Goal: Information Seeking & Learning: Learn about a topic

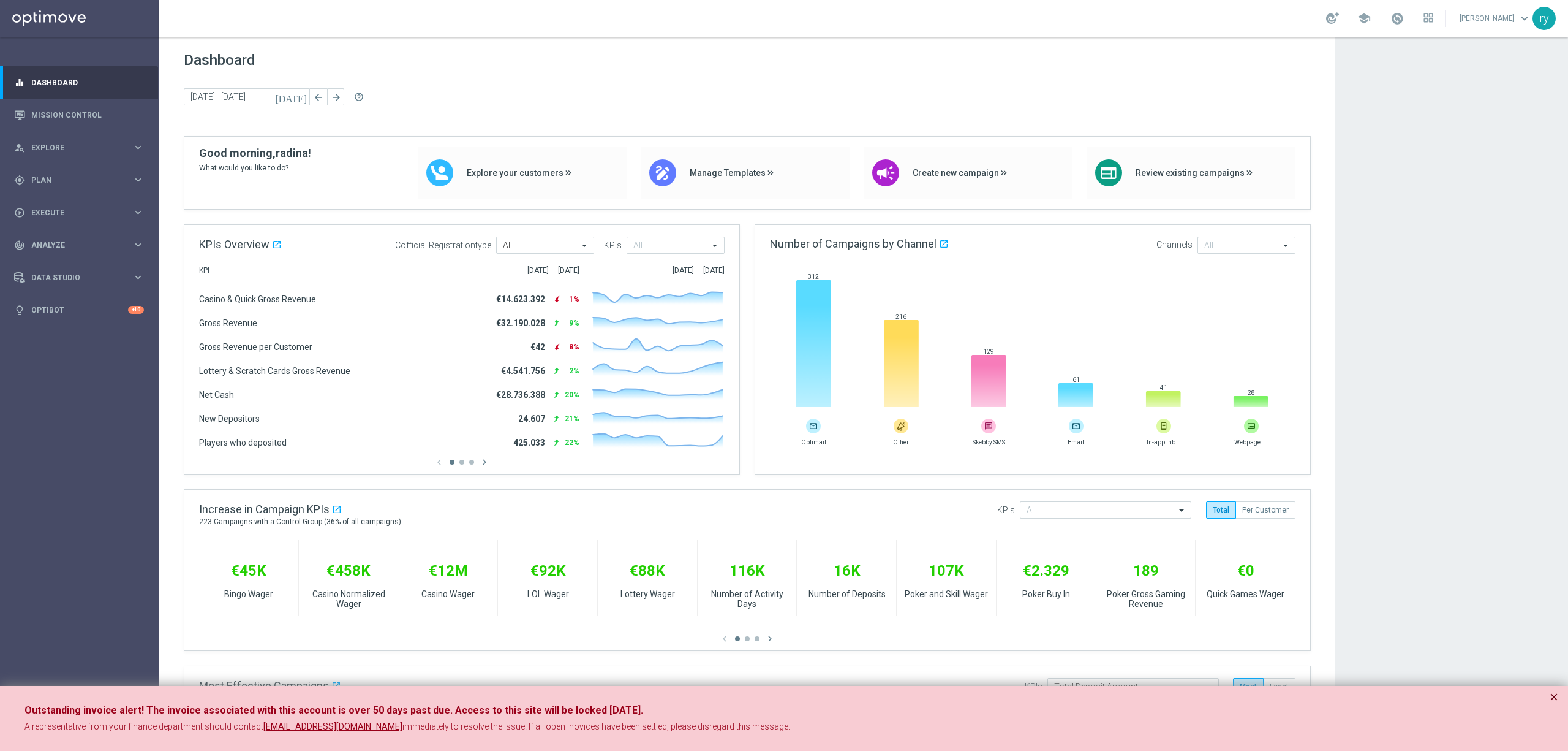
click at [1552, 695] on button "×" at bounding box center [1554, 697] width 9 height 15
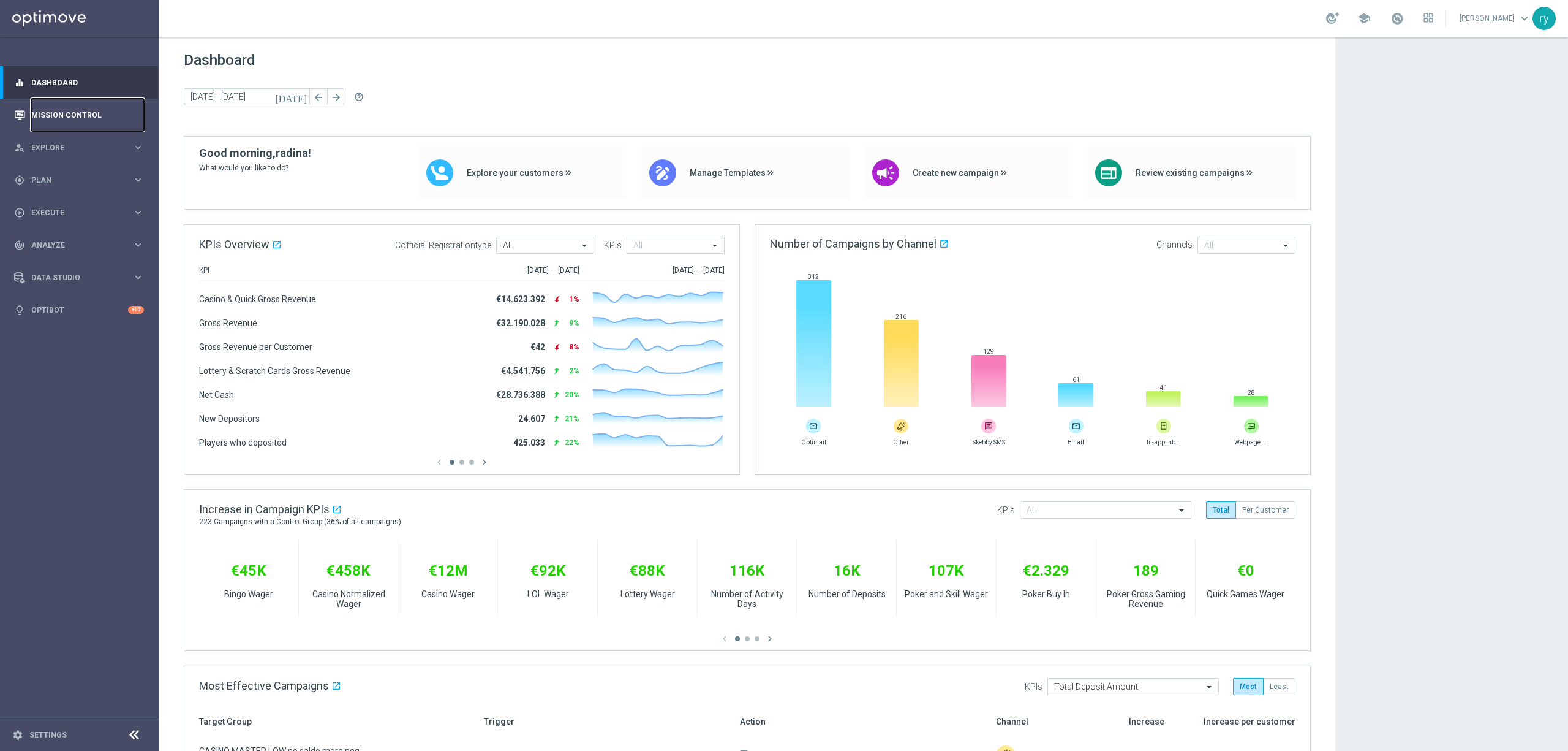
click at [94, 106] on link "Mission Control" at bounding box center [88, 114] width 113 height 32
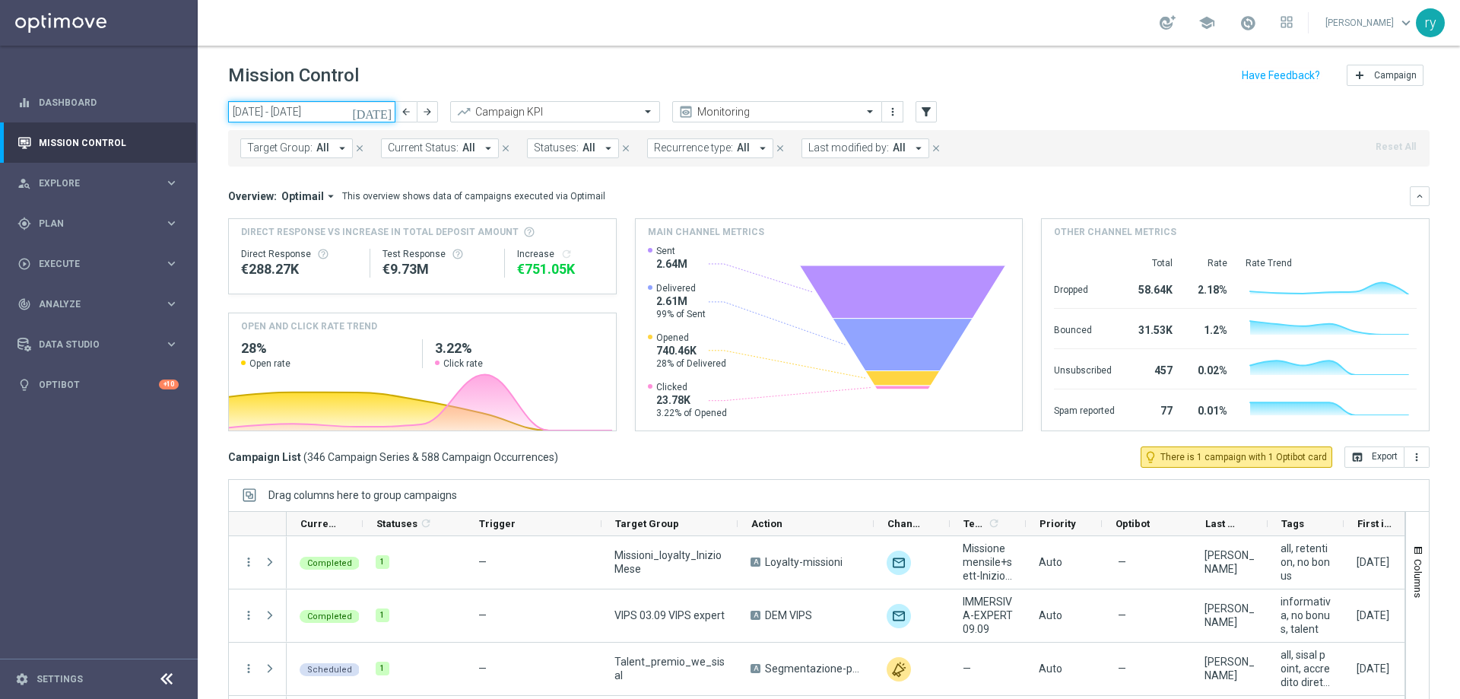
click at [338, 113] on input "01 Sep 2025 - 07 Sep 2025" at bounding box center [311, 111] width 167 height 21
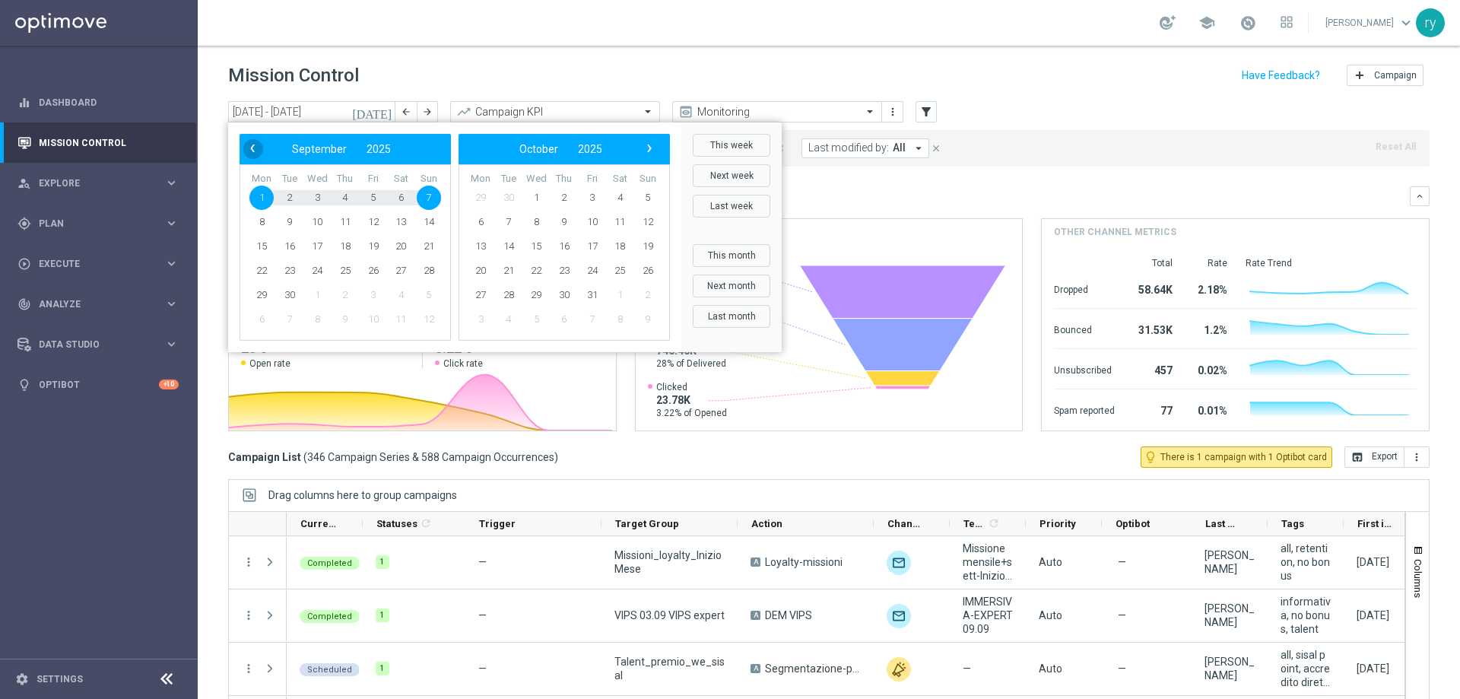
click at [249, 144] on span "‹" at bounding box center [253, 148] width 20 height 20
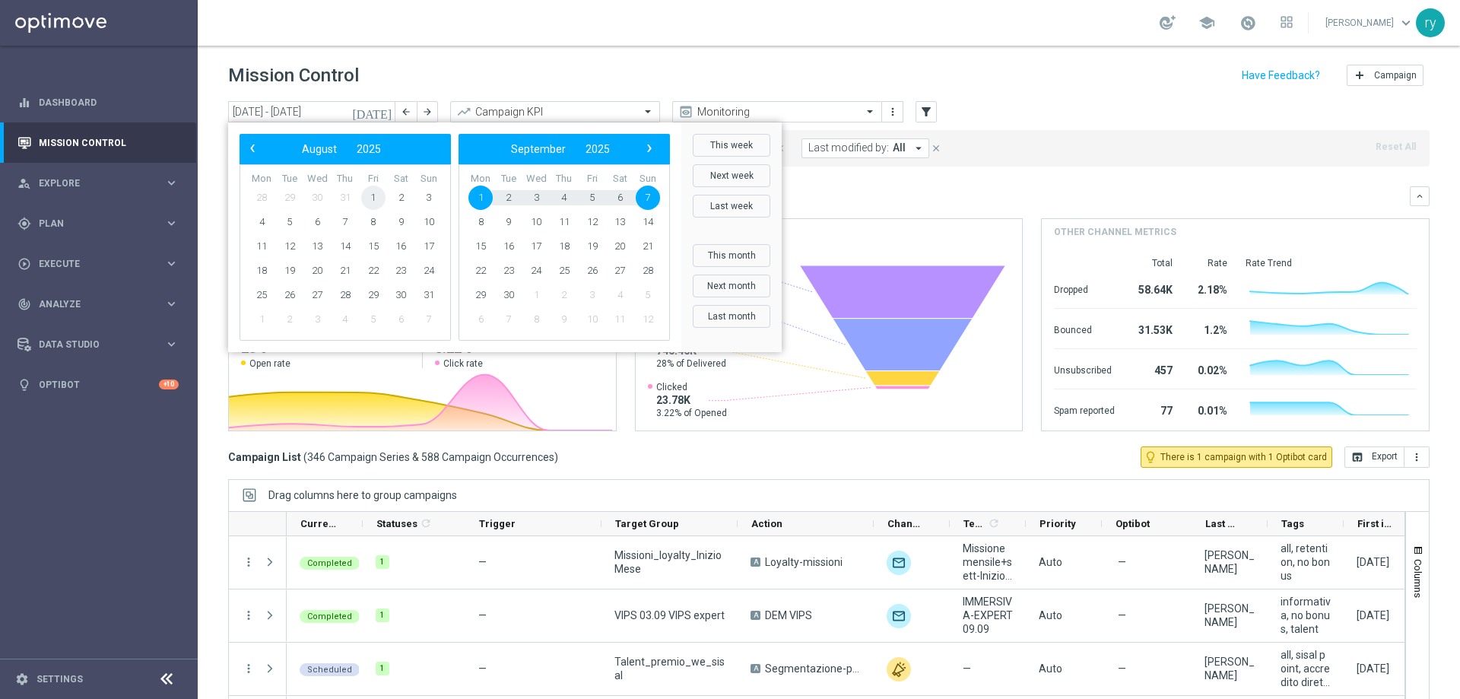
click at [380, 195] on span "1" at bounding box center [373, 198] width 24 height 24
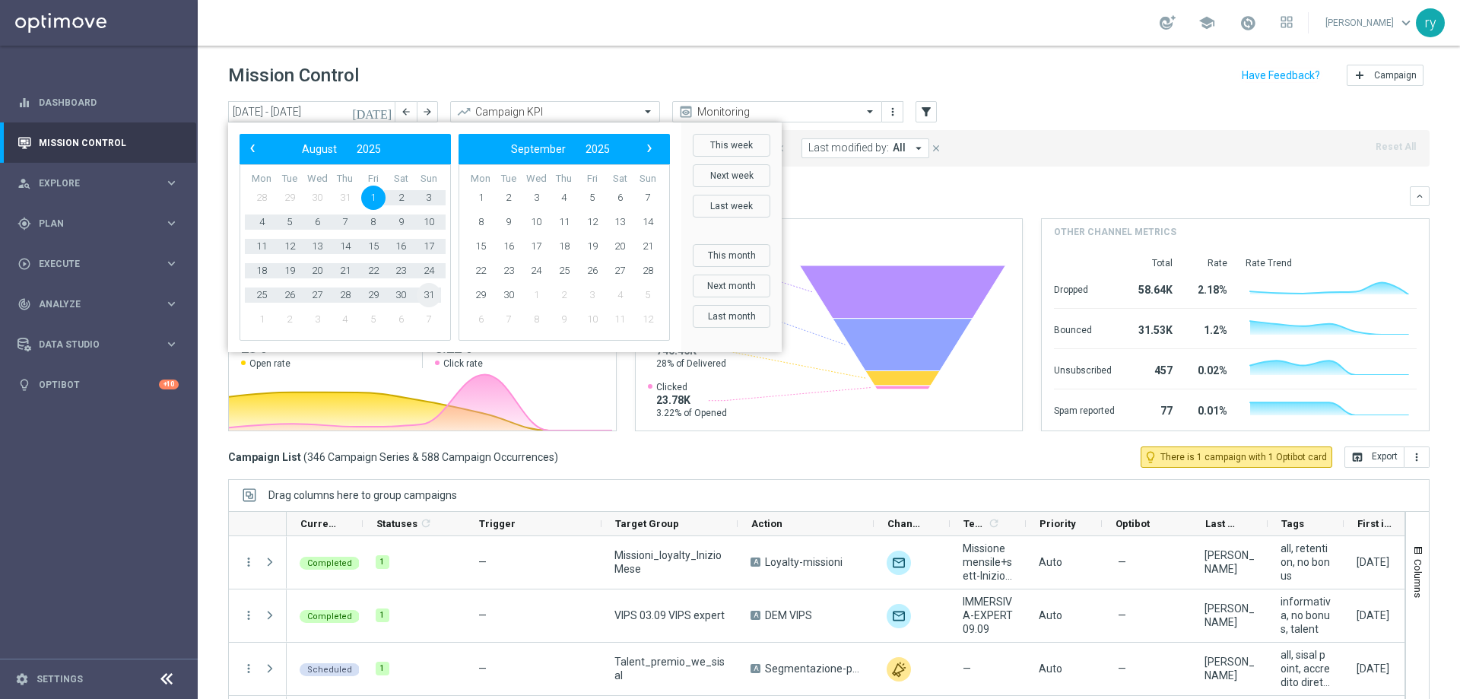
click at [431, 294] on span "31" at bounding box center [429, 295] width 24 height 24
type input "01 Aug 2025 - 31 Aug 2025"
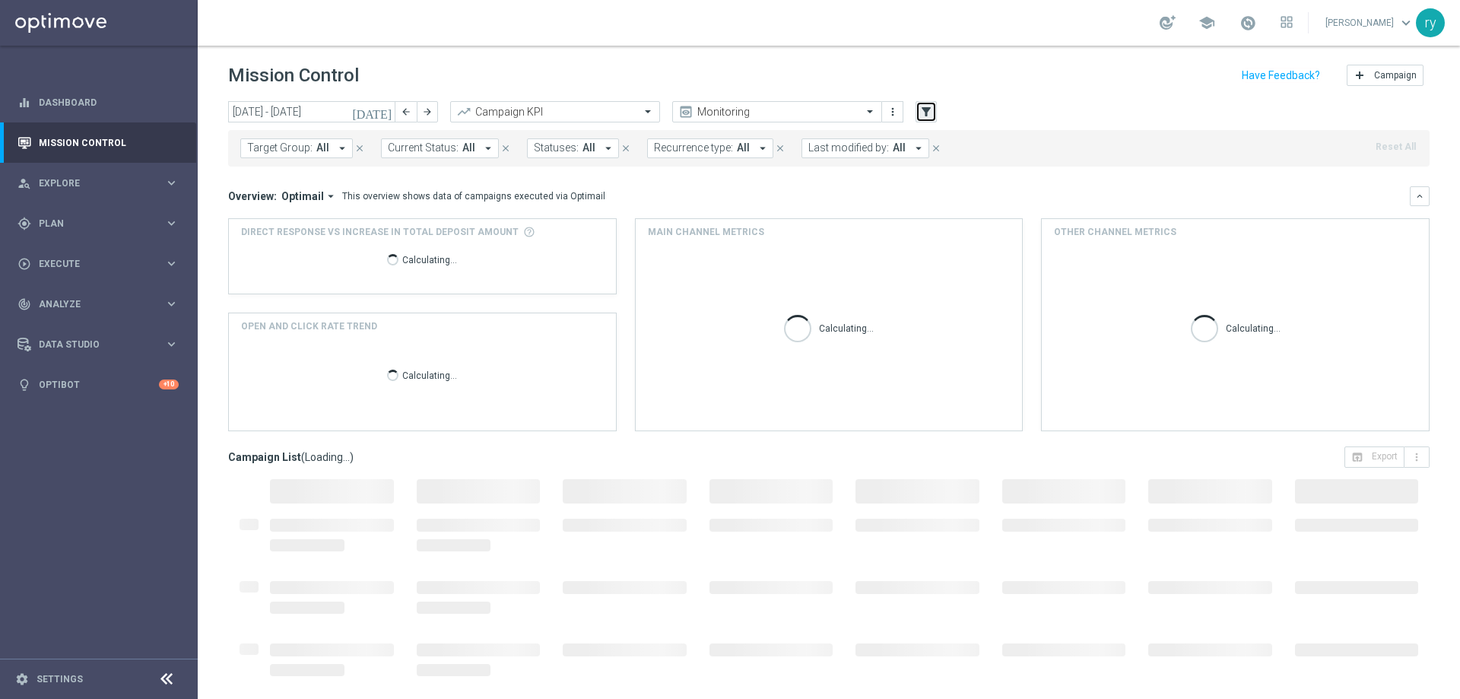
click at [924, 107] on icon "filter_alt" at bounding box center [927, 112] width 14 height 14
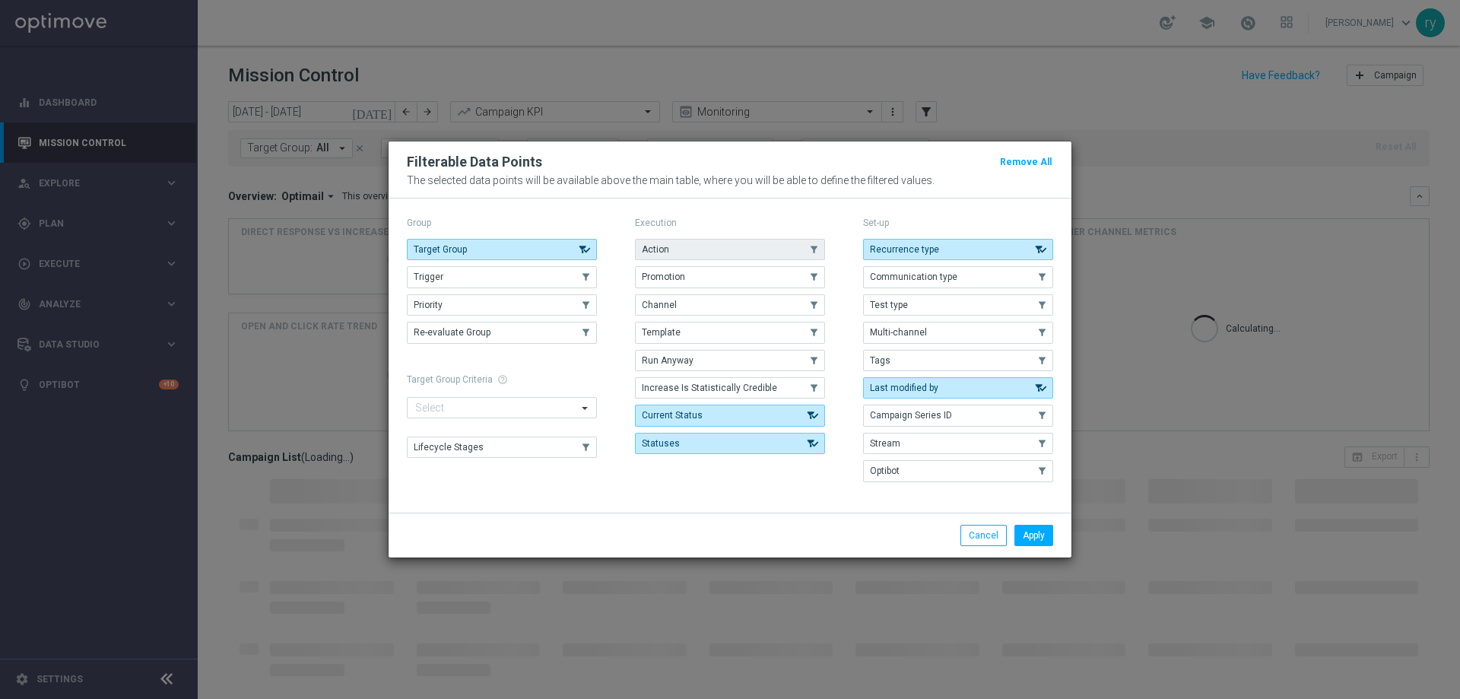
click at [715, 245] on button "Action" at bounding box center [730, 249] width 190 height 21
click at [709, 274] on button "Promotion" at bounding box center [730, 276] width 190 height 21
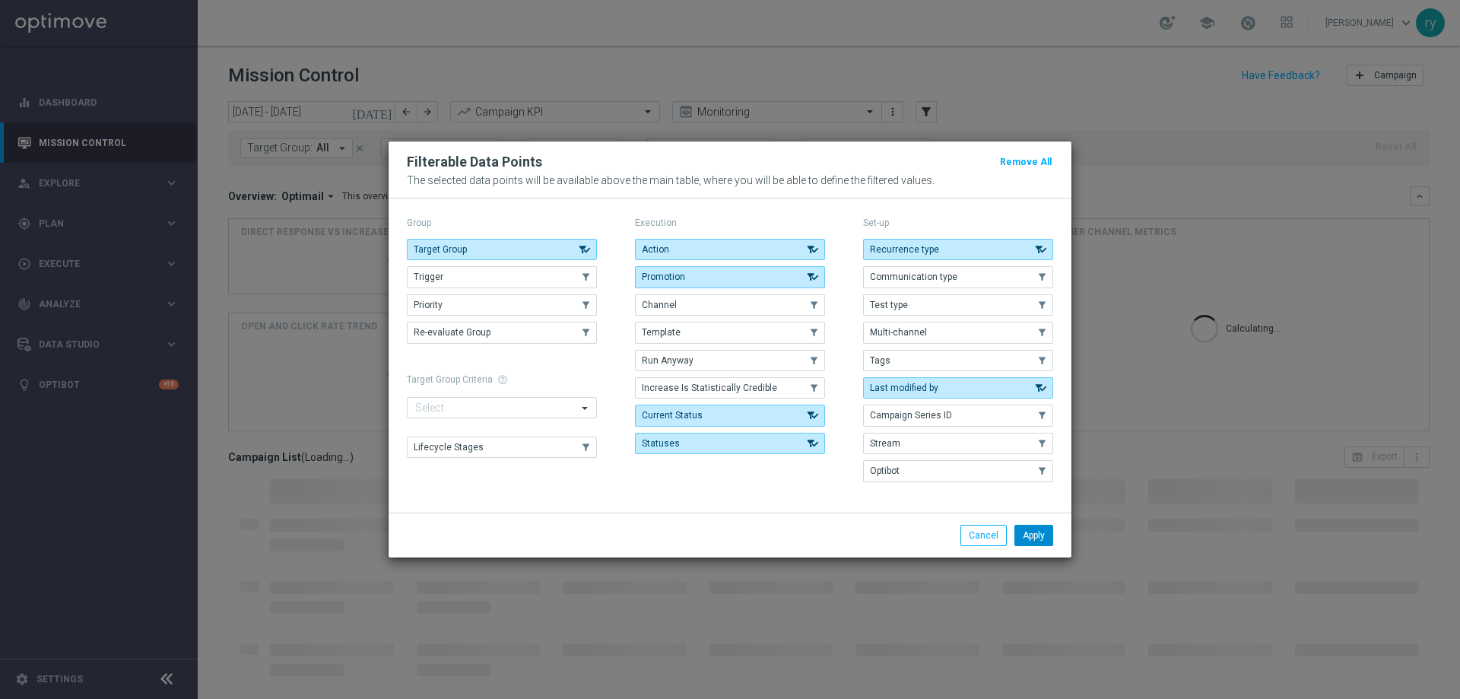
click at [1033, 532] on button "Apply" at bounding box center [1034, 535] width 39 height 21
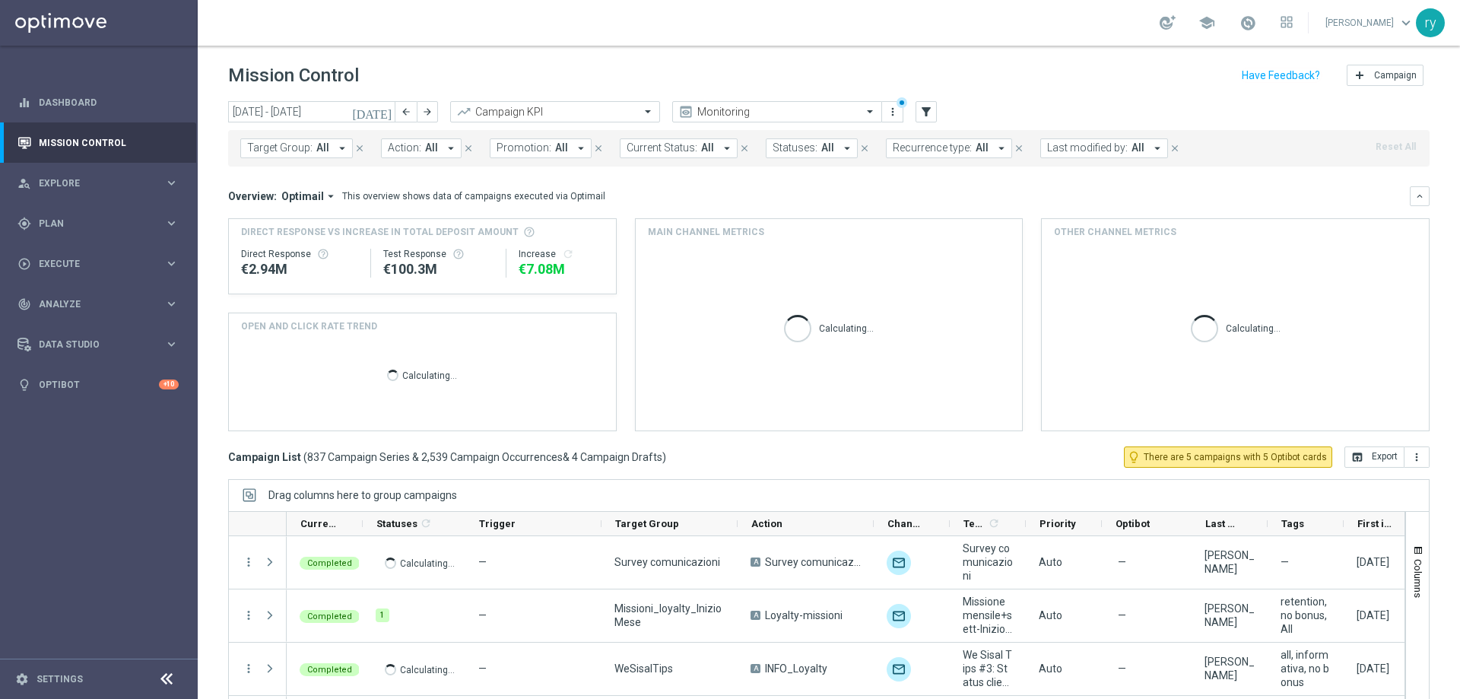
click at [574, 149] on icon "arrow_drop_down" at bounding box center [581, 148] width 14 height 14
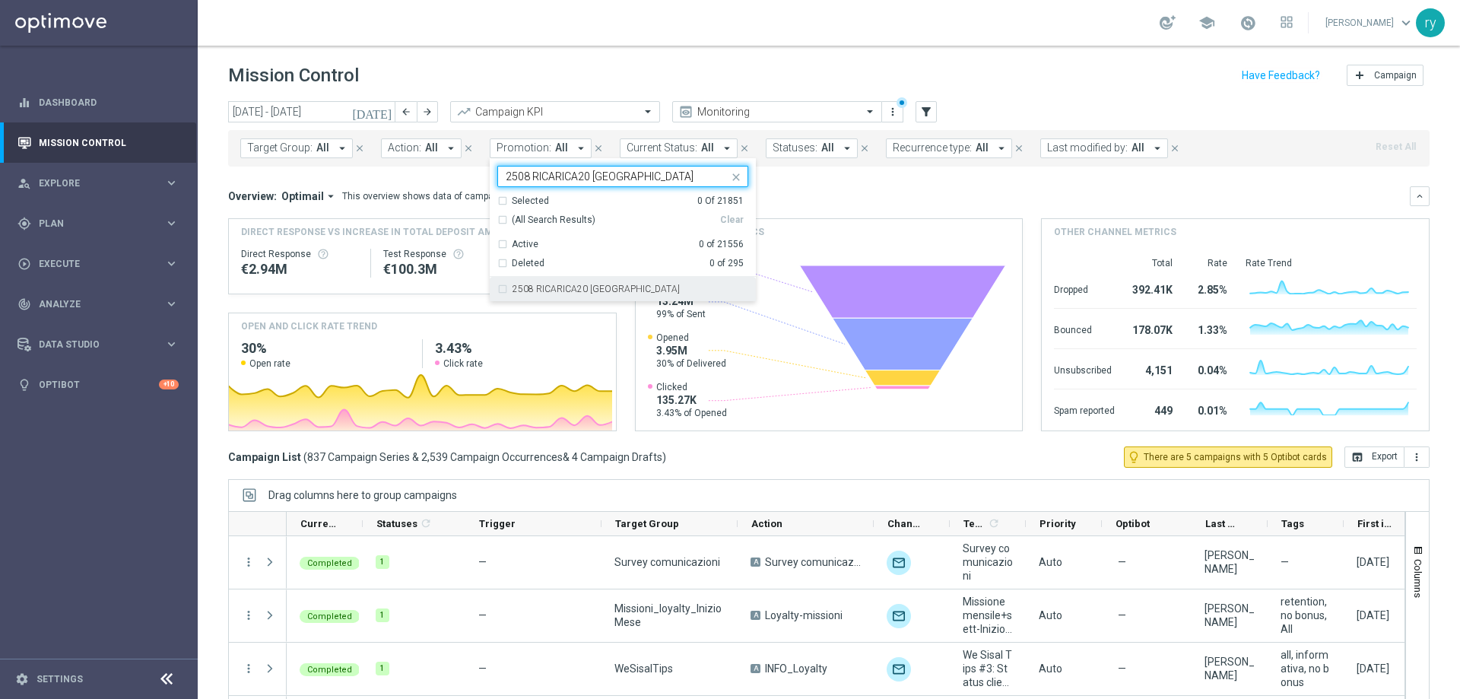
click at [608, 279] on div "2508 RICARICA20 NC" at bounding box center [622, 289] width 251 height 24
type input "2508 RICARICA20 NC"
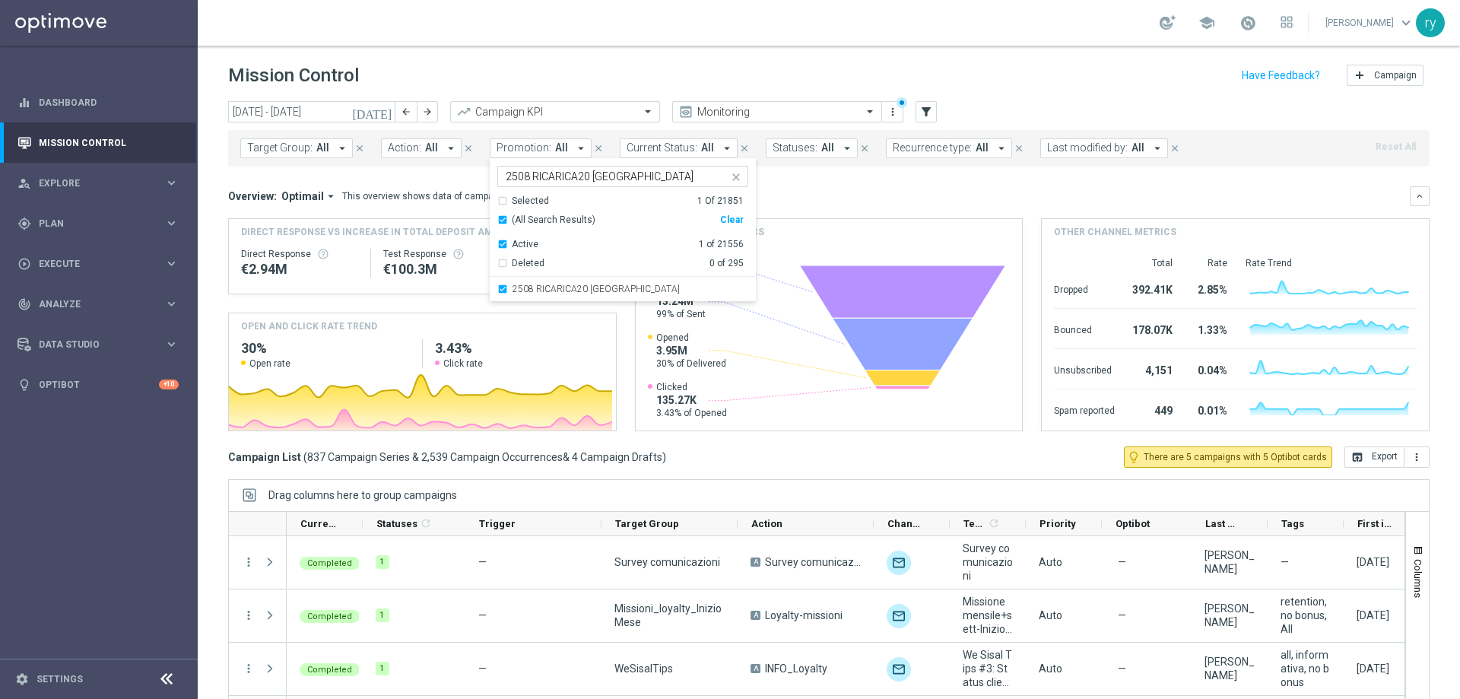
click at [787, 195] on div "Overview: Optimail arrow_drop_down This overview shows data of campaigns execut…" at bounding box center [819, 196] width 1182 height 14
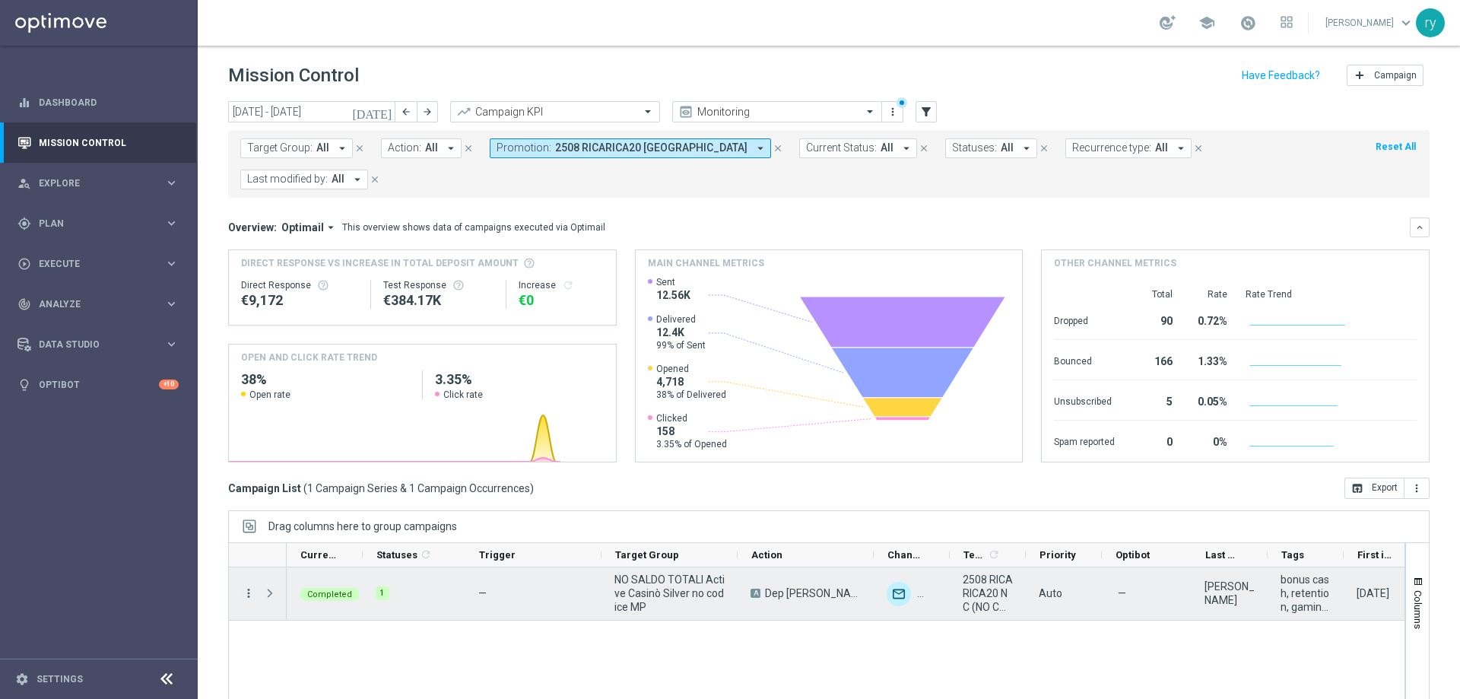
click at [251, 586] on icon "more_vert" at bounding box center [249, 593] width 14 height 14
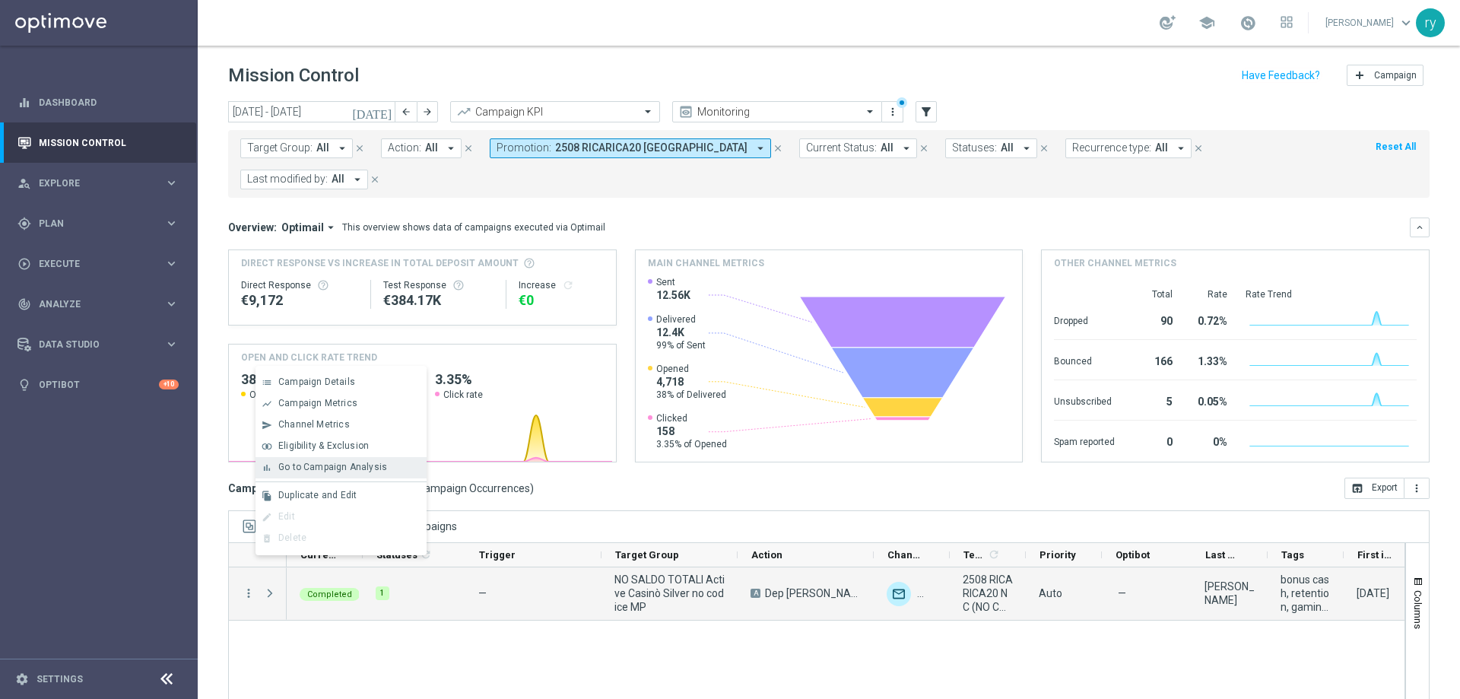
click at [284, 467] on span "Go to Campaign Analysis" at bounding box center [332, 467] width 109 height 11
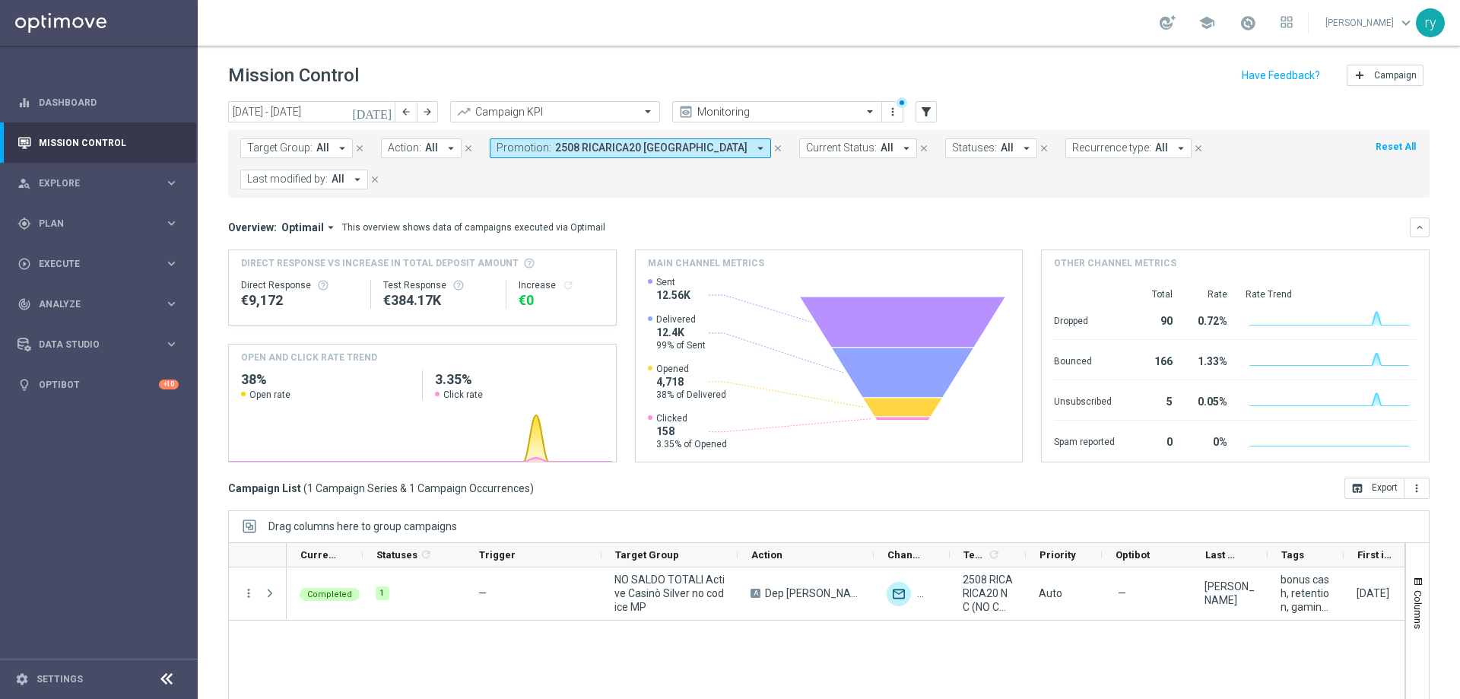
click at [381, 116] on icon "[DATE]" at bounding box center [372, 112] width 41 height 14
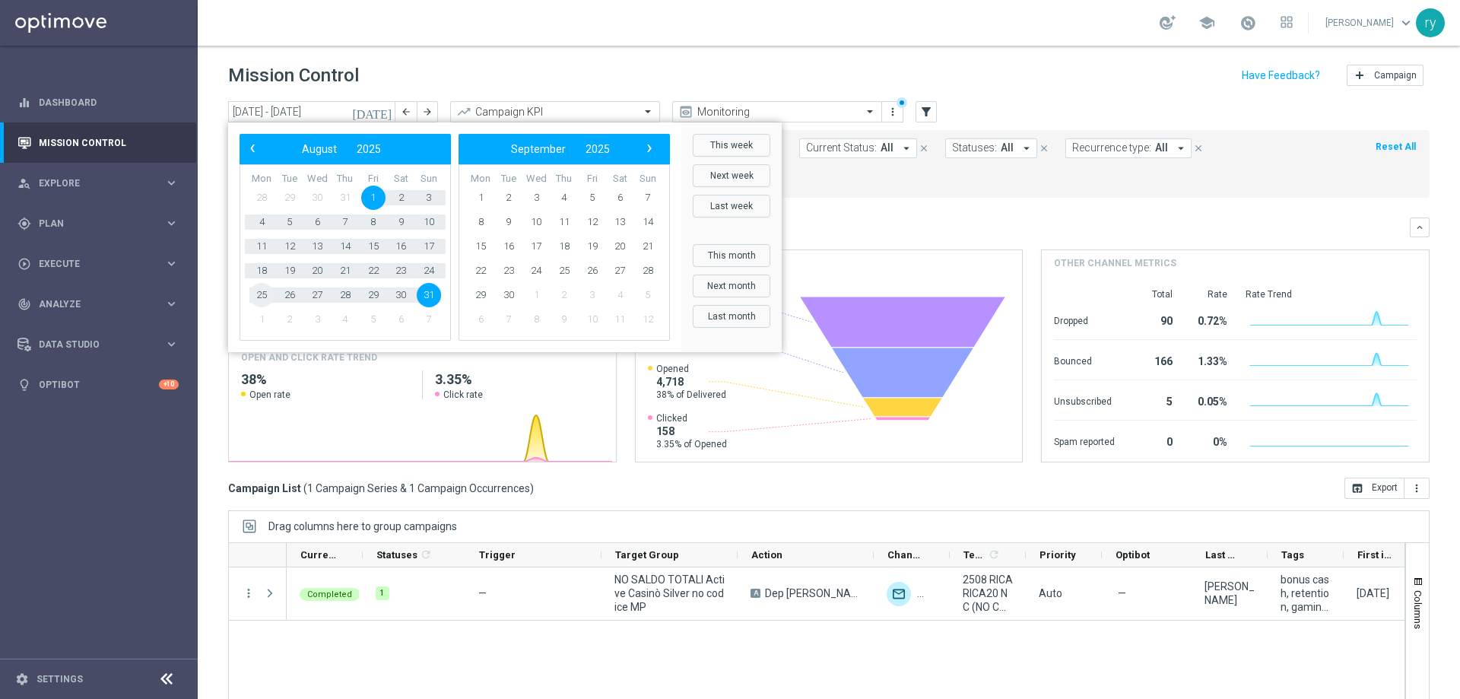
click at [262, 294] on span "25" at bounding box center [261, 295] width 24 height 24
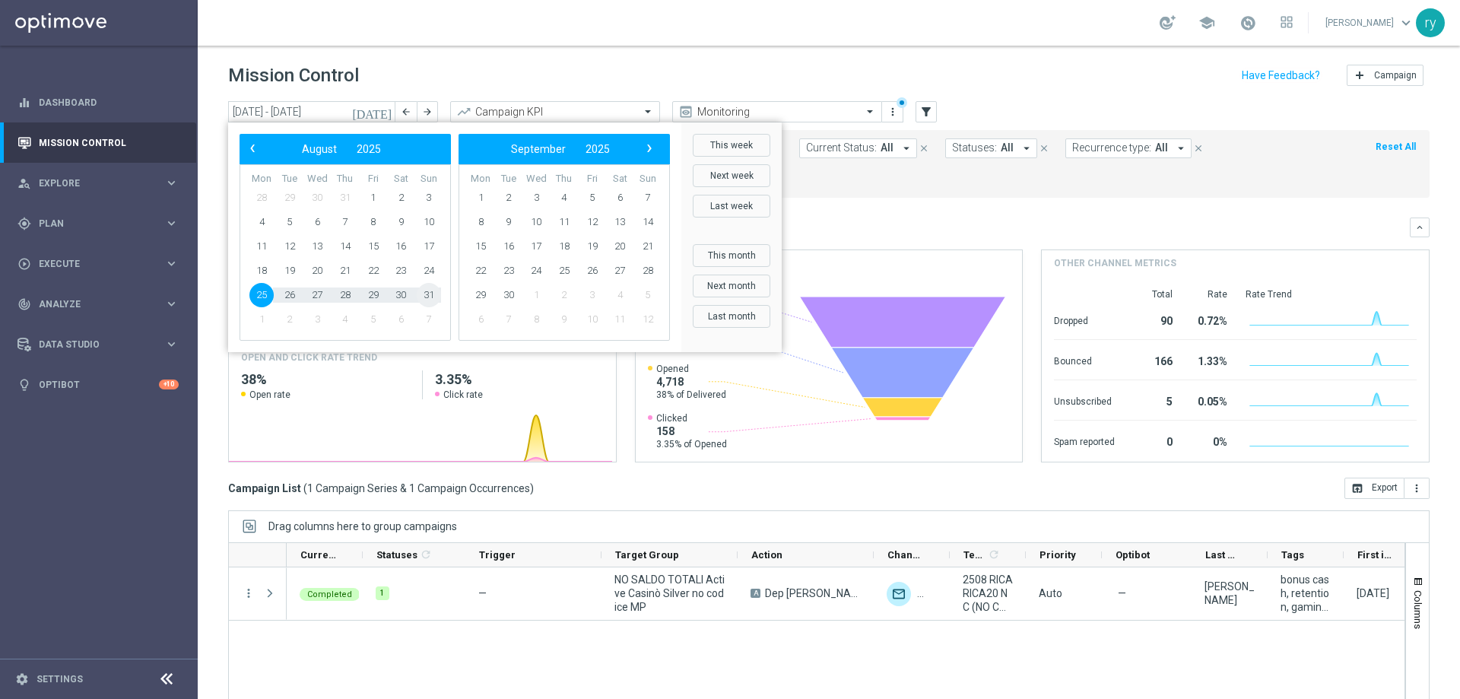
click at [435, 290] on span "31" at bounding box center [429, 295] width 24 height 24
type input "25 Aug 2025 - 31 Aug 2025"
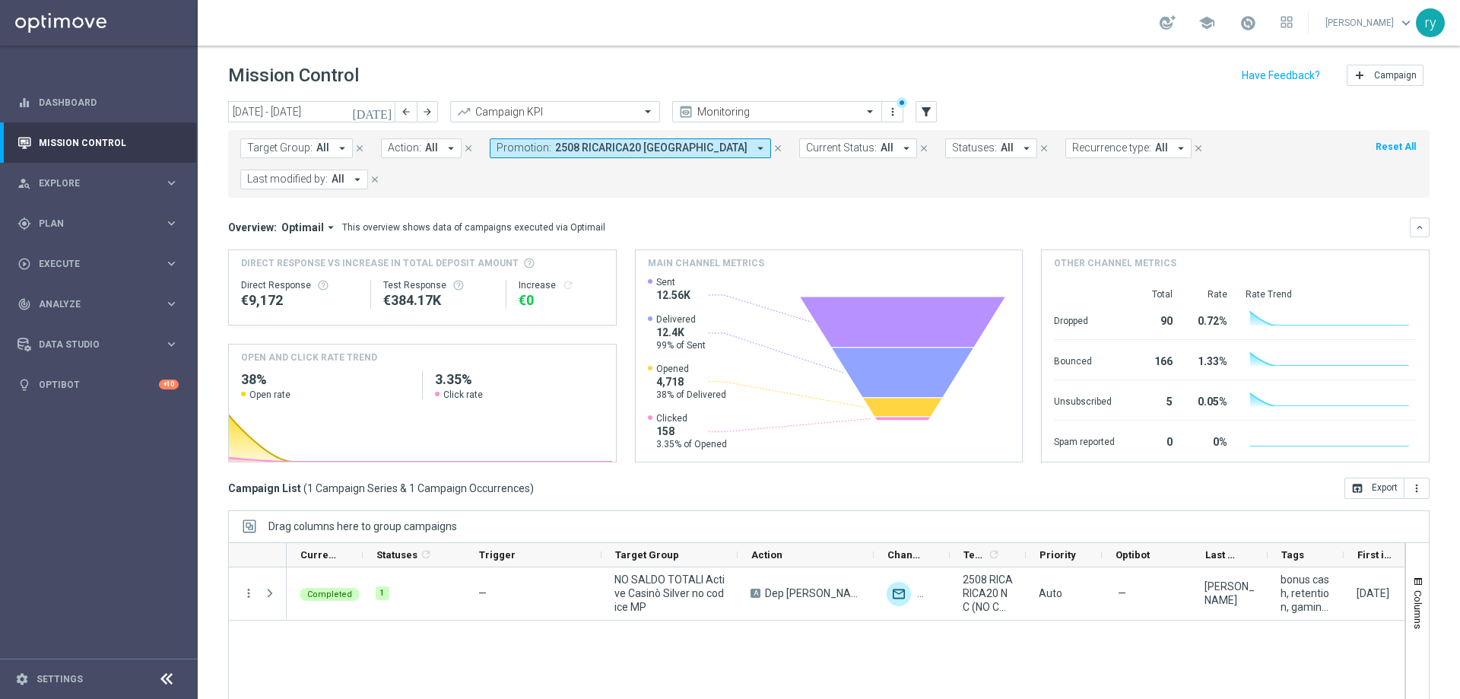
click at [754, 148] on icon "arrow_drop_down" at bounding box center [761, 148] width 14 height 14
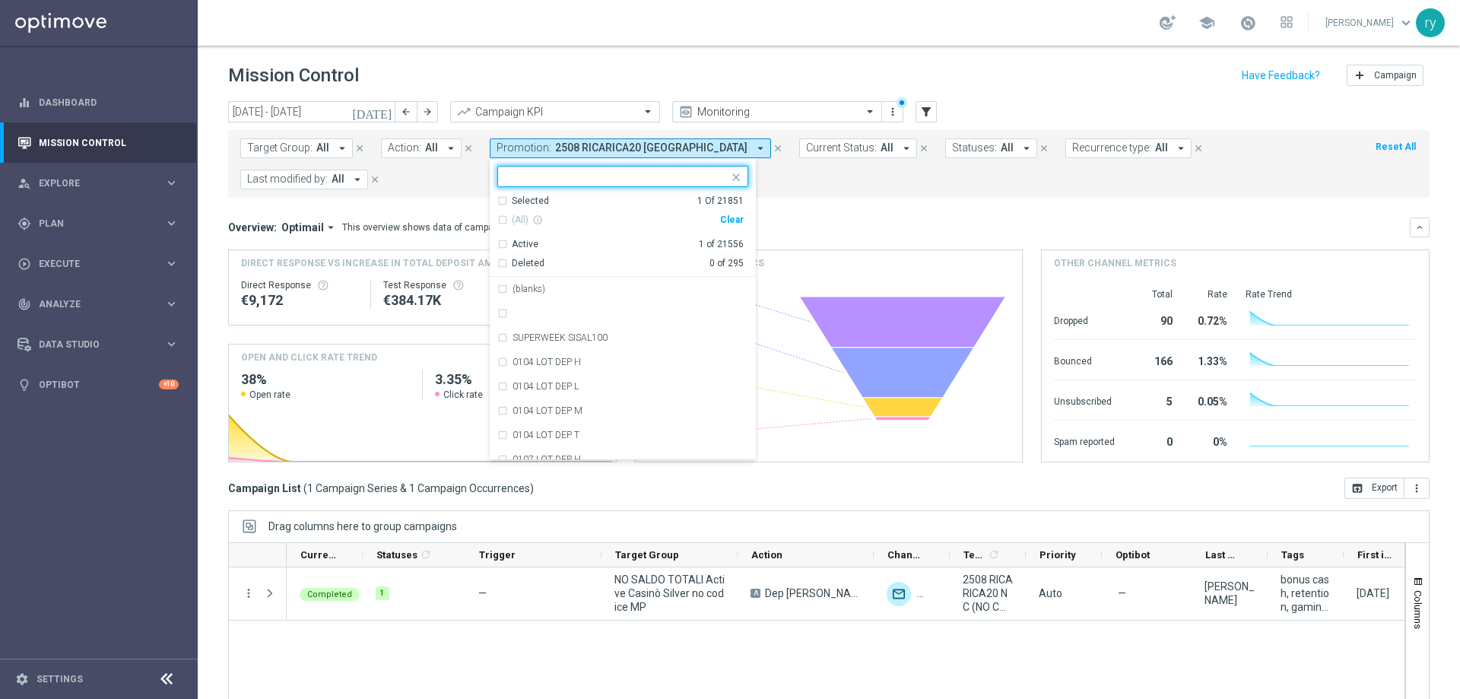
click at [0, 0] on div "Clear" at bounding box center [0, 0] width 0 height 0
click at [781, 198] on mini-dashboard "Overview: Optimail arrow_drop_down This overview shows data of campaigns execut…" at bounding box center [829, 338] width 1202 height 280
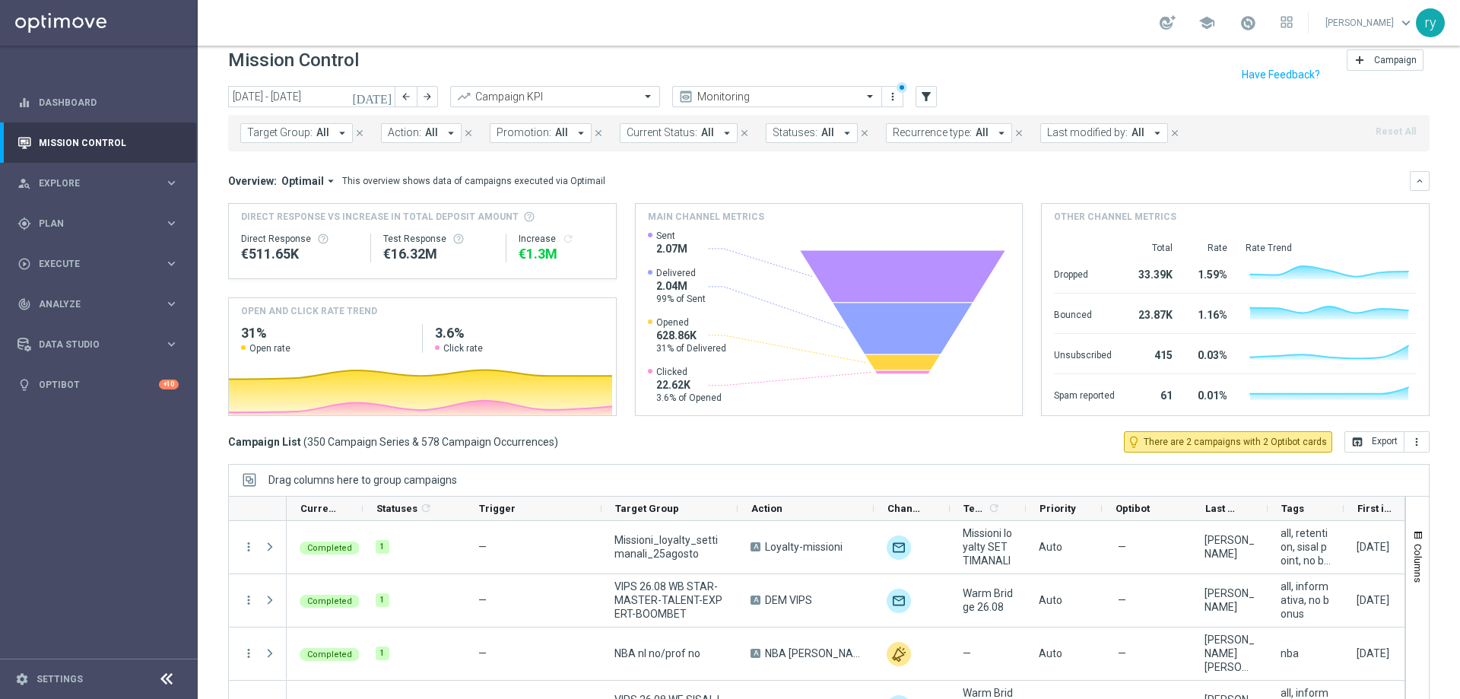
scroll to position [62, 0]
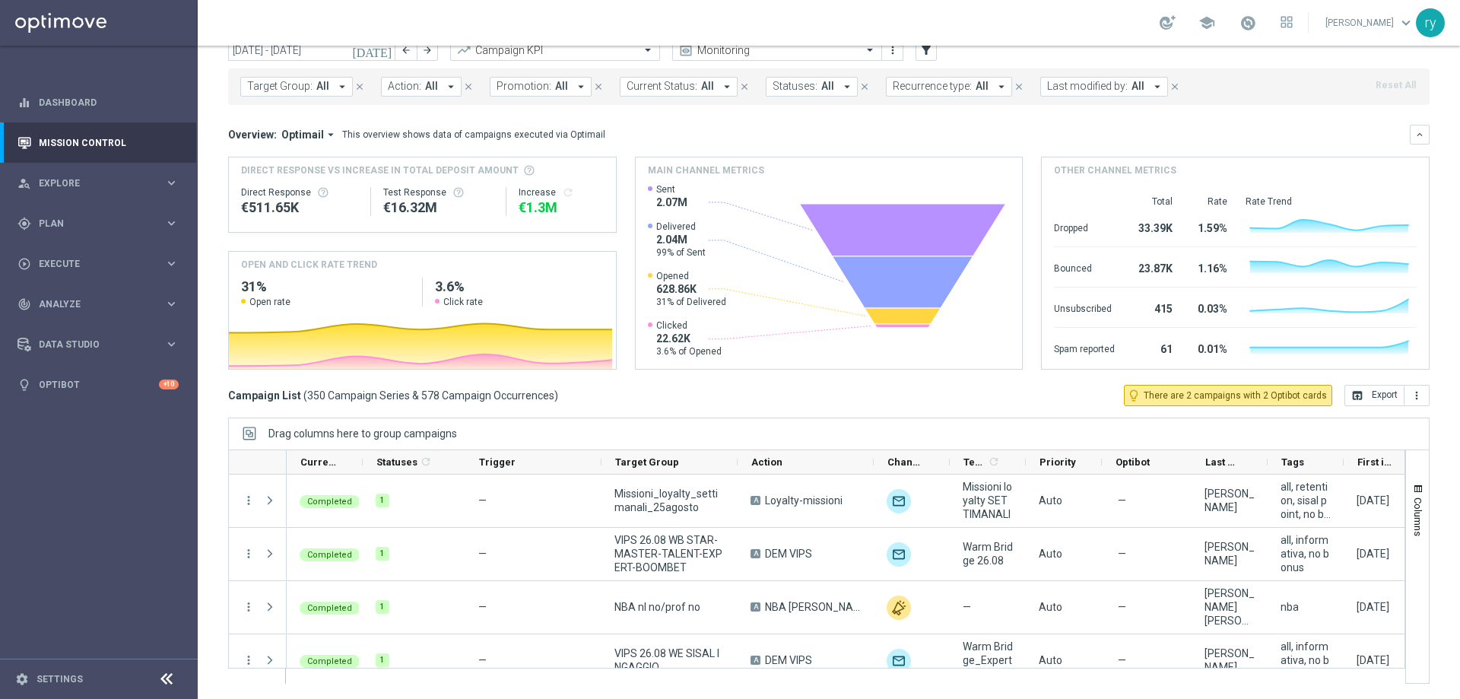
click at [1151, 85] on icon "arrow_drop_down" at bounding box center [1158, 87] width 14 height 14
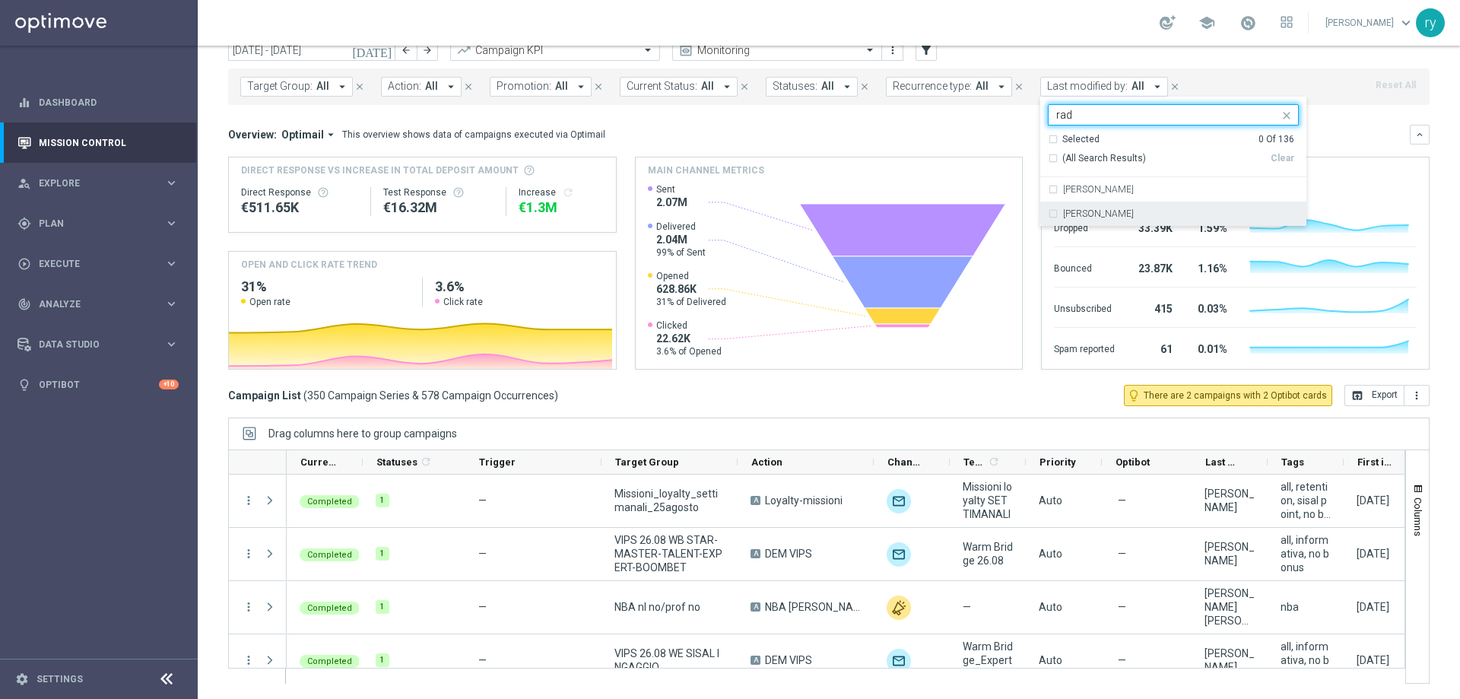
click at [1096, 210] on label "[PERSON_NAME]" at bounding box center [1098, 213] width 71 height 9
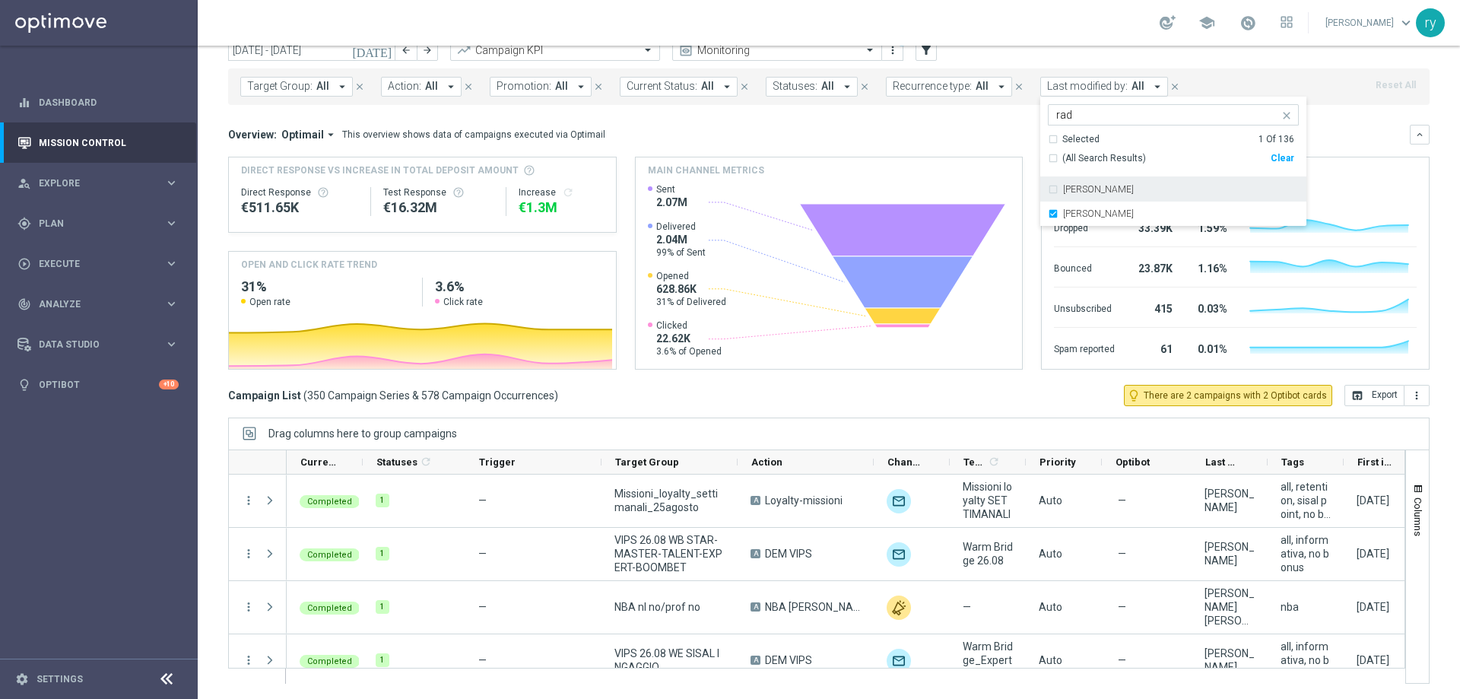
click at [1151, 106] on div "radina yordanova rad" at bounding box center [1164, 114] width 230 height 19
click at [1075, 115] on input "rad" at bounding box center [1168, 115] width 223 height 13
type input "r"
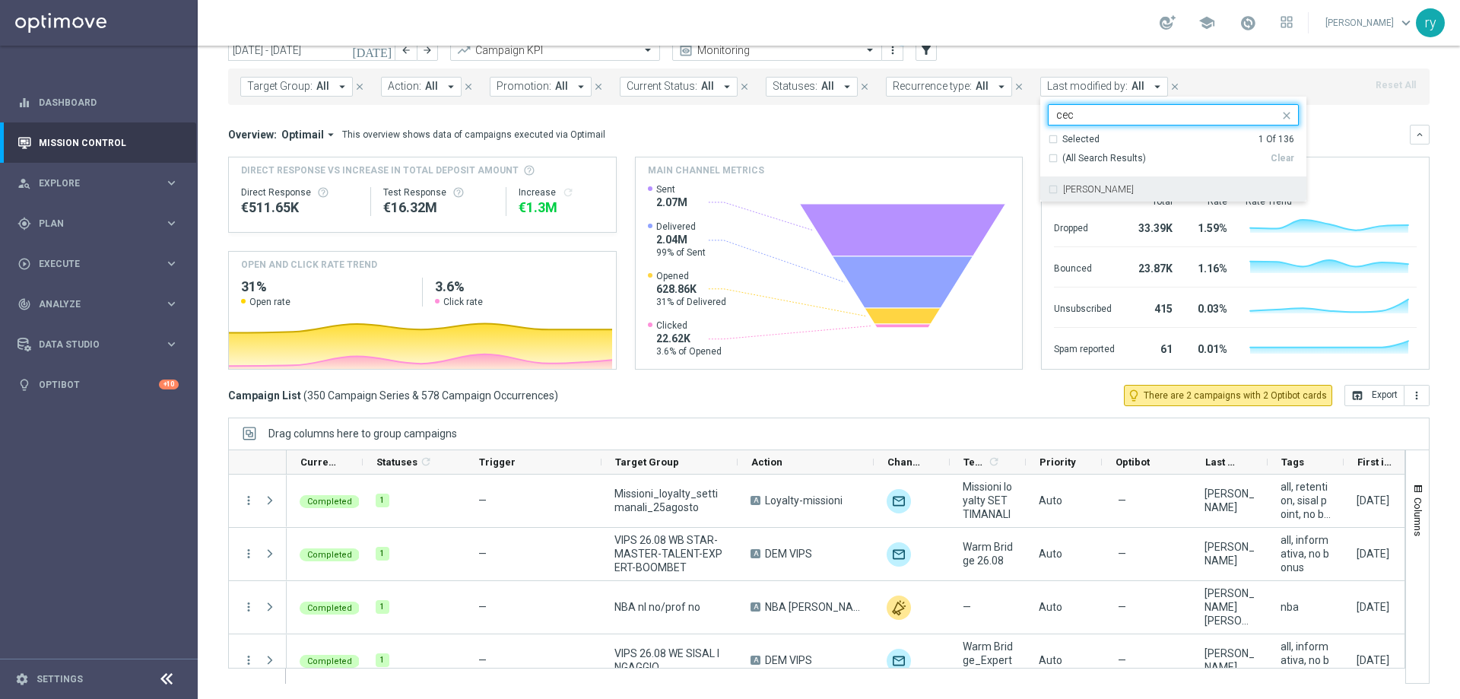
click at [1082, 192] on label "Cecilia Mascelli" at bounding box center [1098, 189] width 71 height 9
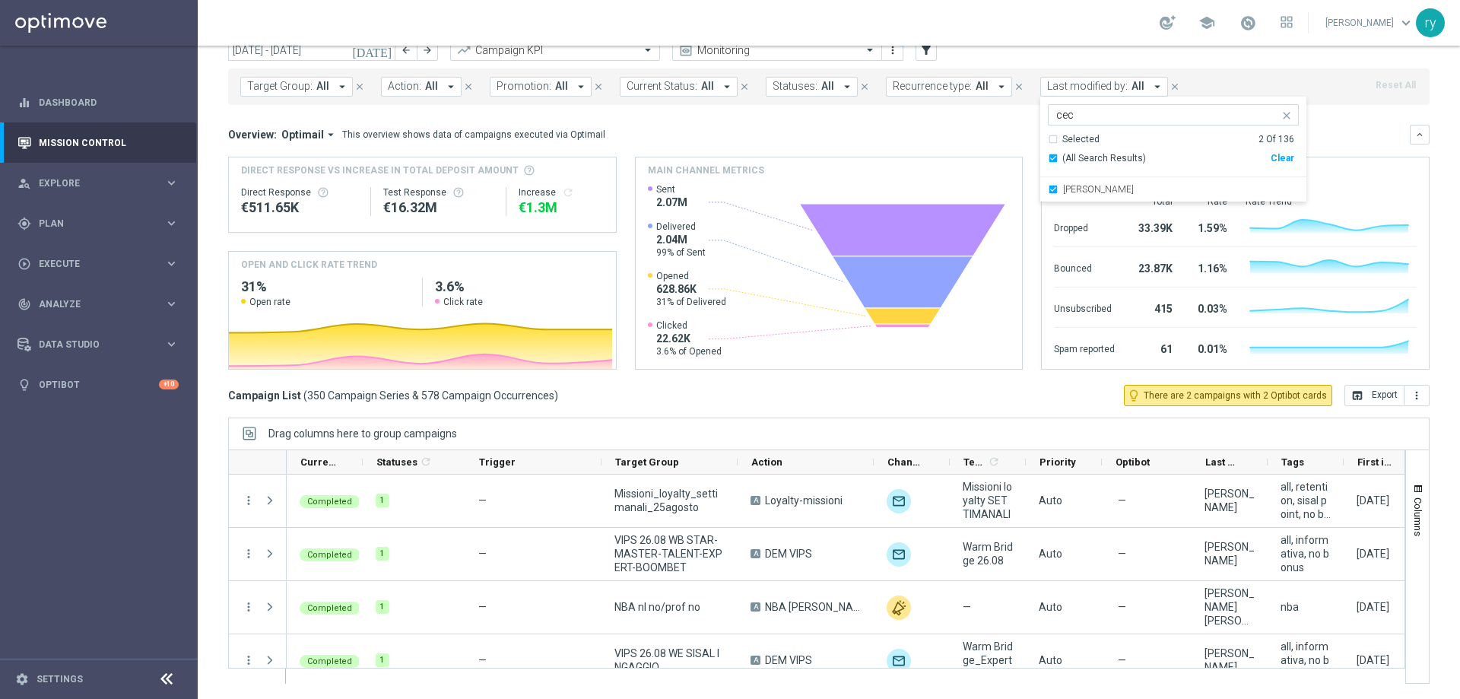
click at [1085, 117] on input "cec" at bounding box center [1168, 115] width 223 height 13
type input "c"
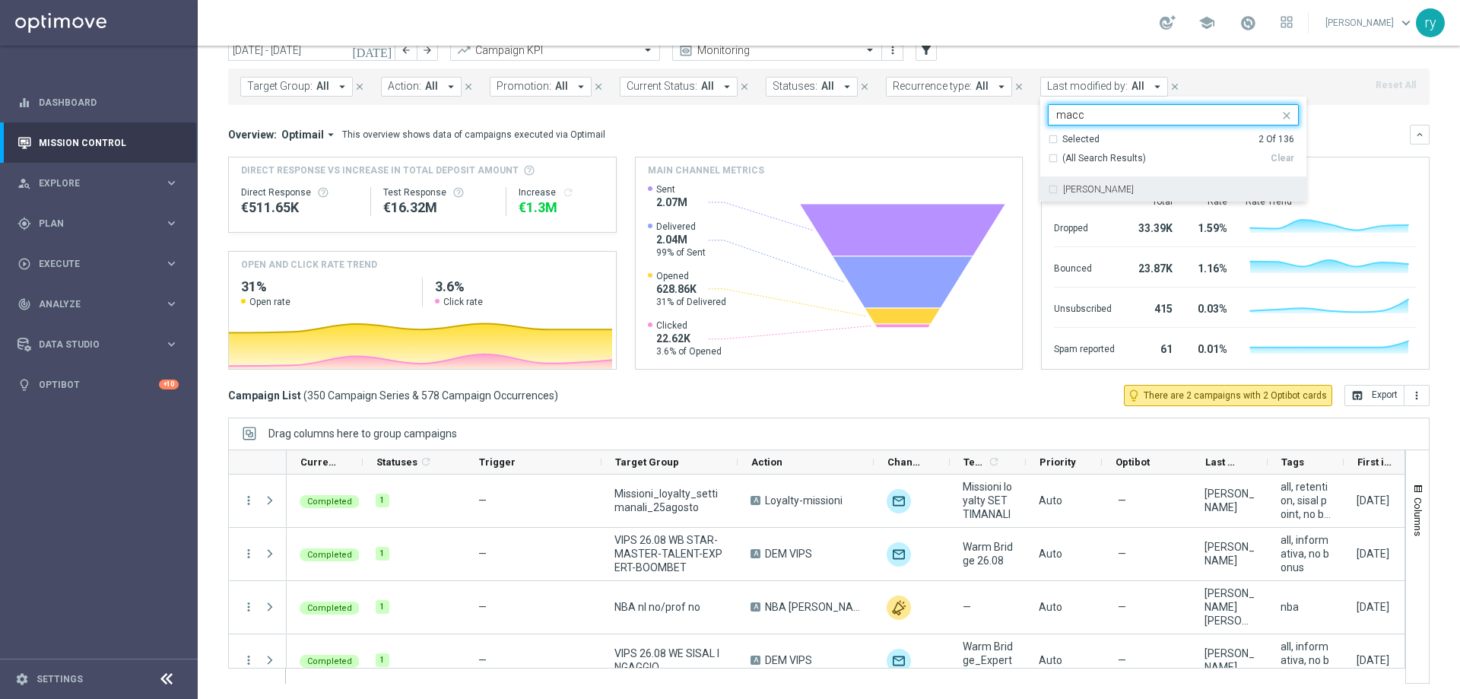
click at [1079, 191] on label "marco Maccarrone" at bounding box center [1098, 189] width 71 height 9
type input "macc"
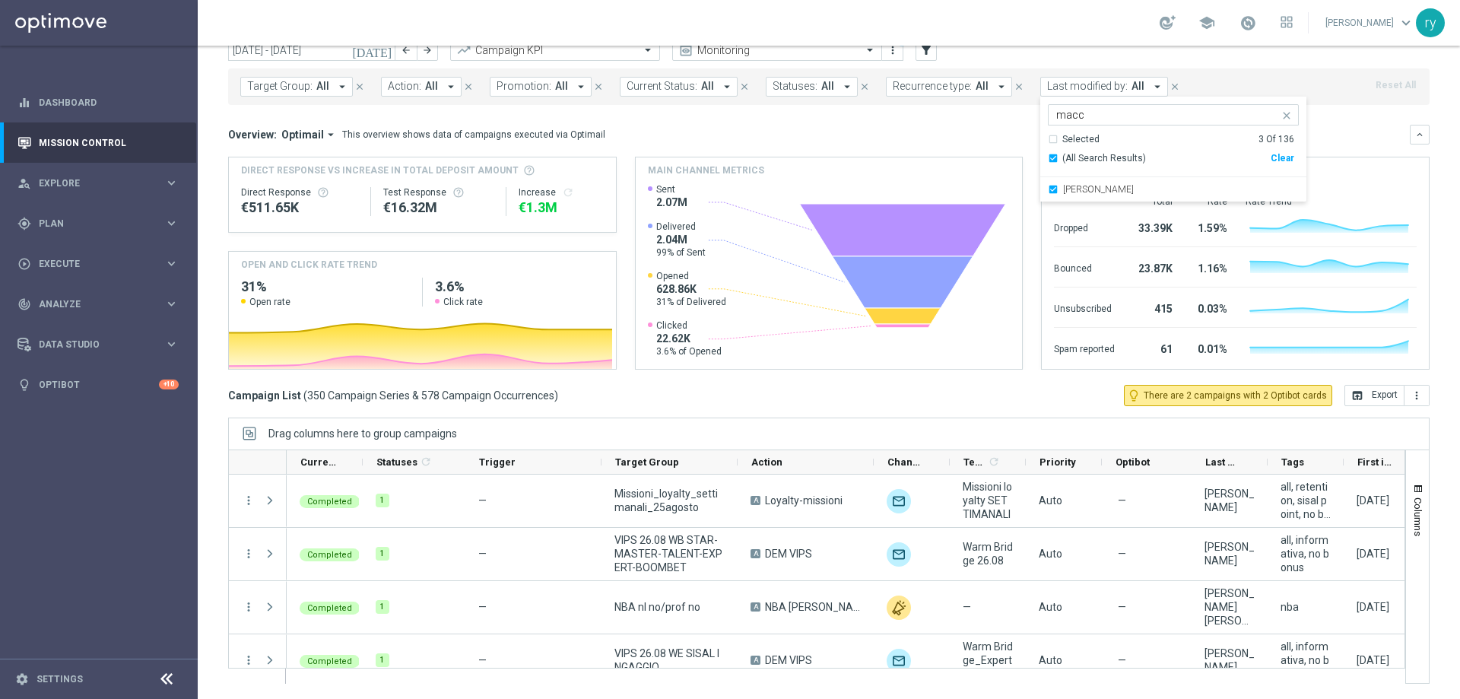
click at [1011, 129] on div "Overview: Optimail arrow_drop_down This overview shows data of campaigns execut…" at bounding box center [819, 135] width 1182 height 14
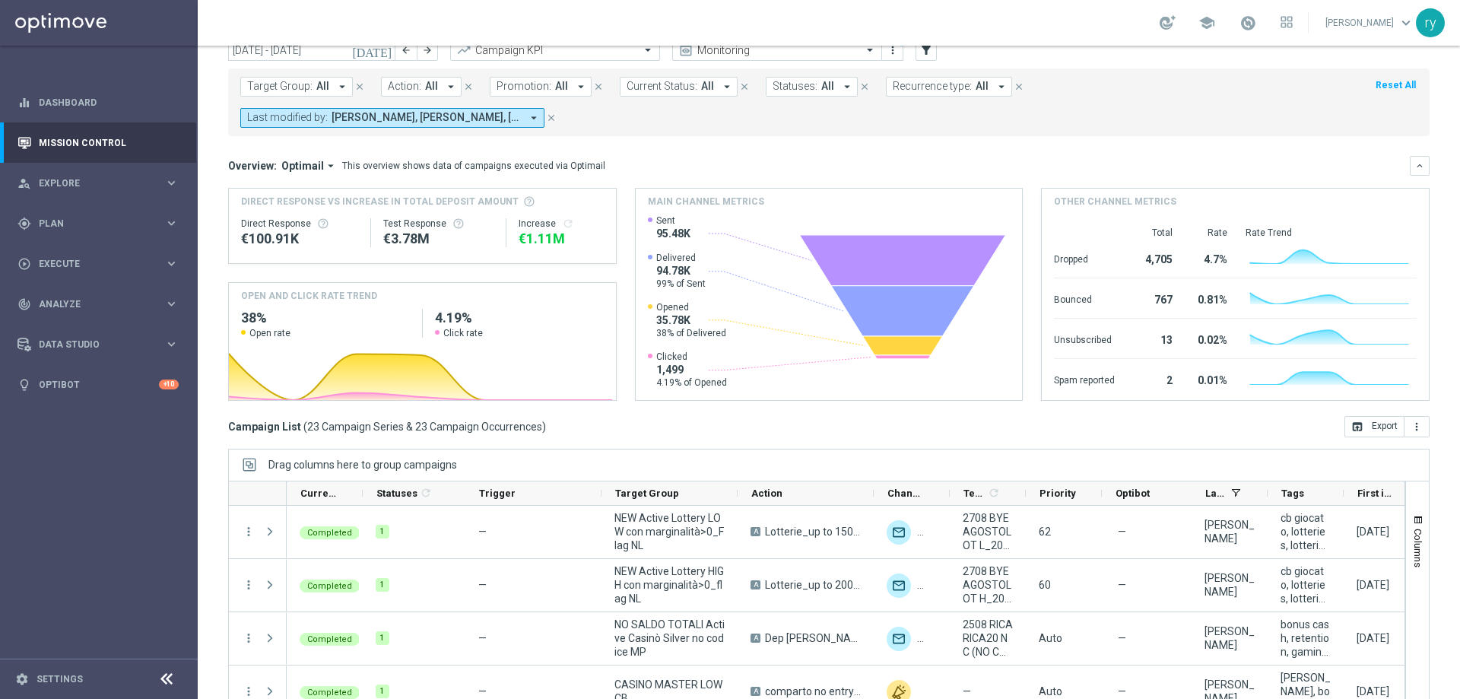
click at [636, 414] on mini-dashboard "Overview: Optimail arrow_drop_down This overview shows data of campaigns execut…" at bounding box center [829, 276] width 1202 height 280
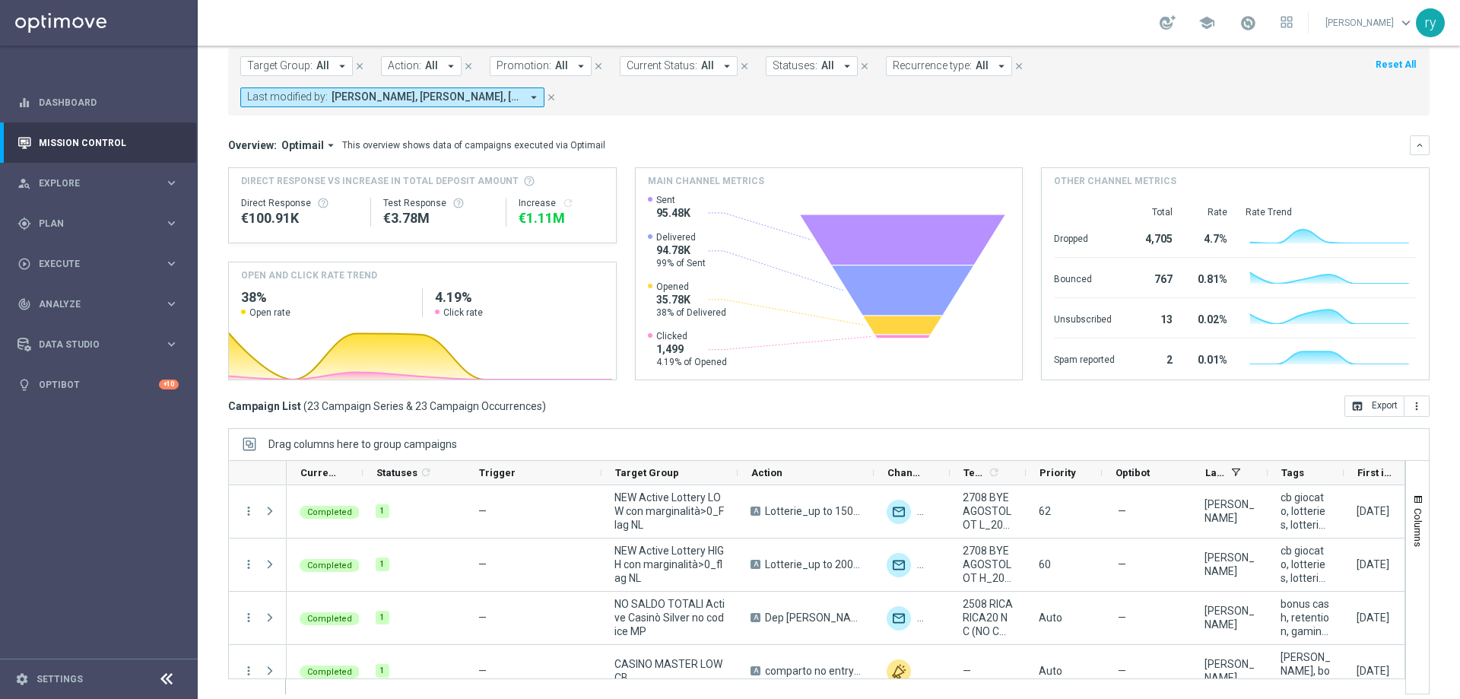
scroll to position [93, 0]
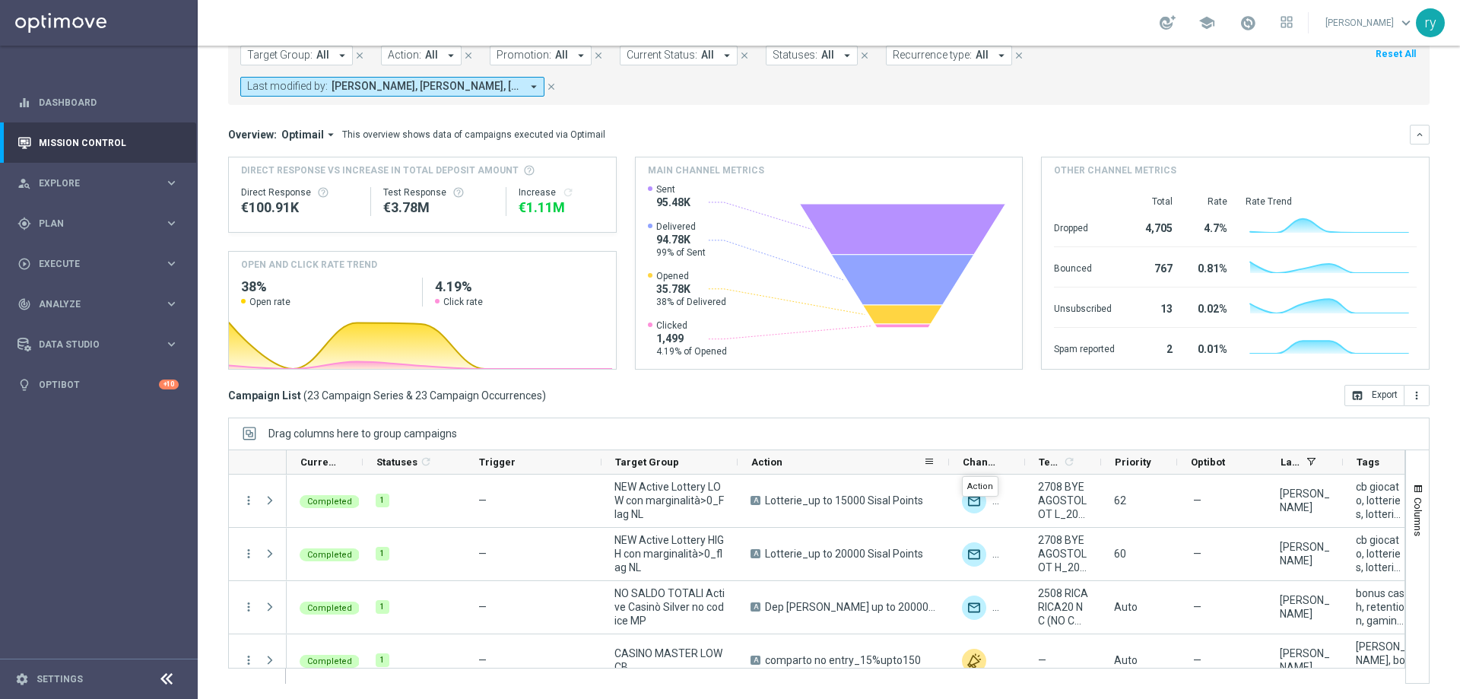
drag, startPoint x: 873, startPoint y: 462, endPoint x: 949, endPoint y: 462, distance: 75.3
click at [949, 462] on div at bounding box center [949, 462] width 6 height 24
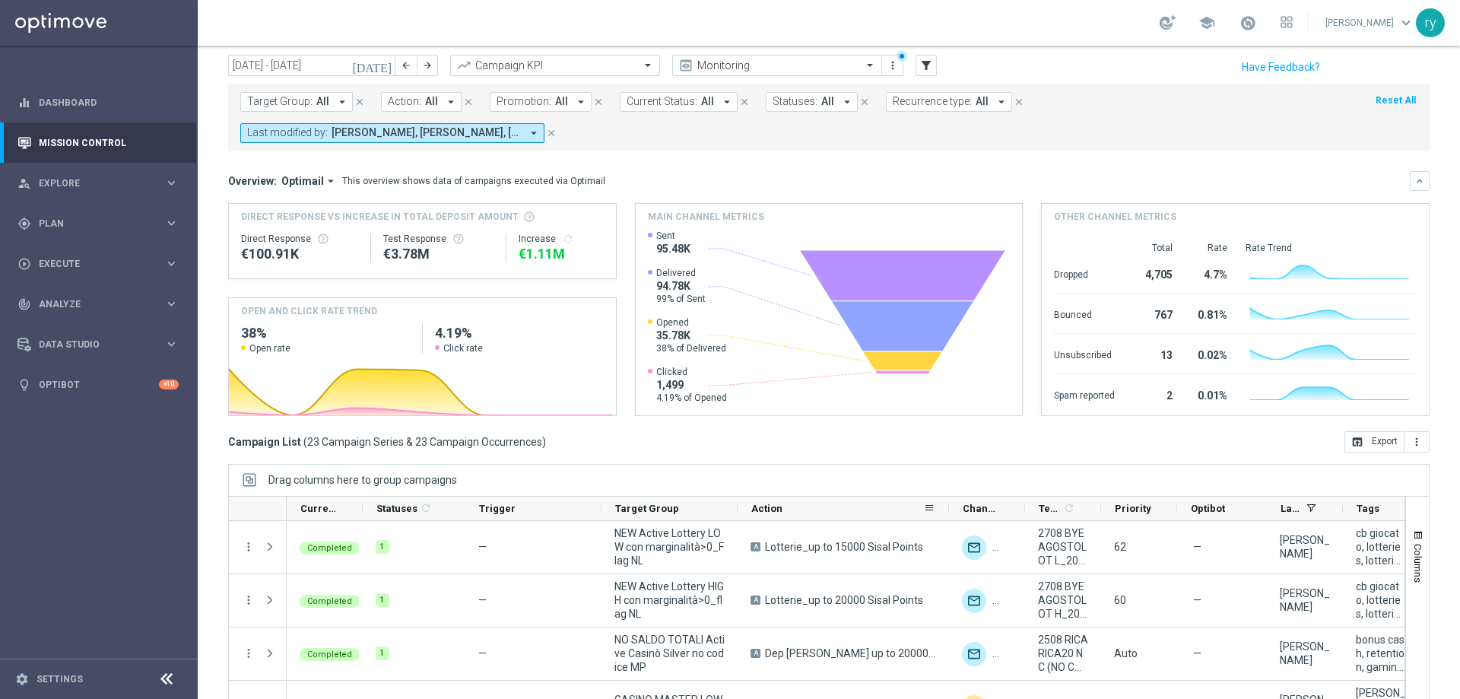
scroll to position [0, 0]
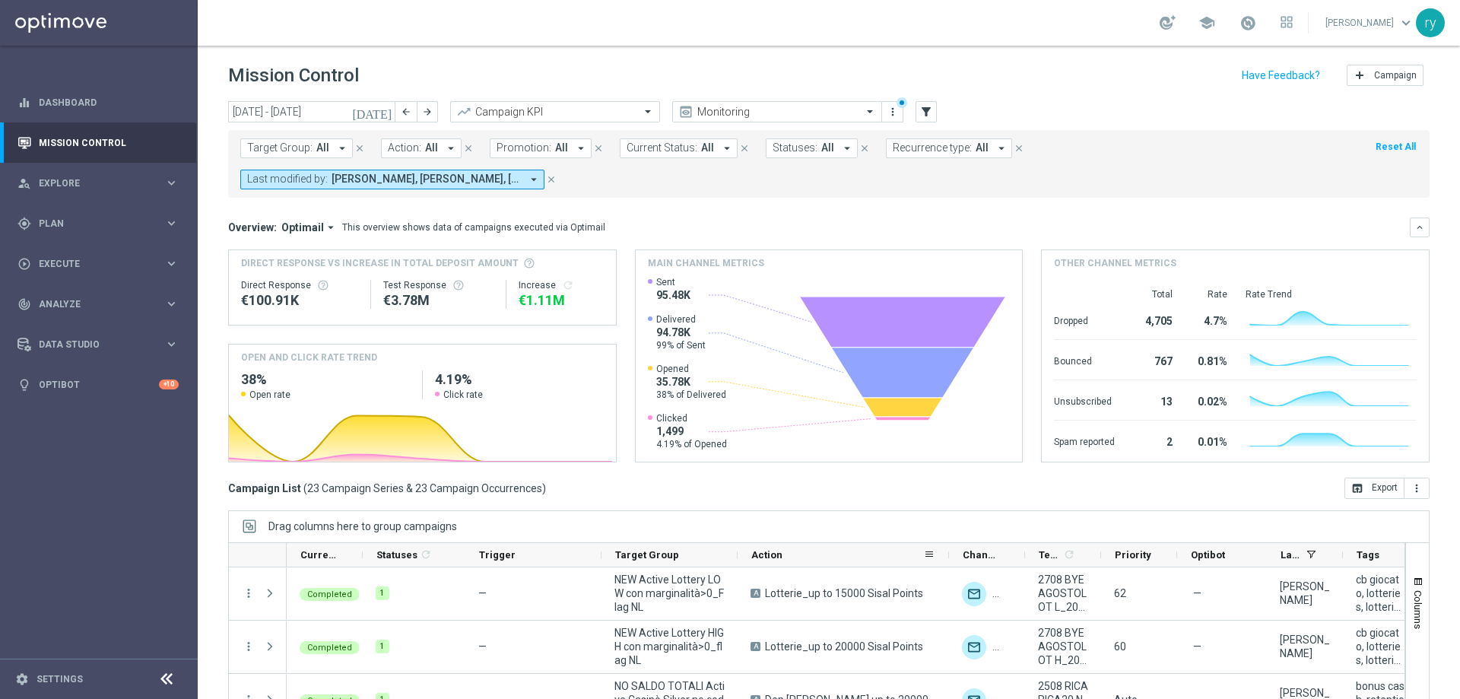
click at [577, 145] on icon "arrow_drop_down" at bounding box center [581, 148] width 14 height 14
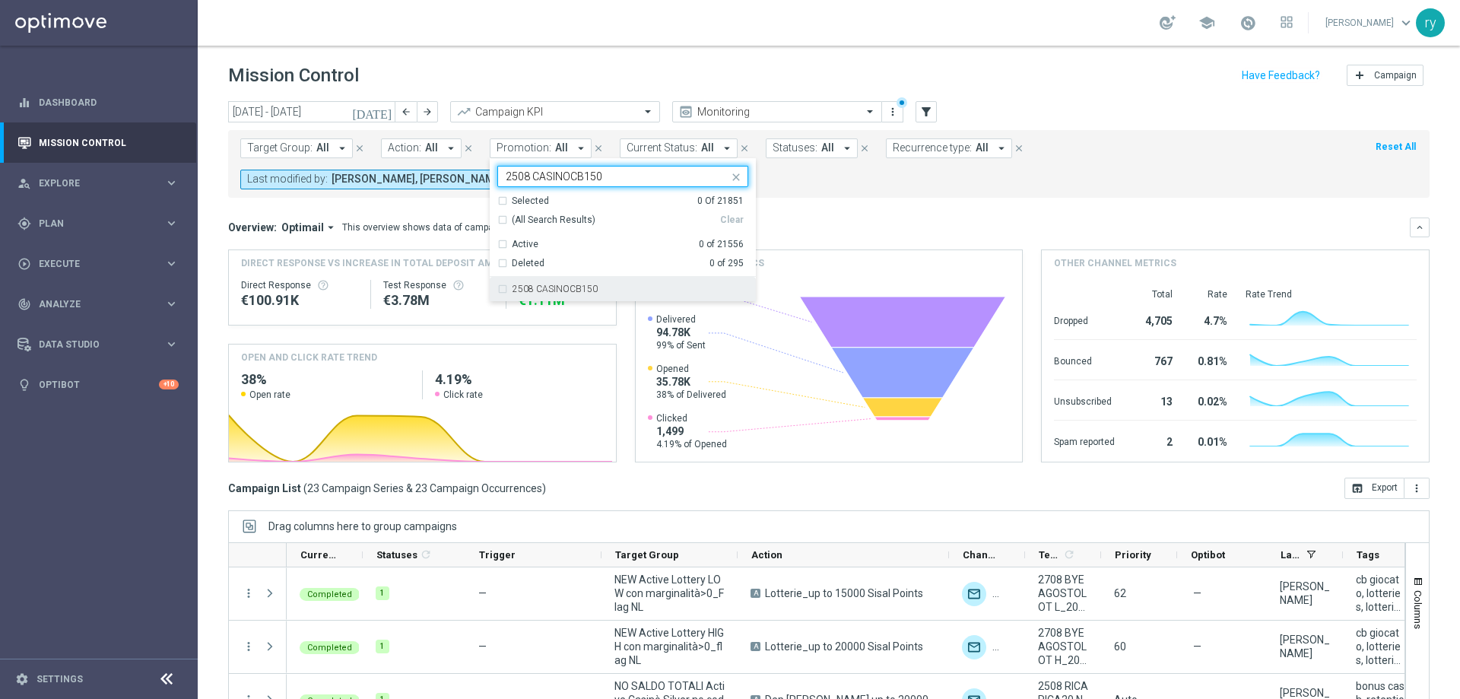
click at [640, 296] on div "2508 CASINOCB150" at bounding box center [622, 289] width 251 height 24
type input "2508 CASINOCB150"
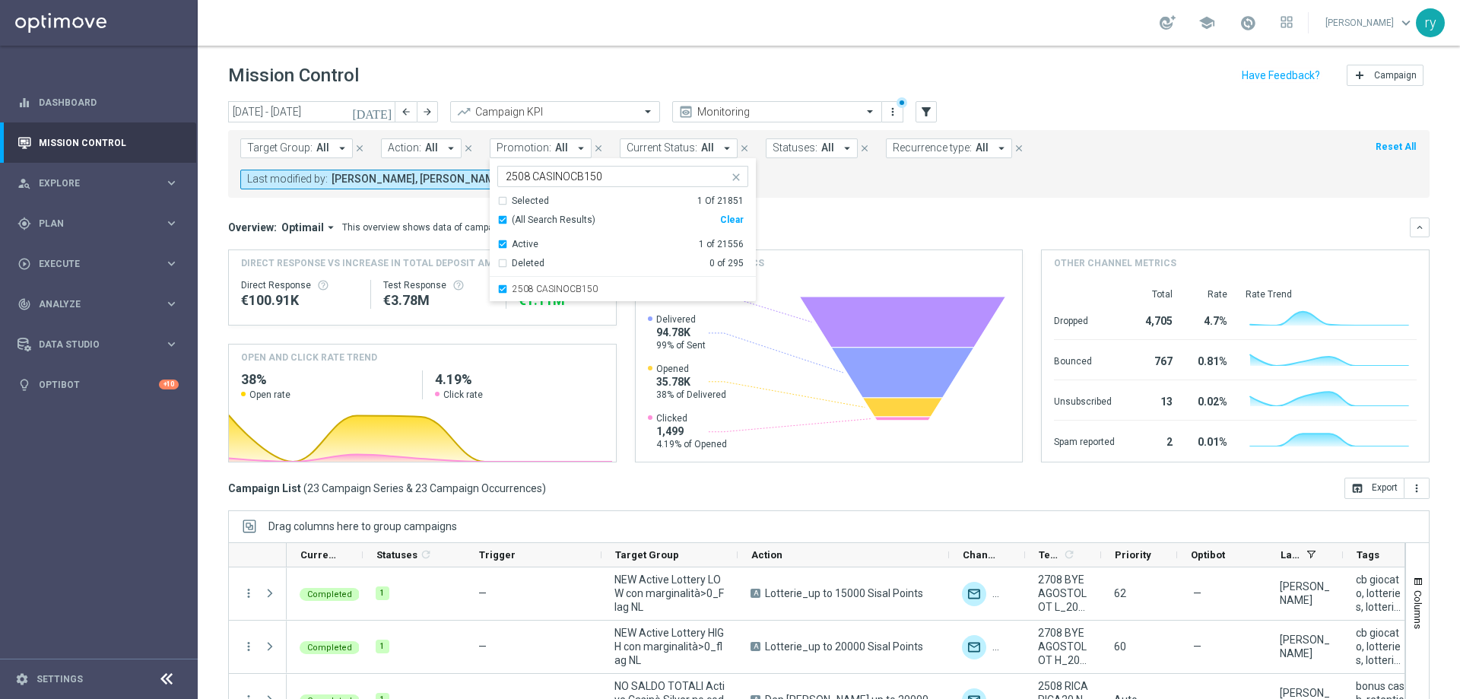
click at [825, 214] on mini-dashboard "Overview: Optimail arrow_drop_down This overview shows data of campaigns execut…" at bounding box center [829, 338] width 1202 height 280
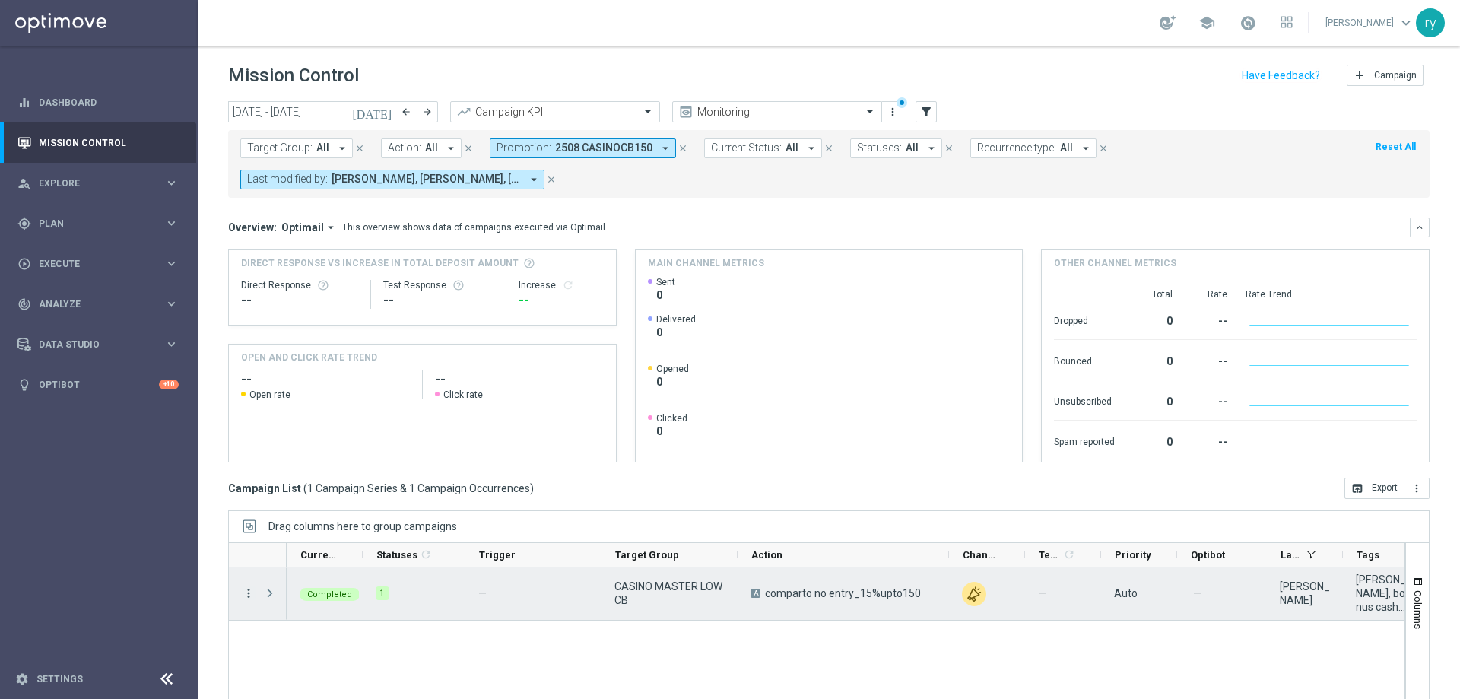
click at [248, 599] on icon "more_vert" at bounding box center [249, 593] width 14 height 14
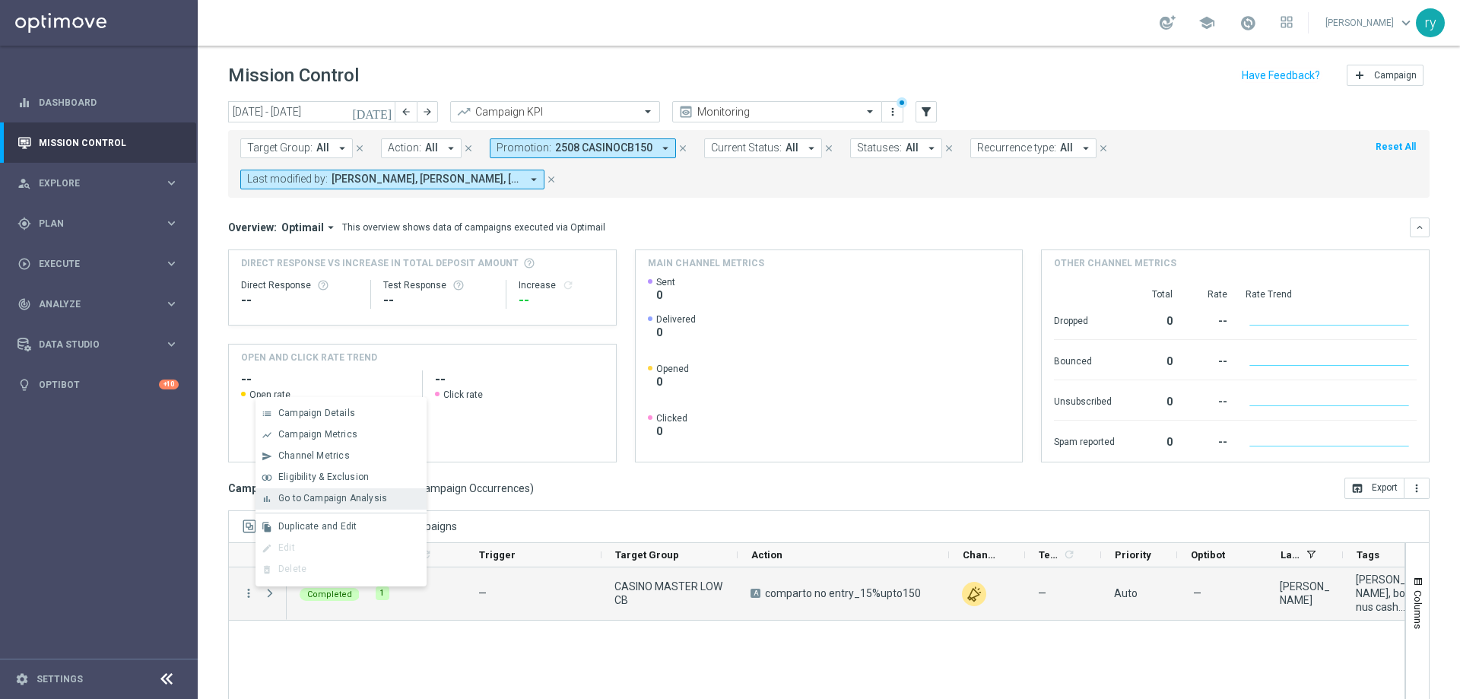
click at [287, 498] on span "Go to Campaign Analysis" at bounding box center [332, 498] width 109 height 11
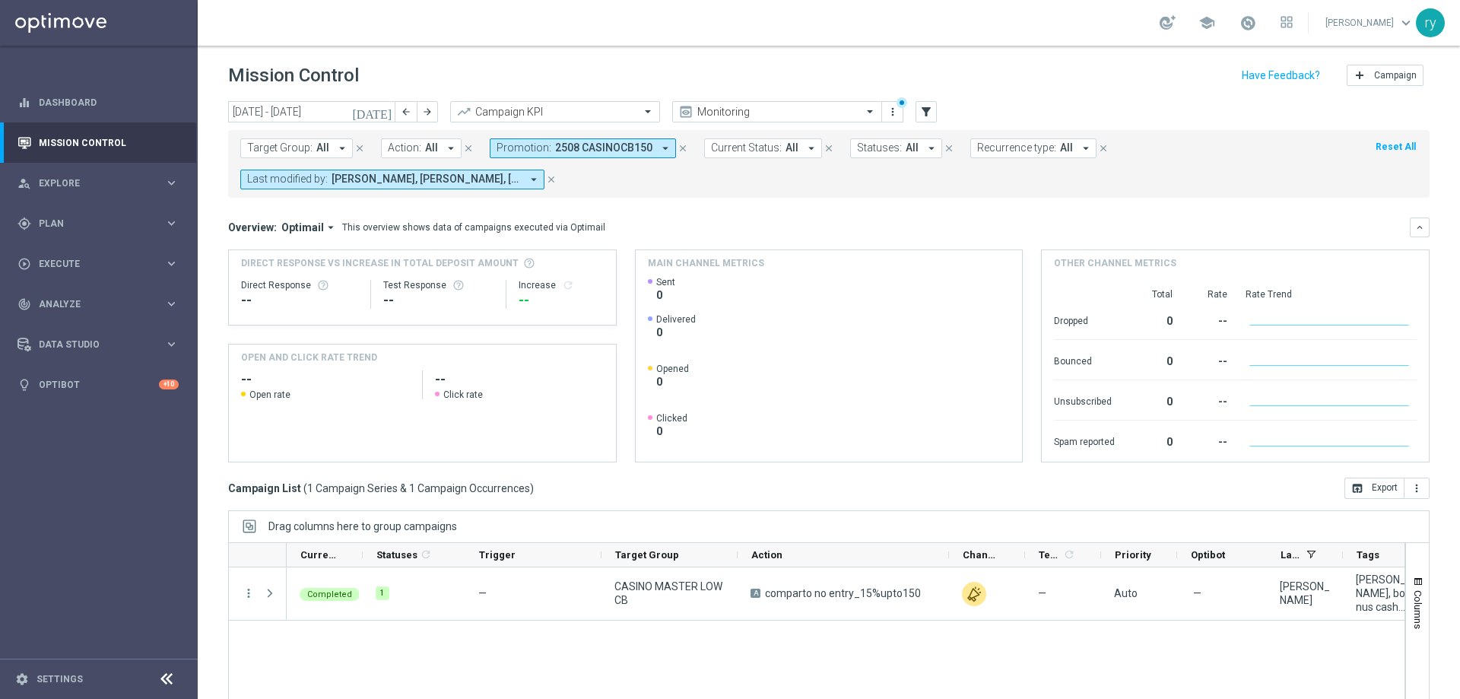
click at [659, 148] on icon "arrow_drop_down" at bounding box center [666, 148] width 14 height 14
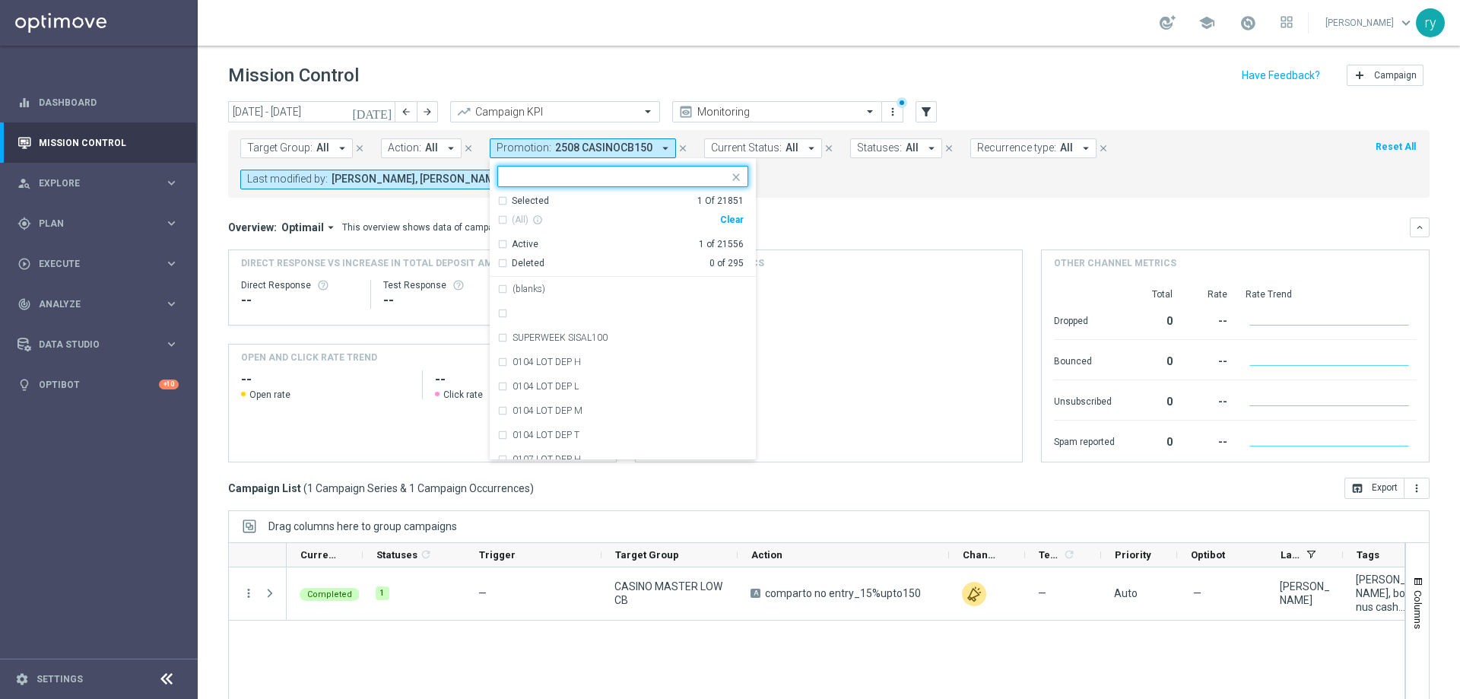
click at [0, 0] on div "Clear" at bounding box center [0, 0] width 0 height 0
click at [590, 171] on input "text" at bounding box center [617, 176] width 223 height 13
paste input "2708 SLOTDEP GT"
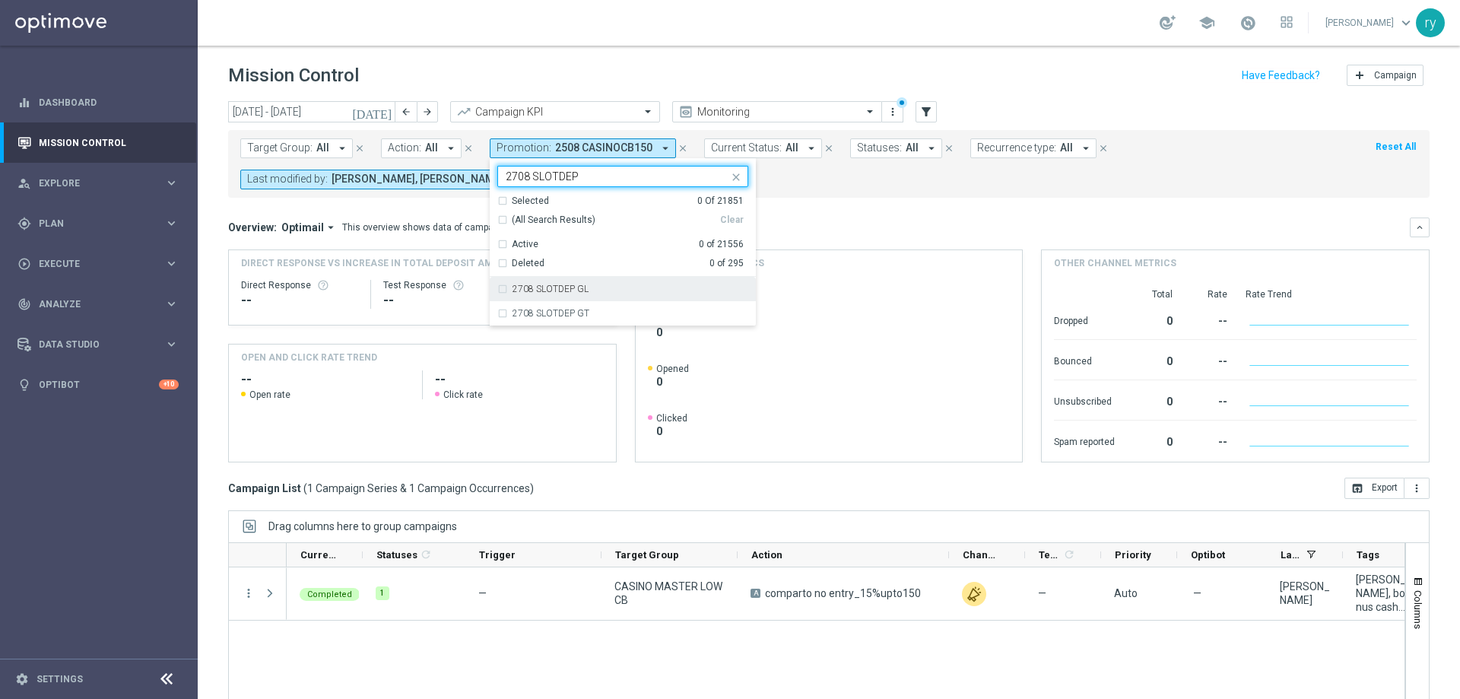
click at [497, 290] on div "2708 SLOTDEP GL" at bounding box center [622, 289] width 251 height 24
type input "2708 SLOTDEP"
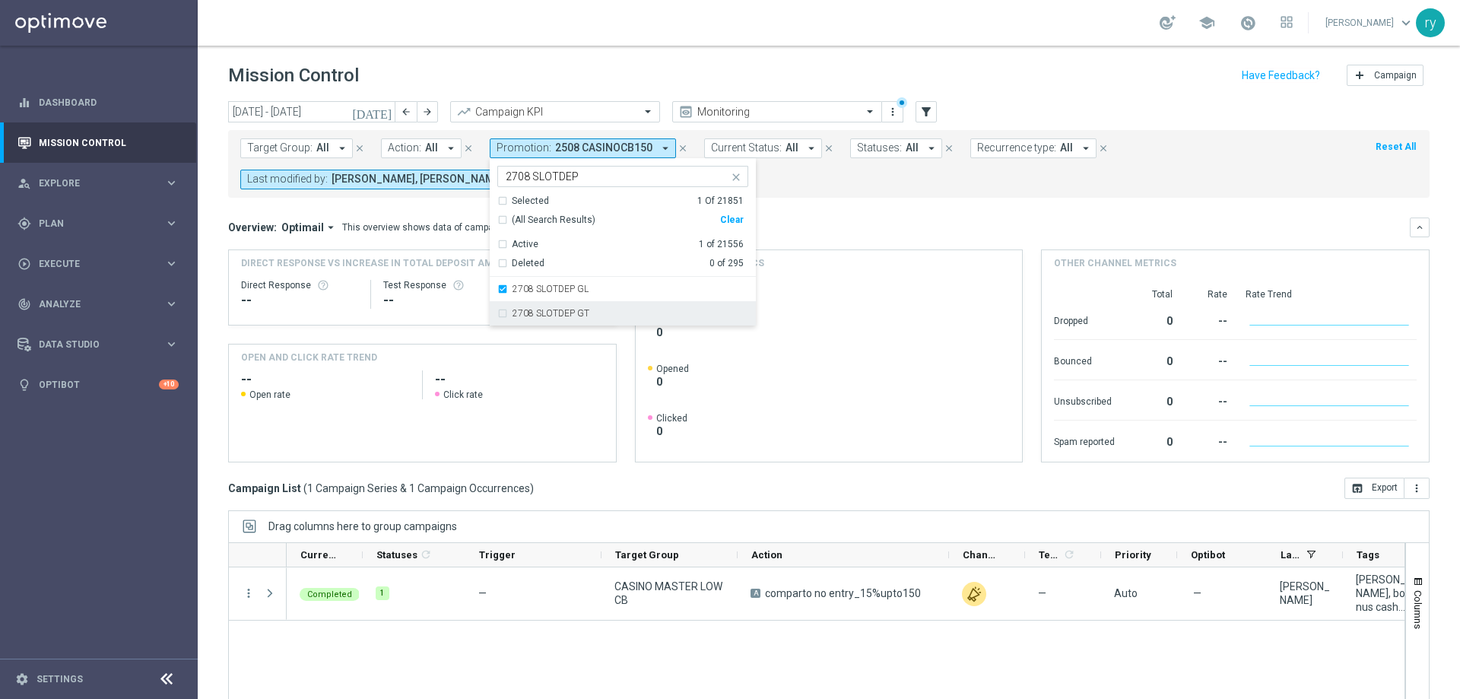
click at [503, 315] on div "2708 SLOTDEP GT" at bounding box center [622, 313] width 251 height 24
click at [811, 206] on mini-dashboard "Overview: Optimail arrow_drop_down This overview shows data of campaigns execut…" at bounding box center [829, 338] width 1202 height 280
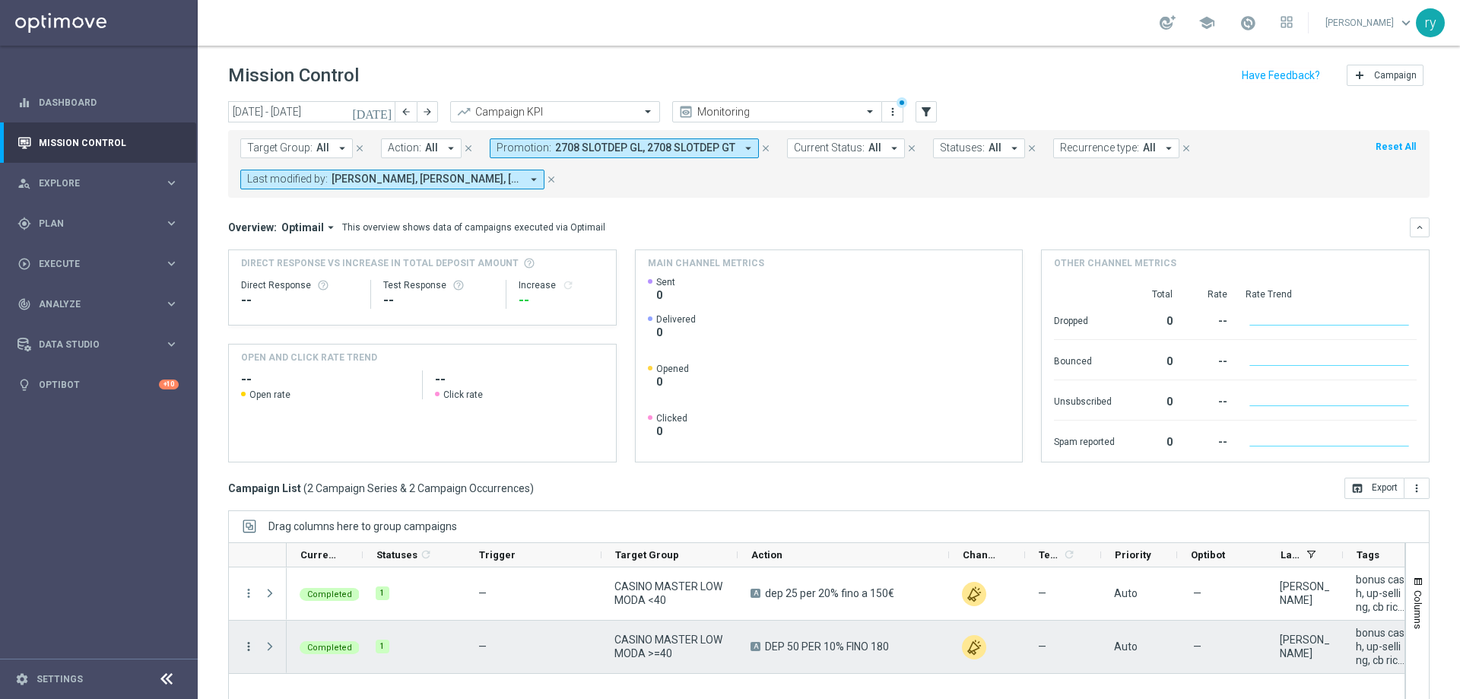
click at [247, 648] on icon "more_vert" at bounding box center [249, 647] width 14 height 14
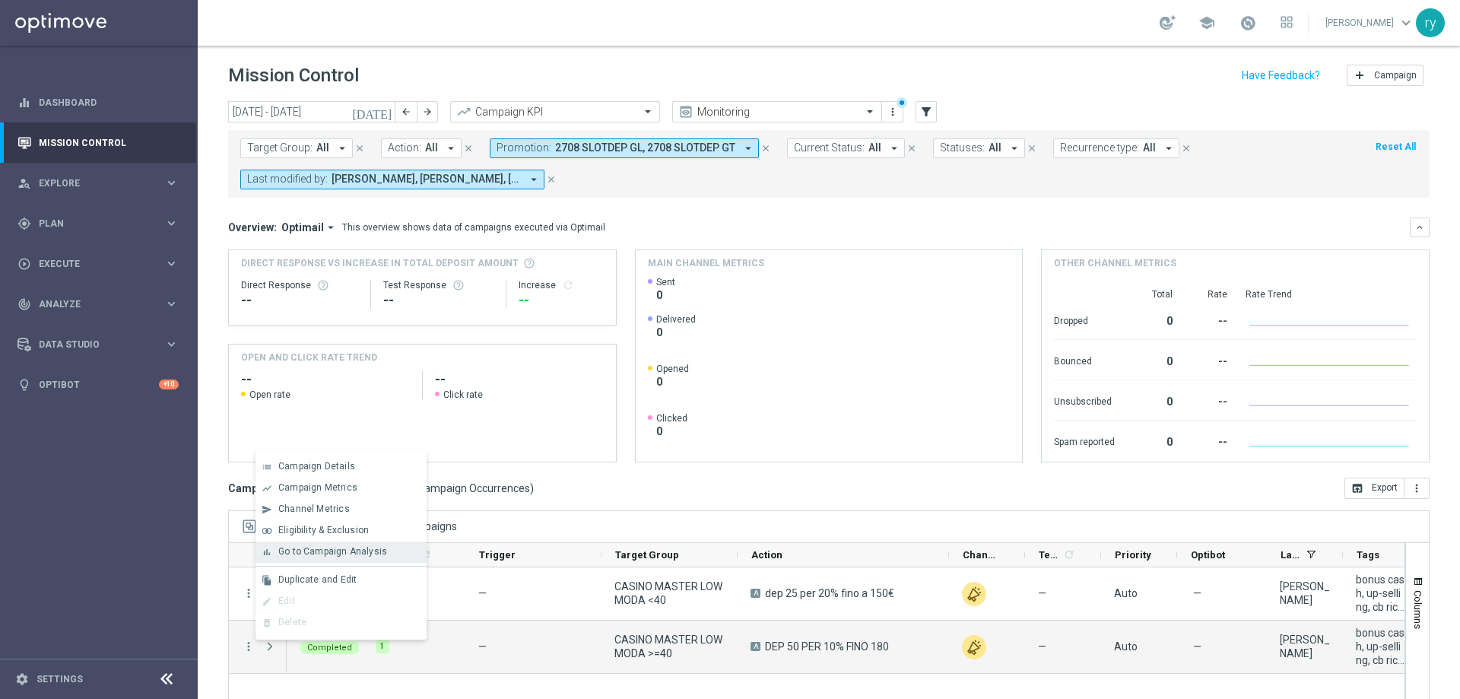
click at [308, 552] on span "Go to Campaign Analysis" at bounding box center [332, 551] width 109 height 11
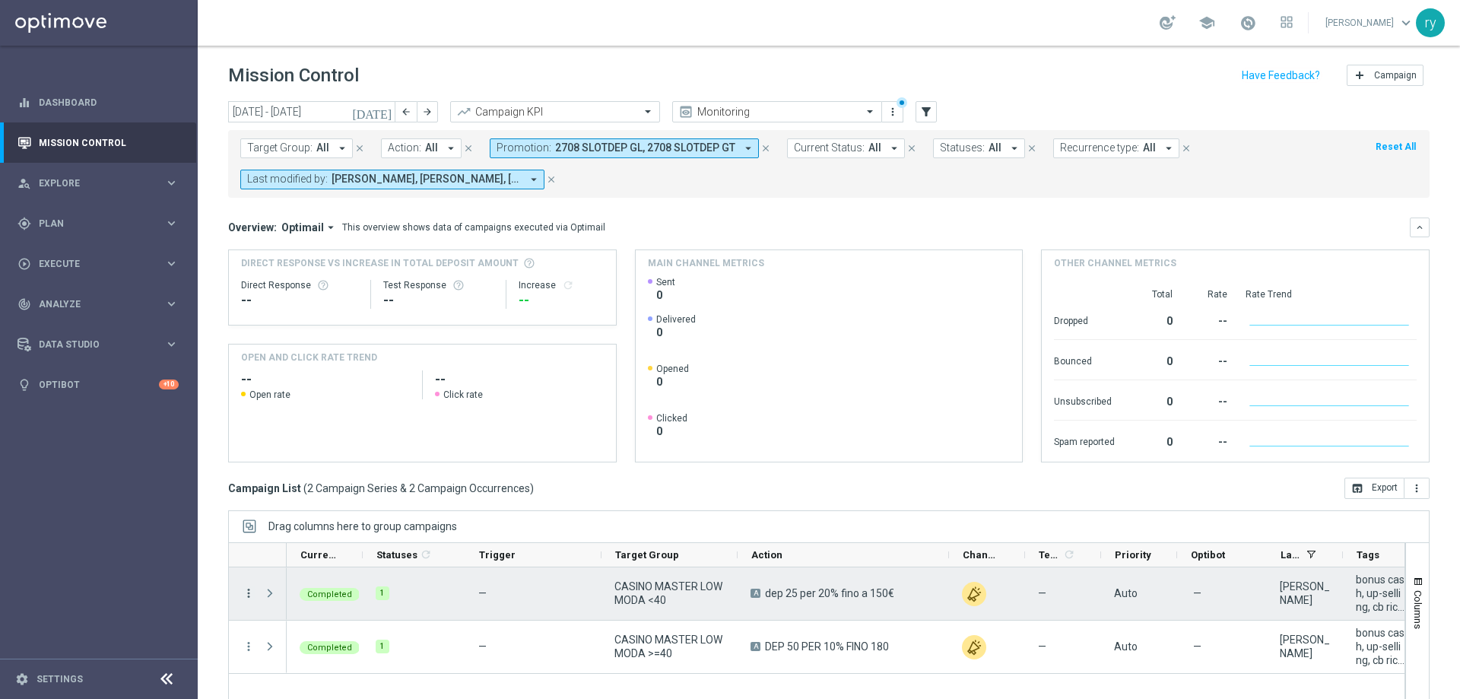
click at [254, 593] on icon "more_vert" at bounding box center [249, 593] width 14 height 14
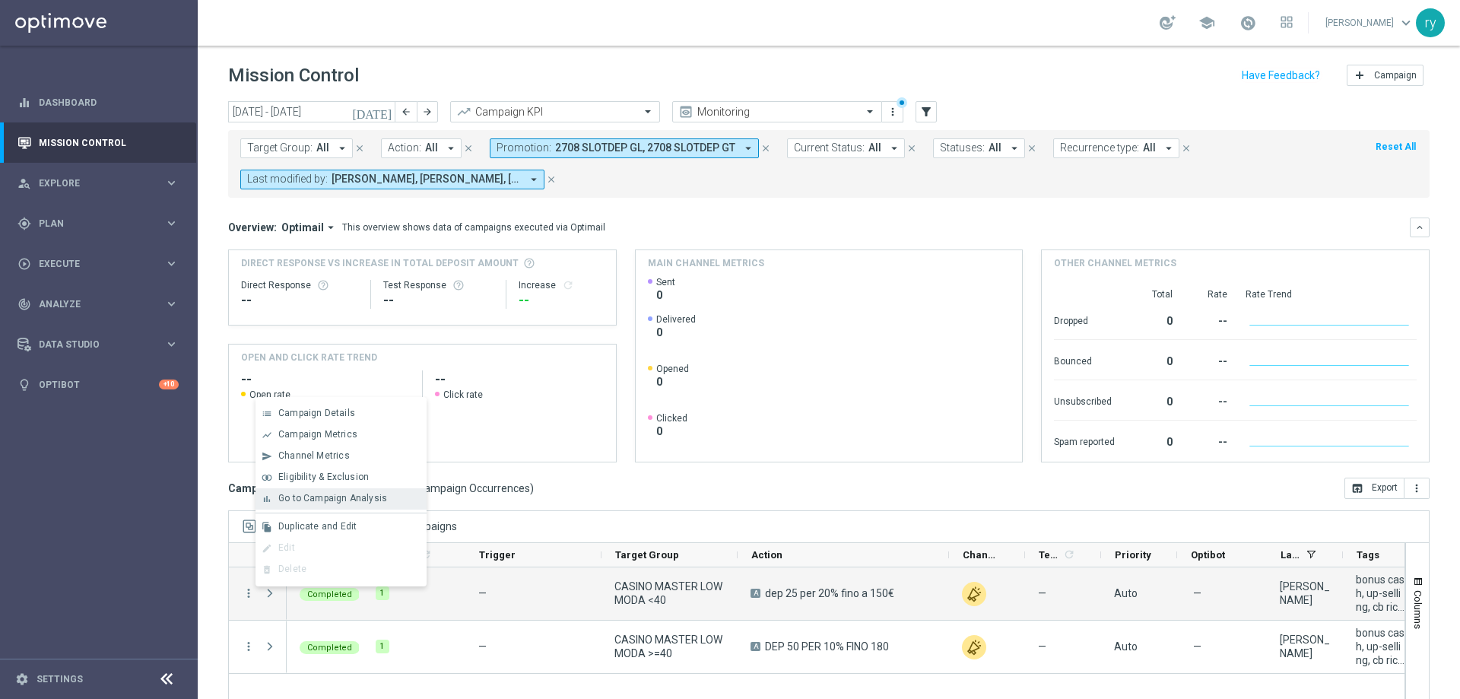
click at [326, 498] on span "Go to Campaign Analysis" at bounding box center [332, 498] width 109 height 11
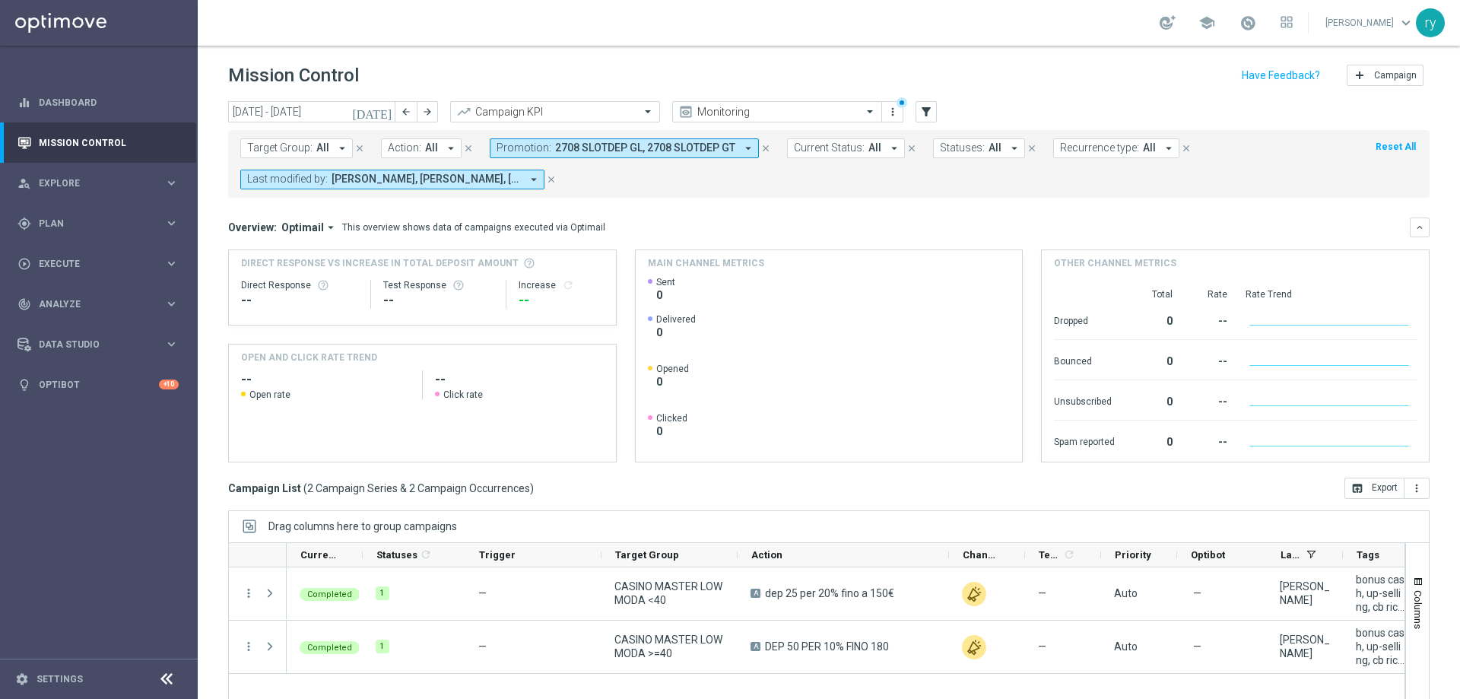
click at [744, 150] on icon "arrow_drop_down" at bounding box center [749, 148] width 14 height 14
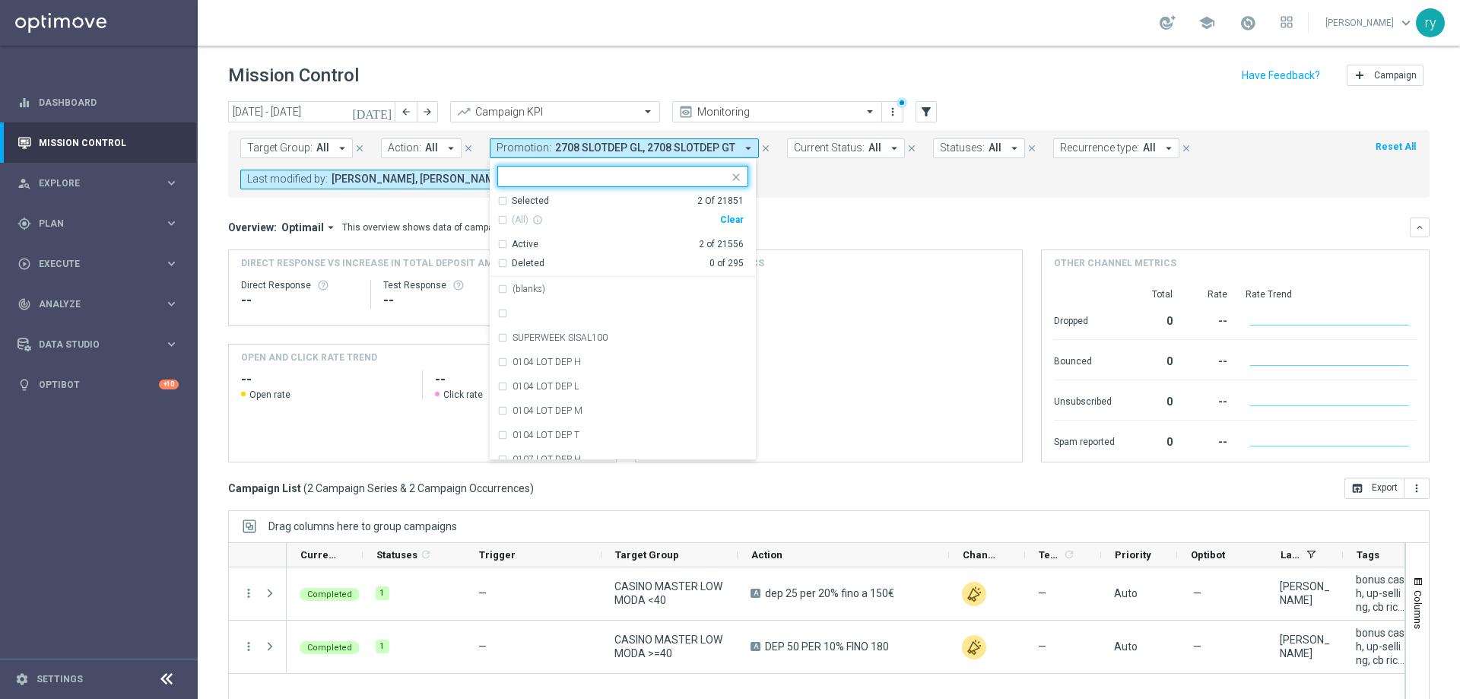
click at [0, 0] on div "Clear" at bounding box center [0, 0] width 0 height 0
click at [575, 176] on input "text" at bounding box center [617, 176] width 223 height 13
paste input "2708 UNBONUSPERTE15S"
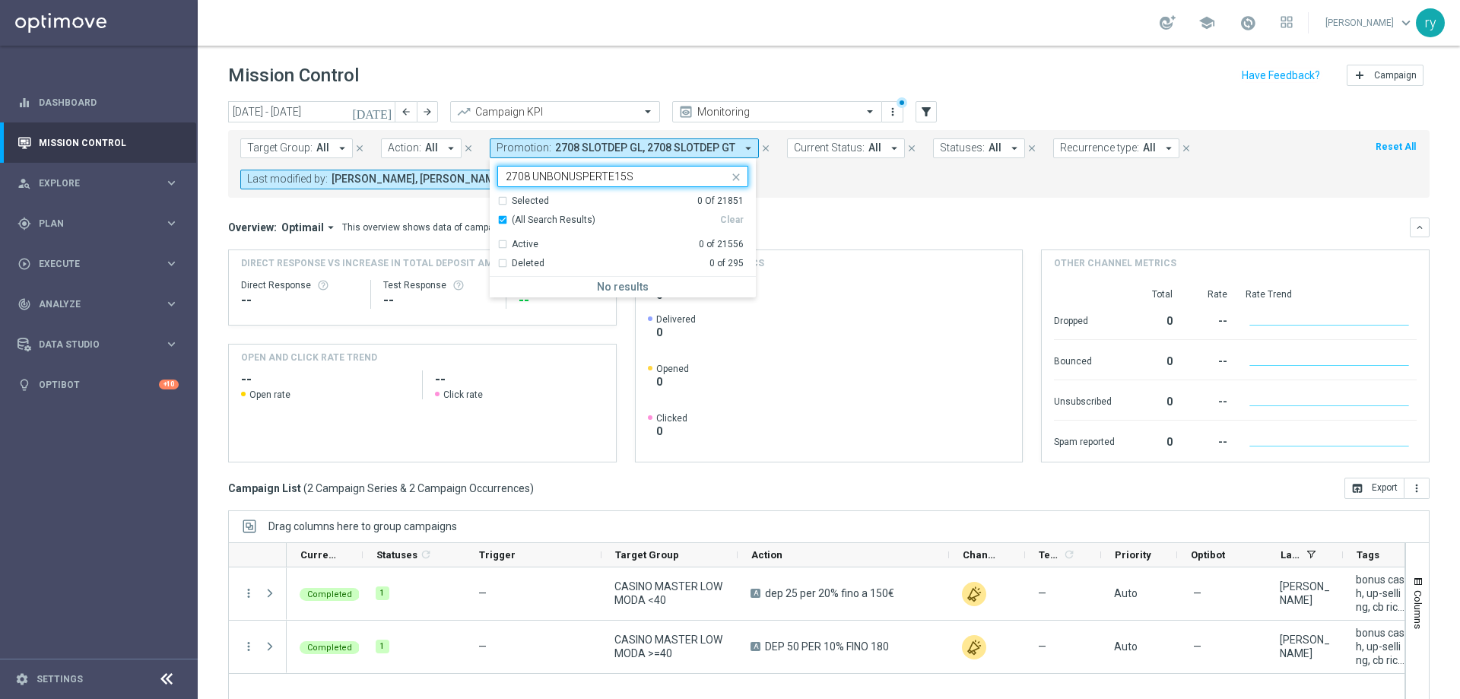
type input "2708 UNBONUSPERTE15S"
click at [735, 173] on icon "close" at bounding box center [736, 177] width 12 height 12
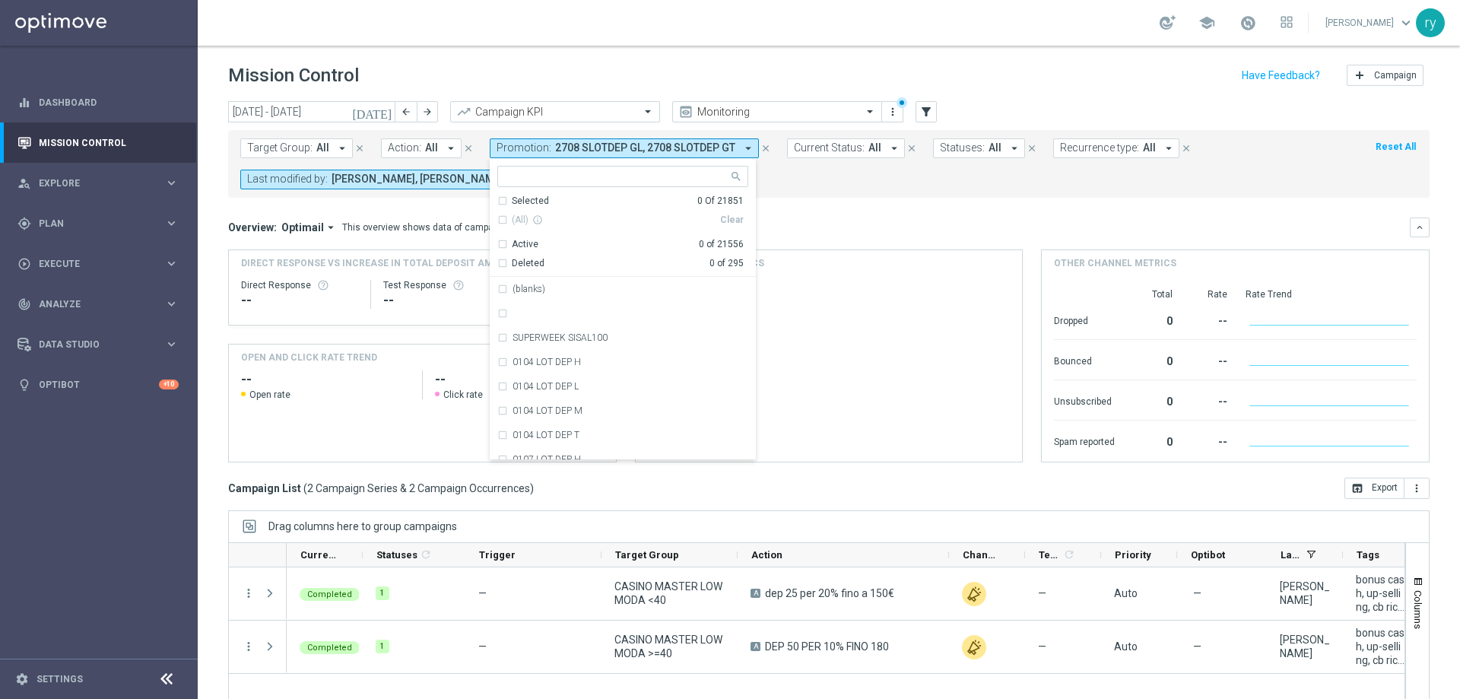
click at [771, 180] on form "Target Group: All arrow_drop_down close Action: All arrow_drop_down close Promo…" at bounding box center [795, 163] width 1110 height 51
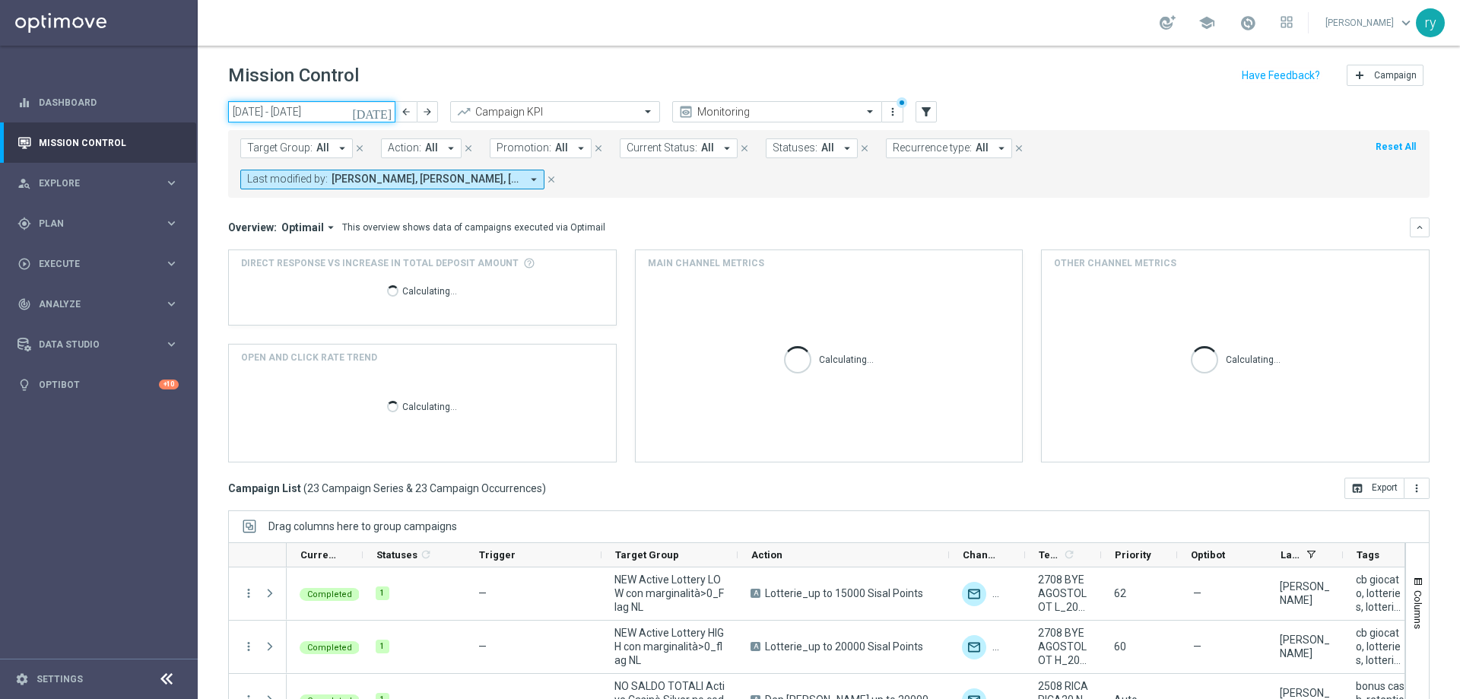
click at [351, 111] on input "25 Aug 2025 - 31 Aug 2025" at bounding box center [311, 111] width 167 height 21
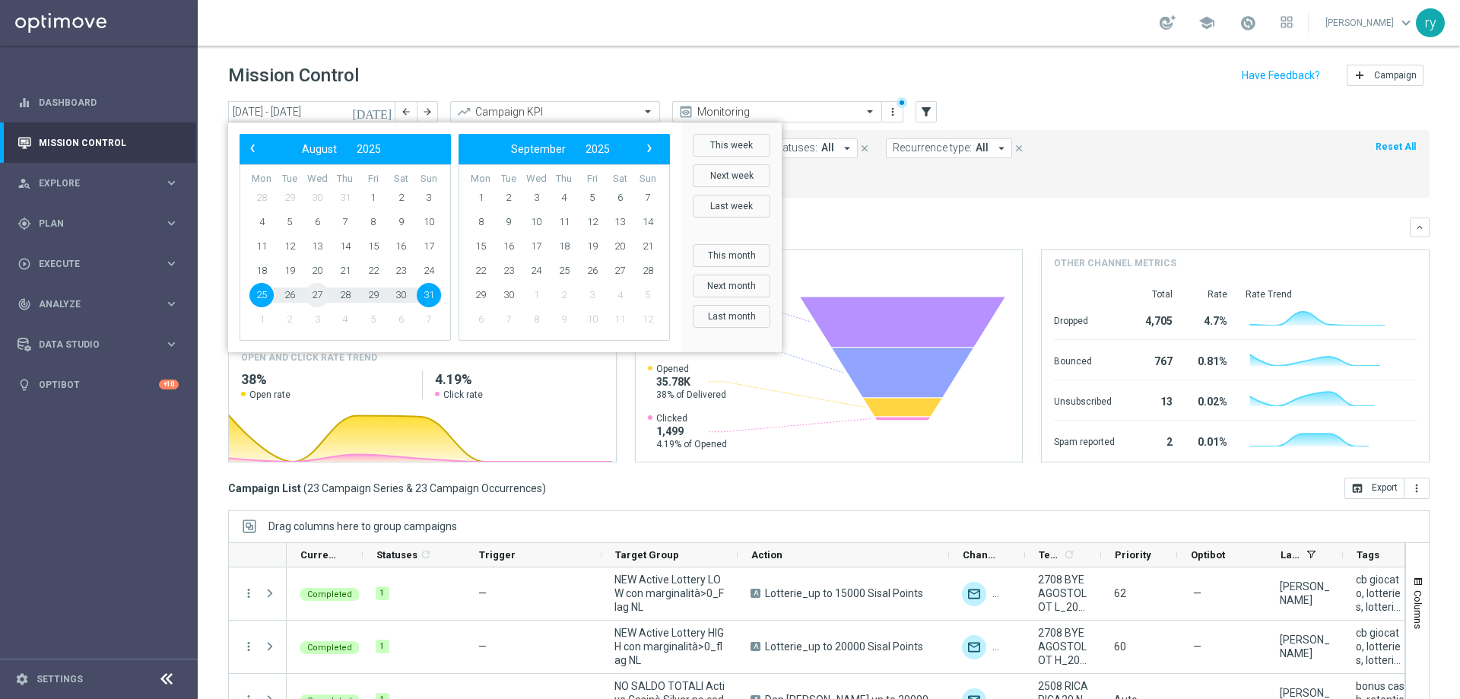
click at [319, 299] on span "27" at bounding box center [317, 295] width 24 height 24
click at [319, 300] on span "27" at bounding box center [317, 295] width 24 height 24
type input "27 Aug 2025 - 27 Aug 2025"
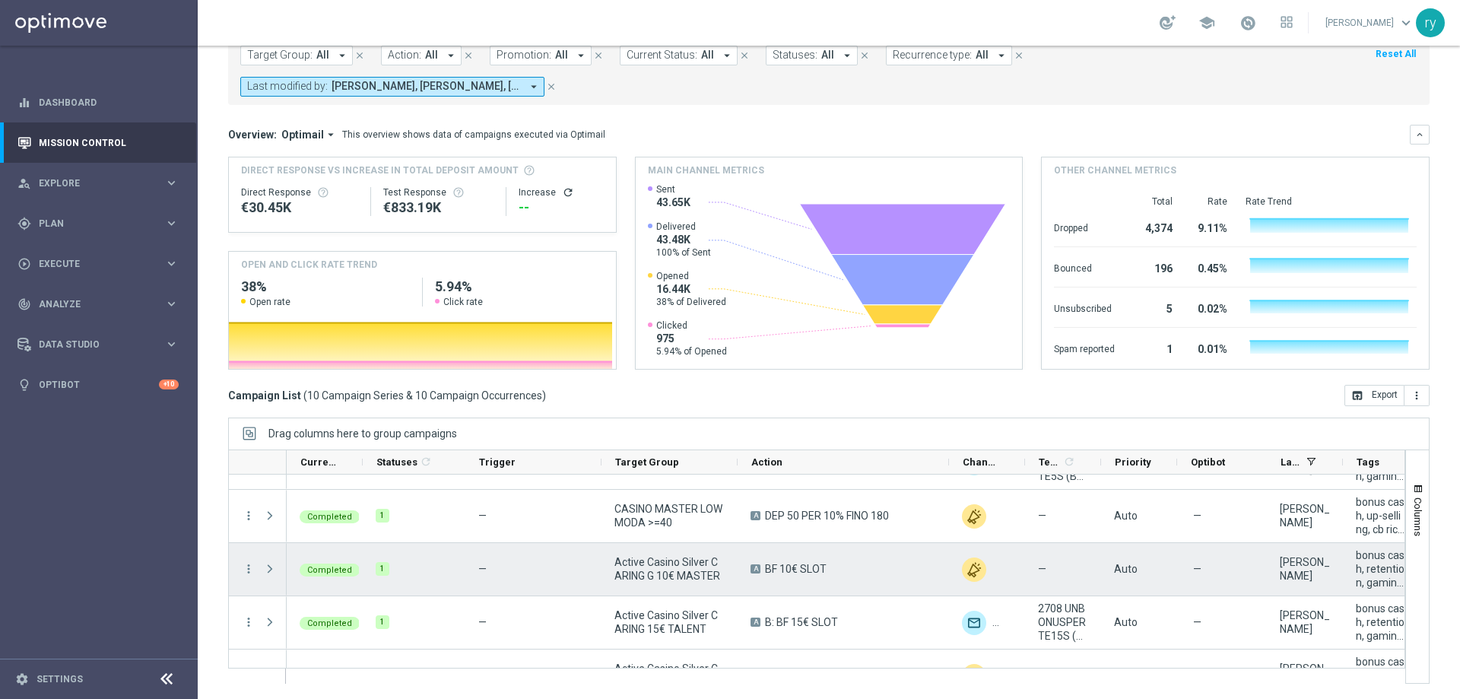
scroll to position [339, 0]
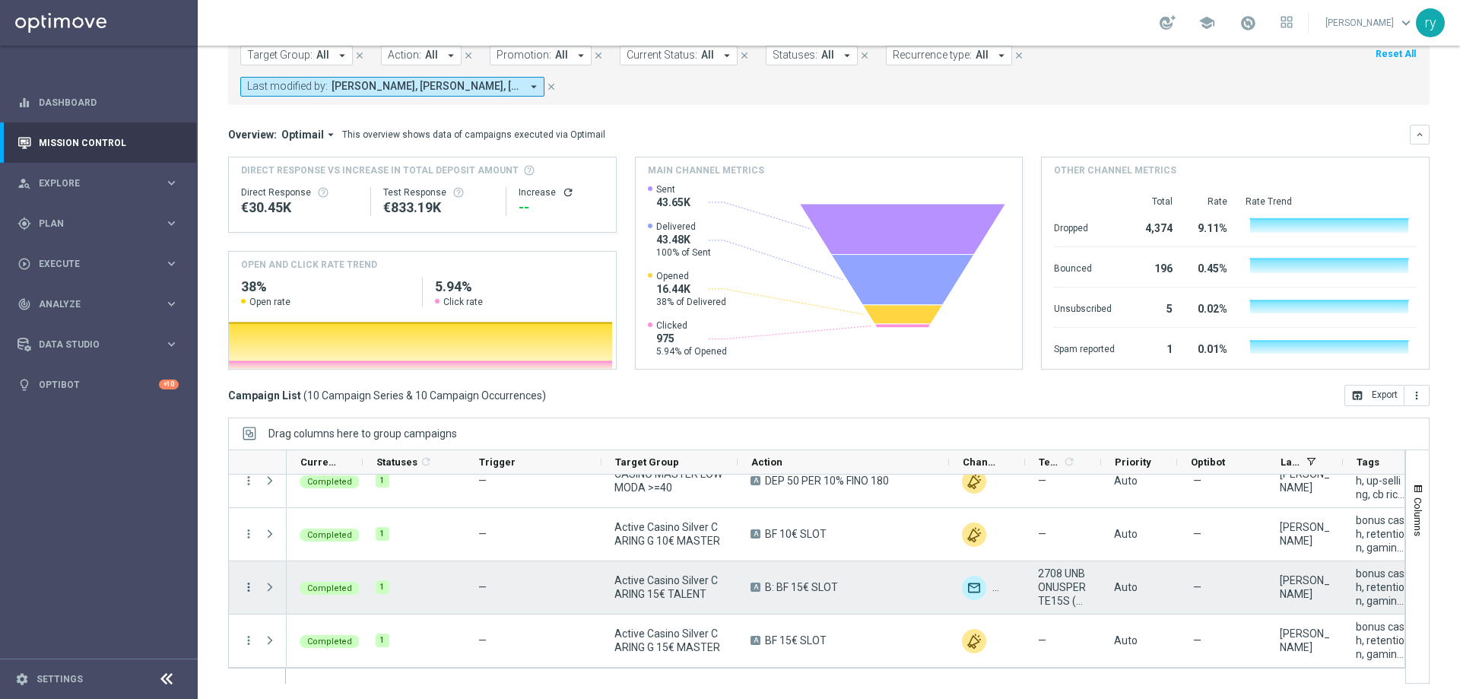
click at [246, 589] on icon "more_vert" at bounding box center [249, 587] width 14 height 14
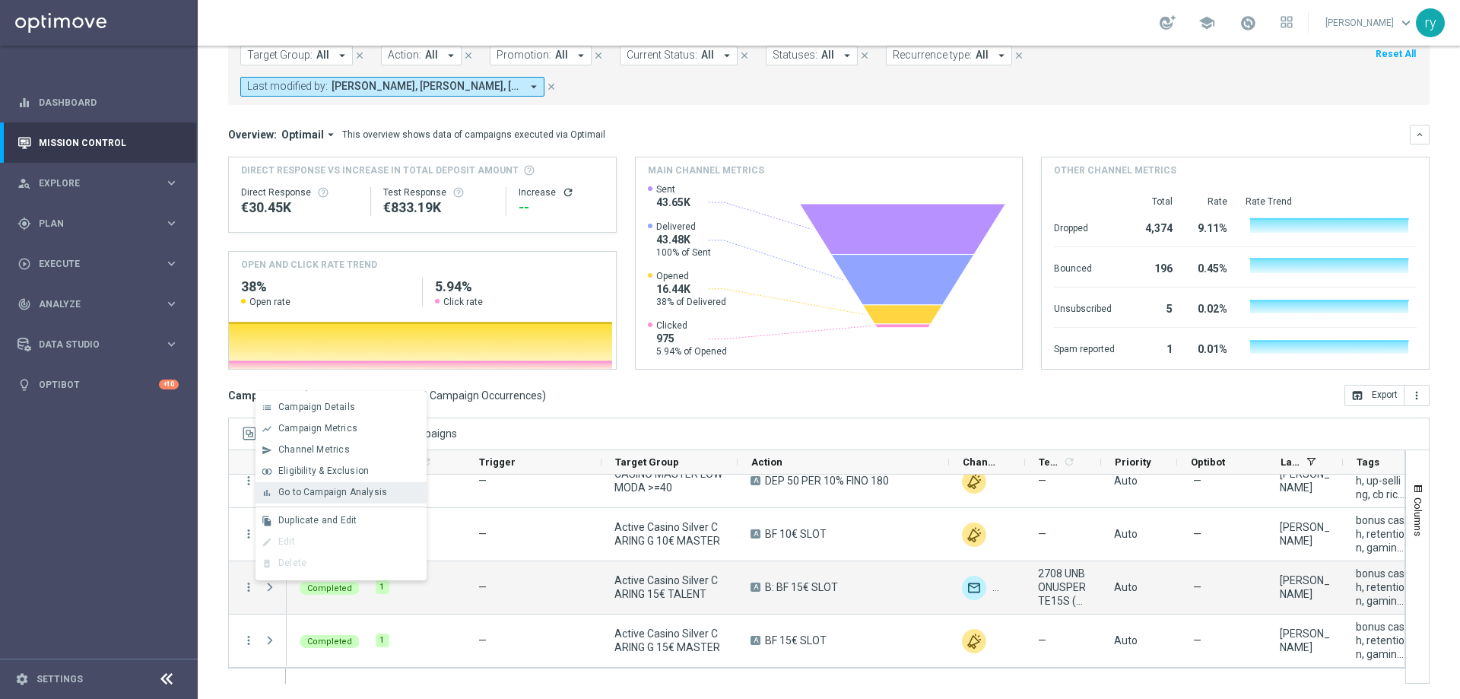
click at [295, 494] on span "Go to Campaign Analysis" at bounding box center [332, 492] width 109 height 11
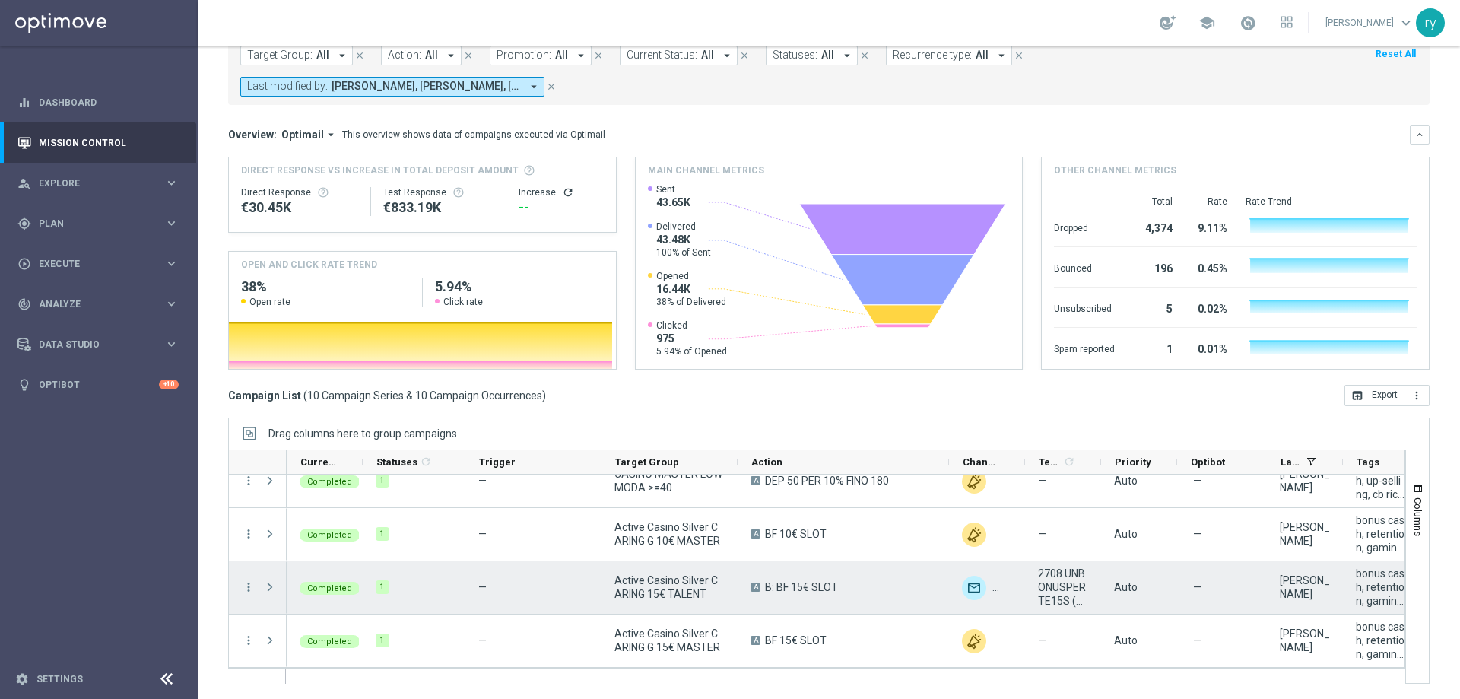
scroll to position [263, 0]
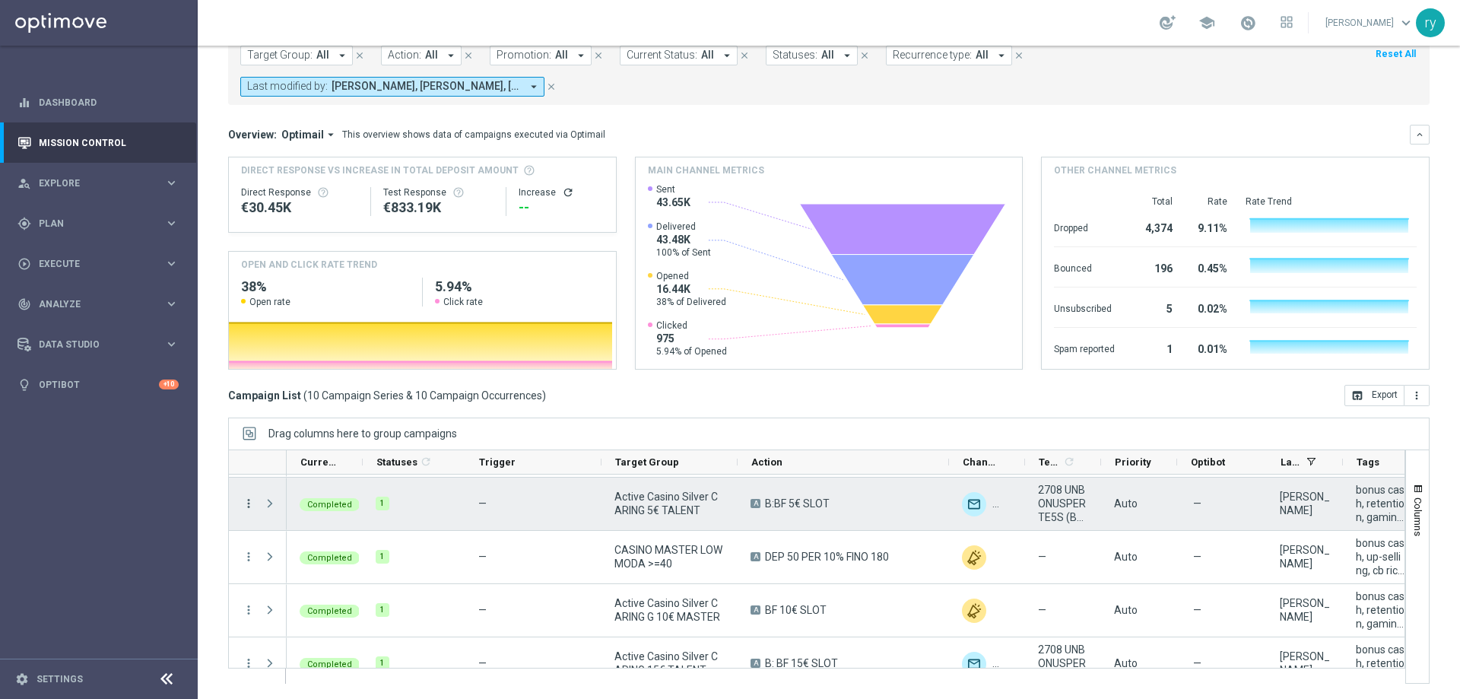
click at [246, 510] on icon "more_vert" at bounding box center [249, 504] width 14 height 14
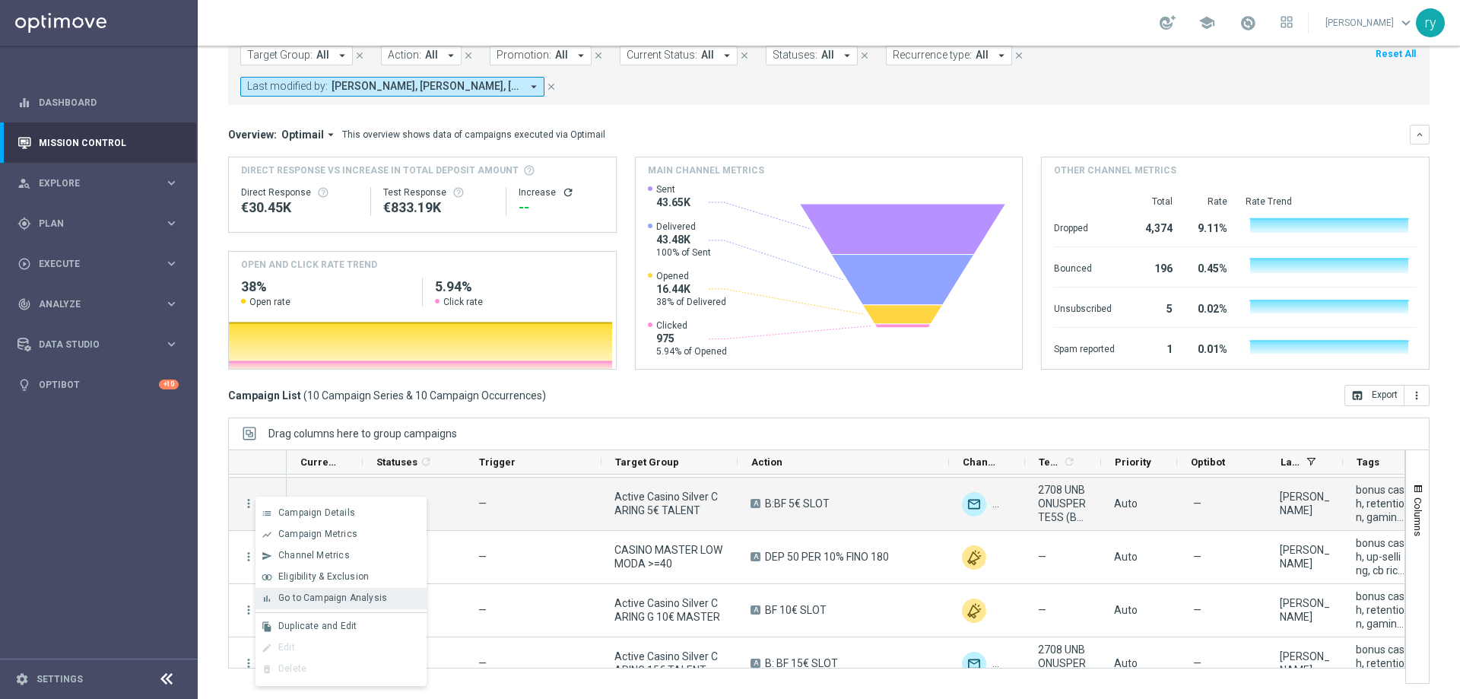
click at [297, 593] on span "Go to Campaign Analysis" at bounding box center [332, 598] width 109 height 11
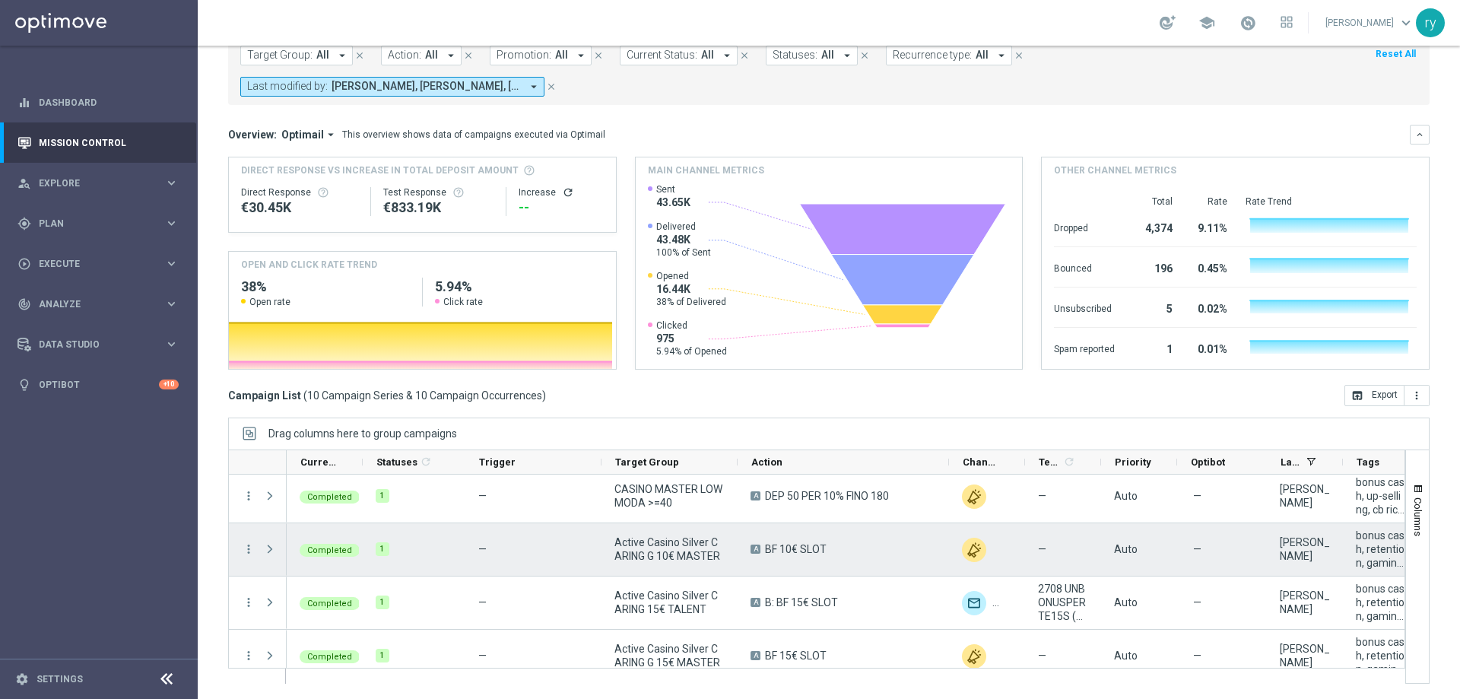
scroll to position [339, 0]
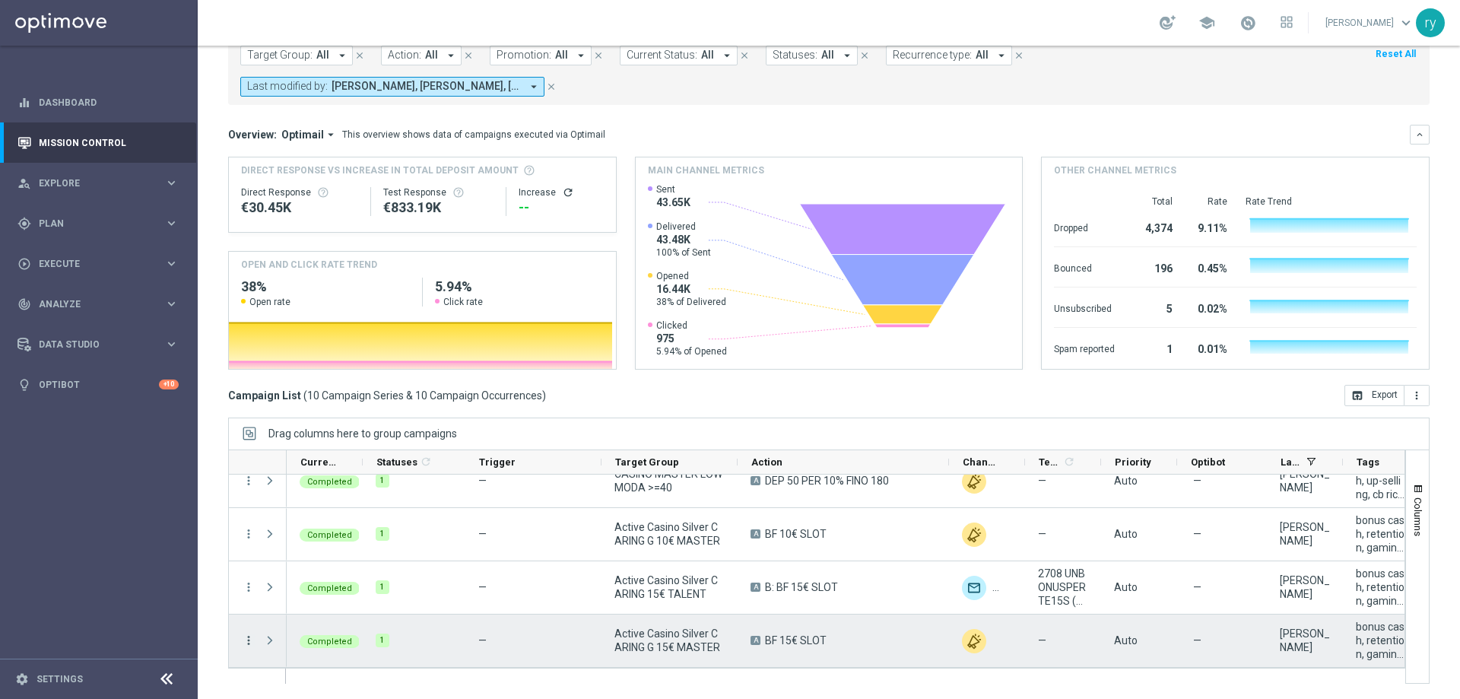
click at [246, 644] on icon "more_vert" at bounding box center [249, 641] width 14 height 14
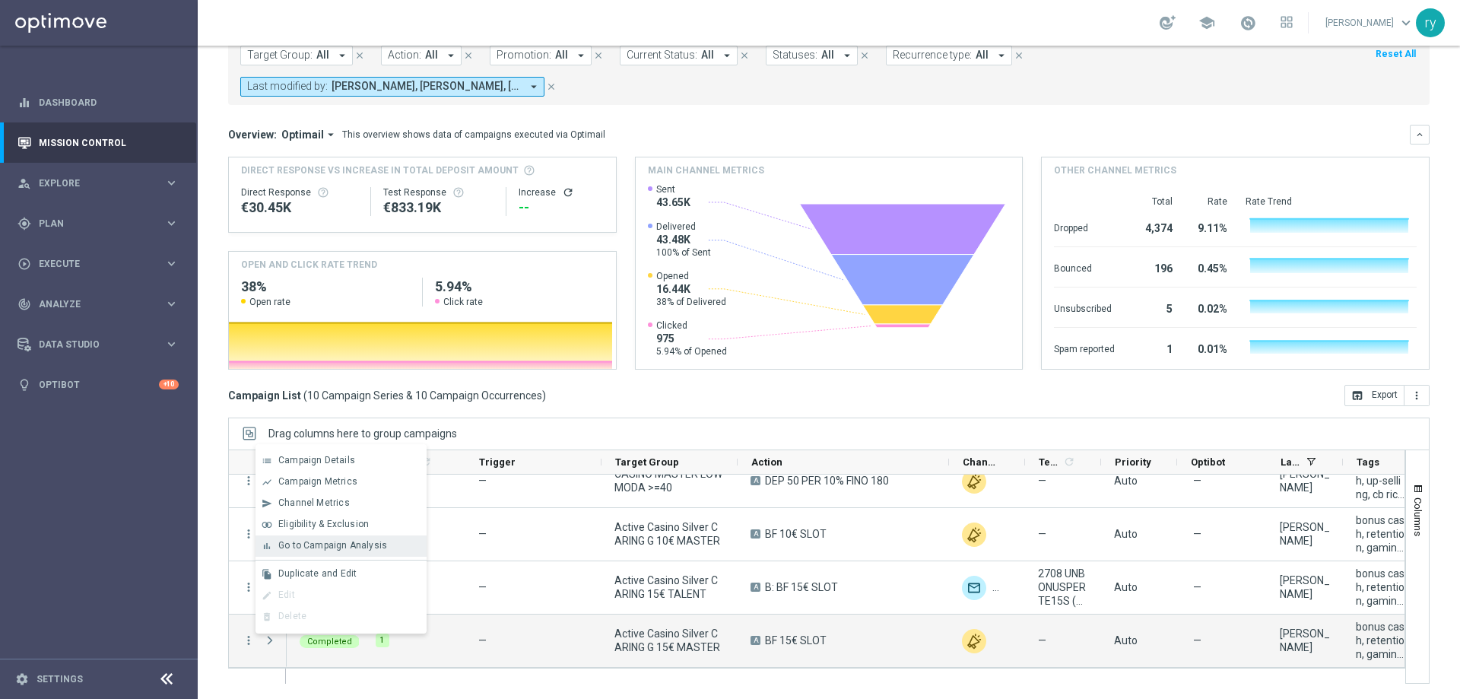
click at [297, 549] on span "Go to Campaign Analysis" at bounding box center [332, 545] width 109 height 11
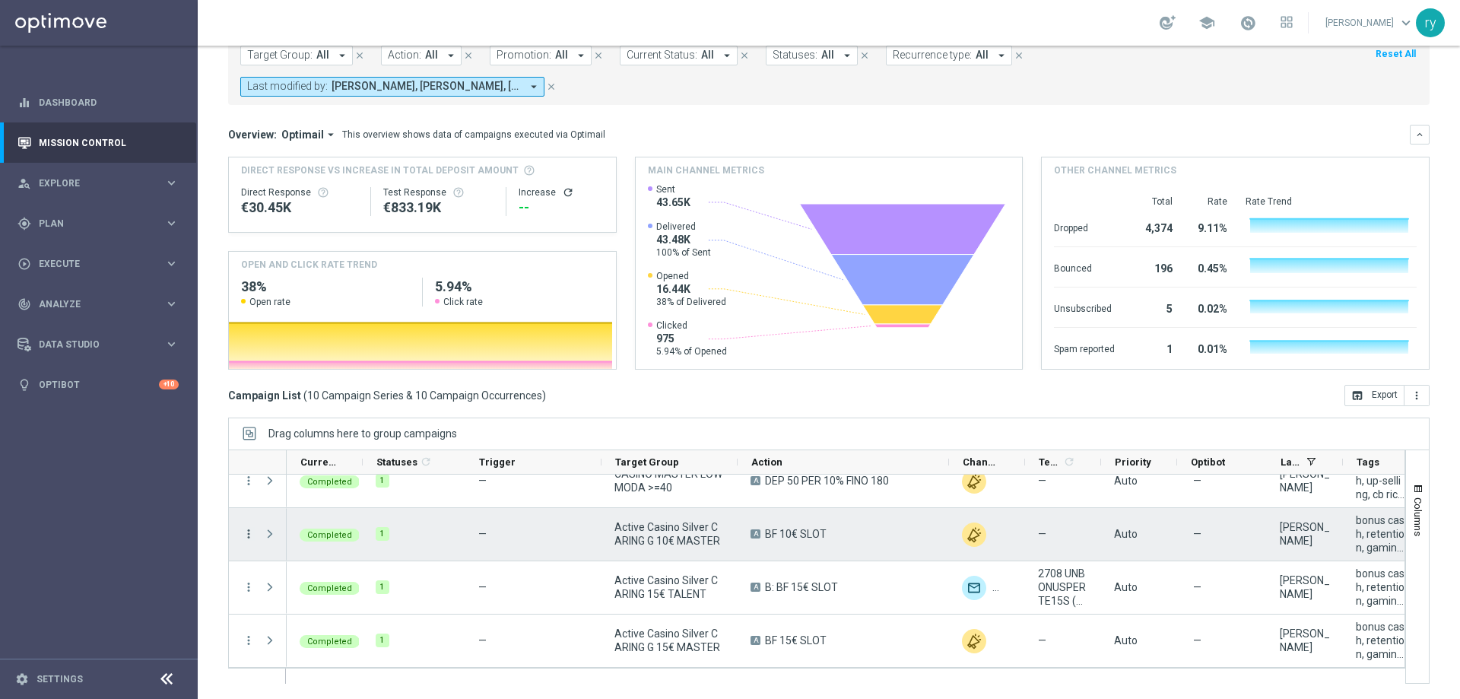
click at [250, 532] on icon "more_vert" at bounding box center [249, 534] width 14 height 14
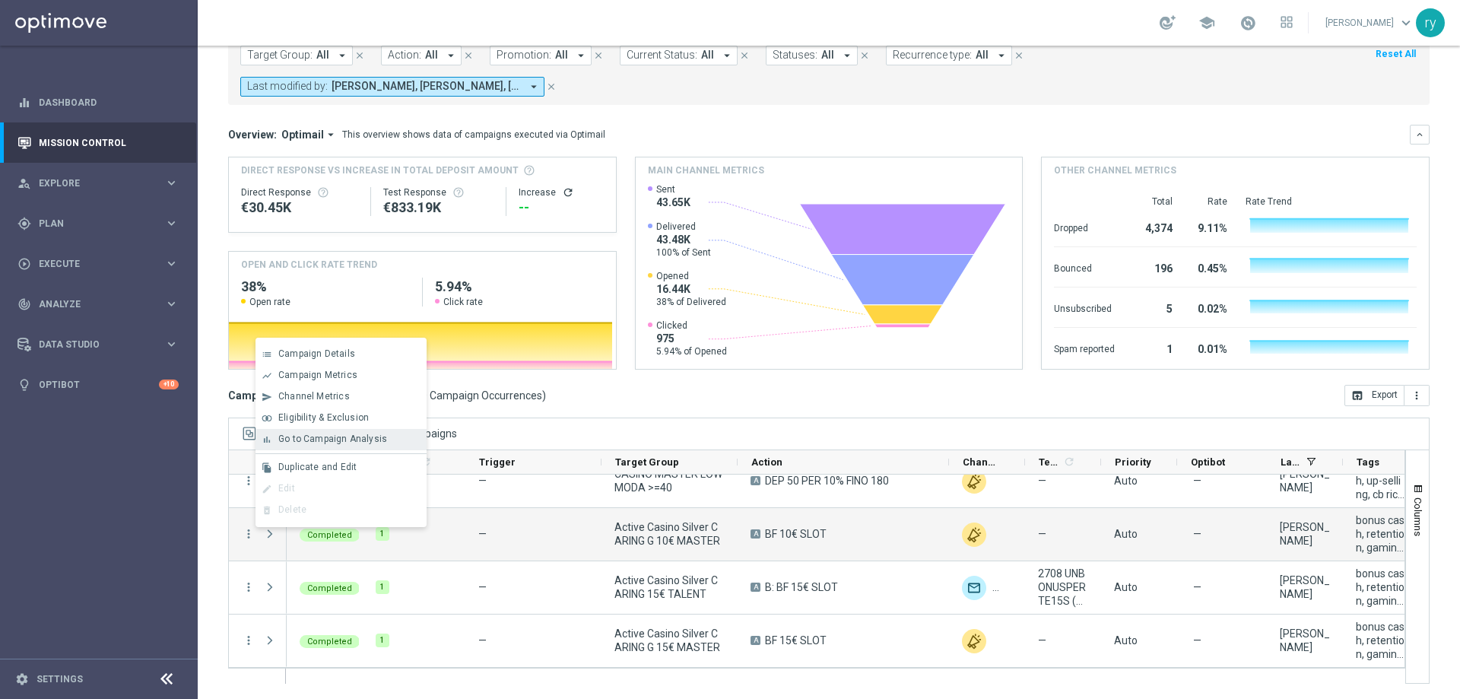
click at [284, 443] on span "Go to Campaign Analysis" at bounding box center [332, 439] width 109 height 11
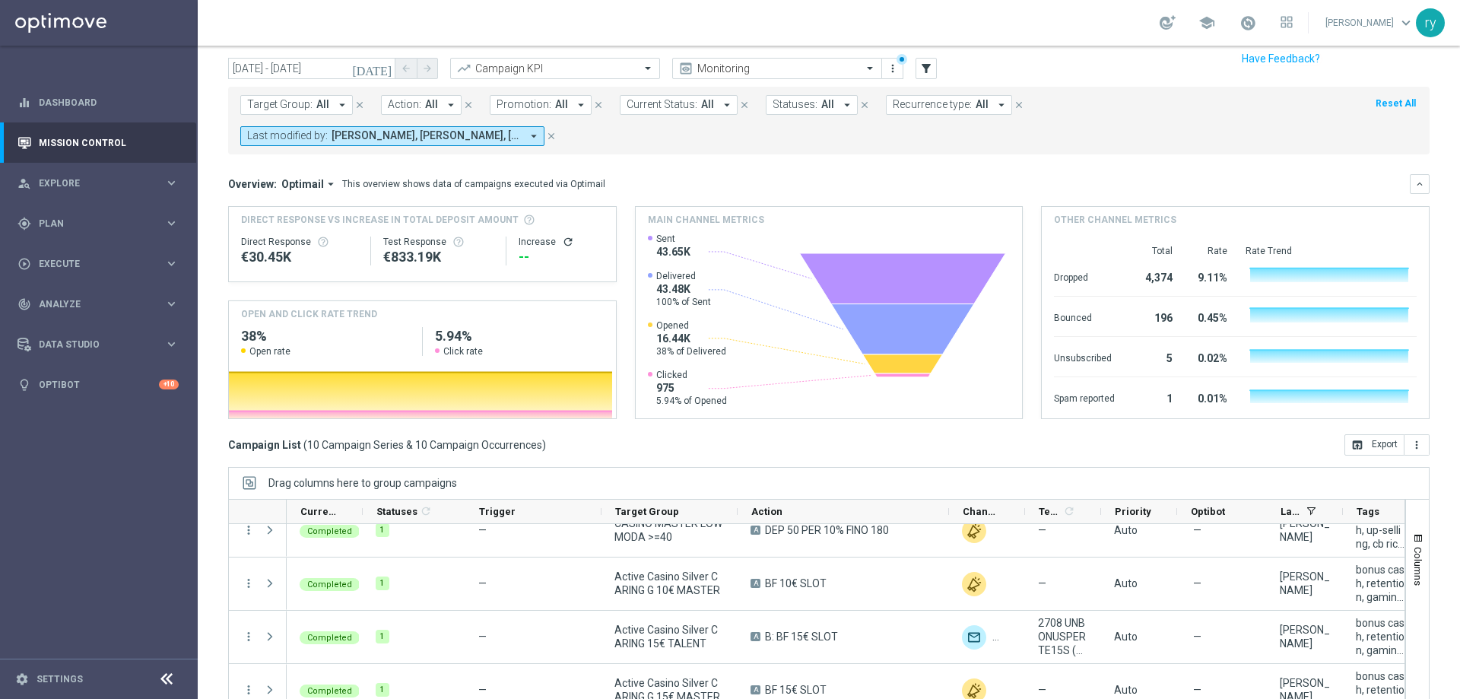
scroll to position [17, 0]
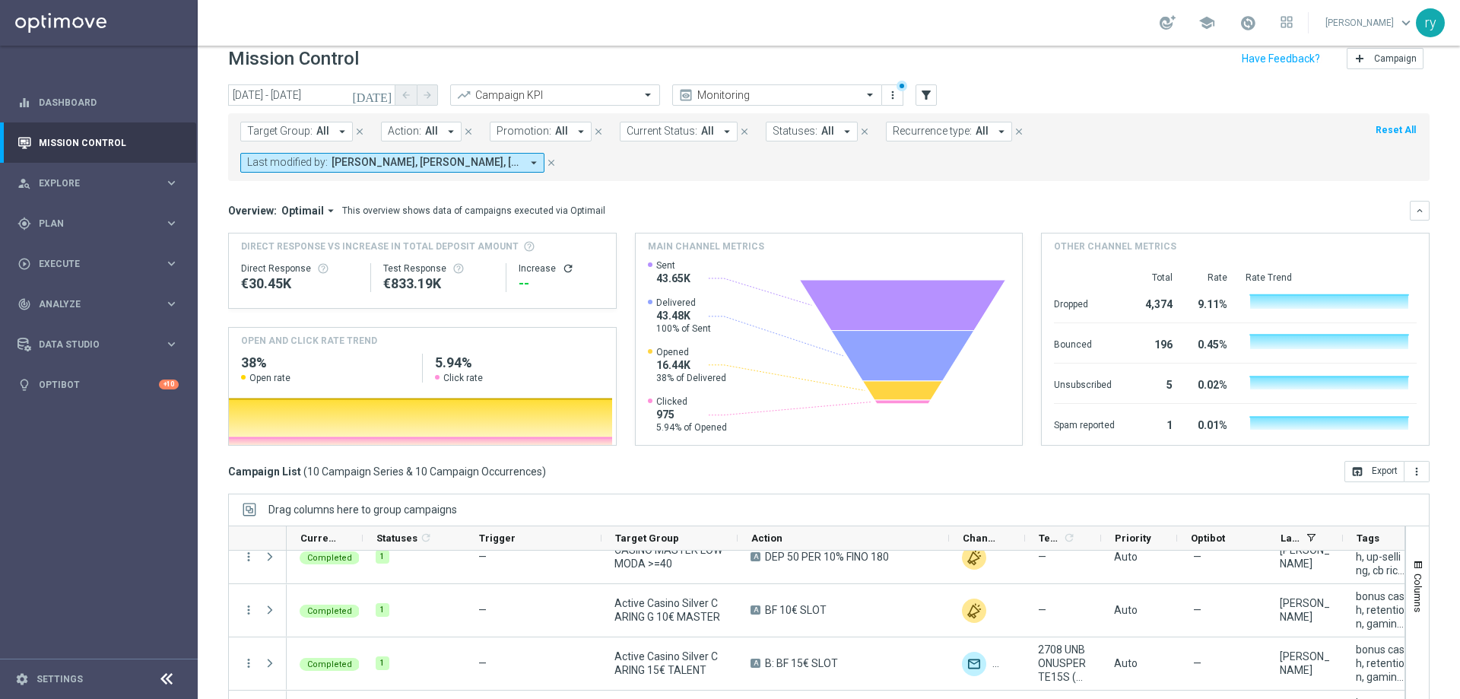
click at [389, 93] on icon "[DATE]" at bounding box center [372, 95] width 41 height 14
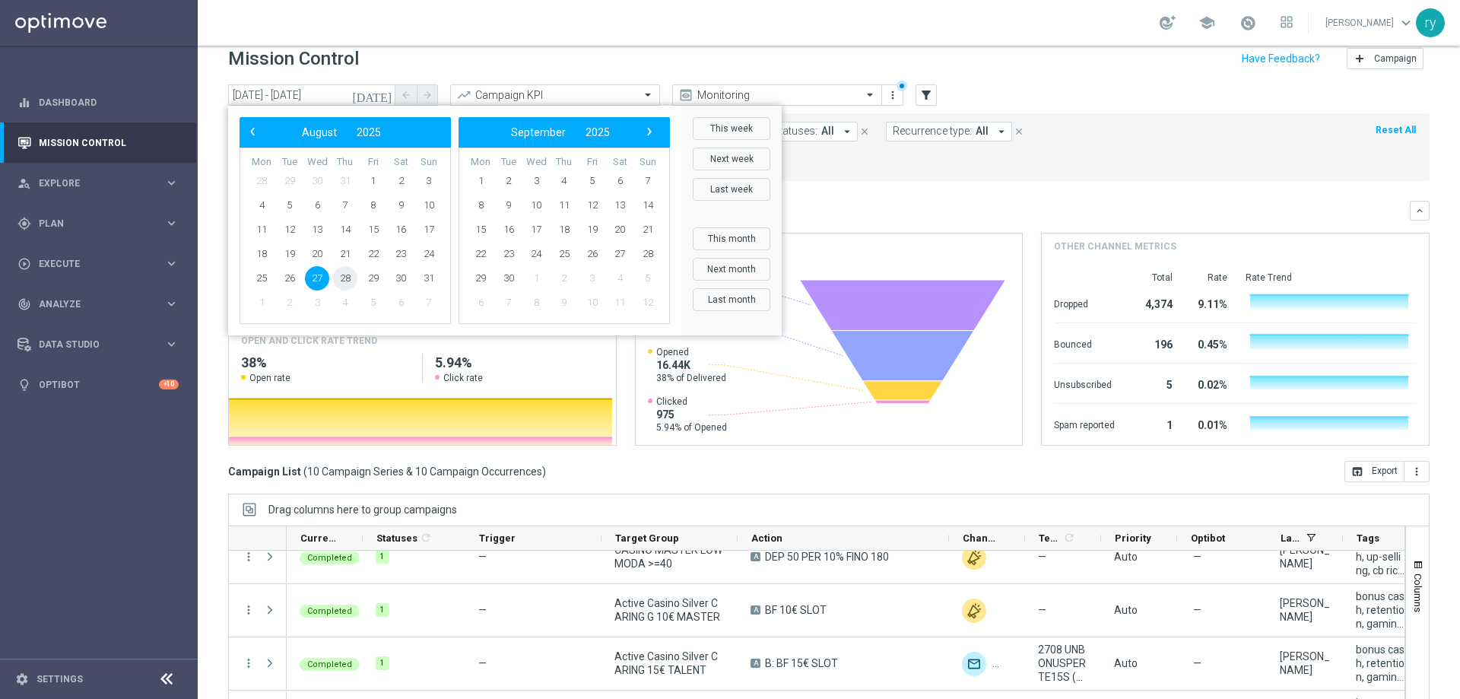
click at [342, 272] on span "28" at bounding box center [345, 278] width 24 height 24
click at [343, 278] on span "28" at bounding box center [345, 278] width 24 height 24
type input "[DATE] - [DATE]"
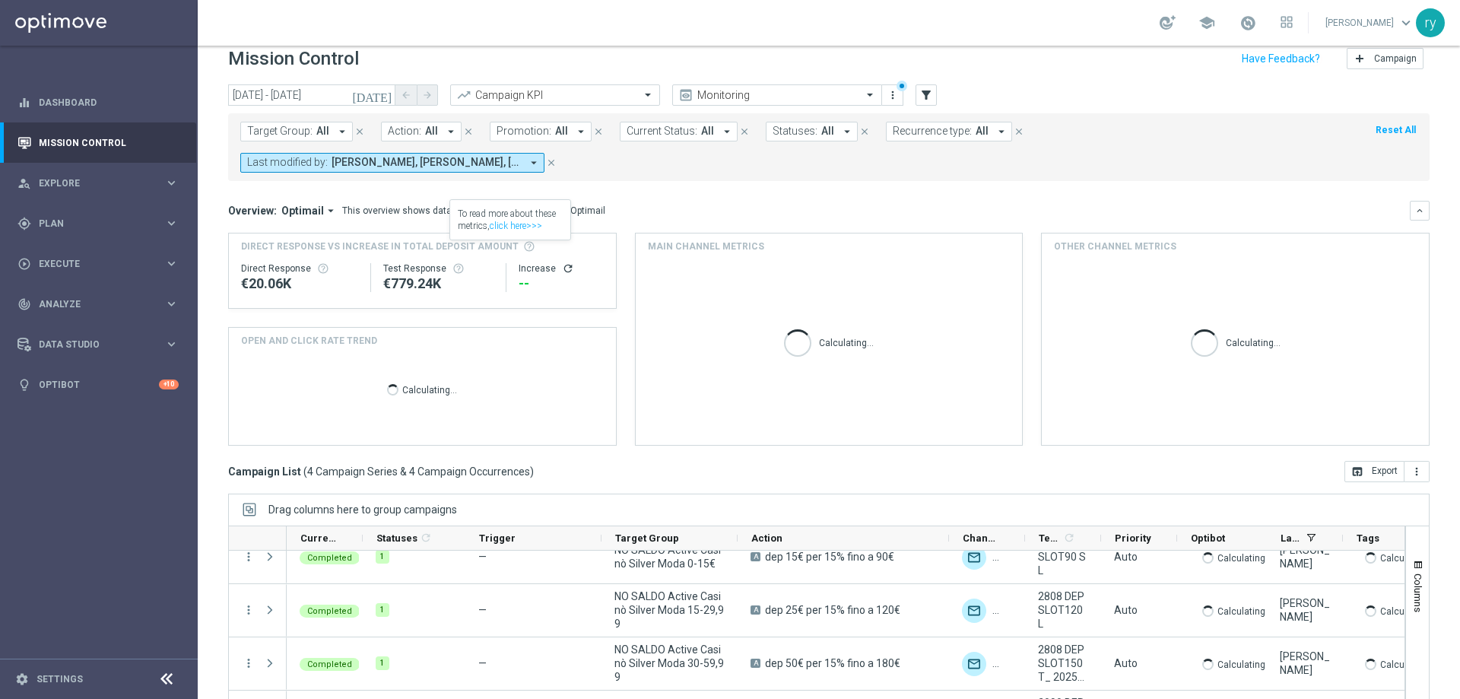
scroll to position [20, 0]
click at [575, 132] on icon "arrow_drop_down" at bounding box center [581, 132] width 14 height 14
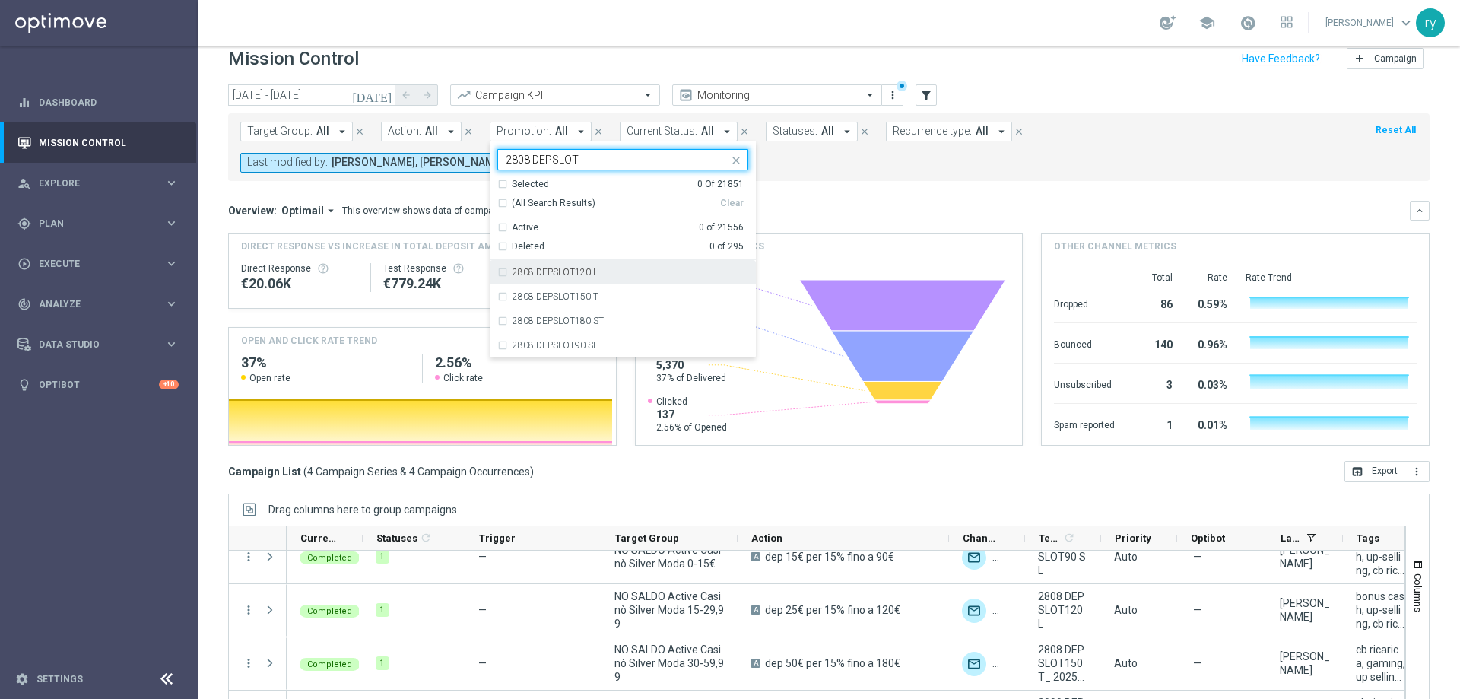
click at [504, 280] on div "2808 DEPSLOT120 L" at bounding box center [622, 272] width 251 height 24
type input "2808 DEPSLOT"
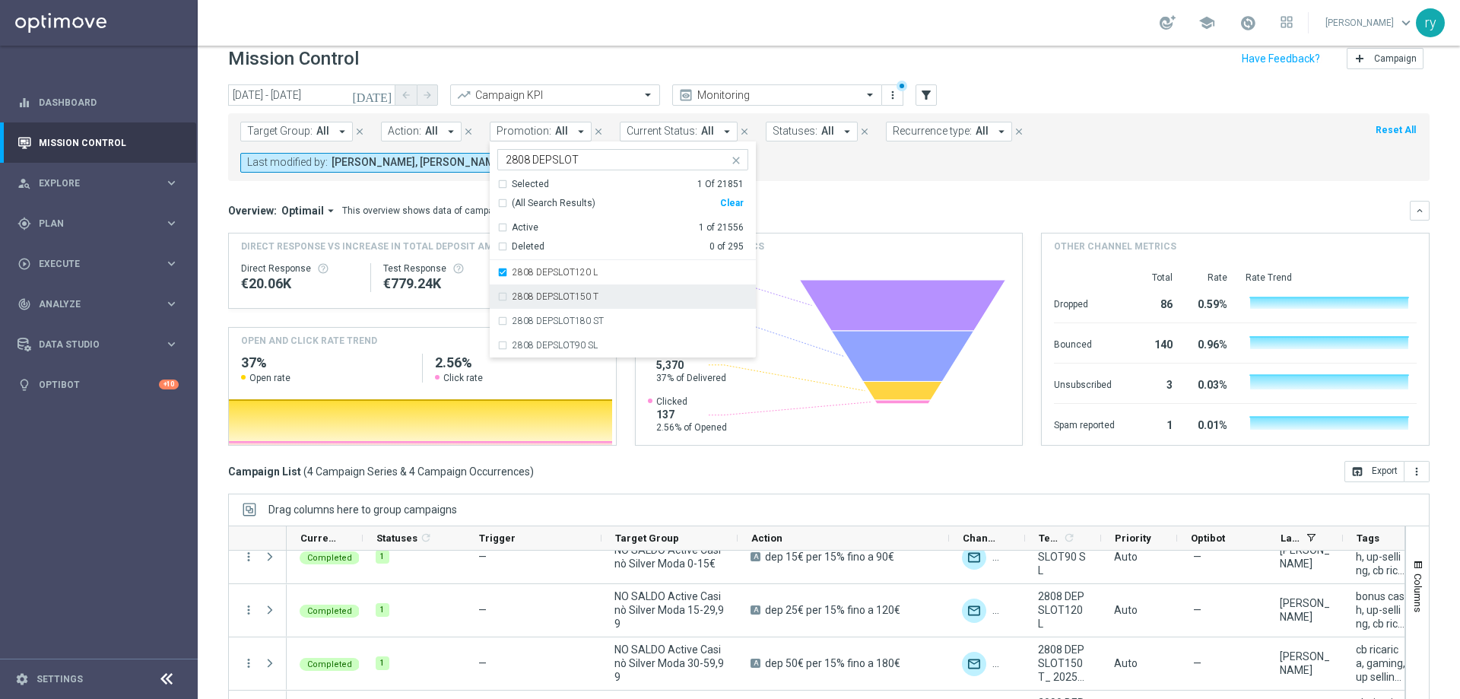
click at [501, 291] on div "2808 DEPSLOT150 T" at bounding box center [622, 296] width 251 height 24
click at [500, 326] on div "2808 DEPSLOT180 ST" at bounding box center [622, 321] width 251 height 24
click at [500, 338] on div "2808 DEPSLOT90 SL" at bounding box center [622, 345] width 251 height 24
click at [810, 185] on mini-dashboard "Overview: Optimail arrow_drop_down This overview shows data of campaigns execut…" at bounding box center [829, 321] width 1202 height 280
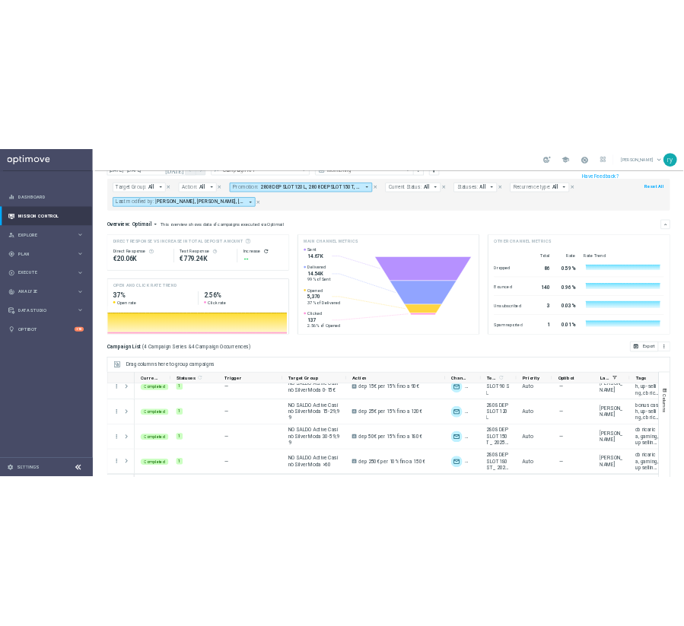
scroll to position [93, 0]
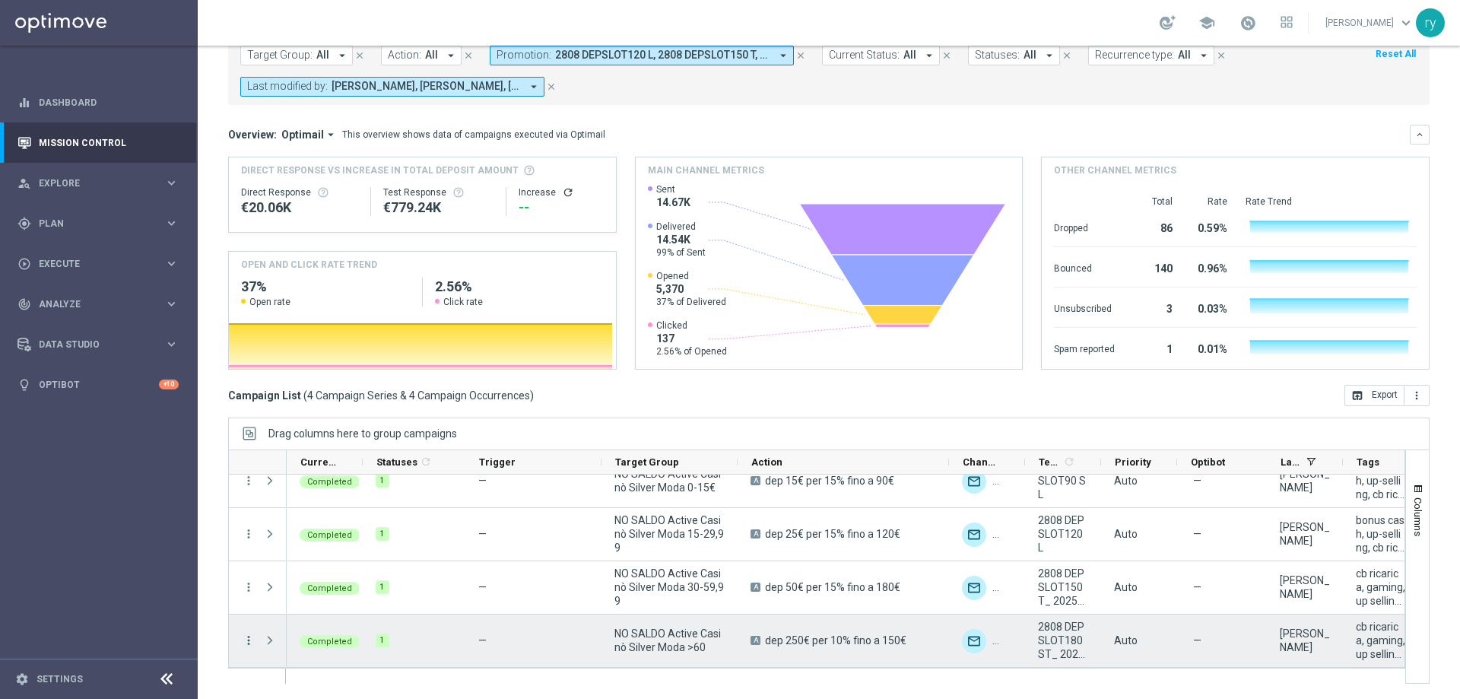
click at [253, 640] on icon "more_vert" at bounding box center [249, 641] width 14 height 14
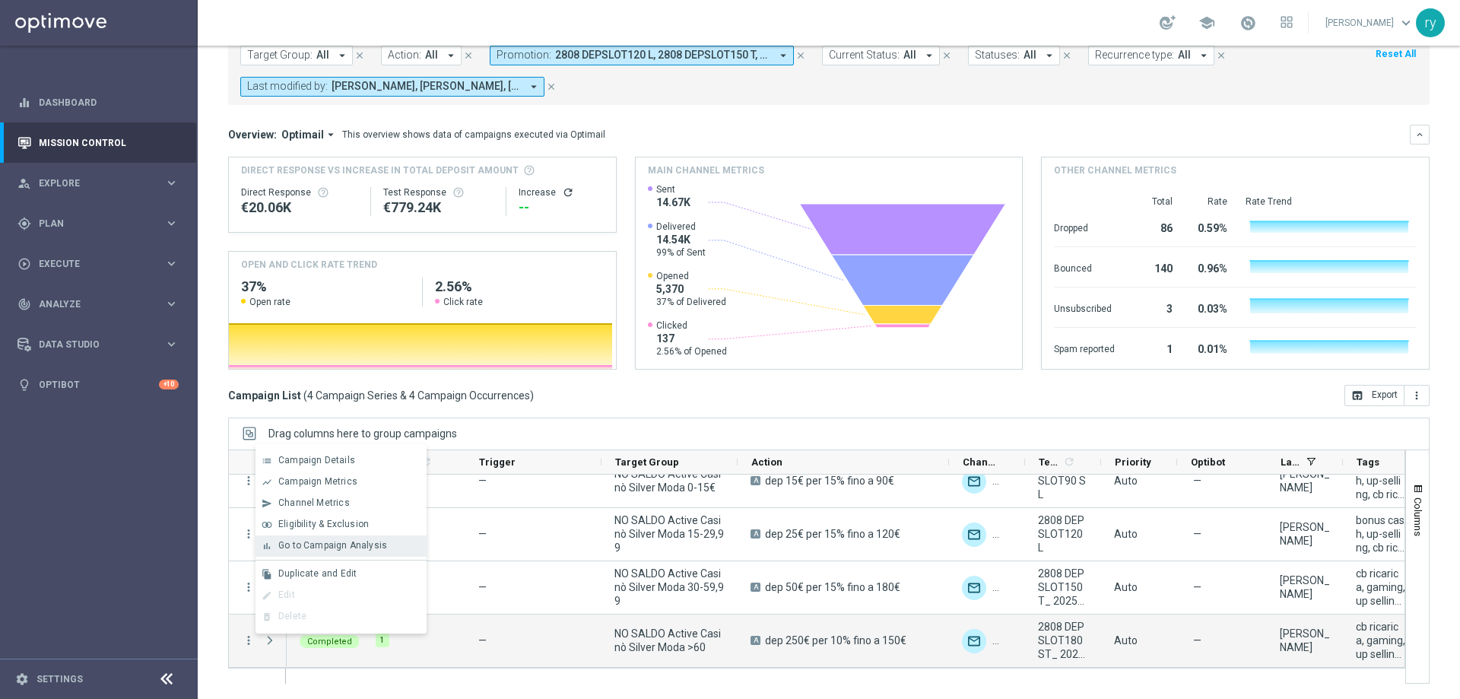
click at [275, 547] on div "bar_chart" at bounding box center [267, 546] width 23 height 11
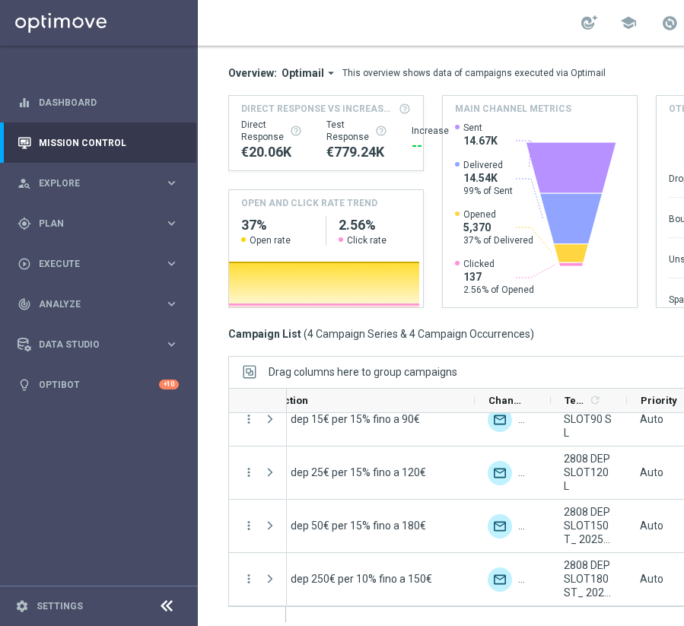
scroll to position [0, 489]
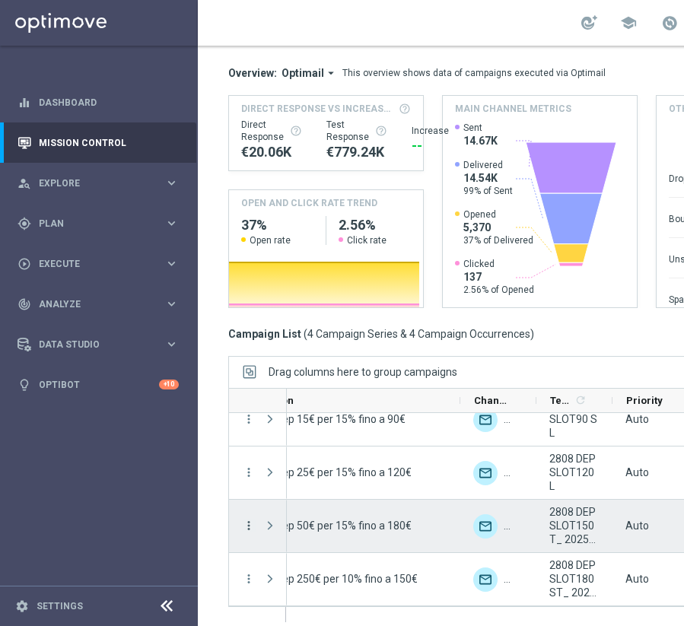
click at [254, 524] on icon "more_vert" at bounding box center [249, 526] width 14 height 14
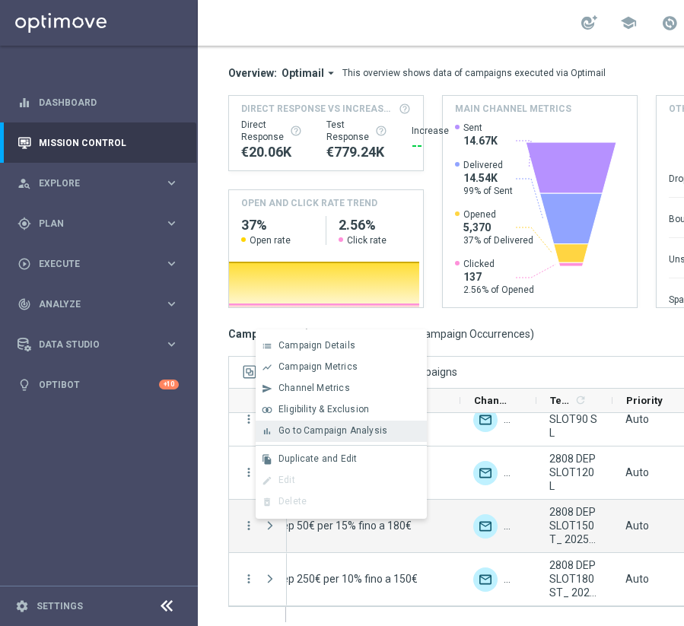
click at [298, 434] on span "Go to Campaign Analysis" at bounding box center [332, 430] width 109 height 11
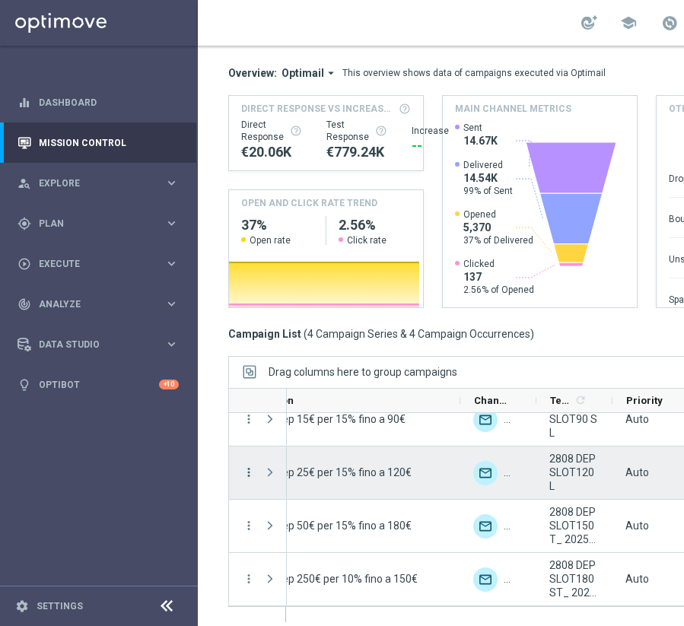
click at [252, 475] on icon "more_vert" at bounding box center [249, 473] width 14 height 14
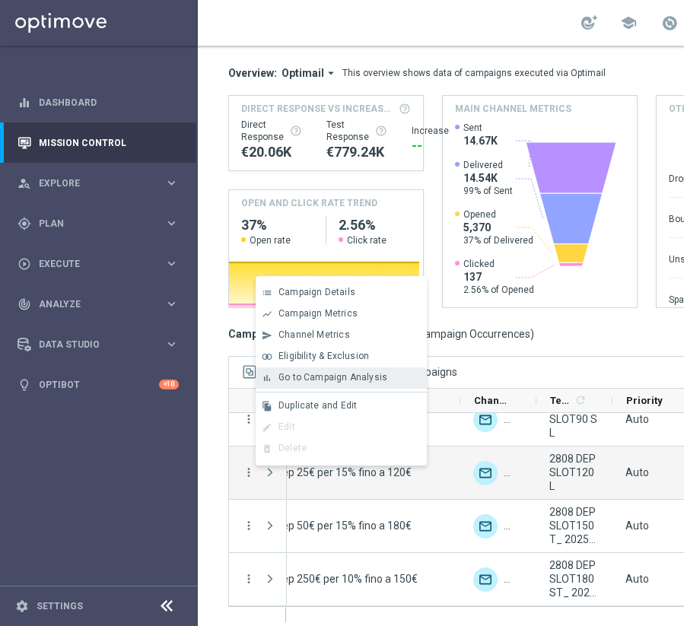
click at [296, 377] on span "Go to Campaign Analysis" at bounding box center [332, 377] width 109 height 11
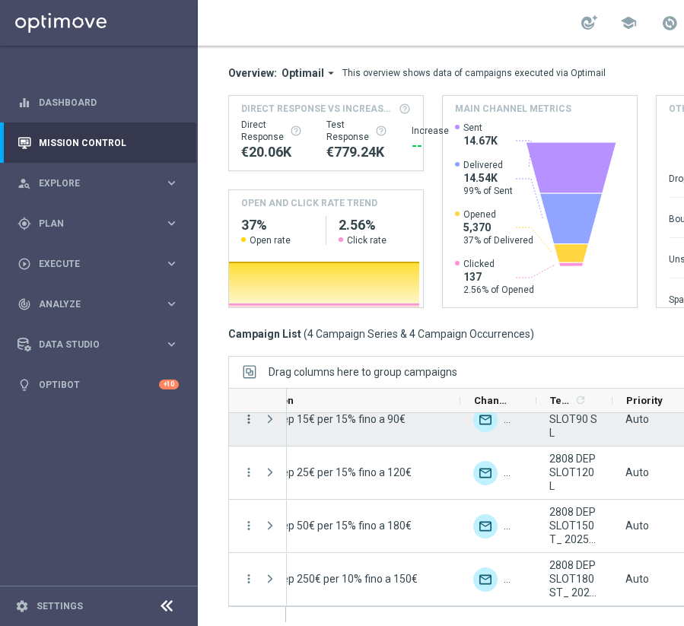
click at [253, 415] on icon "more_vert" at bounding box center [249, 419] width 14 height 14
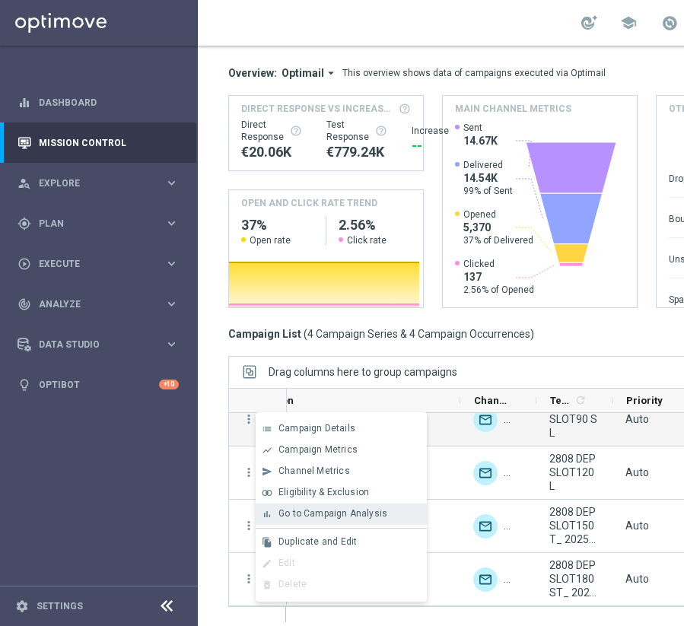
click at [286, 509] on span "Go to Campaign Analysis" at bounding box center [332, 513] width 109 height 11
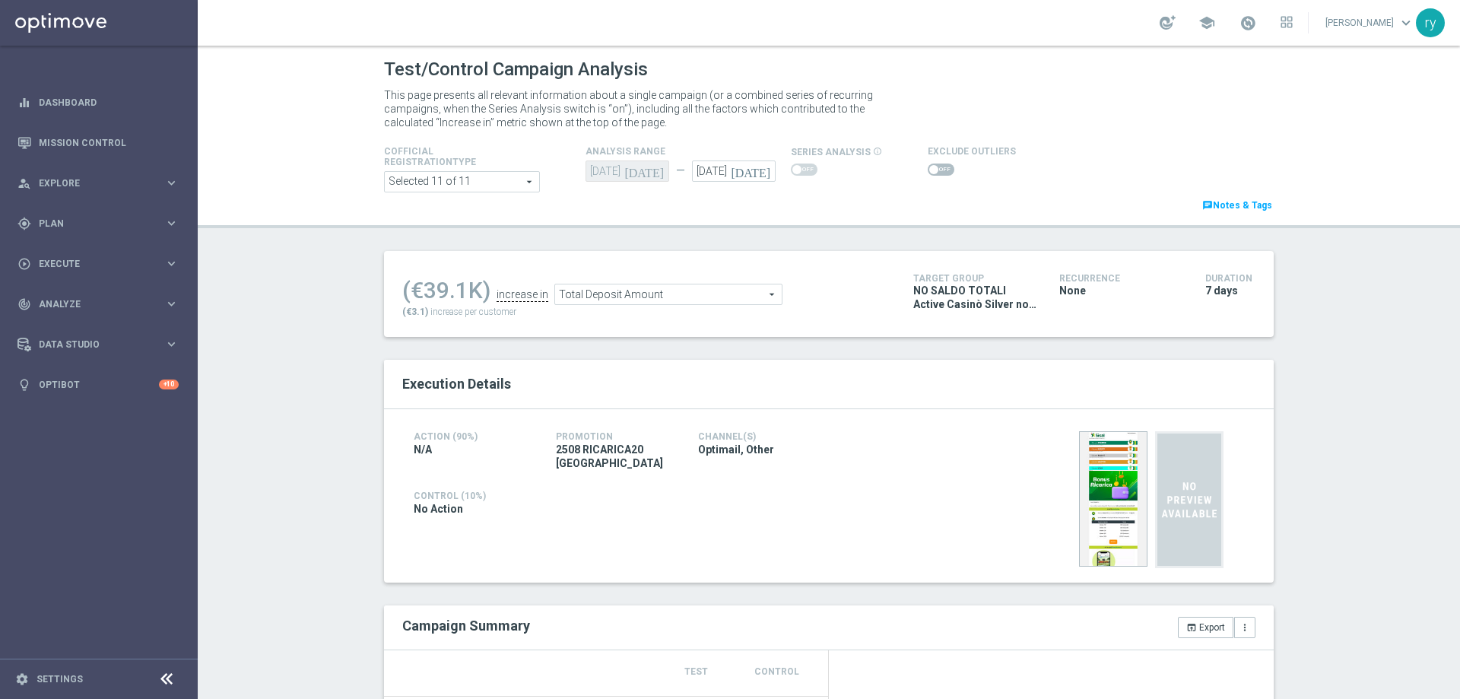
click at [934, 169] on span at bounding box center [941, 170] width 27 height 12
click at [934, 169] on input "checkbox" at bounding box center [941, 170] width 27 height 12
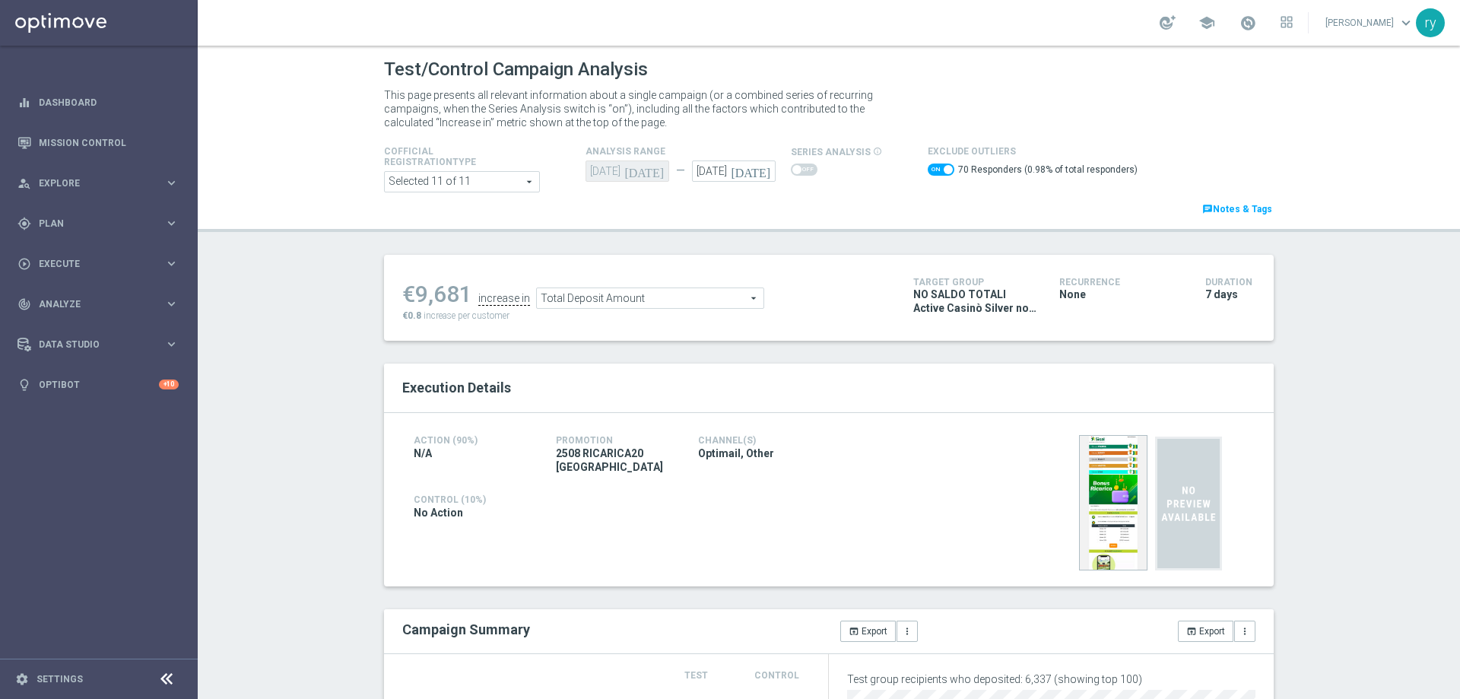
click at [928, 168] on span at bounding box center [941, 170] width 27 height 12
click at [928, 168] on input "checkbox" at bounding box center [941, 170] width 27 height 12
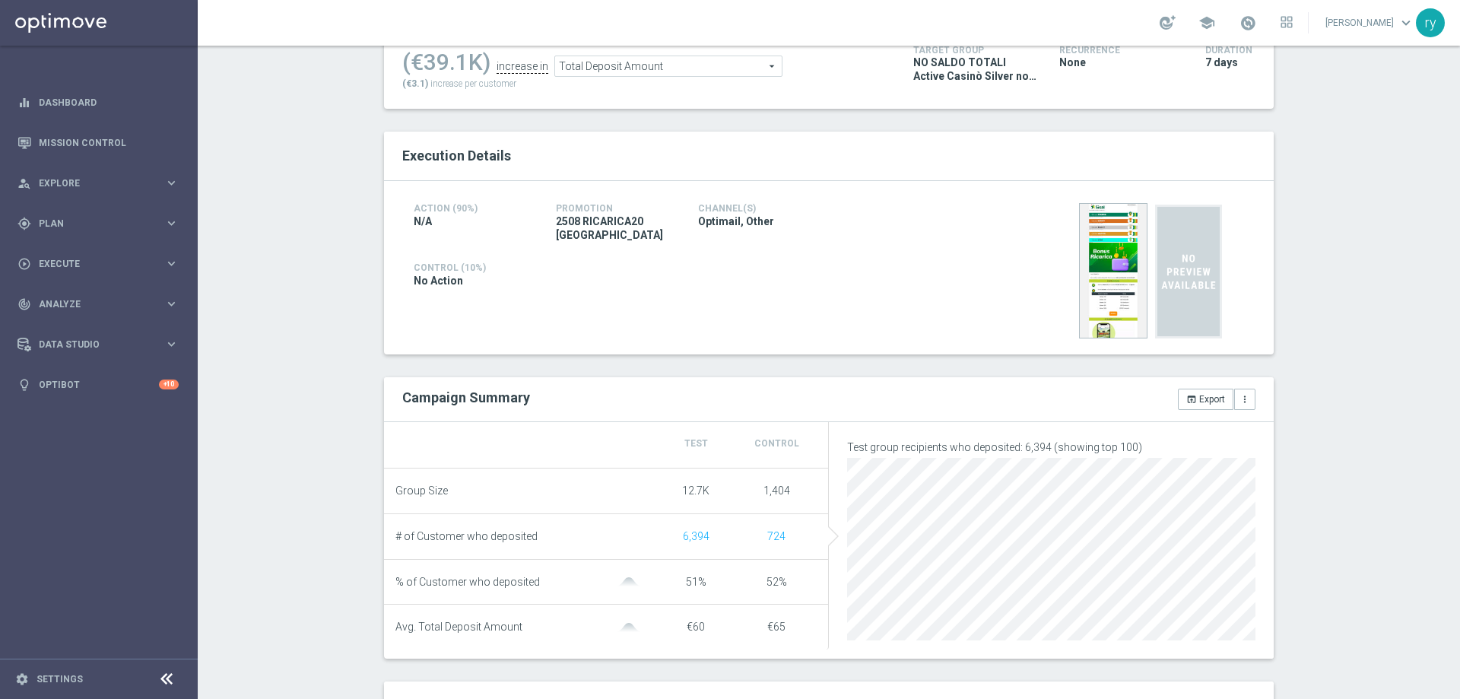
scroll to position [76, 0]
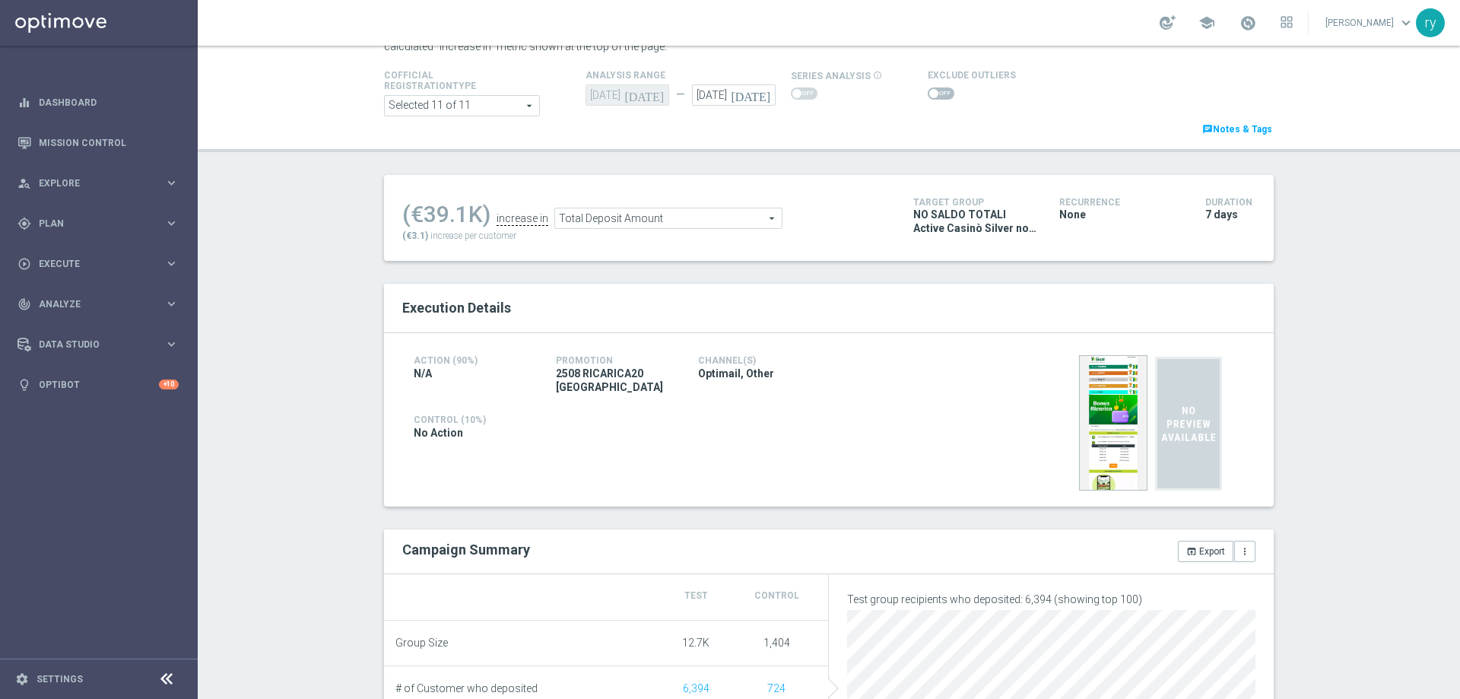
click at [928, 87] on span at bounding box center [941, 93] width 27 height 12
click at [928, 87] on input "checkbox" at bounding box center [941, 93] width 27 height 12
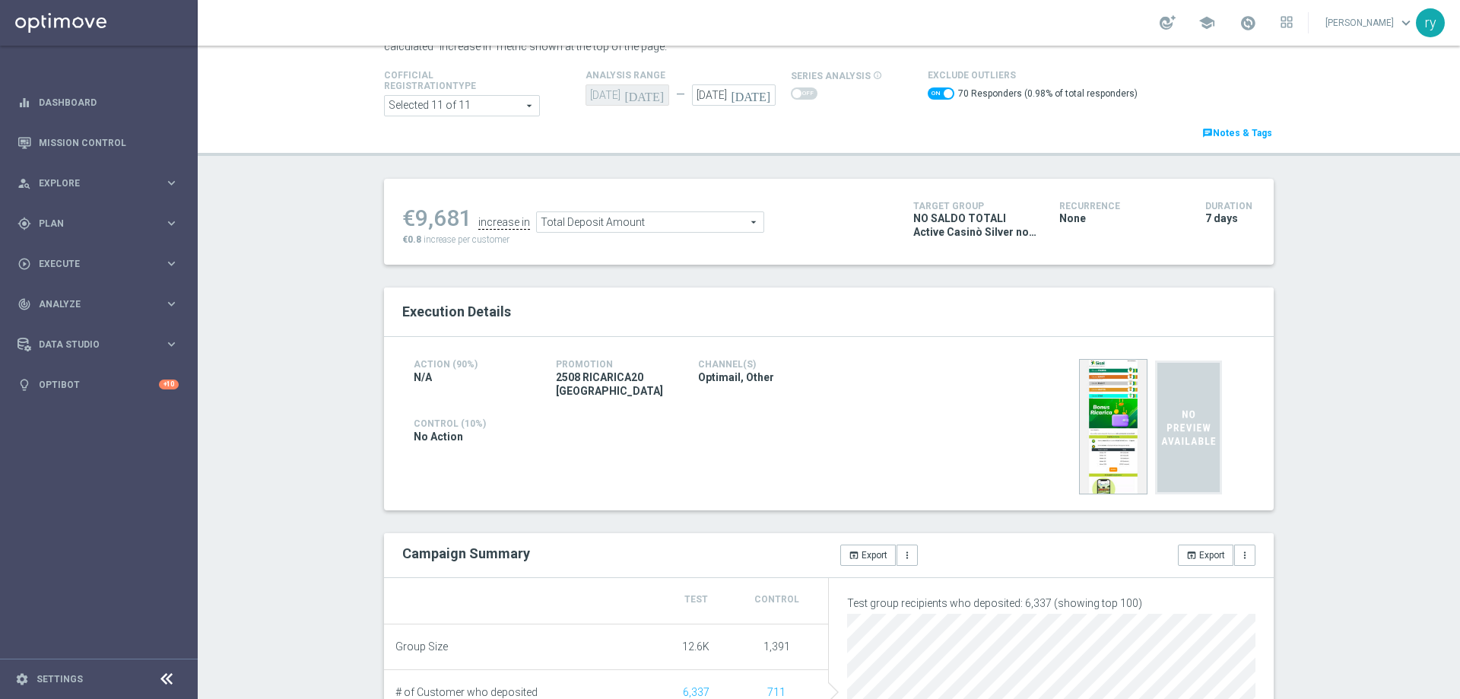
click at [650, 229] on span "Total Deposit Amount" at bounding box center [650, 222] width 227 height 20
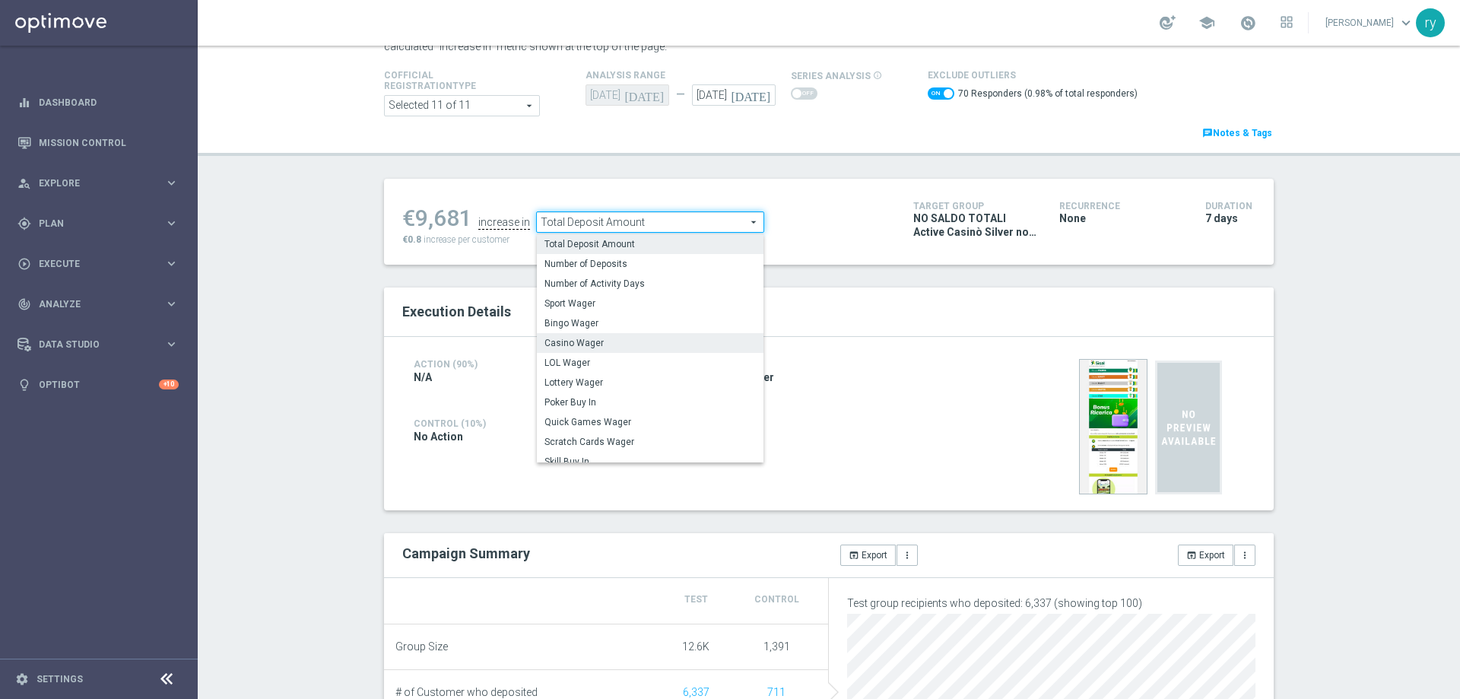
click at [639, 343] on span "Casino Wager" at bounding box center [650, 343] width 211 height 12
checkbox input "false"
type input "Casino Wager"
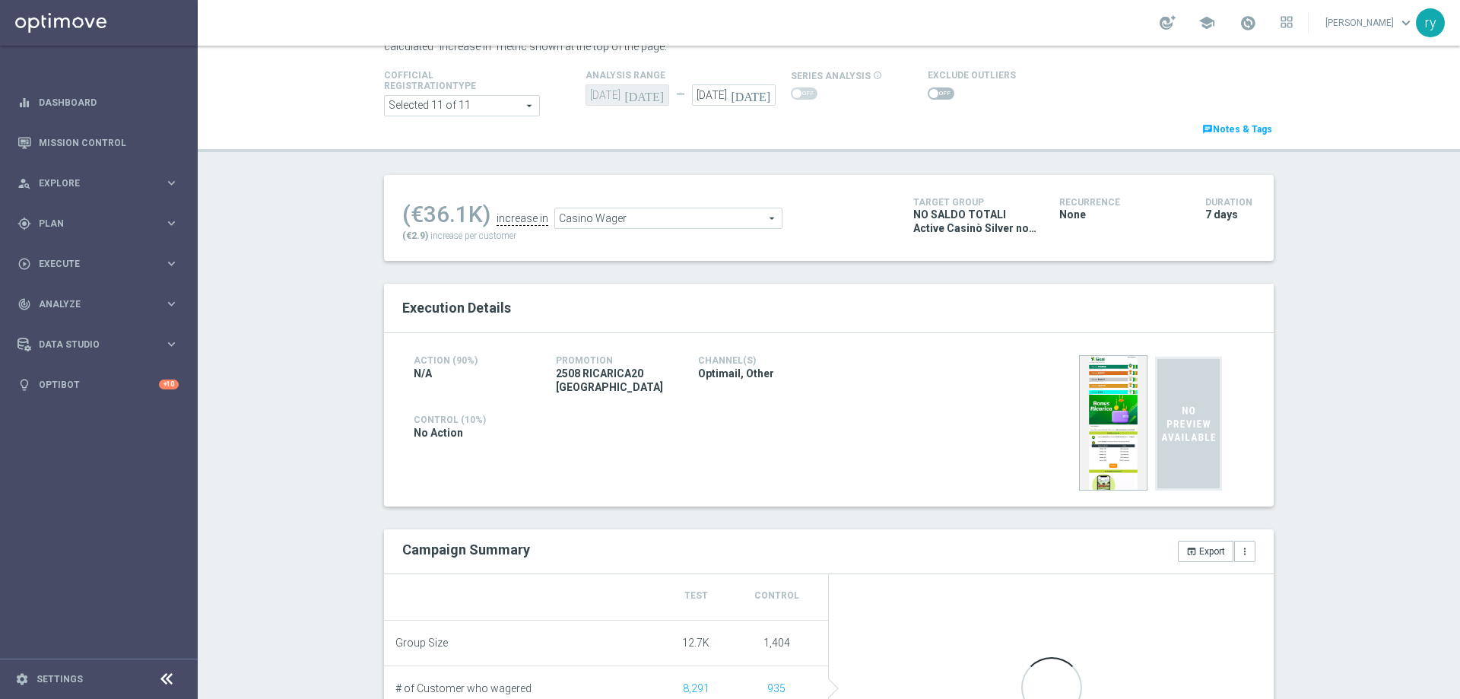
click at [931, 92] on span at bounding box center [941, 93] width 27 height 12
click at [931, 92] on input "checkbox" at bounding box center [941, 93] width 27 height 12
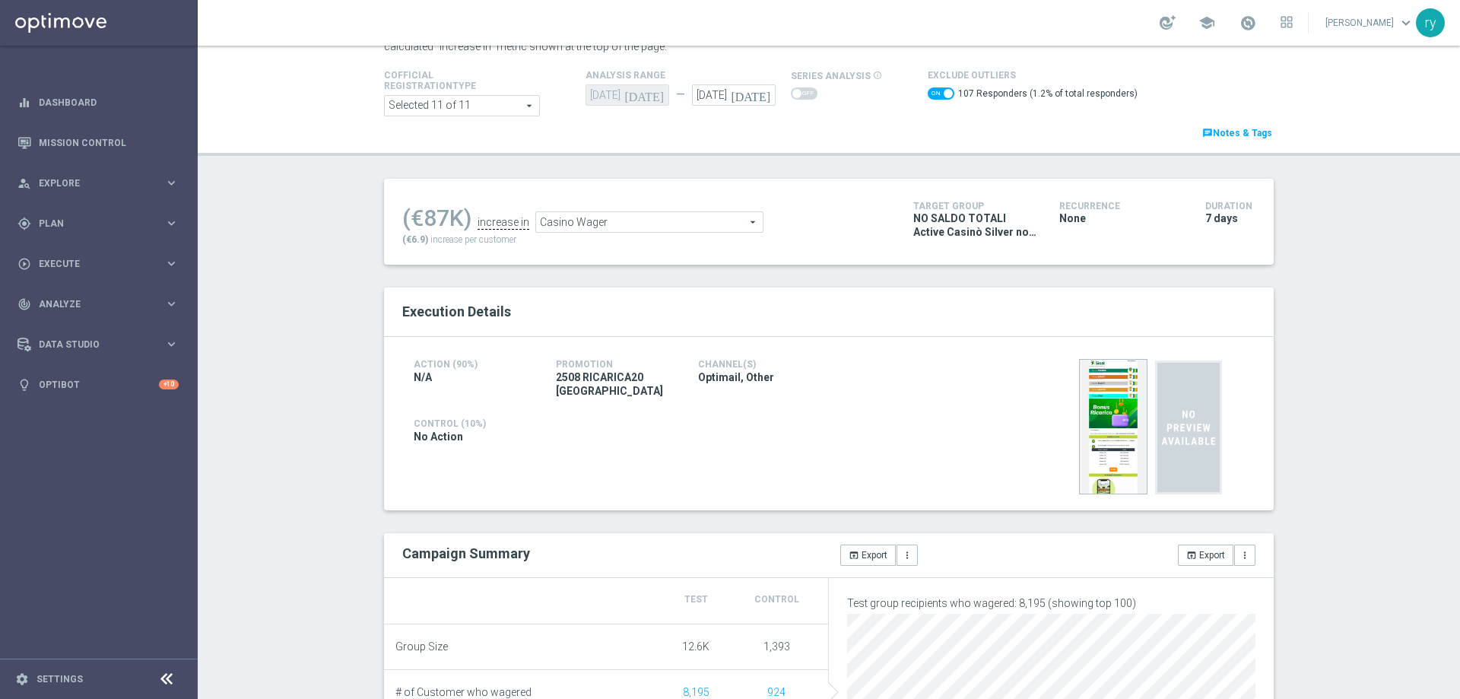
click at [928, 98] on span at bounding box center [941, 93] width 27 height 12
click at [928, 98] on input "checkbox" at bounding box center [941, 93] width 27 height 12
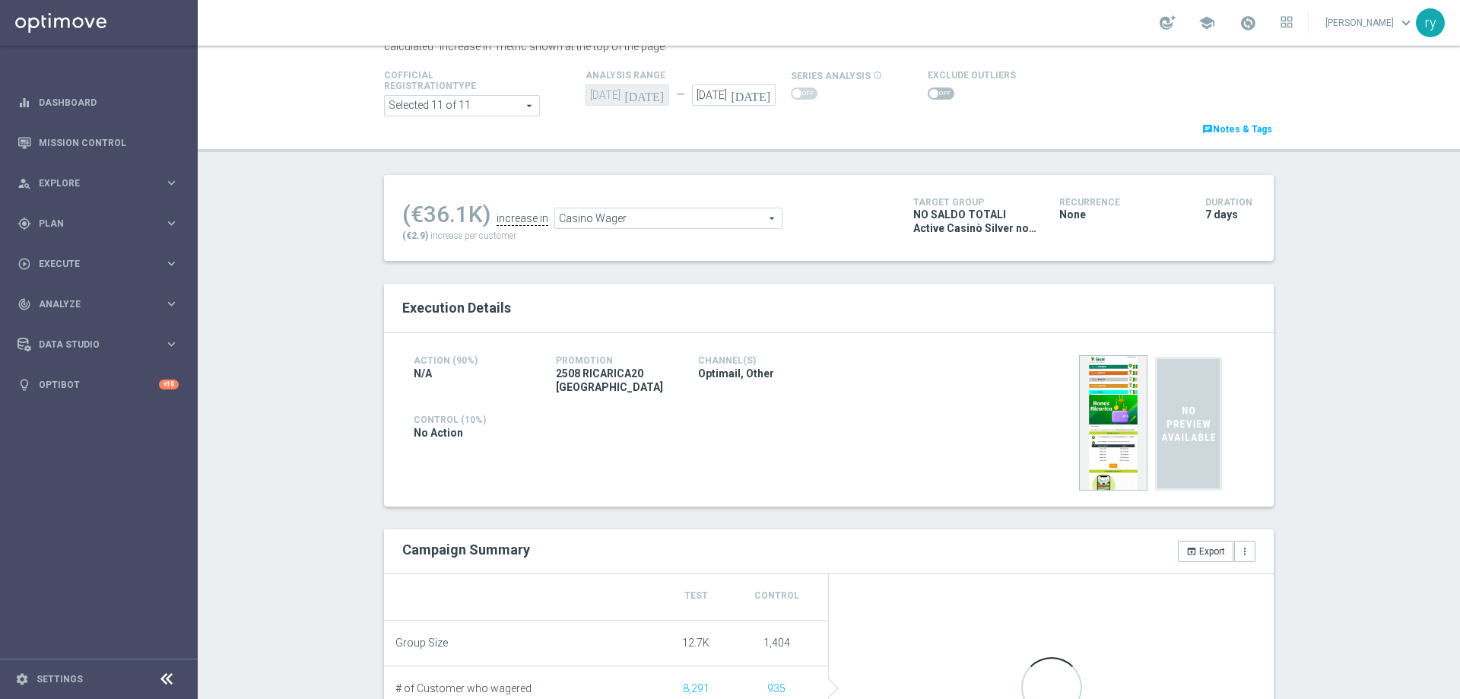
click at [936, 92] on span at bounding box center [941, 93] width 27 height 12
click at [936, 92] on input "checkbox" at bounding box center [941, 93] width 27 height 12
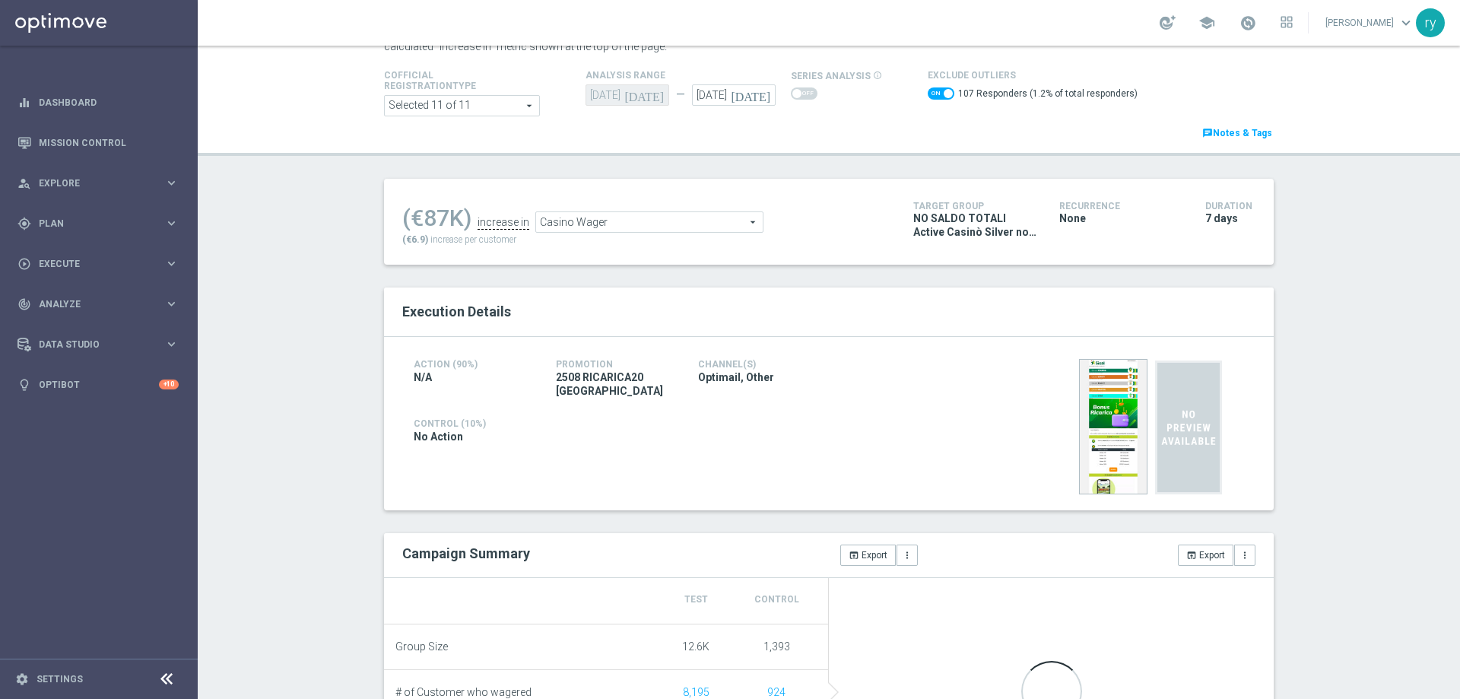
click at [932, 96] on span at bounding box center [941, 93] width 27 height 12
click at [932, 96] on input "checkbox" at bounding box center [941, 93] width 27 height 12
checkbox input "false"
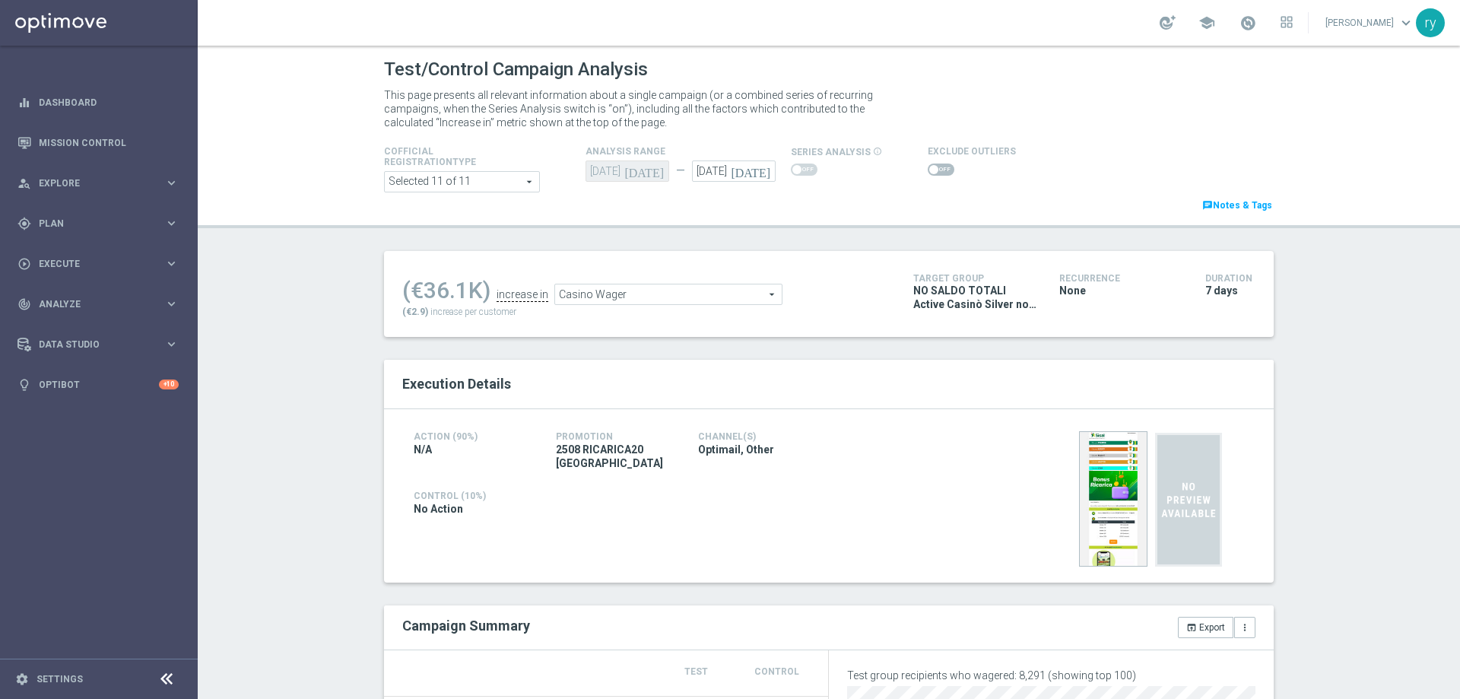
click at [646, 294] on span "Casino Wager" at bounding box center [668, 294] width 227 height 20
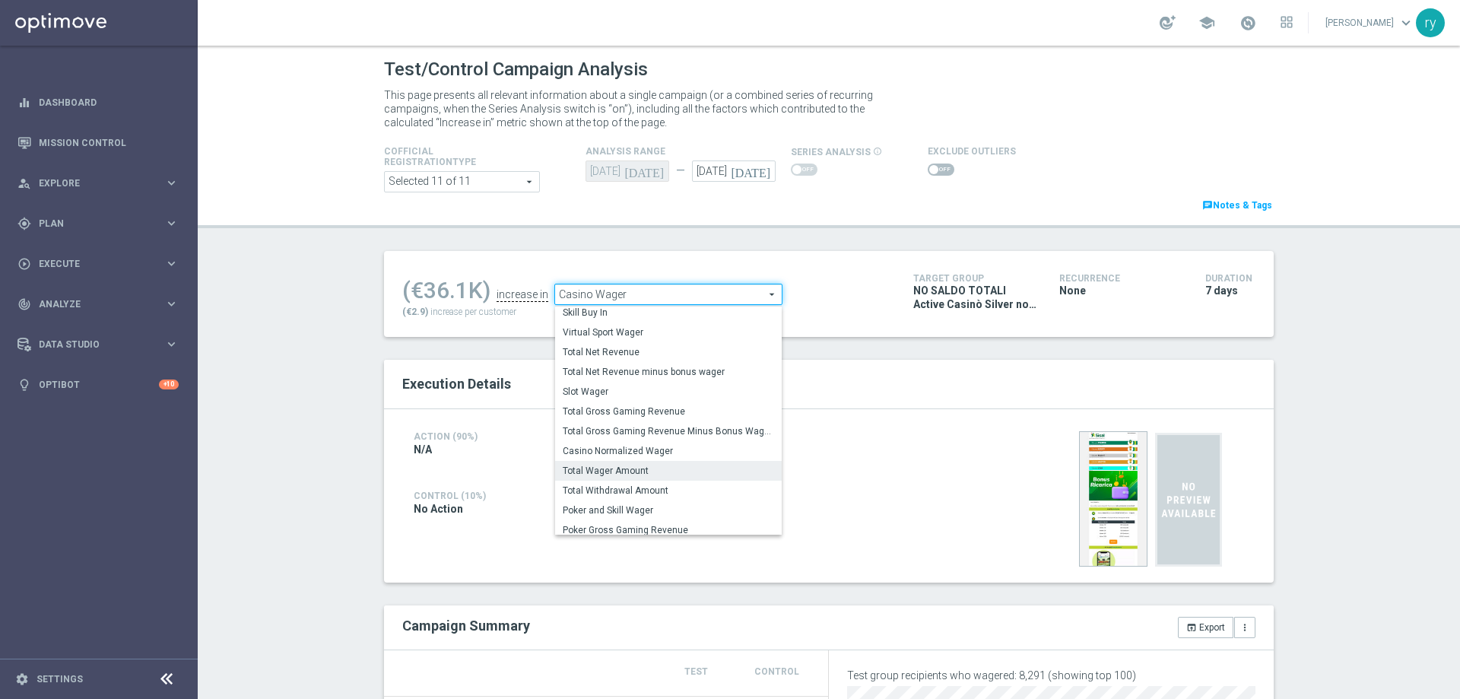
scroll to position [218, 0]
click at [667, 429] on span "Total Gross Gaming Revenue Minus Bonus Wagared" at bounding box center [668, 426] width 211 height 12
type input "Total Gross Gaming Revenue Minus Bonus Wagared"
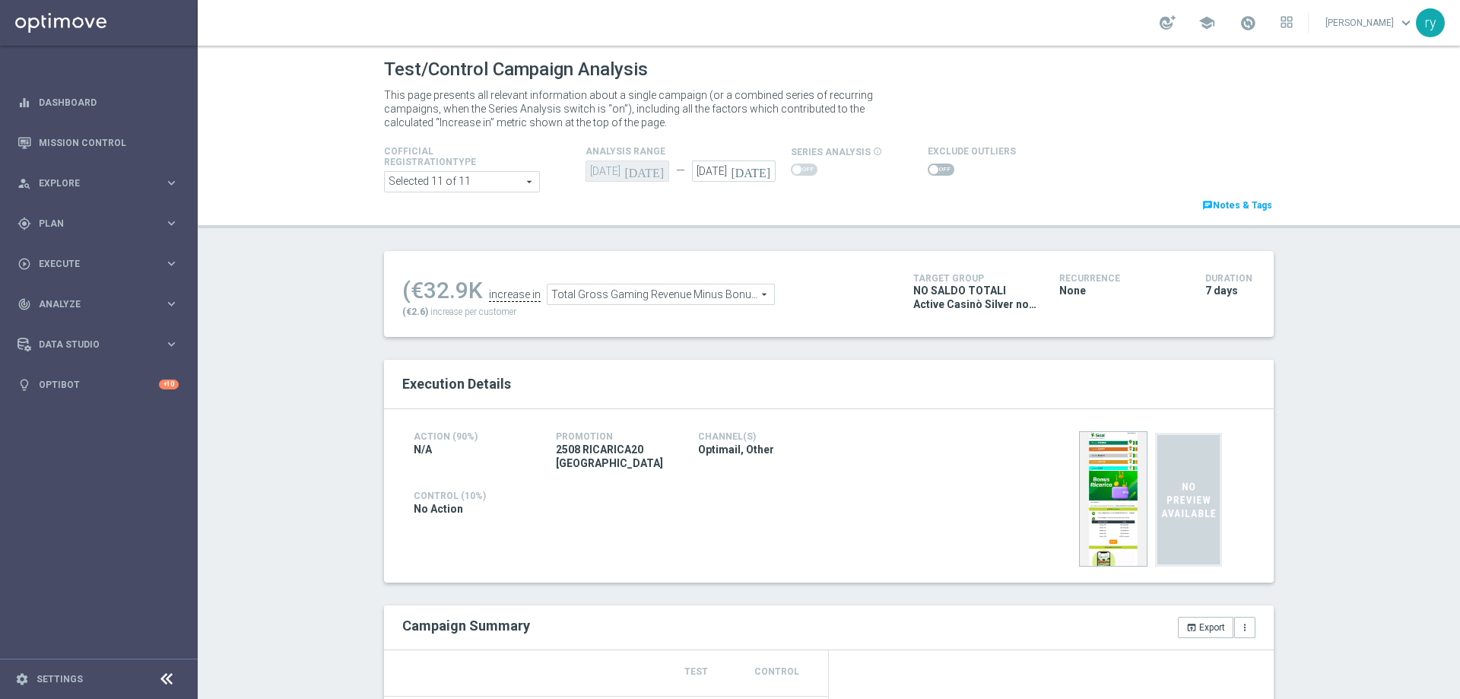
click at [930, 170] on span at bounding box center [934, 169] width 9 height 9
click at [928, 170] on input "checkbox" at bounding box center [941, 170] width 27 height 12
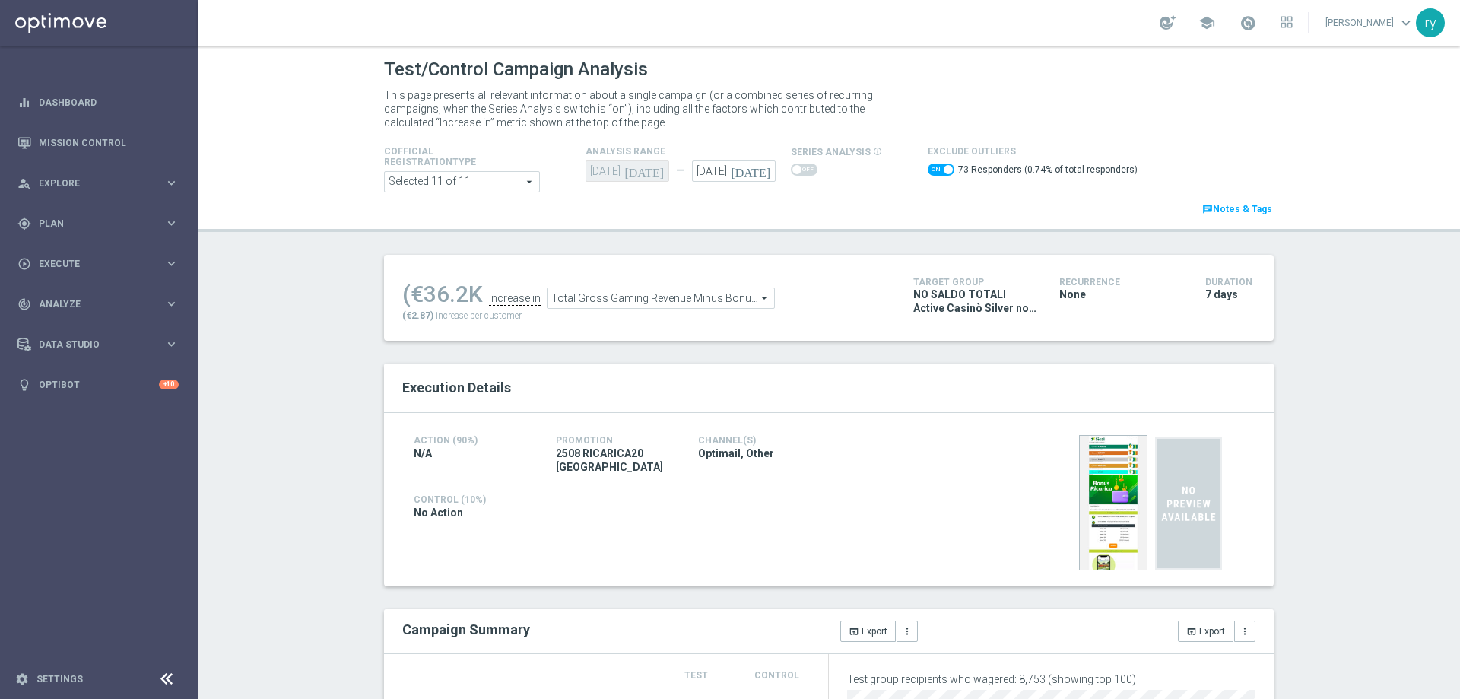
click at [928, 170] on span at bounding box center [941, 170] width 27 height 12
click at [928, 170] on input "checkbox" at bounding box center [941, 170] width 27 height 12
checkbox input "false"
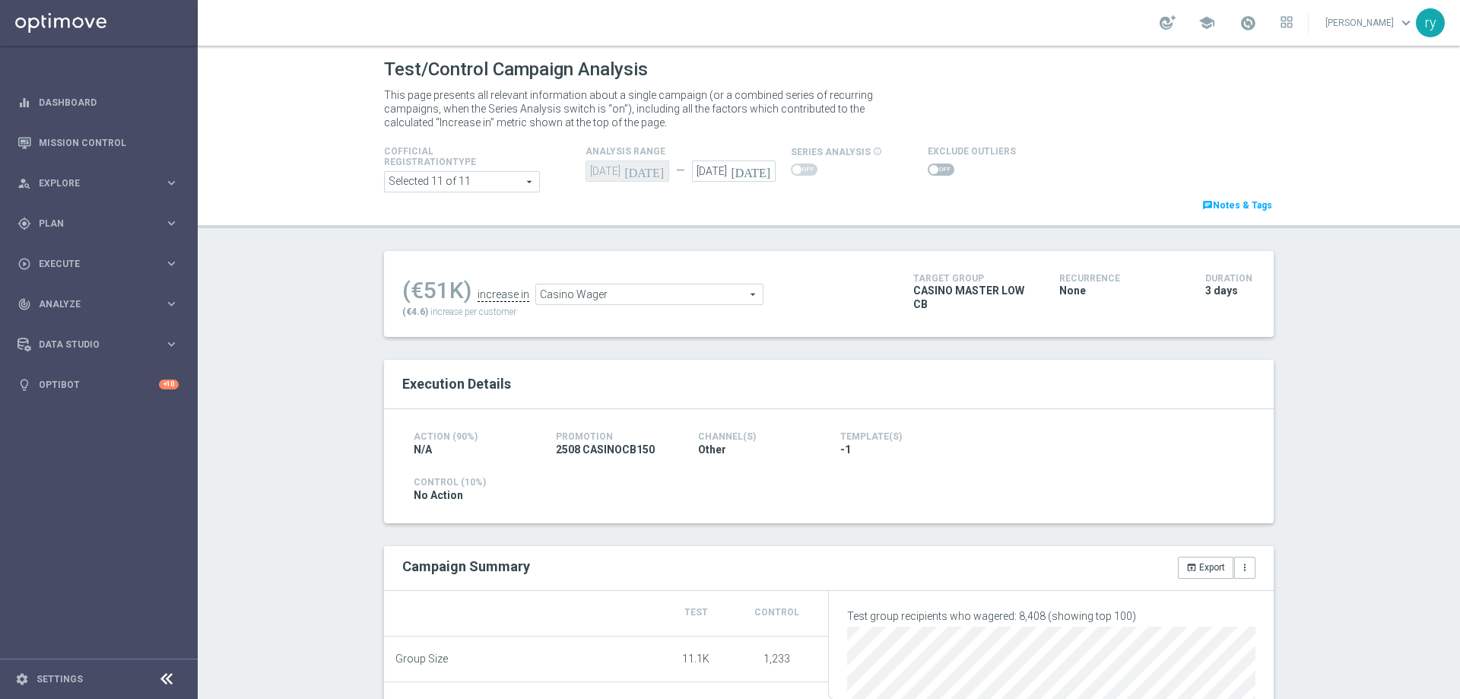
click at [930, 171] on span at bounding box center [934, 169] width 9 height 9
click at [928, 171] on input "checkbox" at bounding box center [941, 170] width 27 height 12
click at [928, 167] on span at bounding box center [941, 170] width 27 height 12
click at [928, 167] on input "checkbox" at bounding box center [941, 170] width 27 height 12
checkbox input "false"
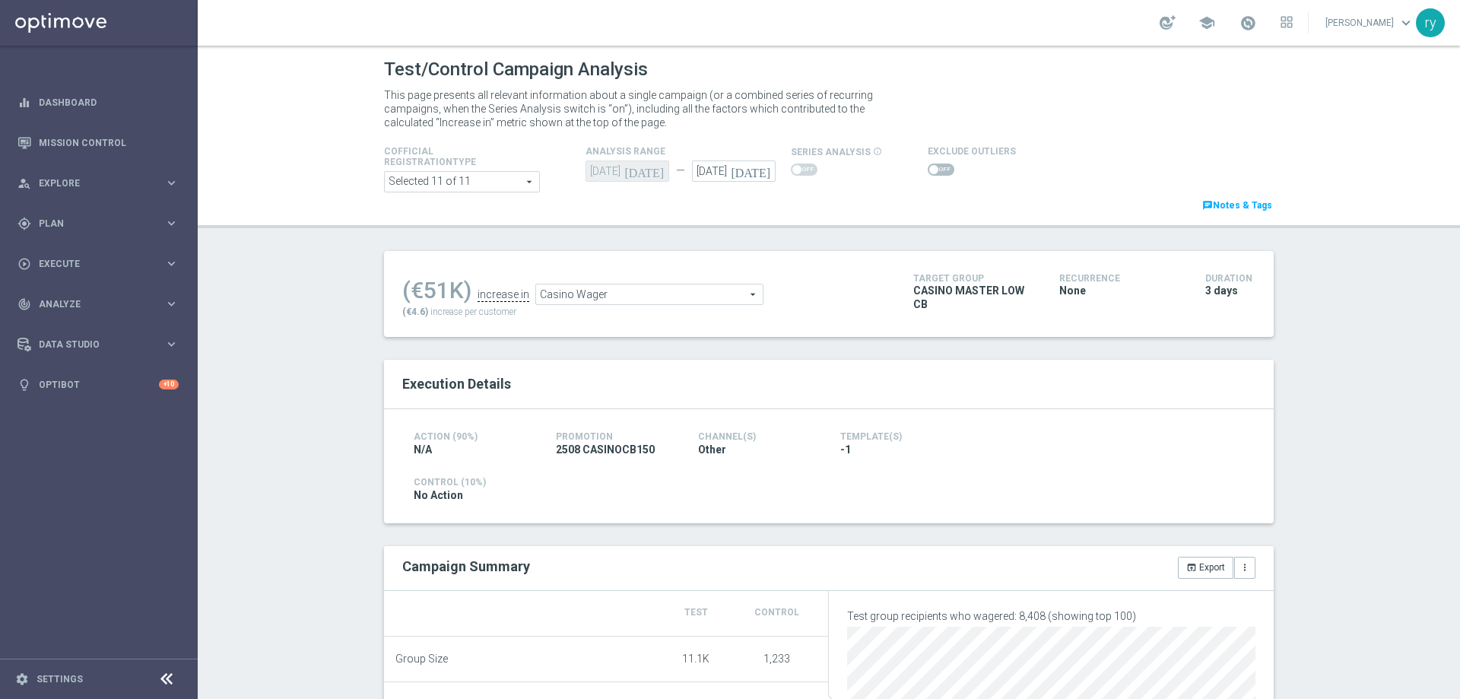
scroll to position [152, 0]
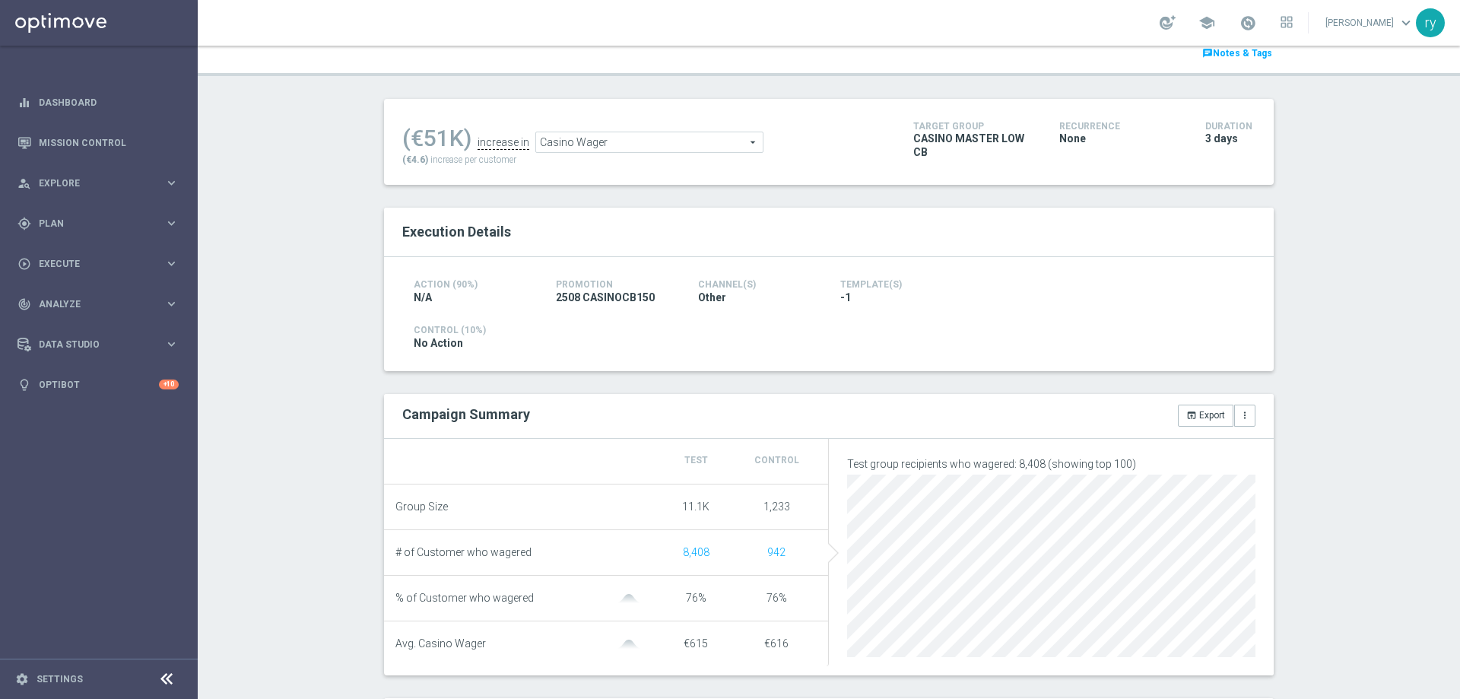
click at [553, 145] on span "Casino Wager" at bounding box center [649, 142] width 227 height 20
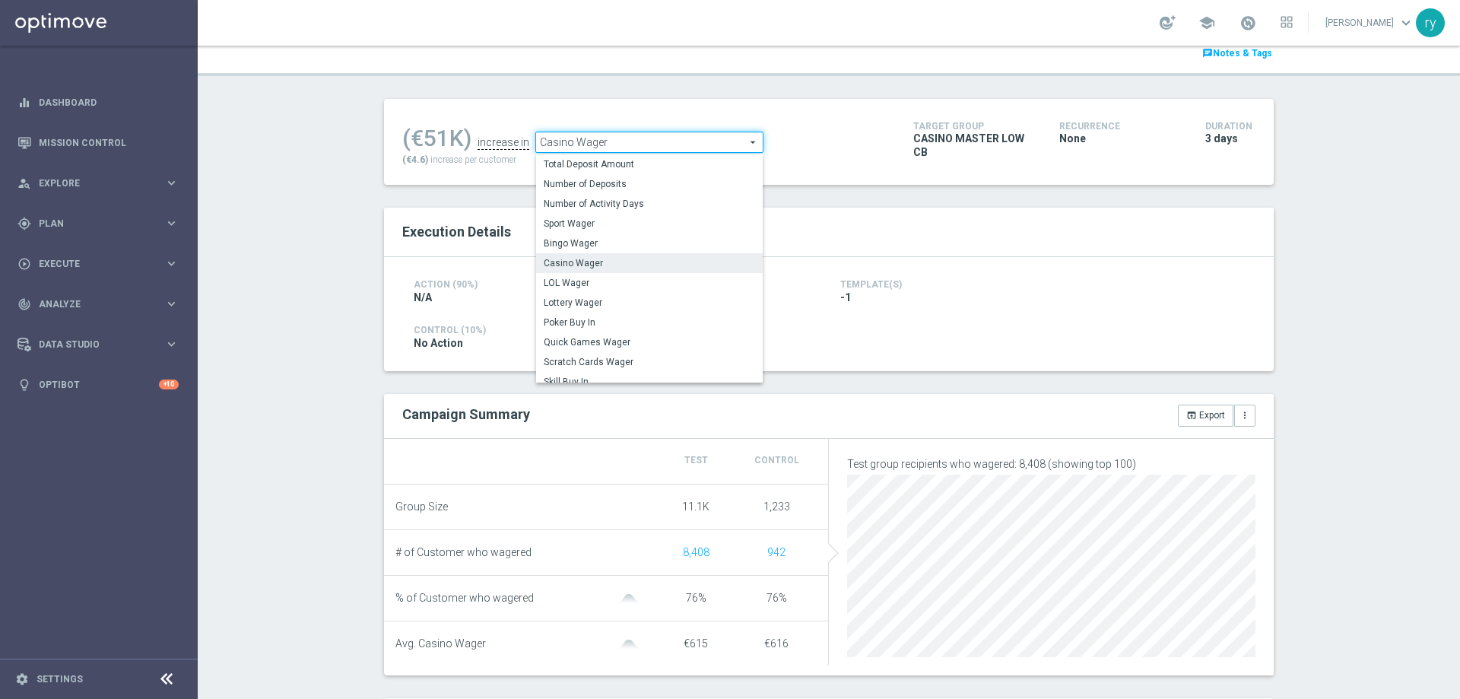
scroll to position [0, 0]
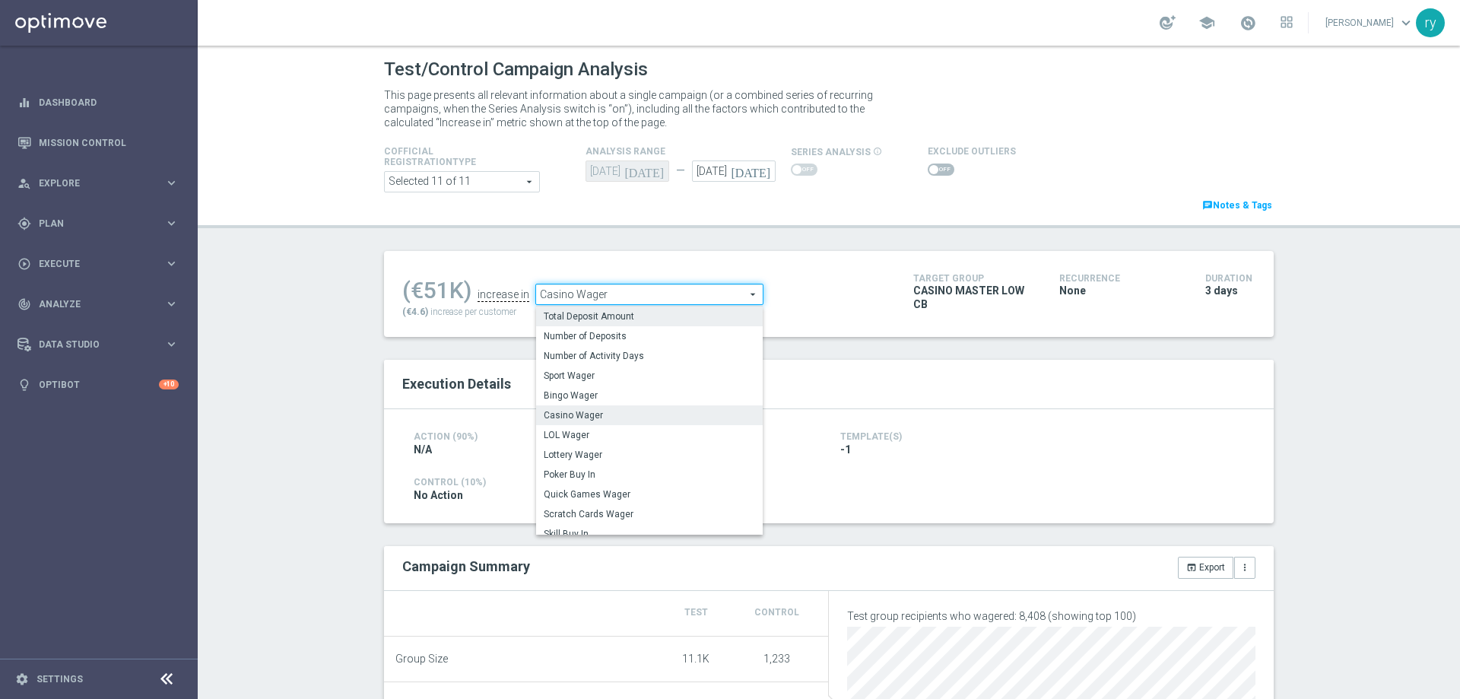
click at [624, 316] on span "Total Deposit Amount" at bounding box center [649, 316] width 211 height 12
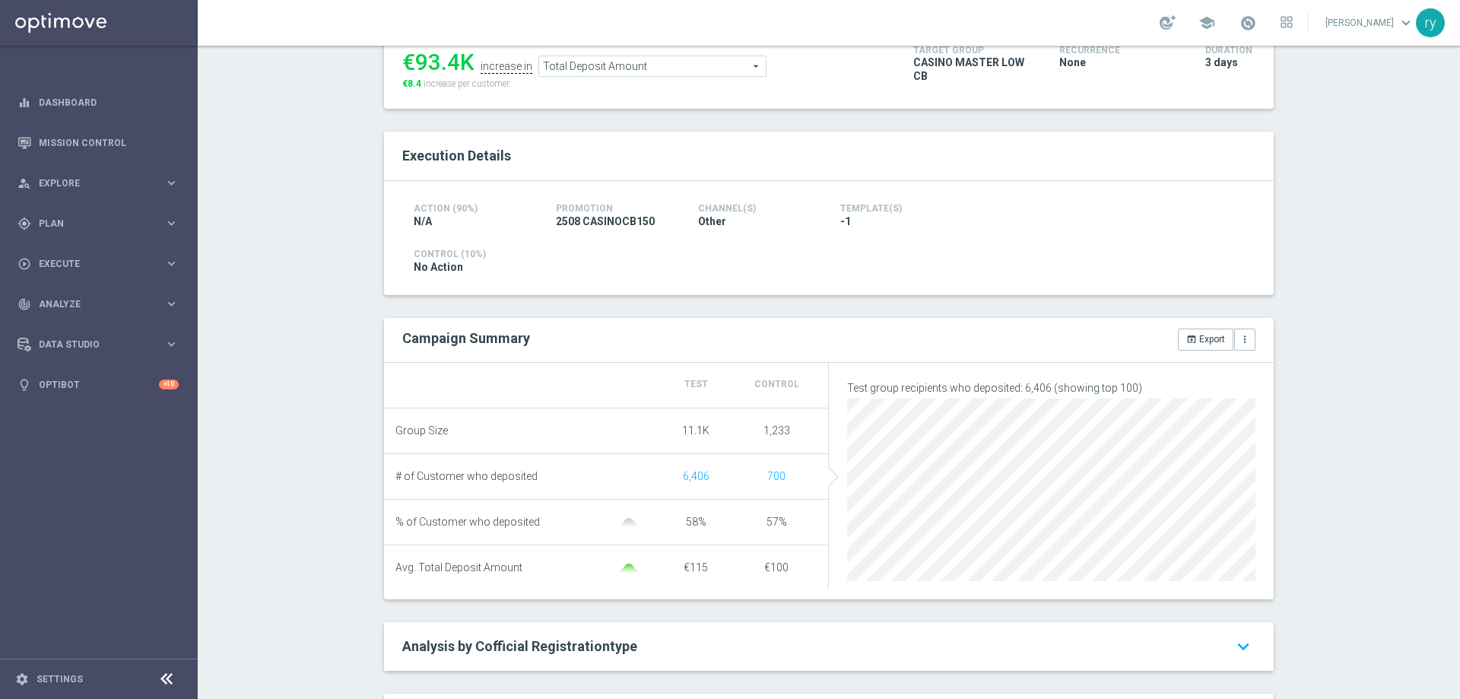
scroll to position [76, 0]
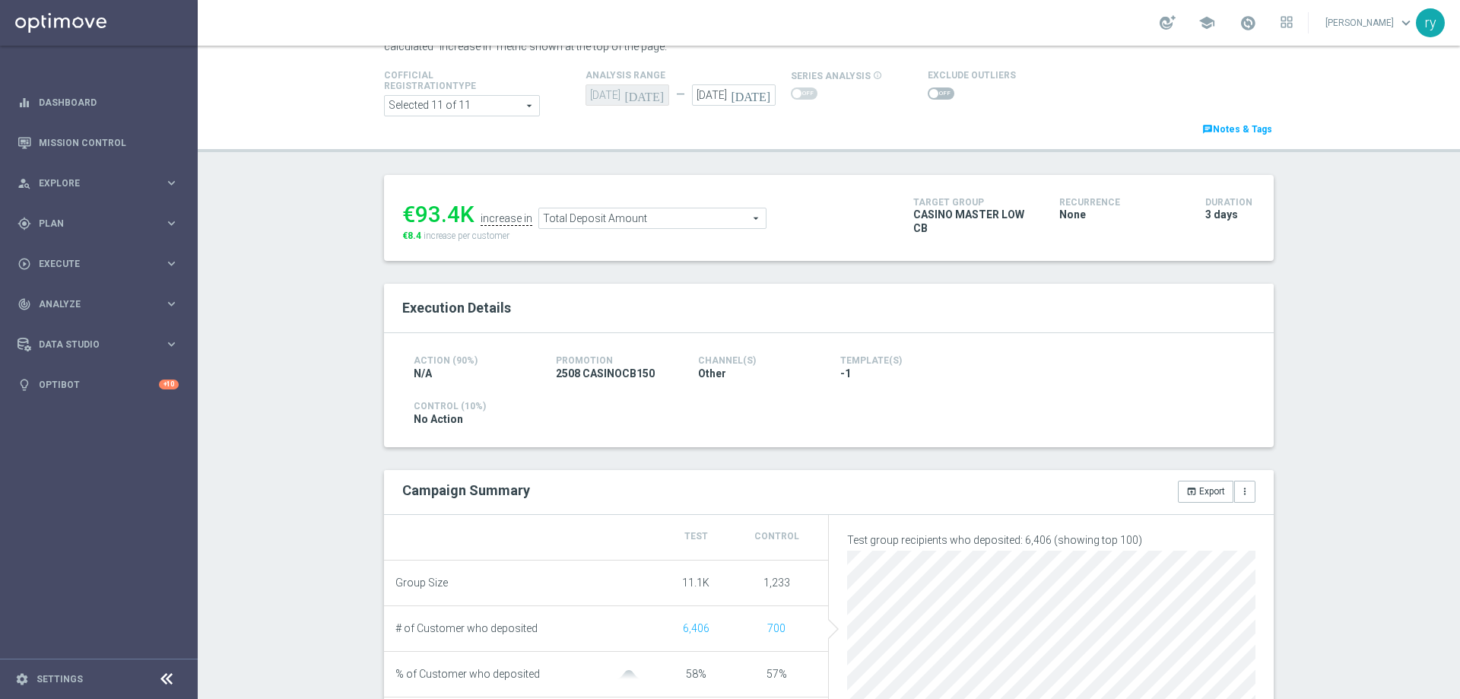
click at [616, 237] on div "€93.4K increase in Total Deposit Amount Total Deposit Amount arrow_drop_down se…" at bounding box center [646, 217] width 488 height 49
click at [614, 221] on span "Total Deposit Amount" at bounding box center [652, 218] width 227 height 20
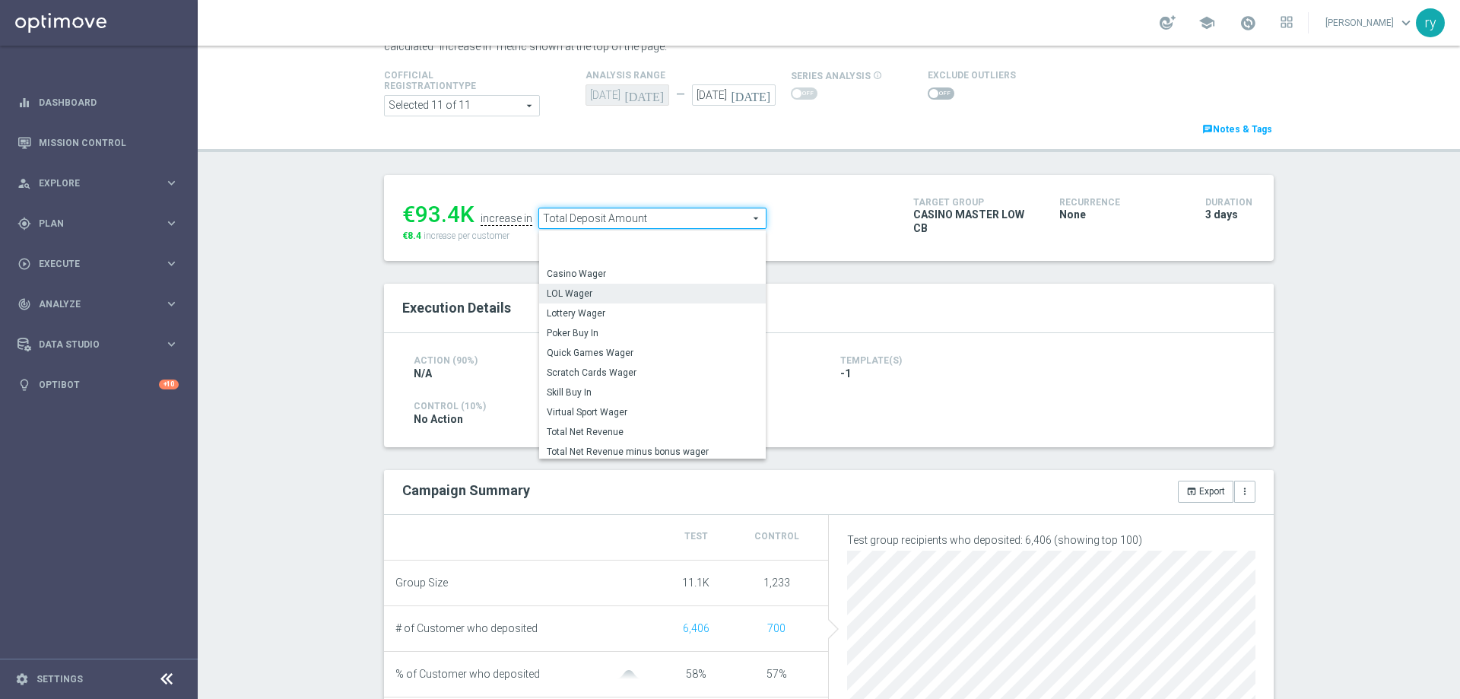
scroll to position [211, 0]
click at [647, 359] on span "Total Gross Gaming Revenue Minus Bonus Wagared" at bounding box center [652, 357] width 211 height 12
type input "Total Gross Gaming Revenue Minus Bonus Wagared"
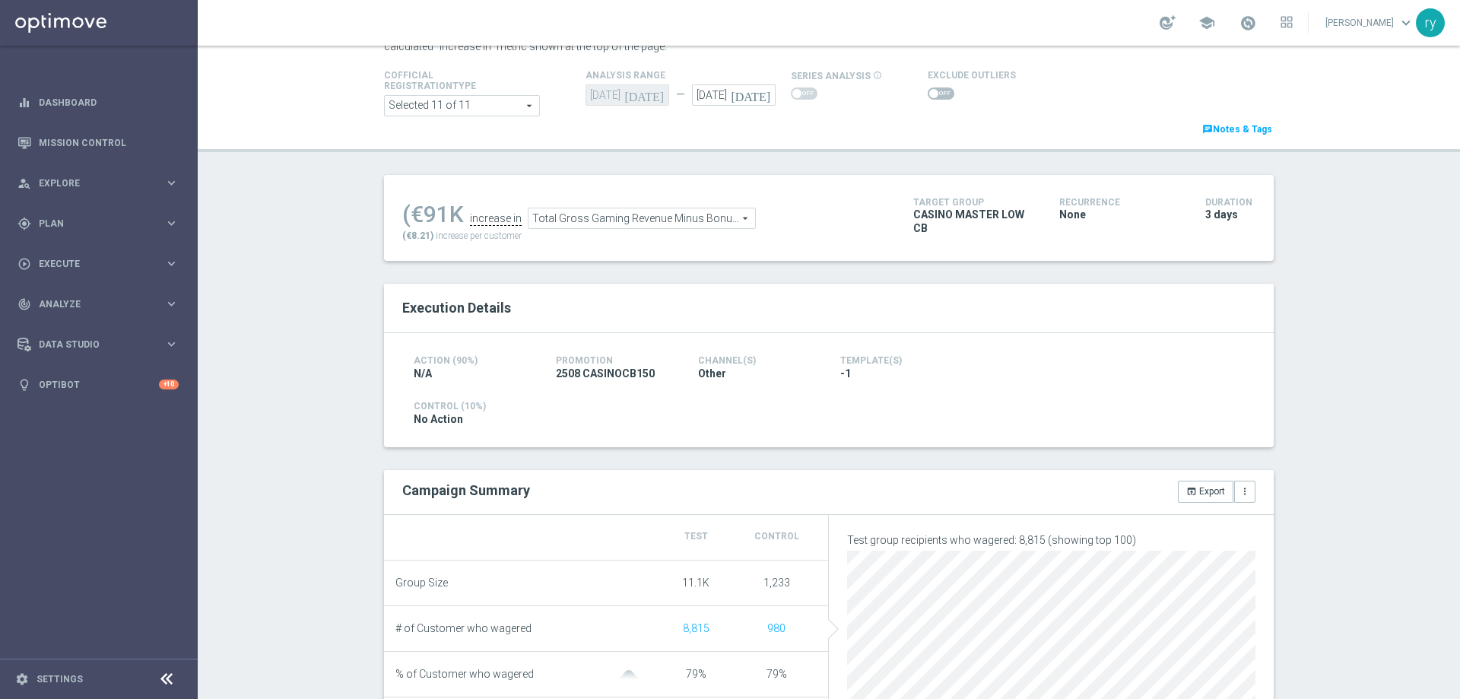
click at [930, 94] on span at bounding box center [934, 93] width 9 height 9
click at [928, 94] on input "checkbox" at bounding box center [941, 93] width 27 height 12
checkbox input "true"
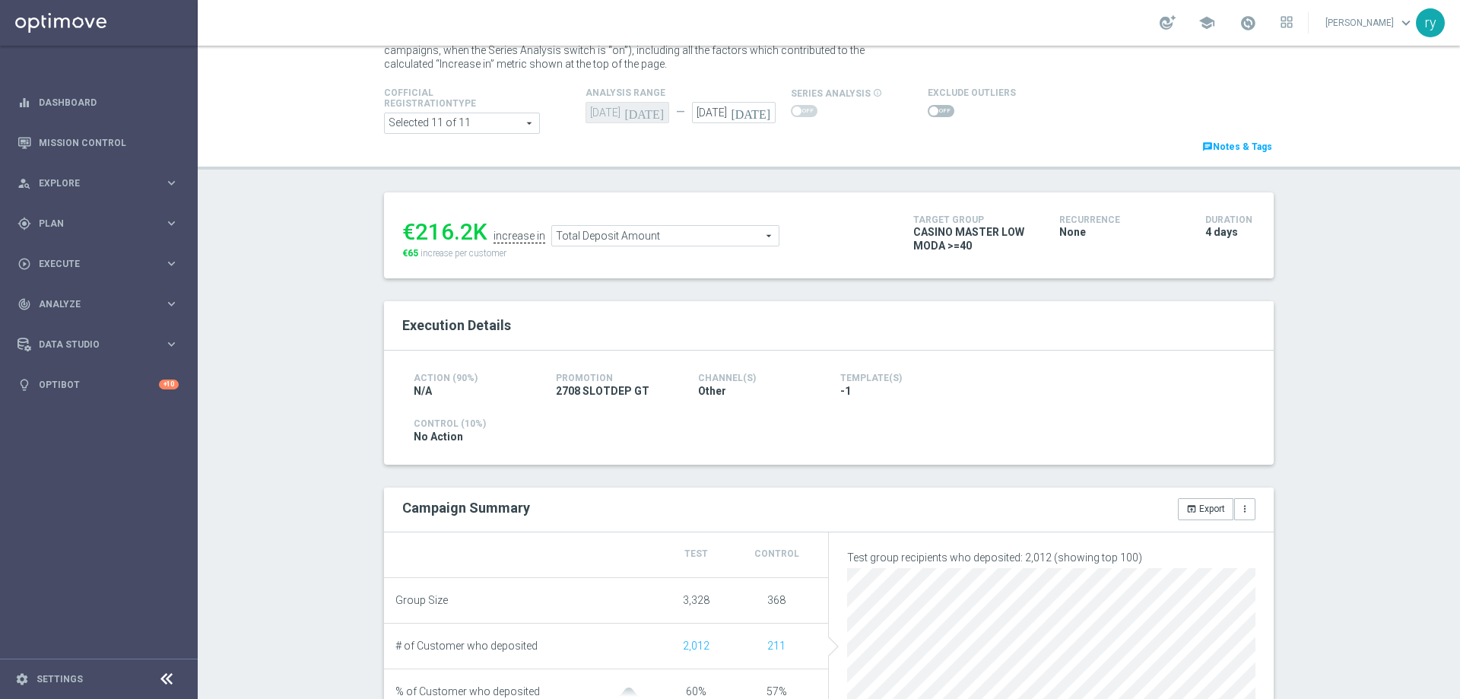
scroll to position [76, 0]
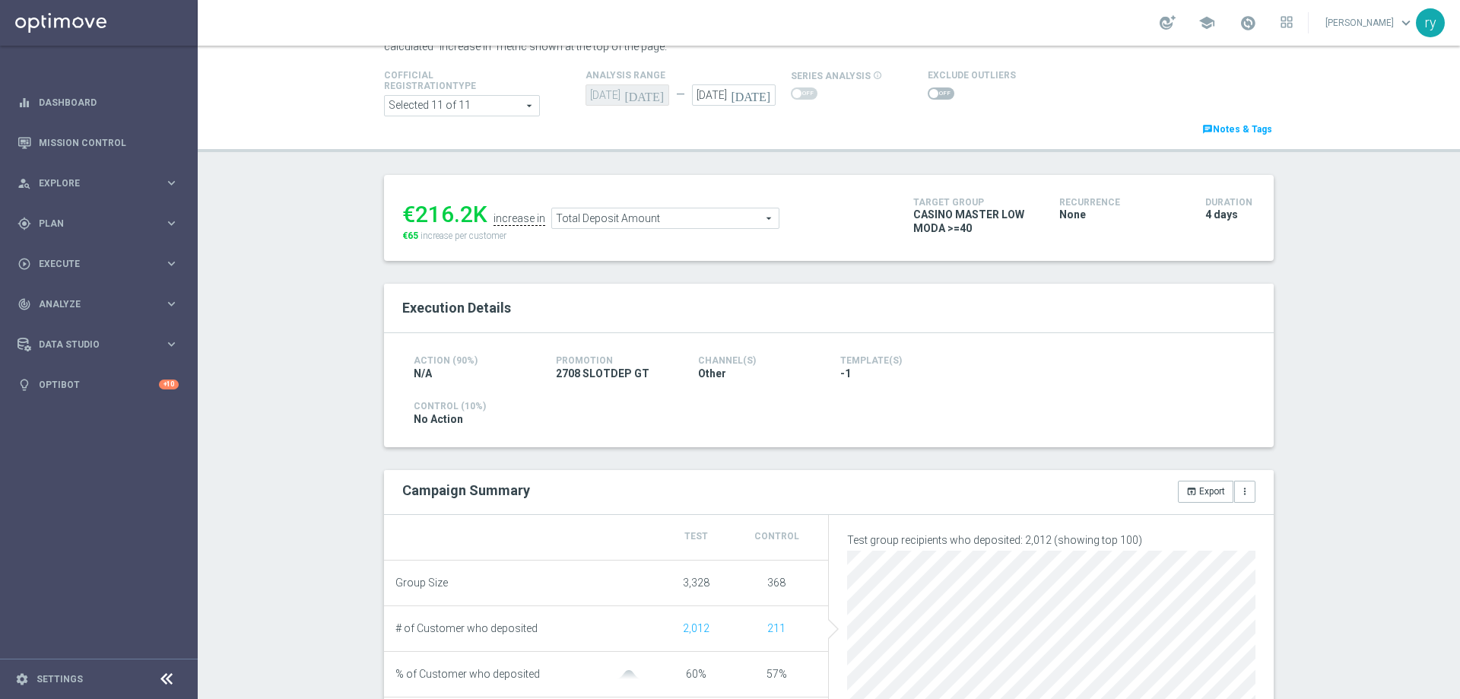
click at [650, 212] on span "Total Deposit Amount" at bounding box center [665, 218] width 227 height 20
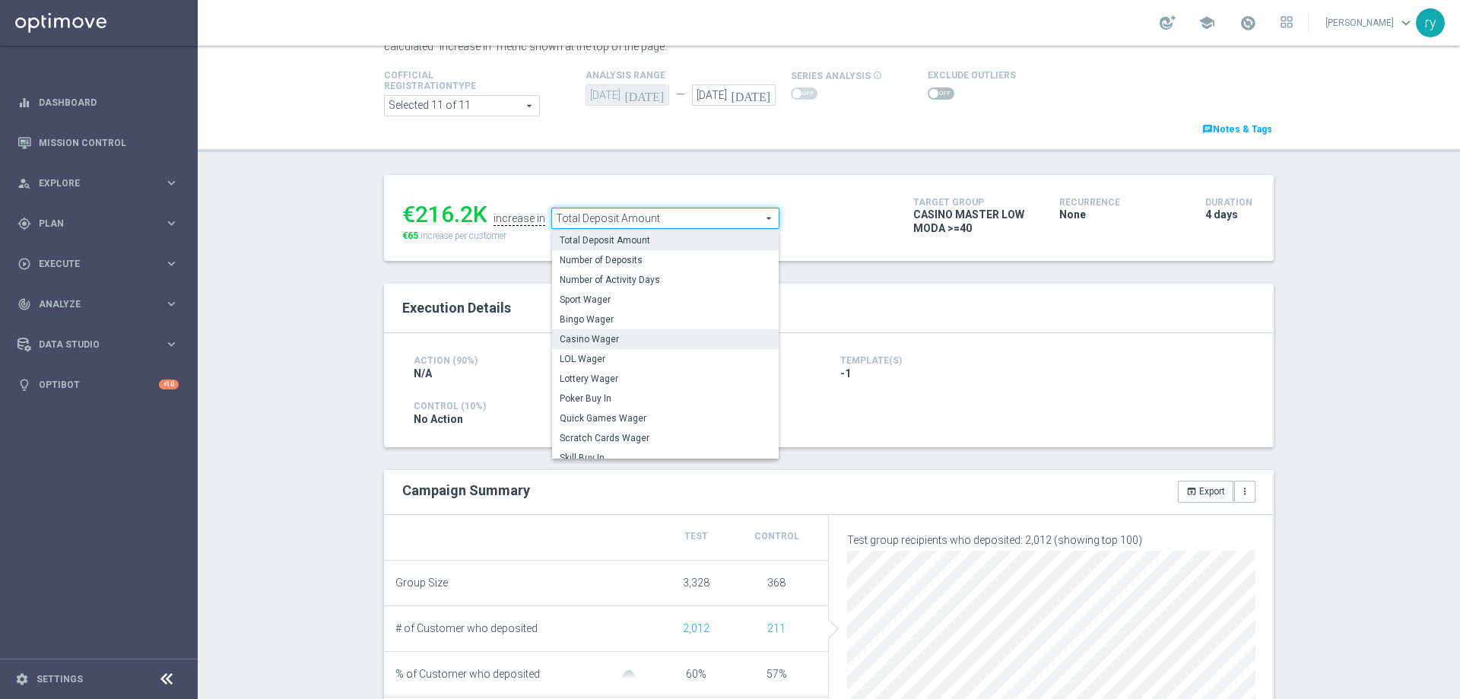
click at [626, 340] on span "Casino Wager" at bounding box center [665, 339] width 211 height 12
type input "Casino Wager"
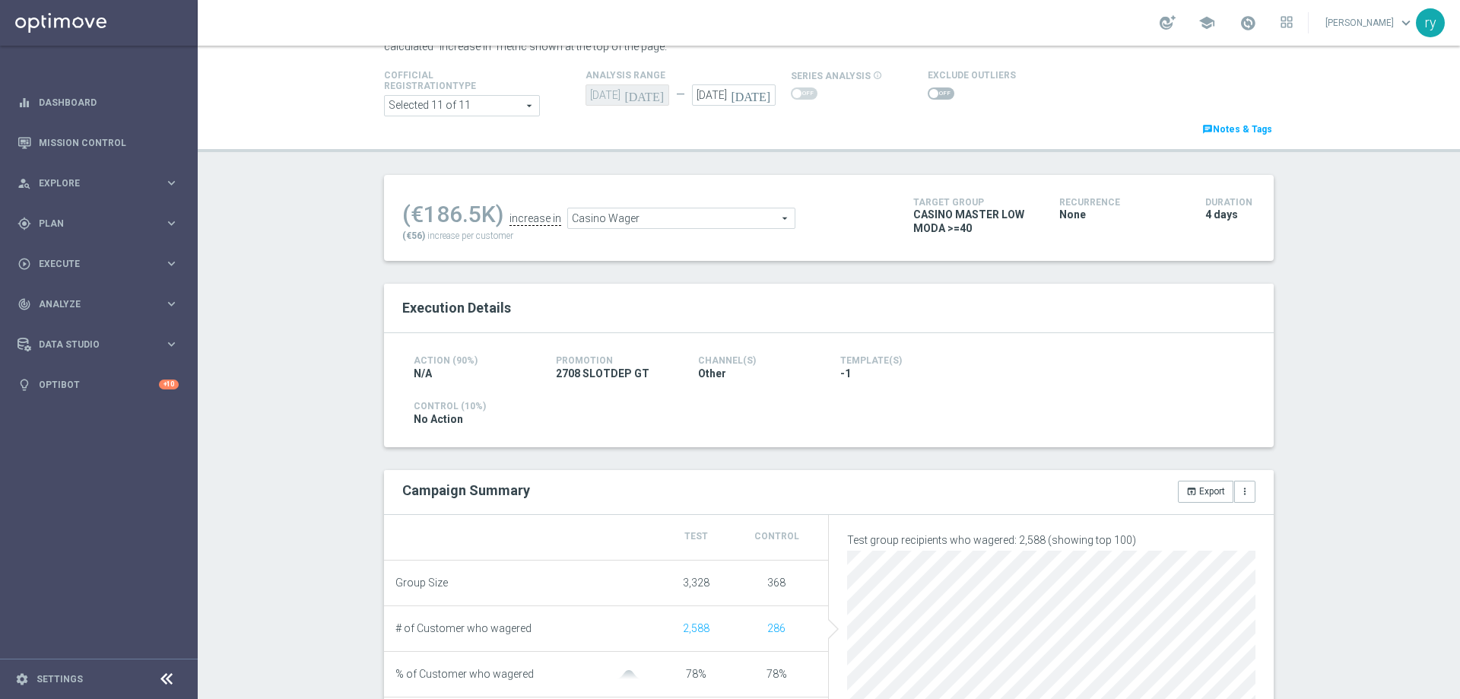
click at [934, 96] on span at bounding box center [941, 93] width 27 height 12
click at [934, 96] on input "checkbox" at bounding box center [941, 93] width 27 height 12
click at [691, 217] on span "Casino Wager" at bounding box center [665, 222] width 227 height 20
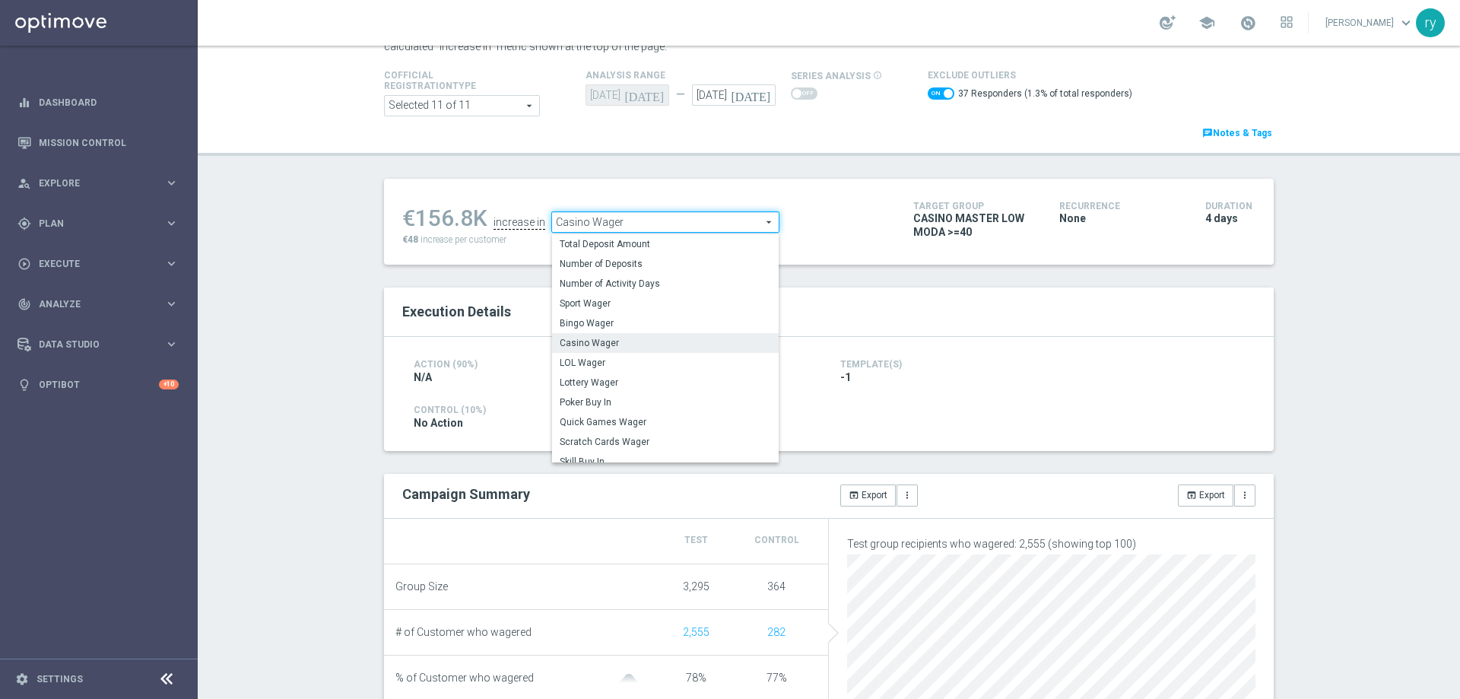
click at [691, 217] on span "Casino Wager" at bounding box center [665, 222] width 227 height 20
checkbox input "false"
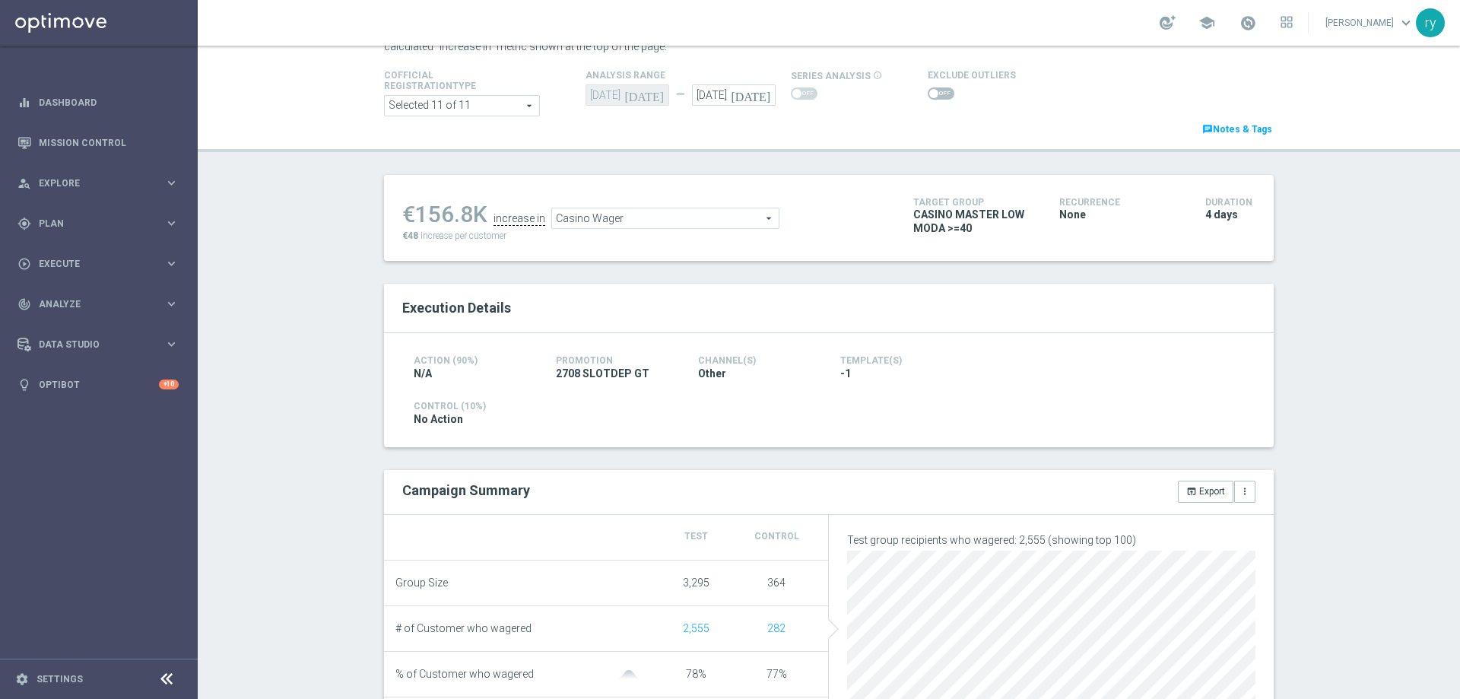
click at [698, 221] on span "Casino Wager" at bounding box center [665, 218] width 227 height 20
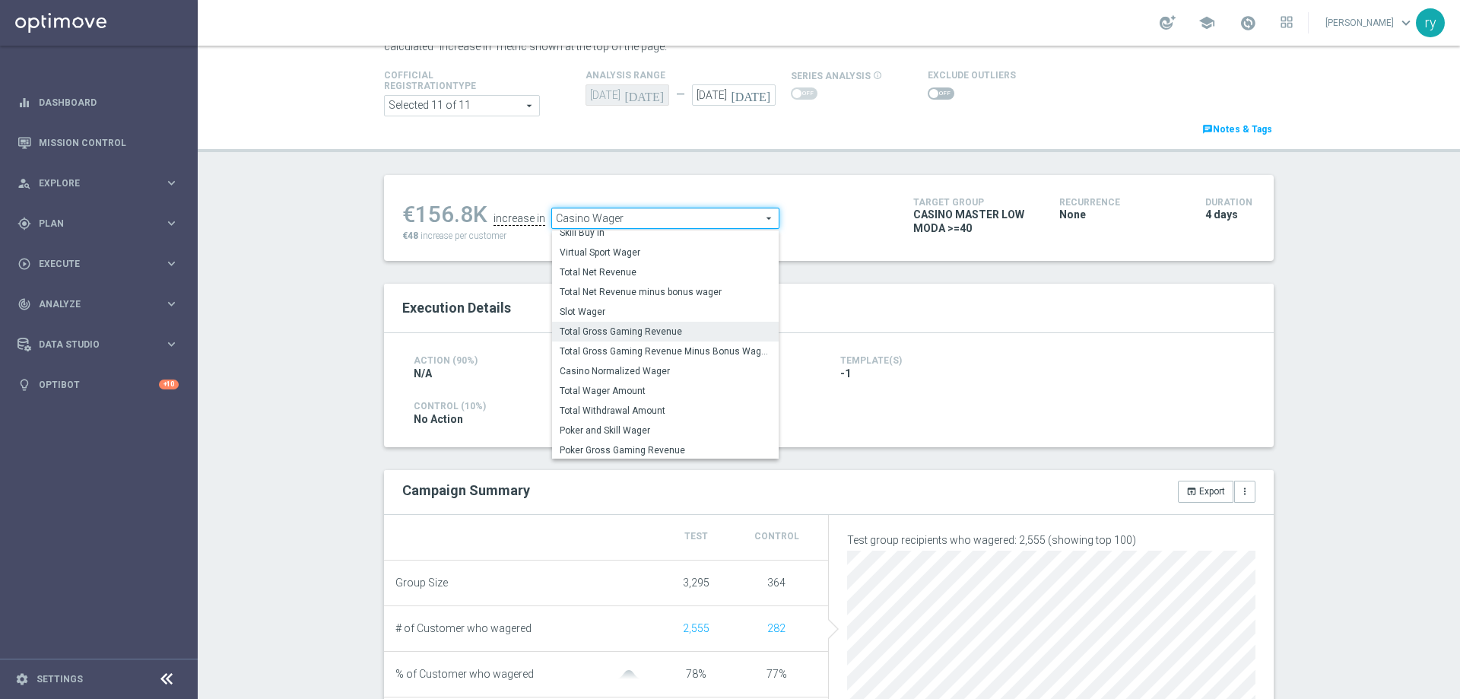
scroll to position [218, 0]
click at [685, 348] on span "Total Gross Gaming Revenue Minus Bonus Wagared" at bounding box center [665, 350] width 211 height 12
type input "Total Gross Gaming Revenue Minus Bonus Wagared"
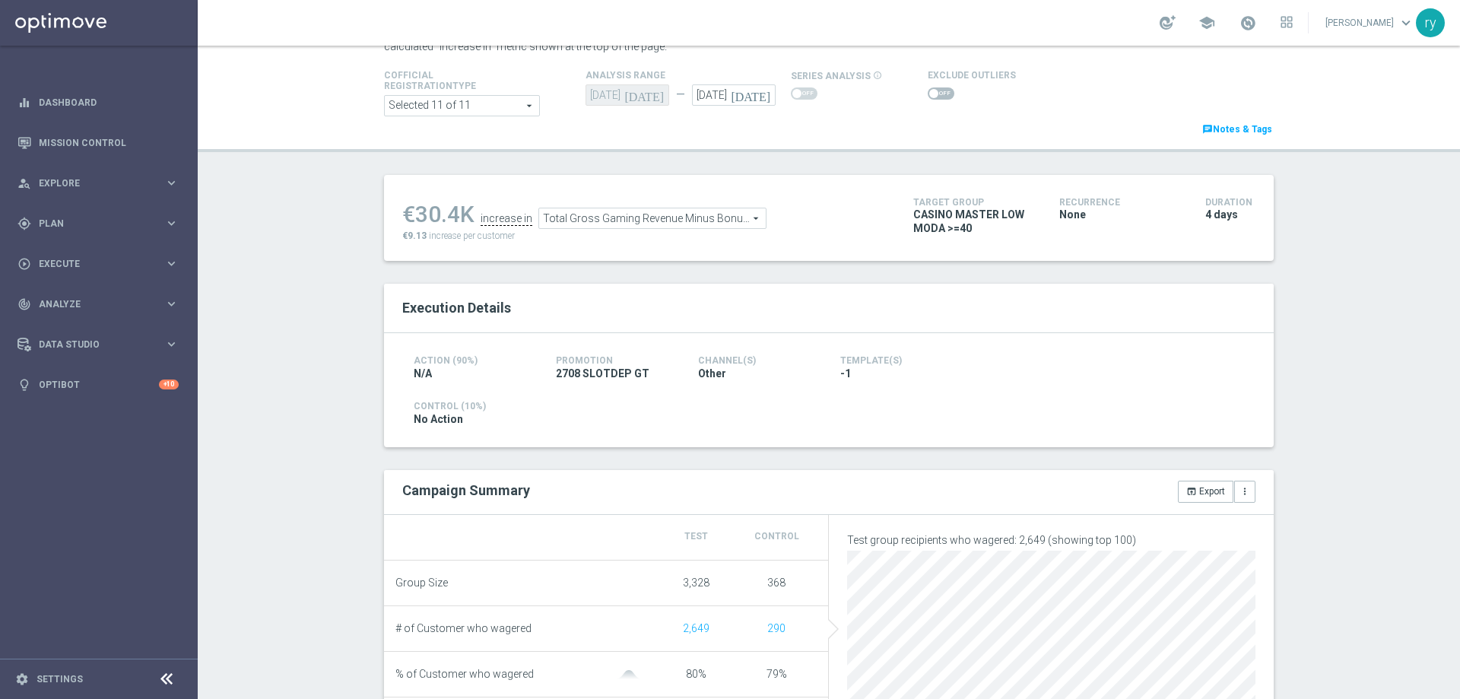
click at [930, 92] on span at bounding box center [934, 93] width 9 height 9
click at [928, 92] on input "checkbox" at bounding box center [941, 93] width 27 height 12
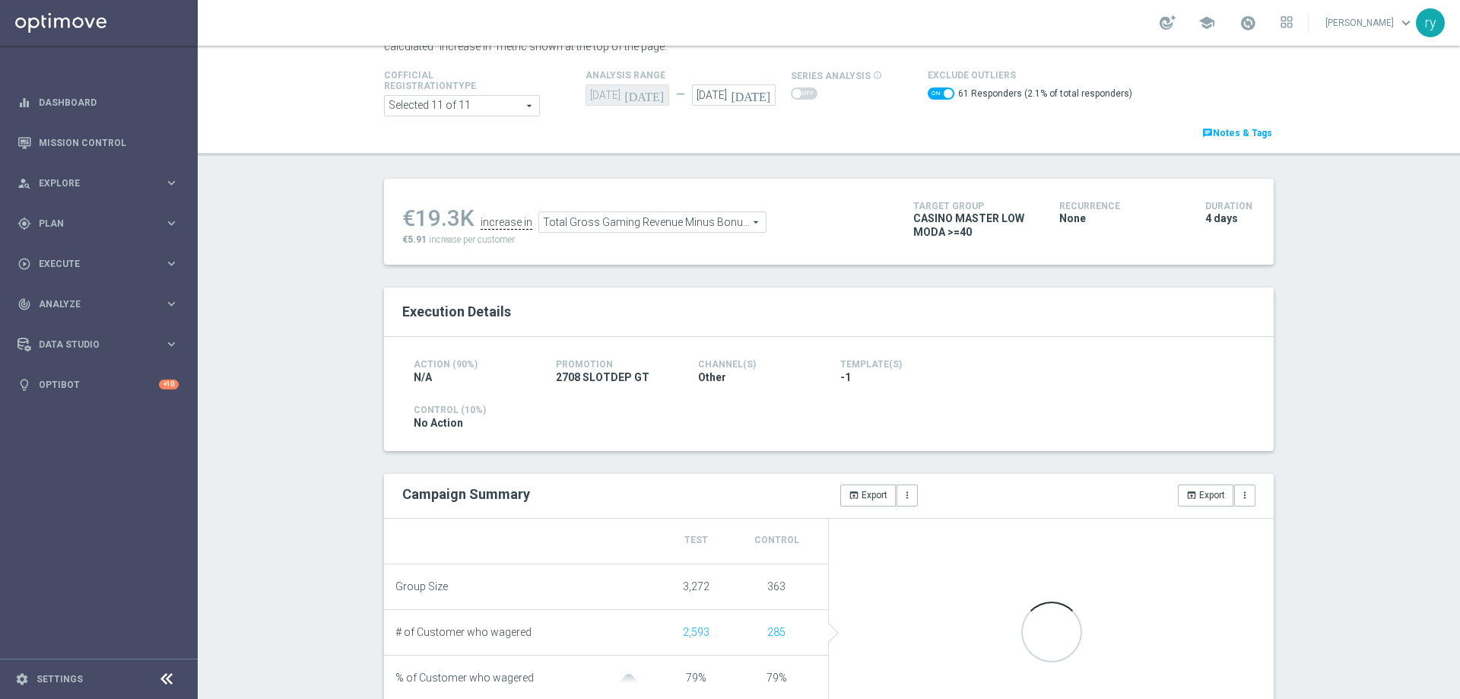
click at [930, 97] on span at bounding box center [941, 93] width 27 height 12
click at [930, 97] on input "checkbox" at bounding box center [941, 93] width 27 height 12
checkbox input "false"
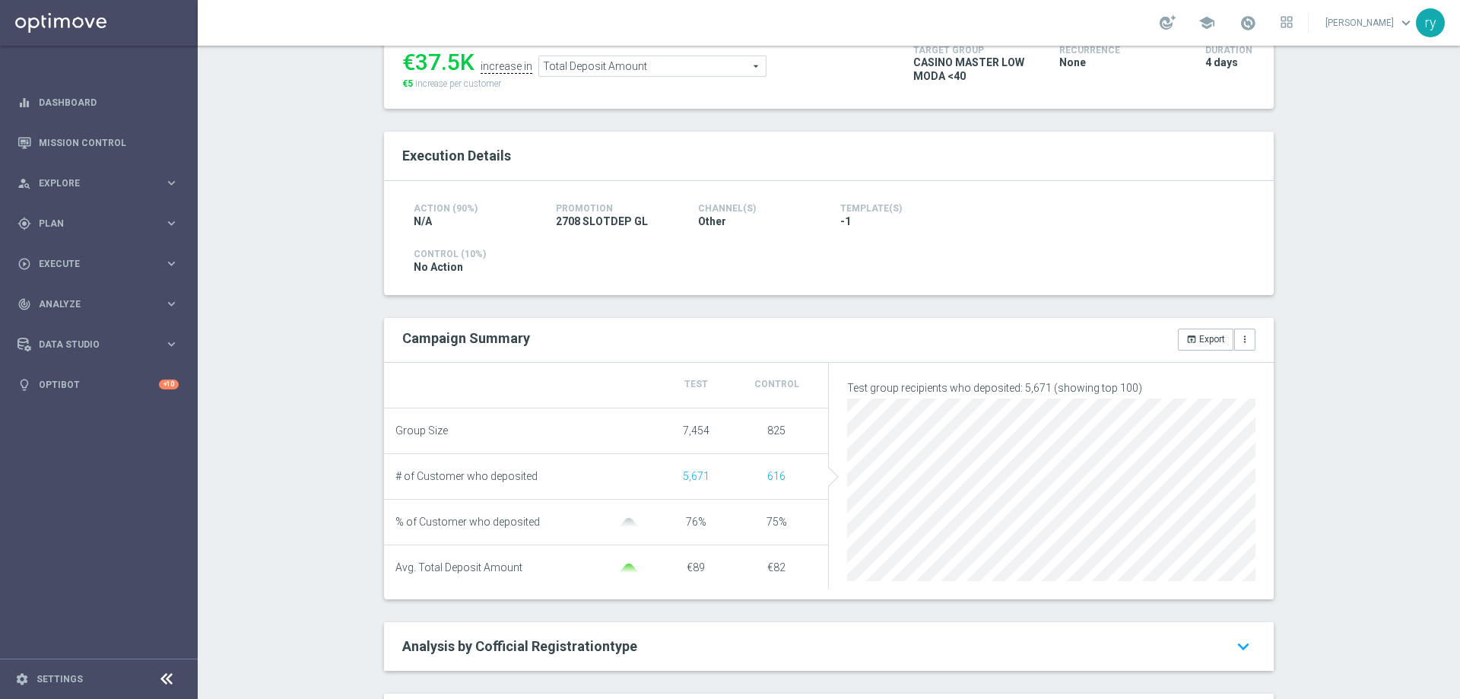
scroll to position [76, 0]
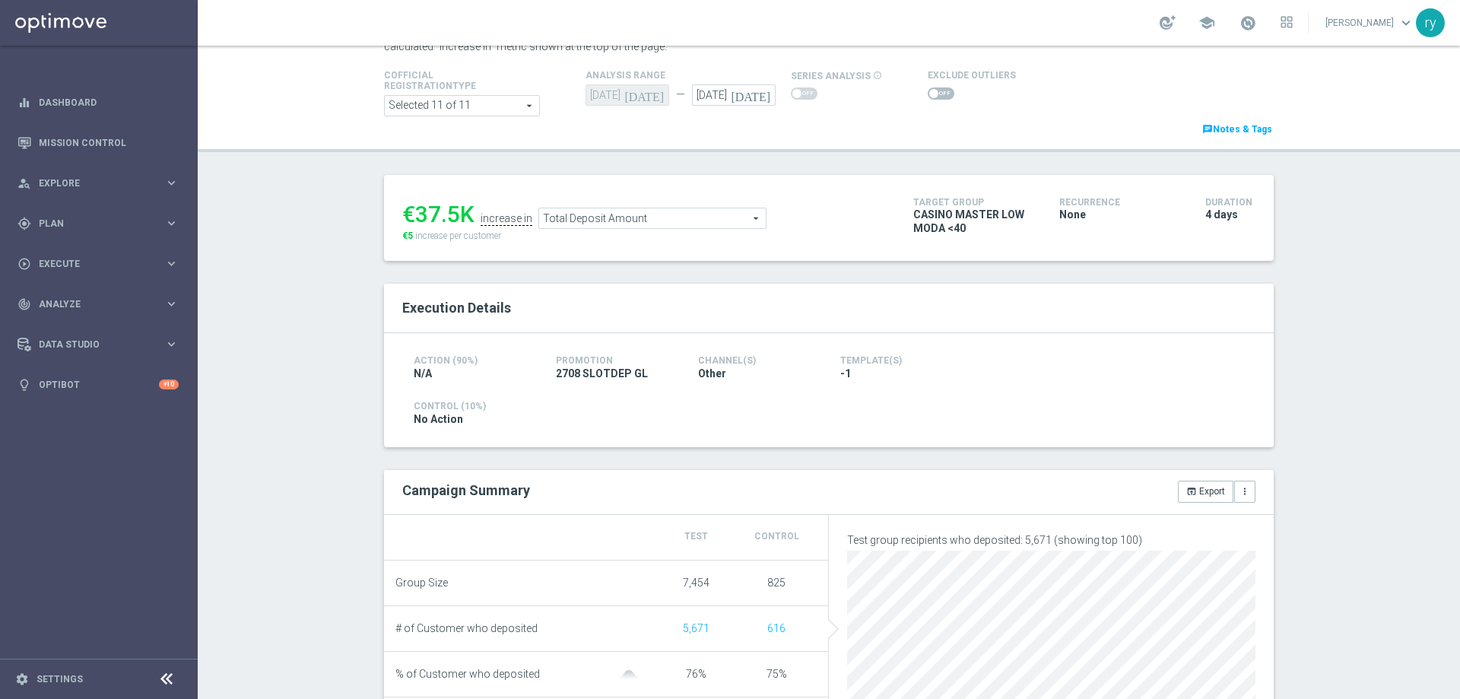
click at [930, 91] on span at bounding box center [934, 93] width 9 height 9
click at [928, 91] on input "checkbox" at bounding box center [941, 93] width 27 height 12
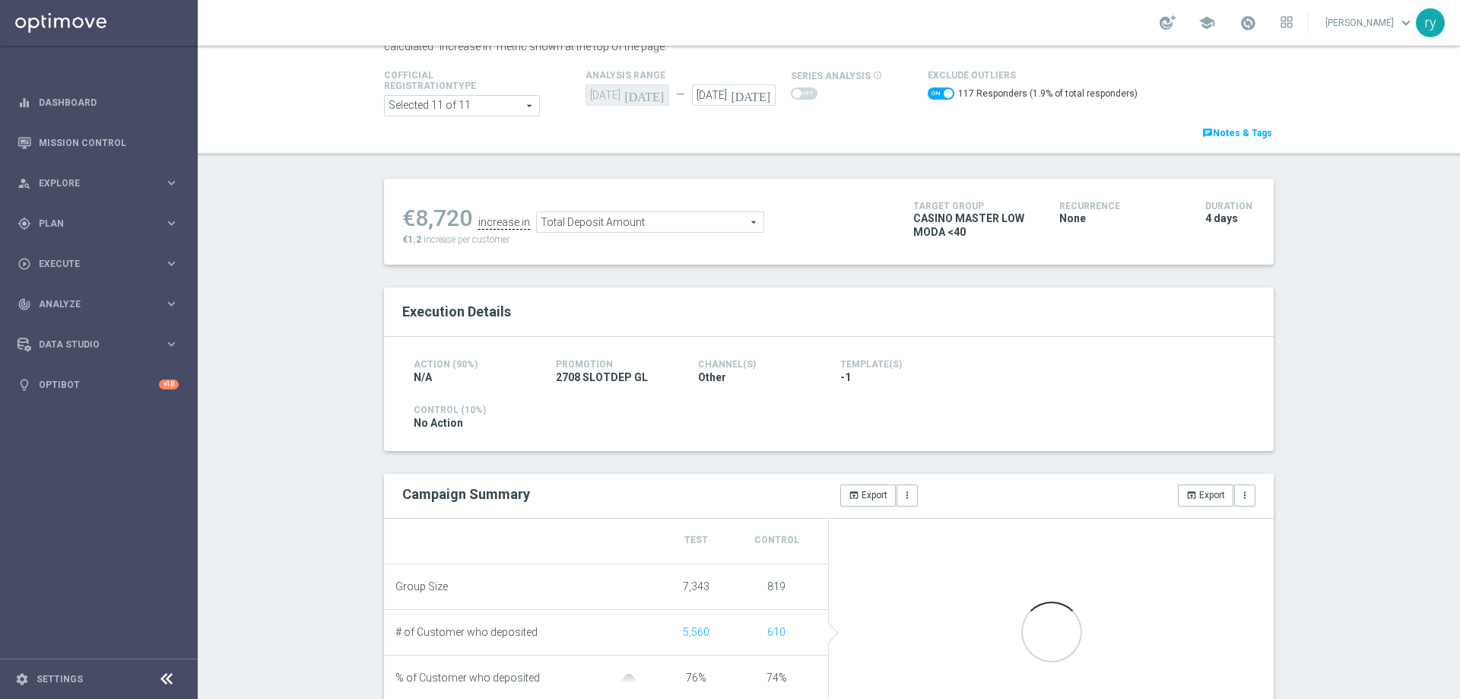
click at [928, 92] on span at bounding box center [941, 93] width 27 height 12
click at [928, 92] on input "checkbox" at bounding box center [941, 93] width 27 height 12
checkbox input "false"
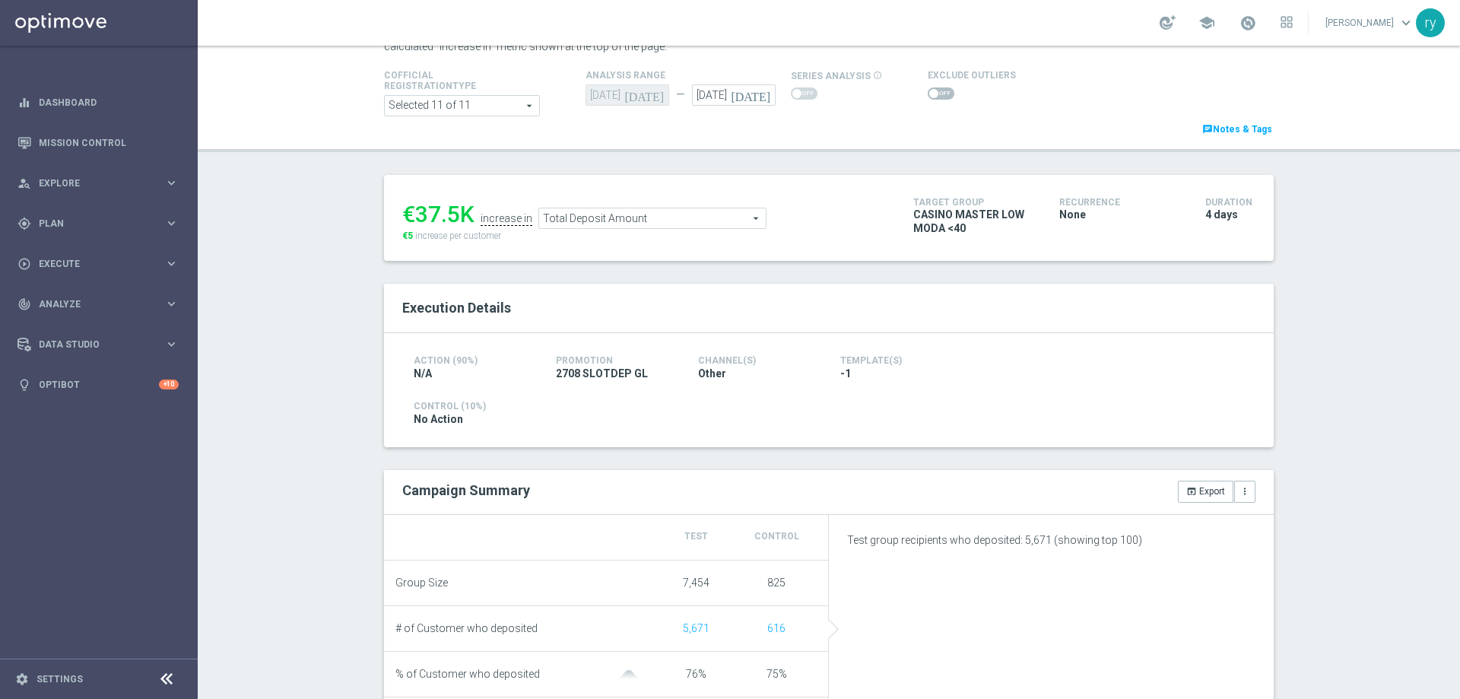
click at [659, 213] on span "Total Deposit Amount" at bounding box center [652, 218] width 227 height 20
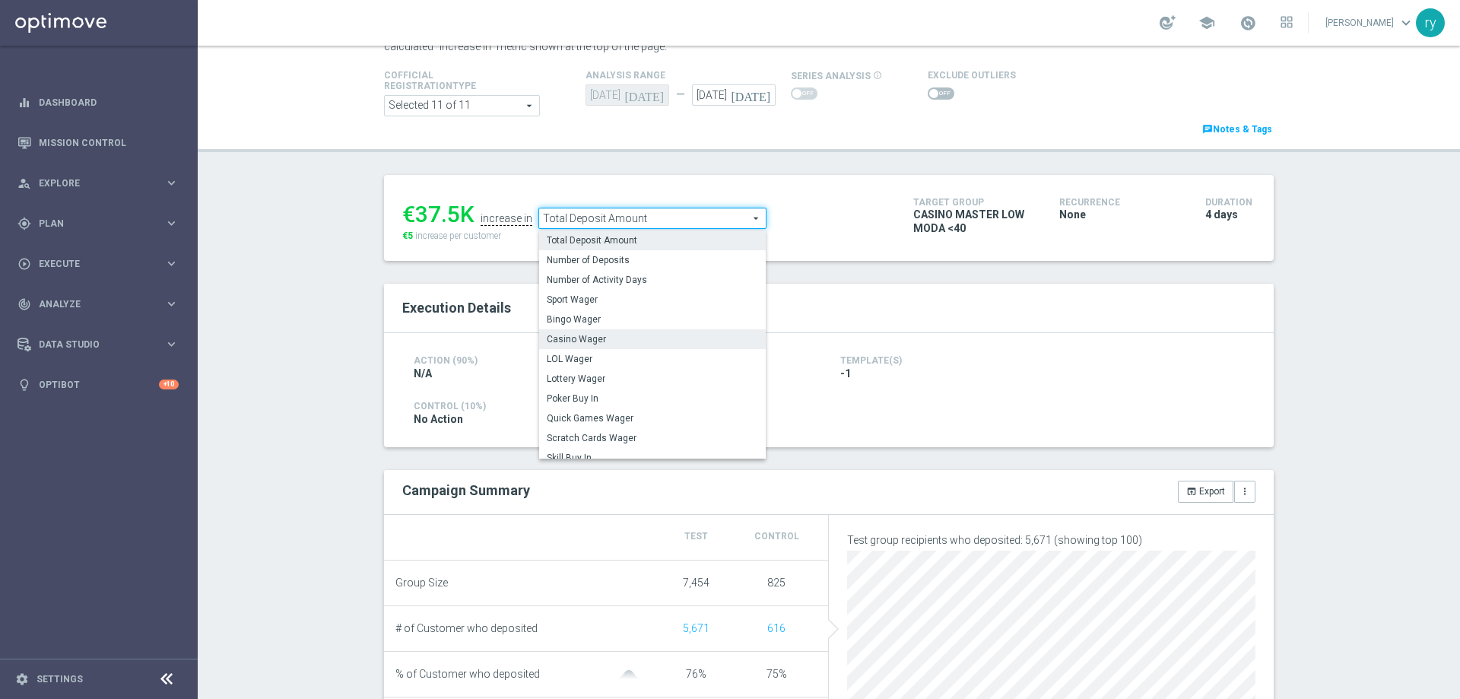
click at [647, 333] on label "Casino Wager" at bounding box center [652, 339] width 227 height 20
type input "Casino Wager"
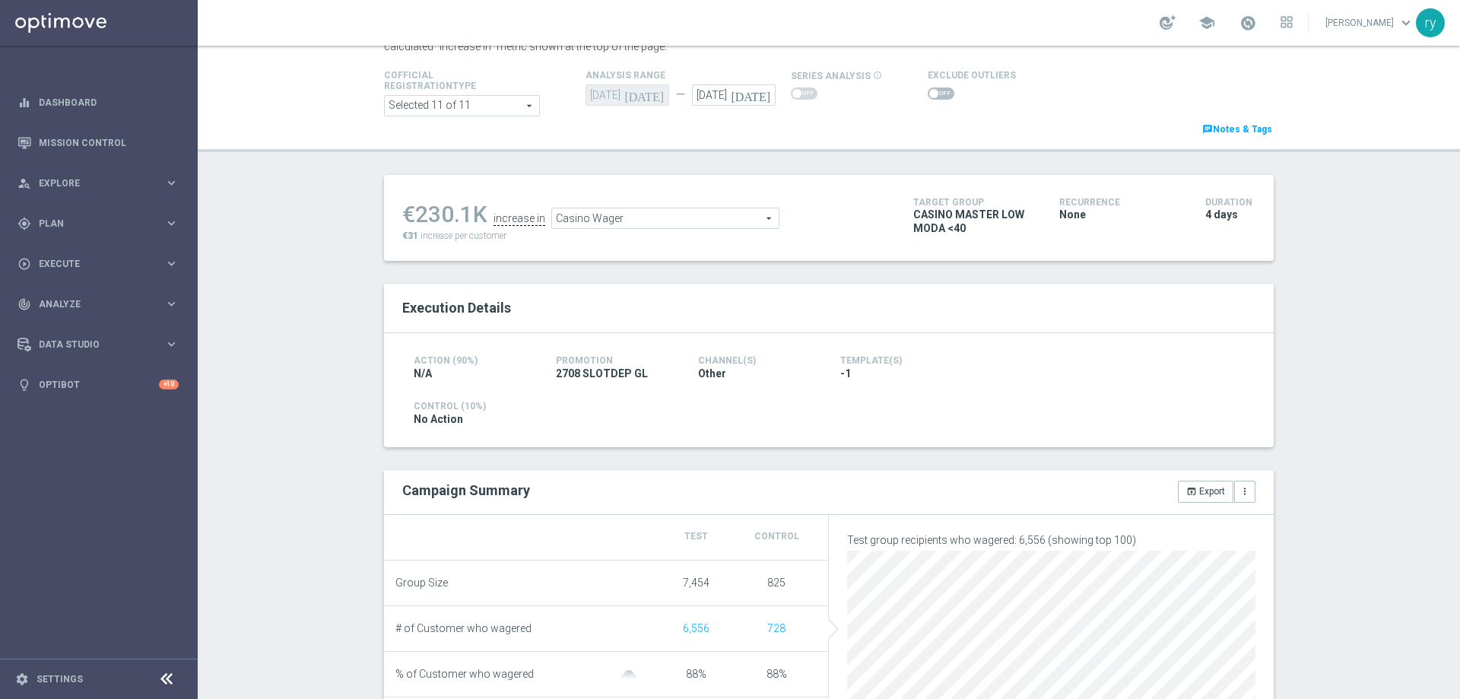
click at [930, 97] on span at bounding box center [941, 93] width 27 height 12
click at [930, 97] on input "checkbox" at bounding box center [941, 93] width 27 height 12
click at [724, 229] on span "Casino Wager" at bounding box center [665, 222] width 227 height 20
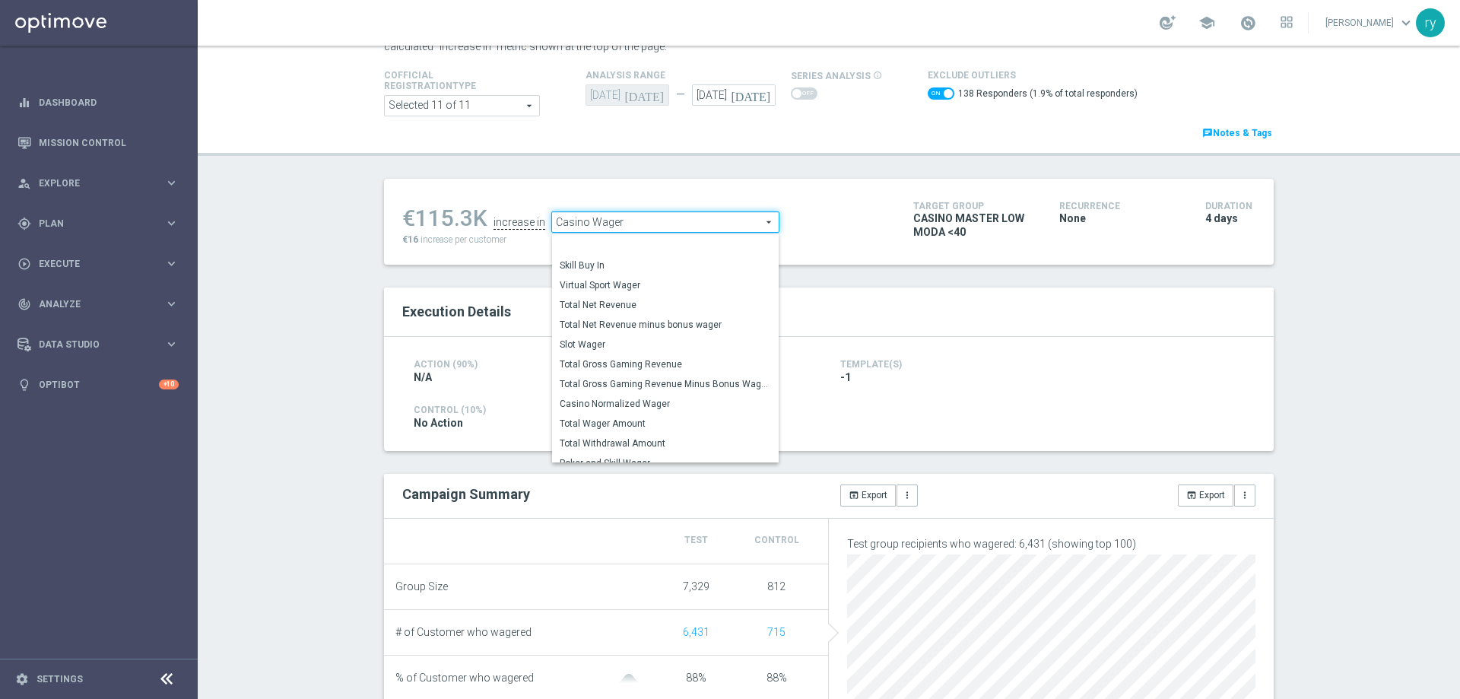
scroll to position [211, 0]
click at [670, 359] on span "Total Gross Gaming Revenue Minus Bonus Wagared" at bounding box center [665, 360] width 211 height 12
checkbox input "false"
type input "Total Gross Gaming Revenue Minus Bonus Wagared"
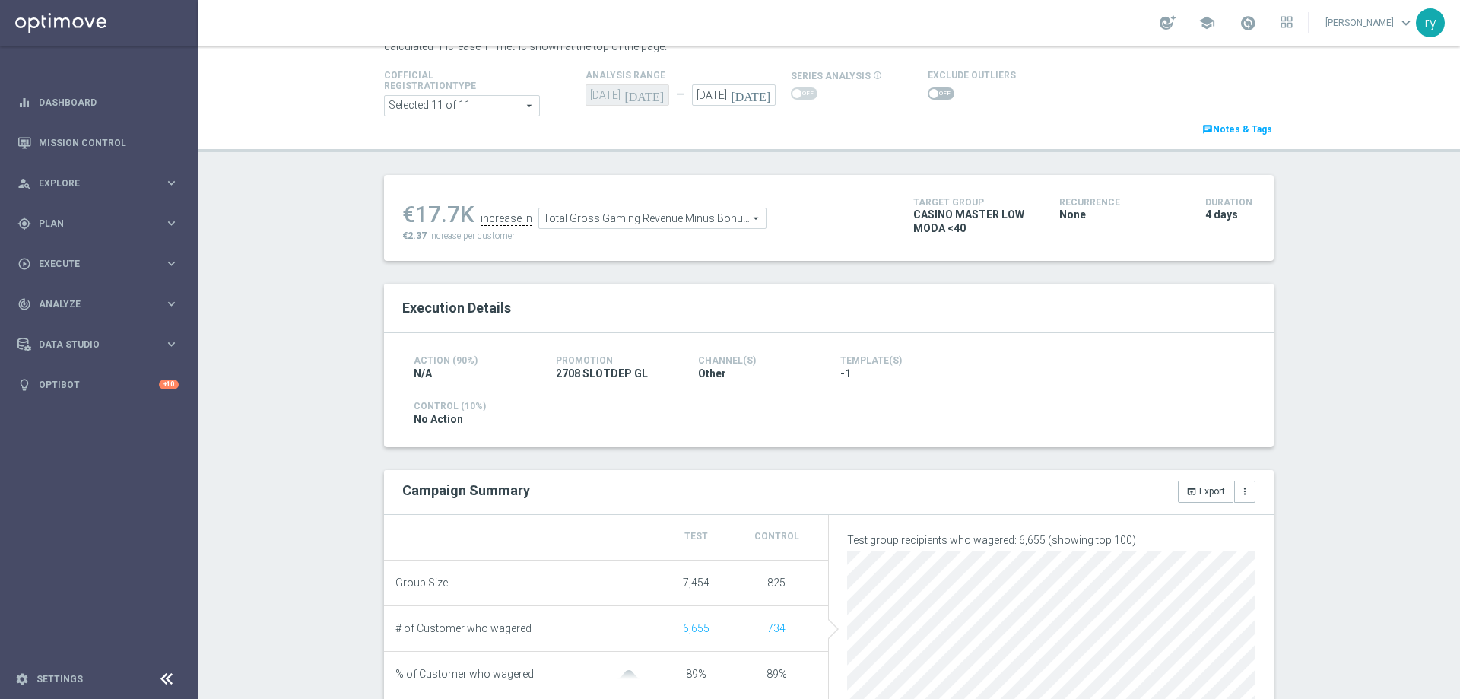
click at [931, 91] on span at bounding box center [941, 93] width 27 height 12
click at [931, 91] on input "checkbox" at bounding box center [941, 93] width 27 height 12
click at [928, 93] on span at bounding box center [941, 93] width 27 height 12
click at [928, 93] on input "checkbox" at bounding box center [941, 93] width 27 height 12
checkbox input "false"
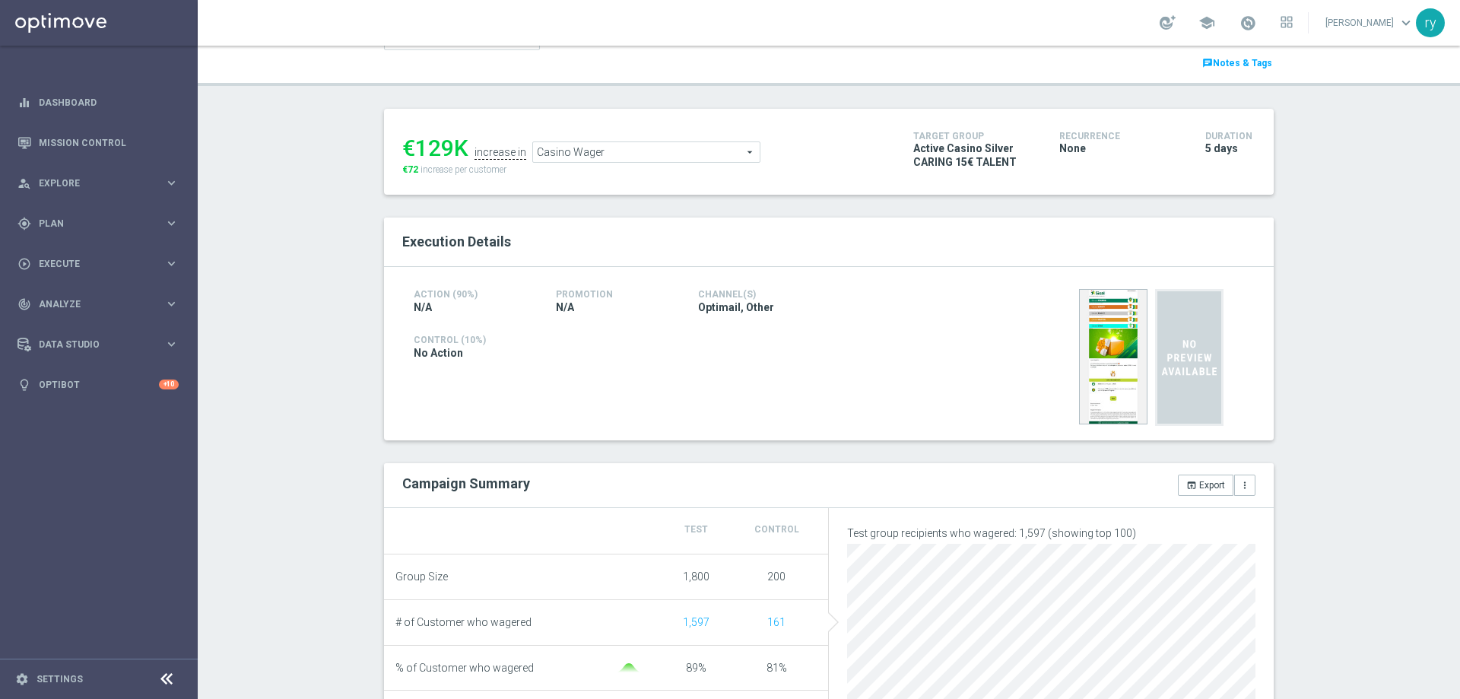
scroll to position [76, 0]
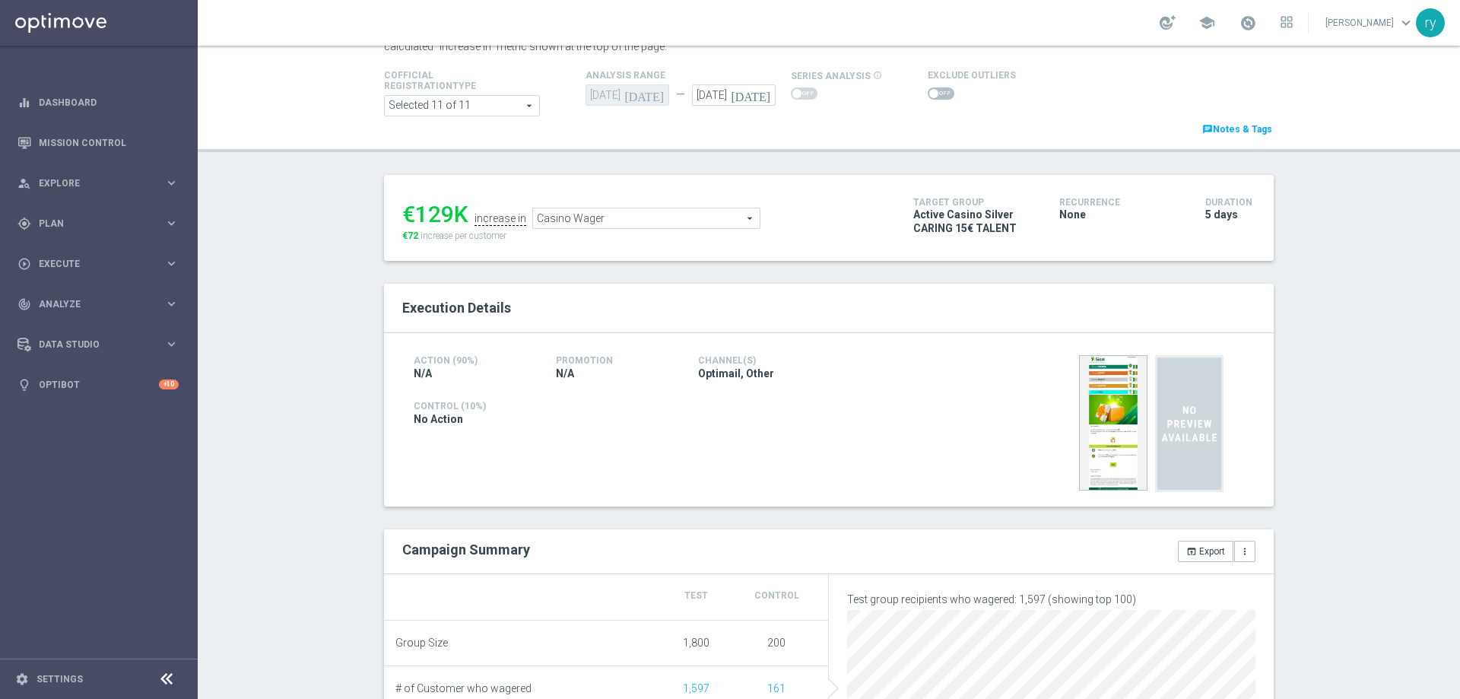
click at [930, 94] on span at bounding box center [934, 93] width 9 height 9
click at [928, 94] on input "checkbox" at bounding box center [941, 93] width 27 height 12
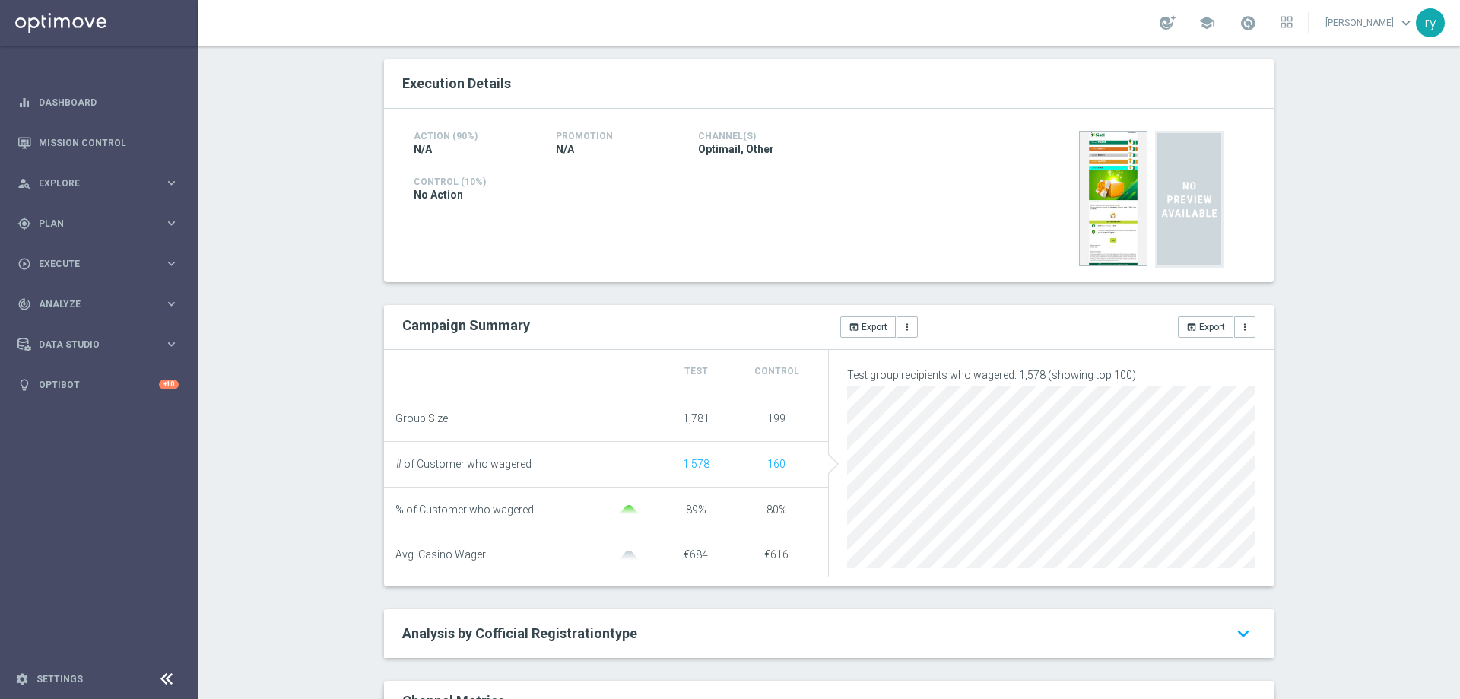
scroll to position [0, 0]
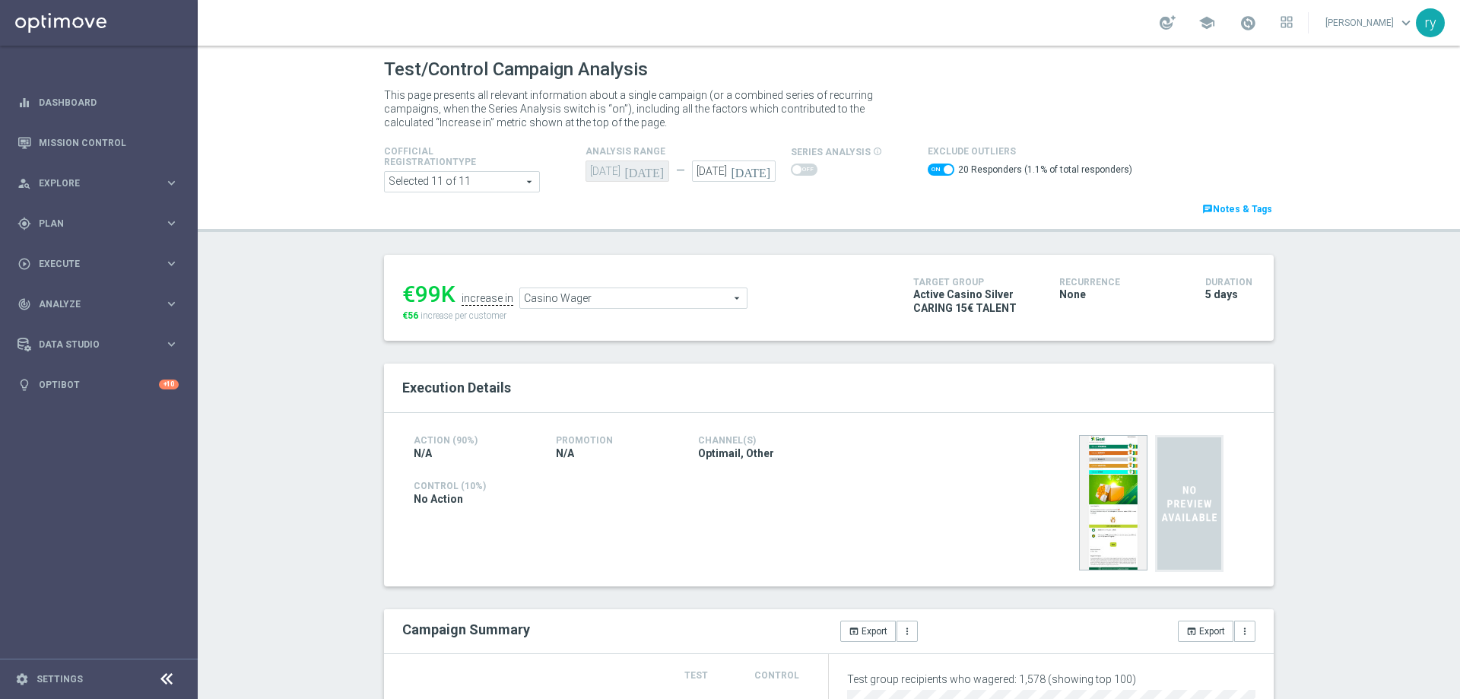
click at [928, 168] on span at bounding box center [941, 170] width 27 height 12
click at [928, 168] on input "checkbox" at bounding box center [941, 170] width 27 height 12
checkbox input "false"
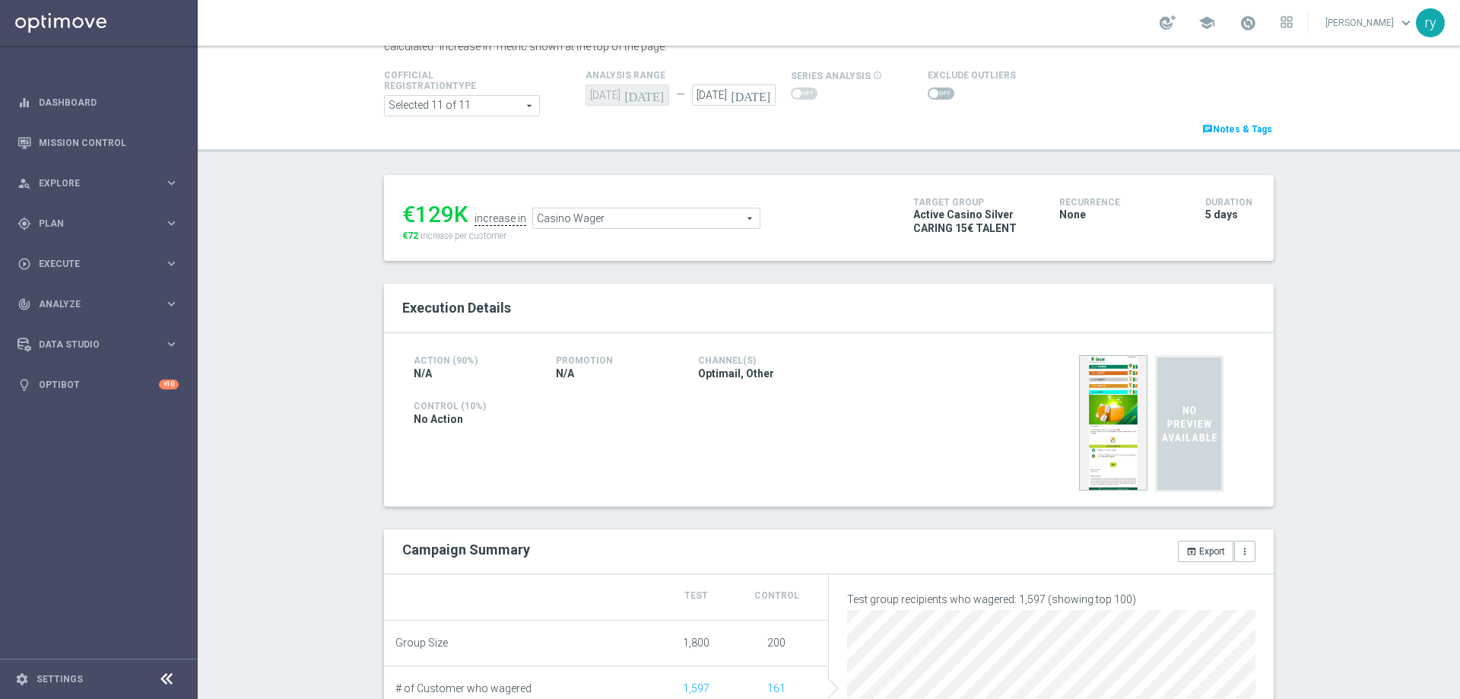
scroll to position [152, 0]
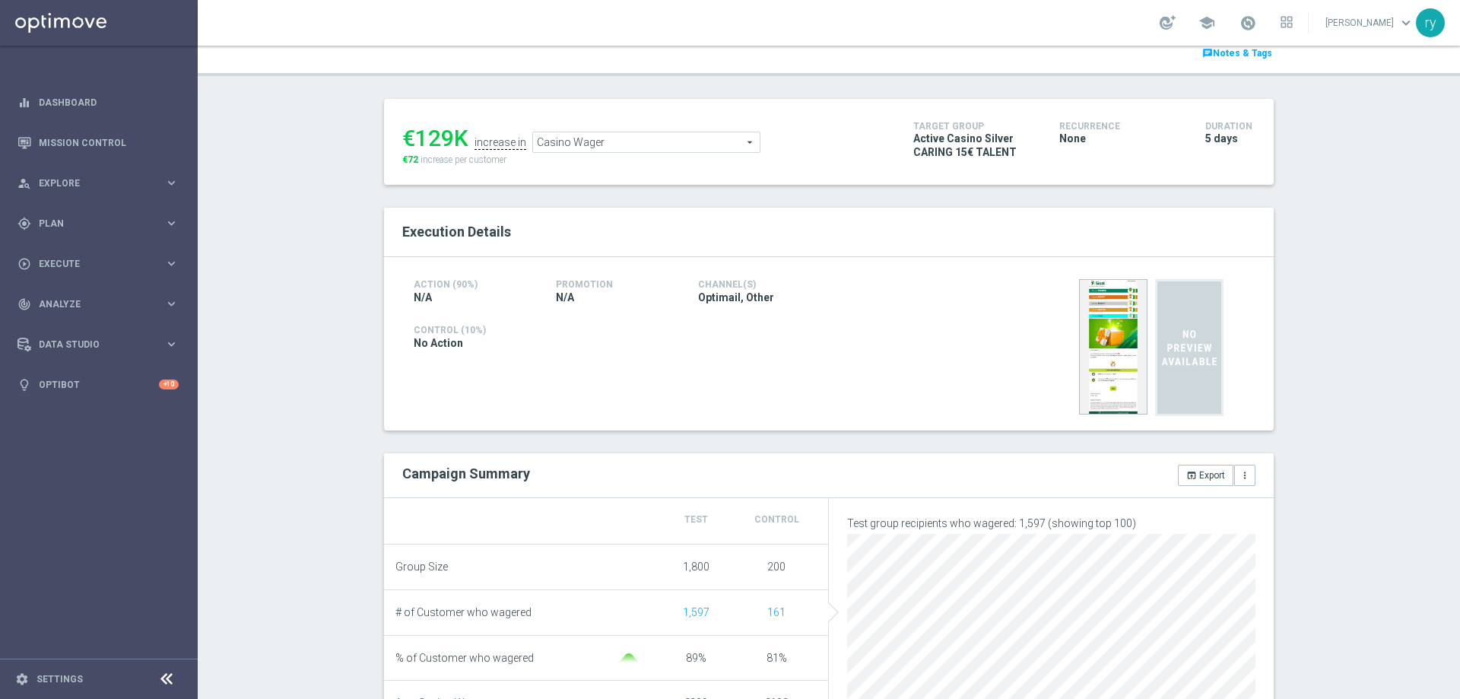
click at [634, 148] on span "Casino Wager" at bounding box center [646, 142] width 227 height 20
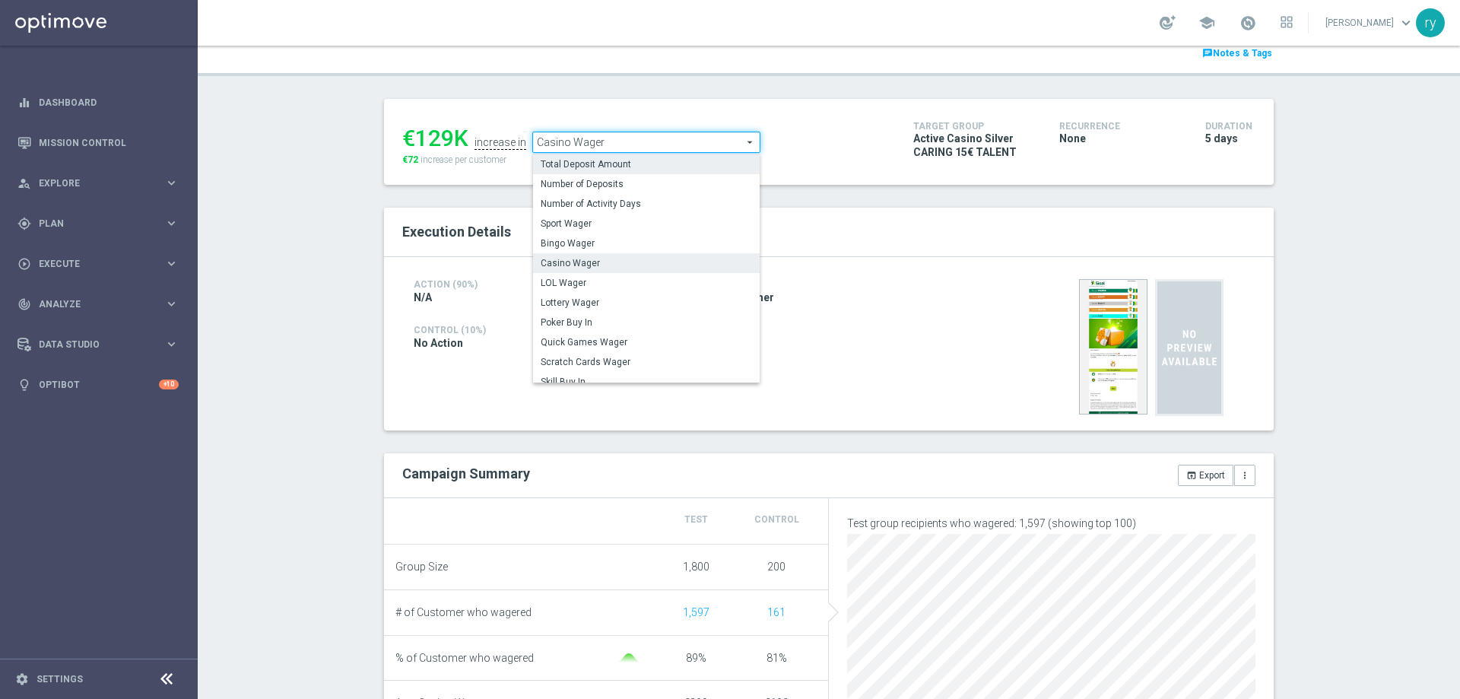
click at [644, 167] on span "Total Deposit Amount" at bounding box center [646, 164] width 211 height 12
type input "Total Deposit Amount"
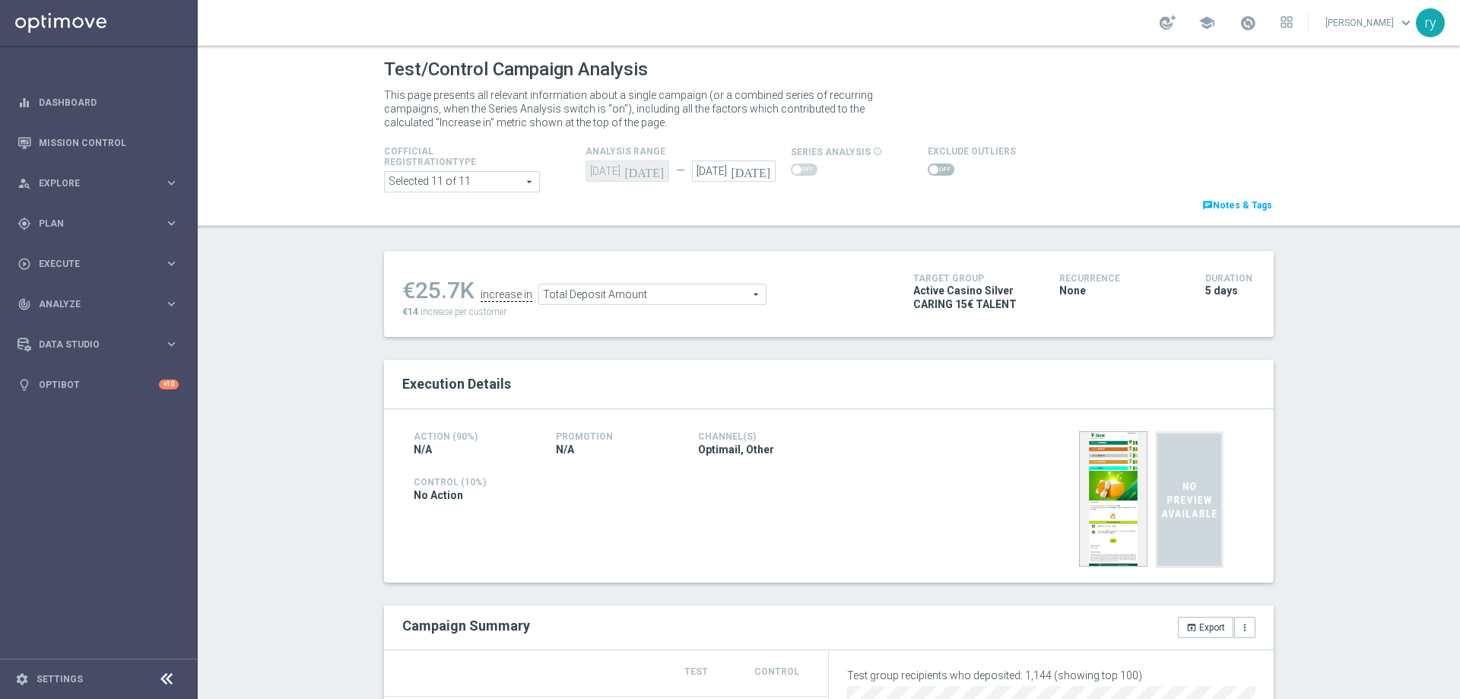
click at [930, 169] on span at bounding box center [934, 169] width 9 height 9
click at [928, 169] on input "checkbox" at bounding box center [941, 170] width 27 height 12
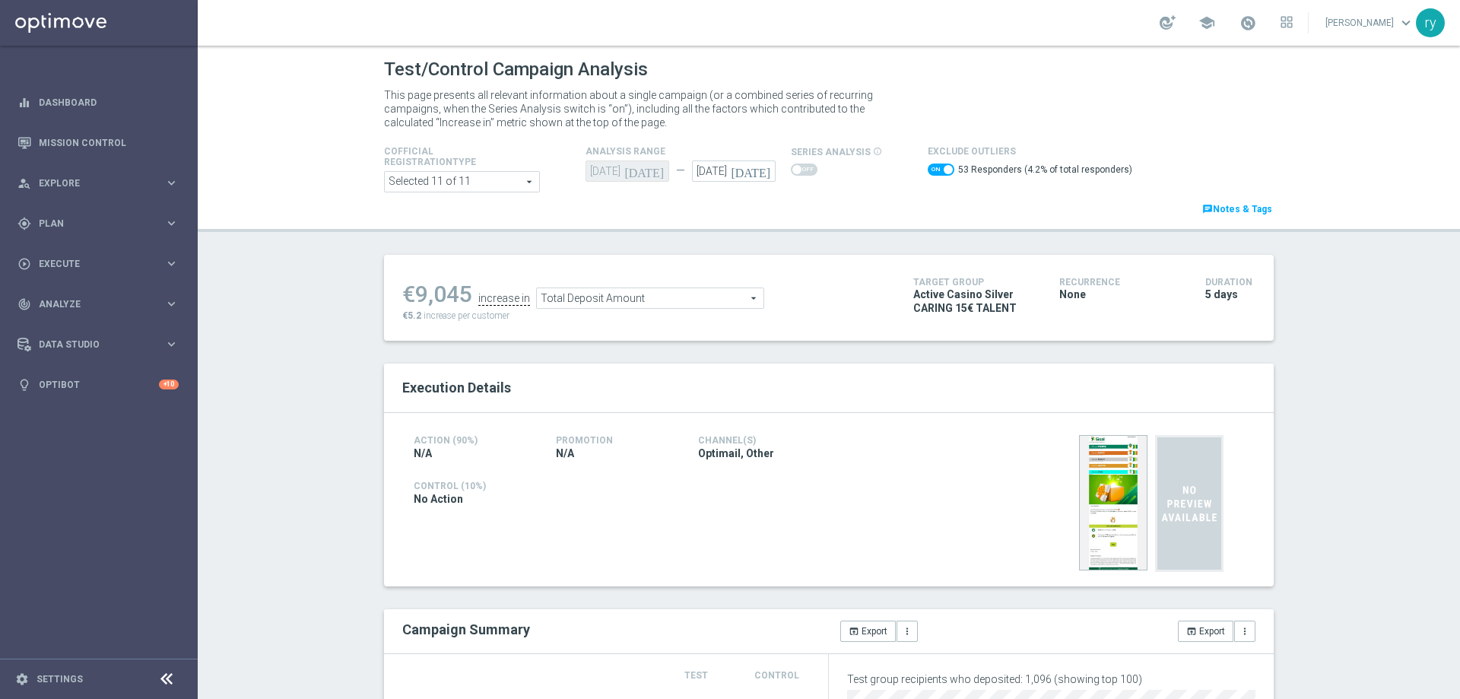
click at [928, 171] on span at bounding box center [941, 170] width 27 height 12
click at [928, 171] on input "checkbox" at bounding box center [941, 170] width 27 height 12
checkbox input "false"
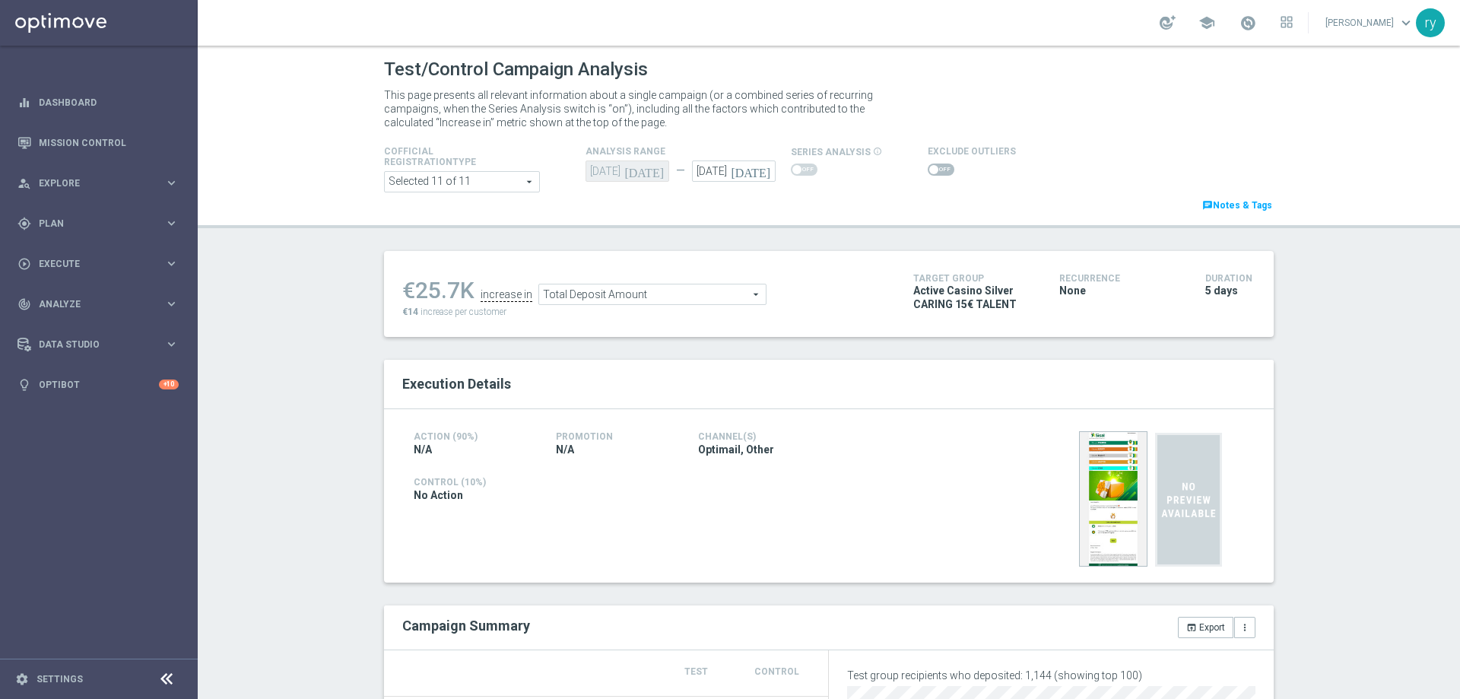
scroll to position [152, 0]
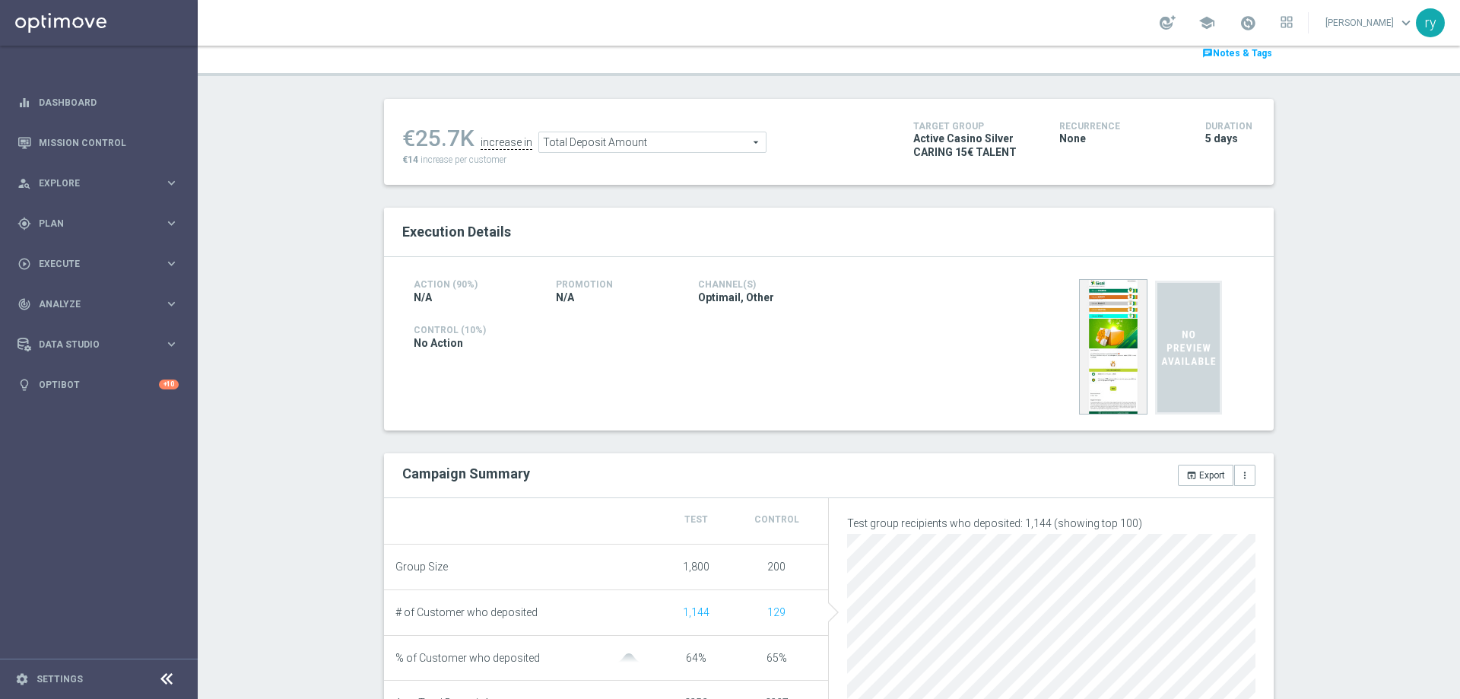
click at [621, 140] on span "Total Deposit Amount" at bounding box center [652, 142] width 227 height 20
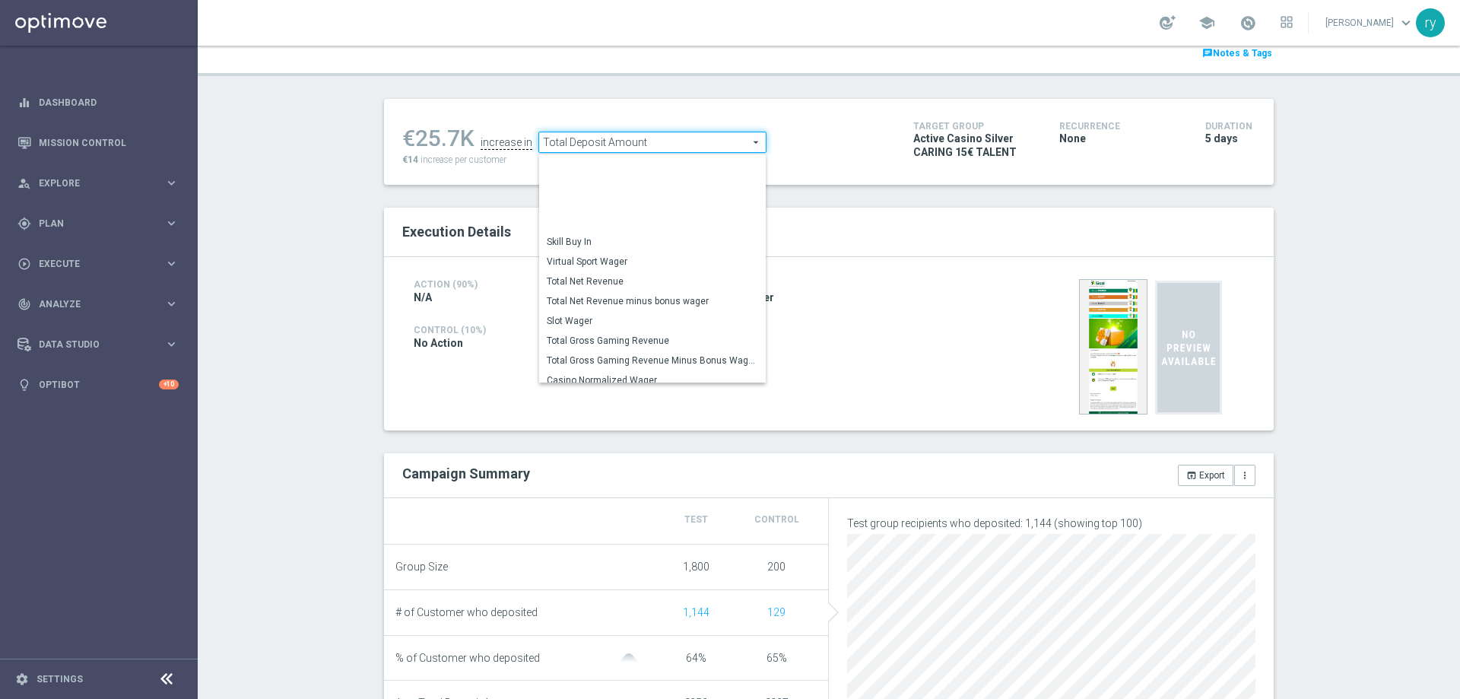
scroll to position [211, 0]
click at [631, 287] on span "Total Gross Gaming Revenue Minus Bonus Wagared" at bounding box center [652, 281] width 211 height 12
type input "Total Gross Gaming Revenue Minus Bonus Wagared"
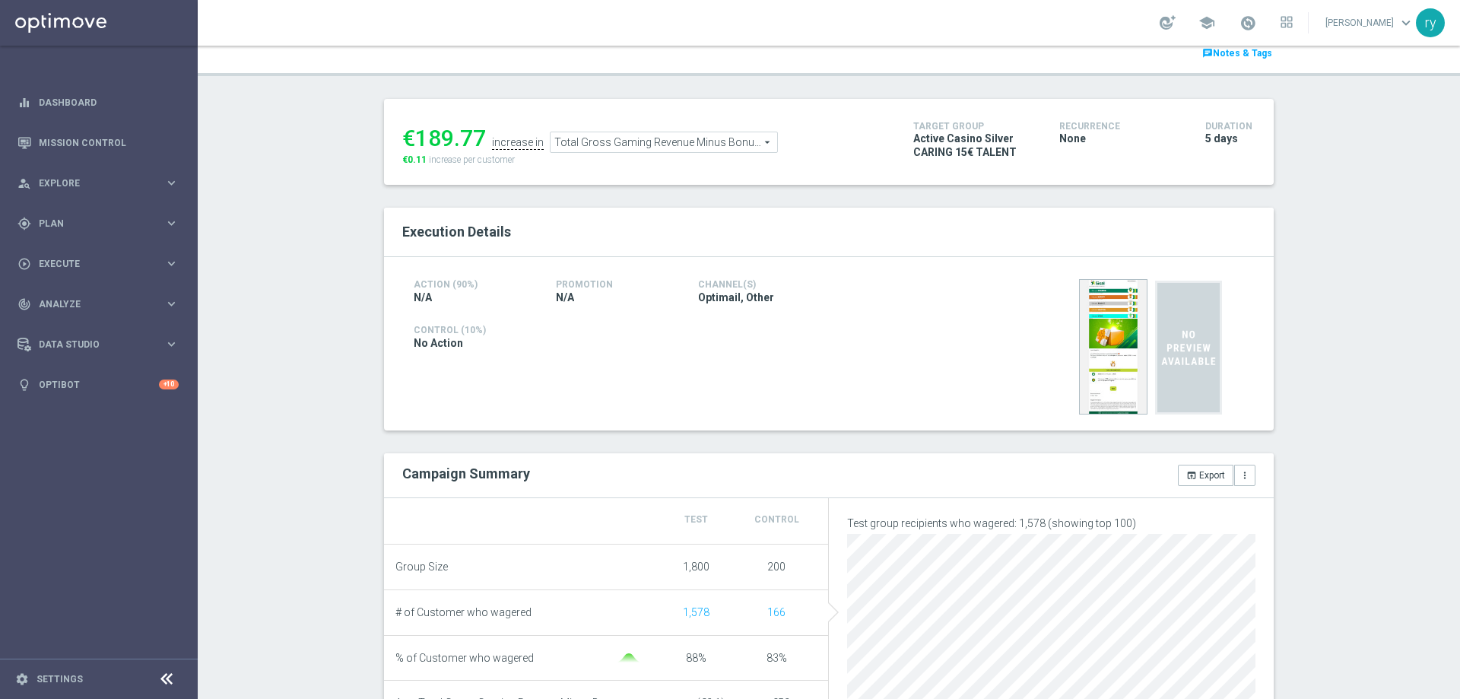
scroll to position [76, 0]
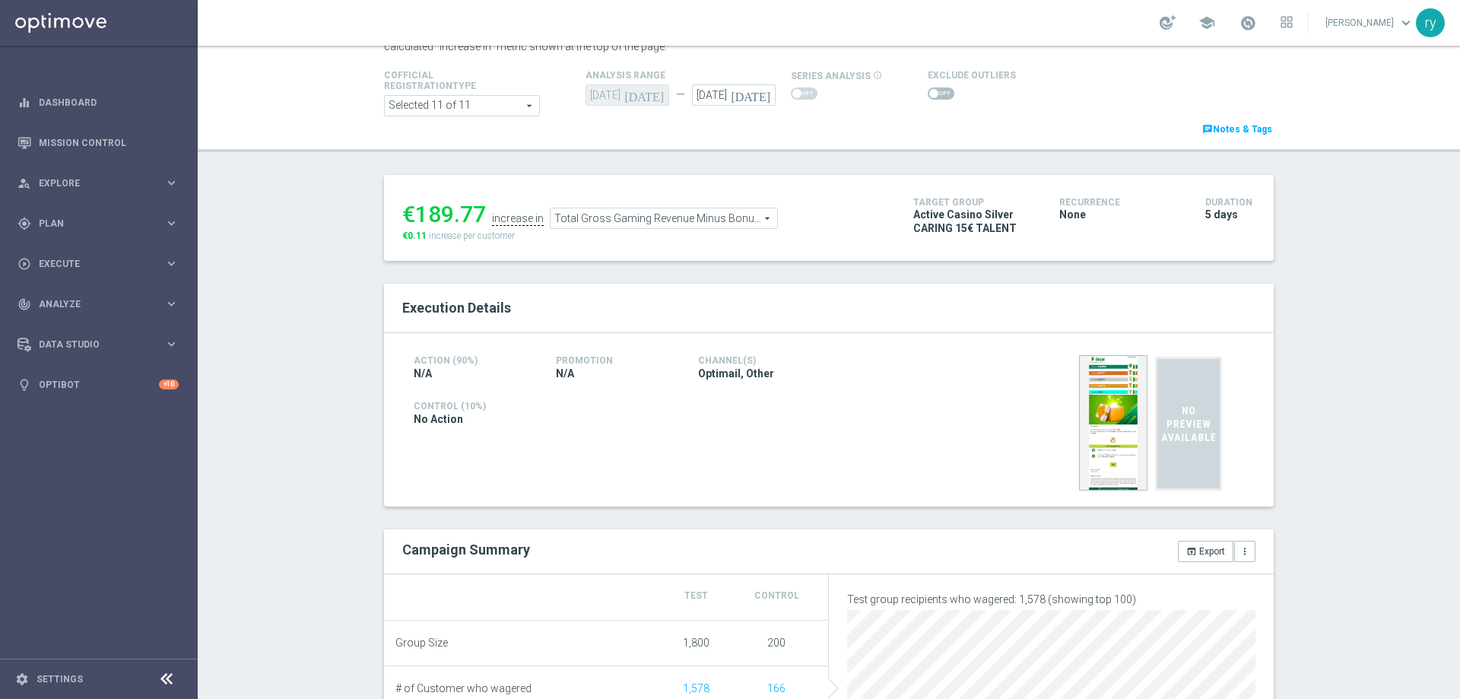
click at [930, 90] on span at bounding box center [934, 93] width 9 height 9
click at [928, 90] on input "checkbox" at bounding box center [941, 93] width 27 height 12
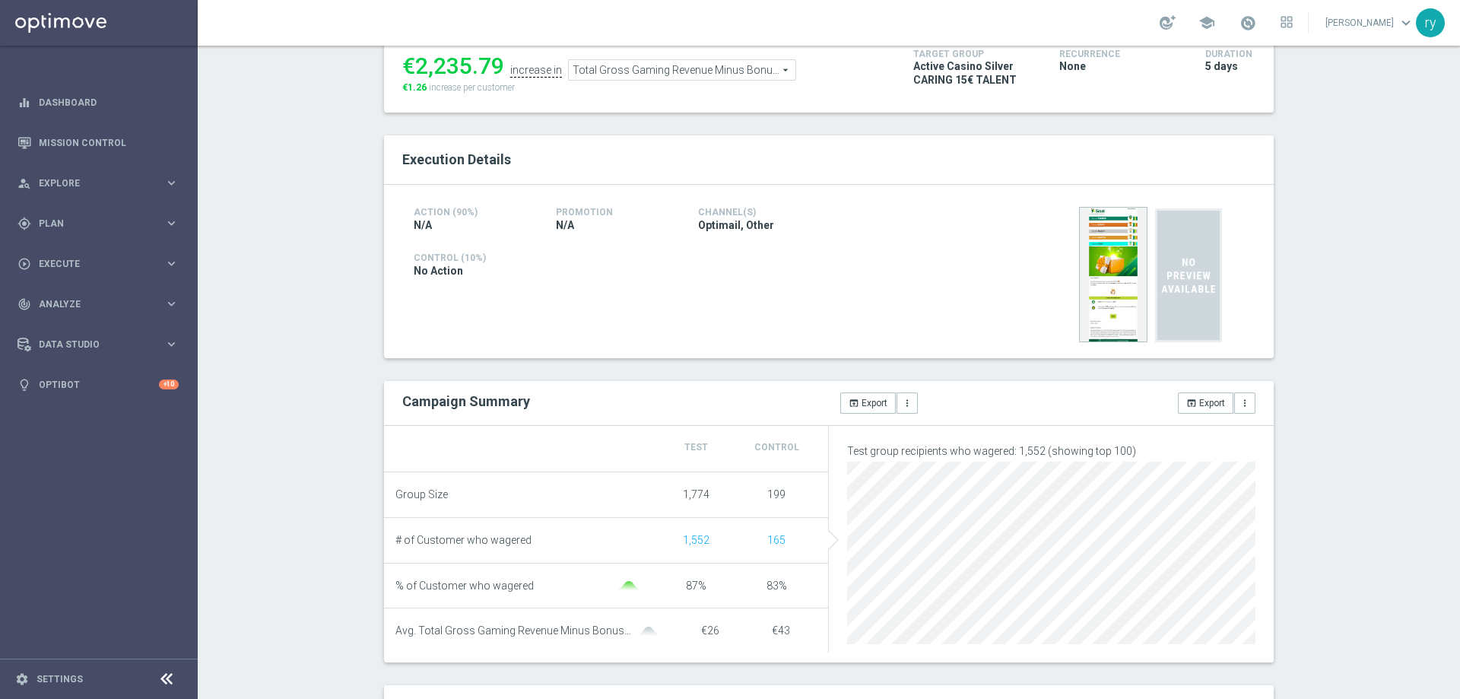
scroll to position [0, 0]
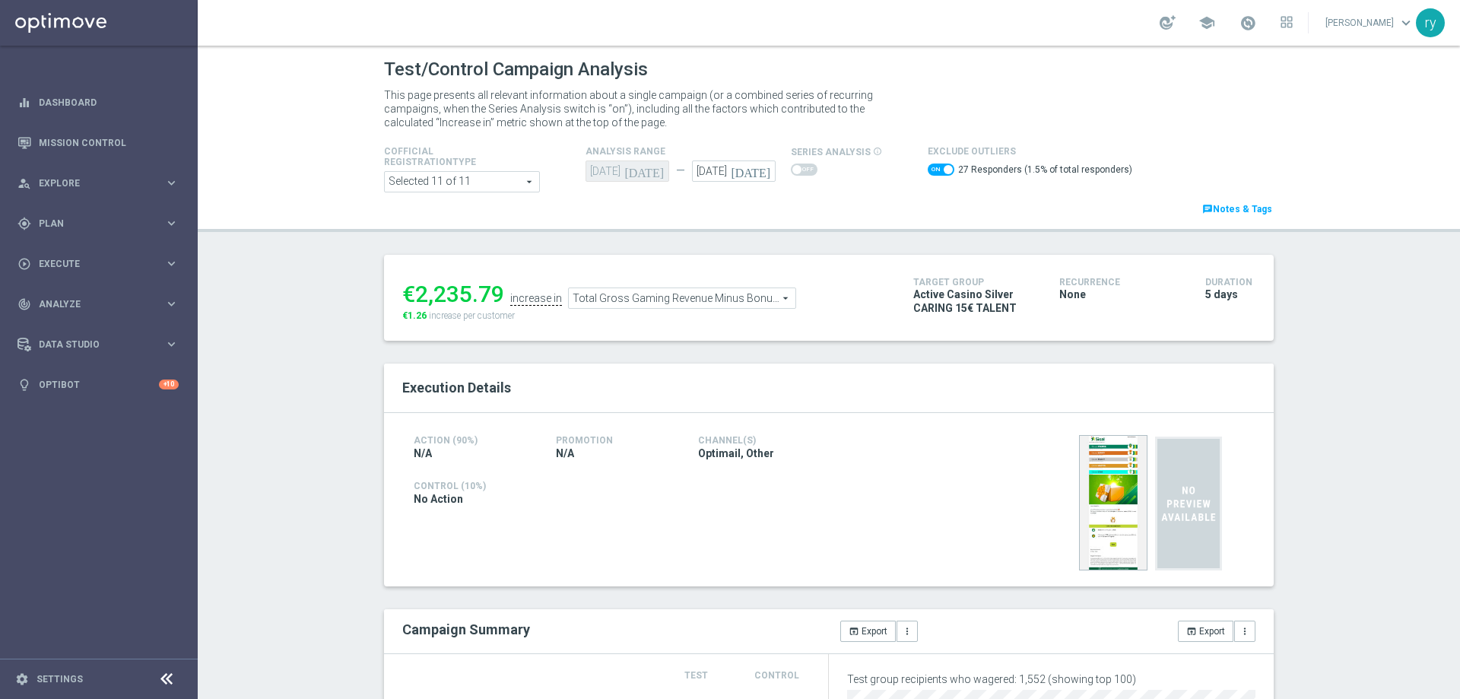
click at [928, 176] on switch at bounding box center [941, 172] width 27 height 17
click at [928, 170] on span at bounding box center [941, 170] width 27 height 12
click at [928, 170] on input "checkbox" at bounding box center [941, 170] width 27 height 12
checkbox input "false"
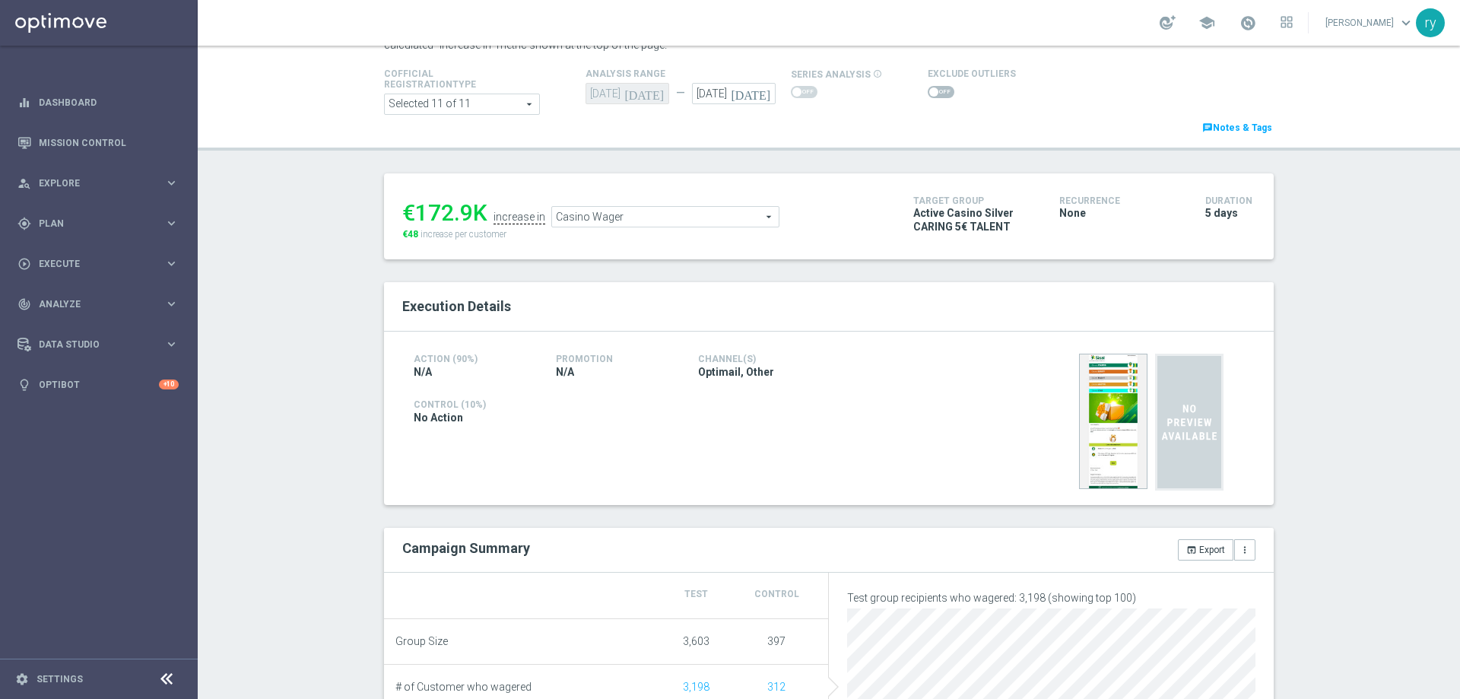
scroll to position [76, 0]
click at [933, 94] on span at bounding box center [941, 93] width 27 height 12
click at [933, 94] on input "checkbox" at bounding box center [941, 93] width 27 height 12
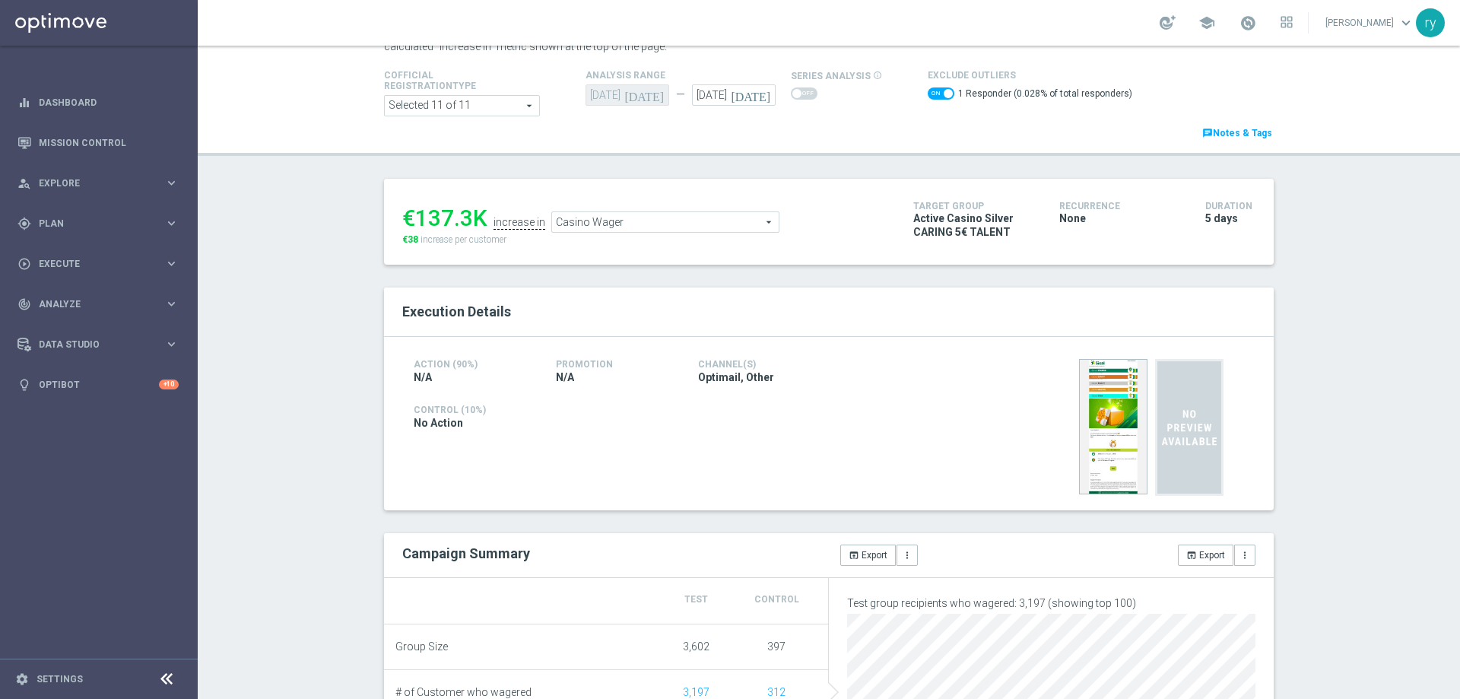
click at [928, 94] on span at bounding box center [941, 93] width 27 height 12
click at [928, 94] on input "checkbox" at bounding box center [941, 93] width 27 height 12
checkbox input "false"
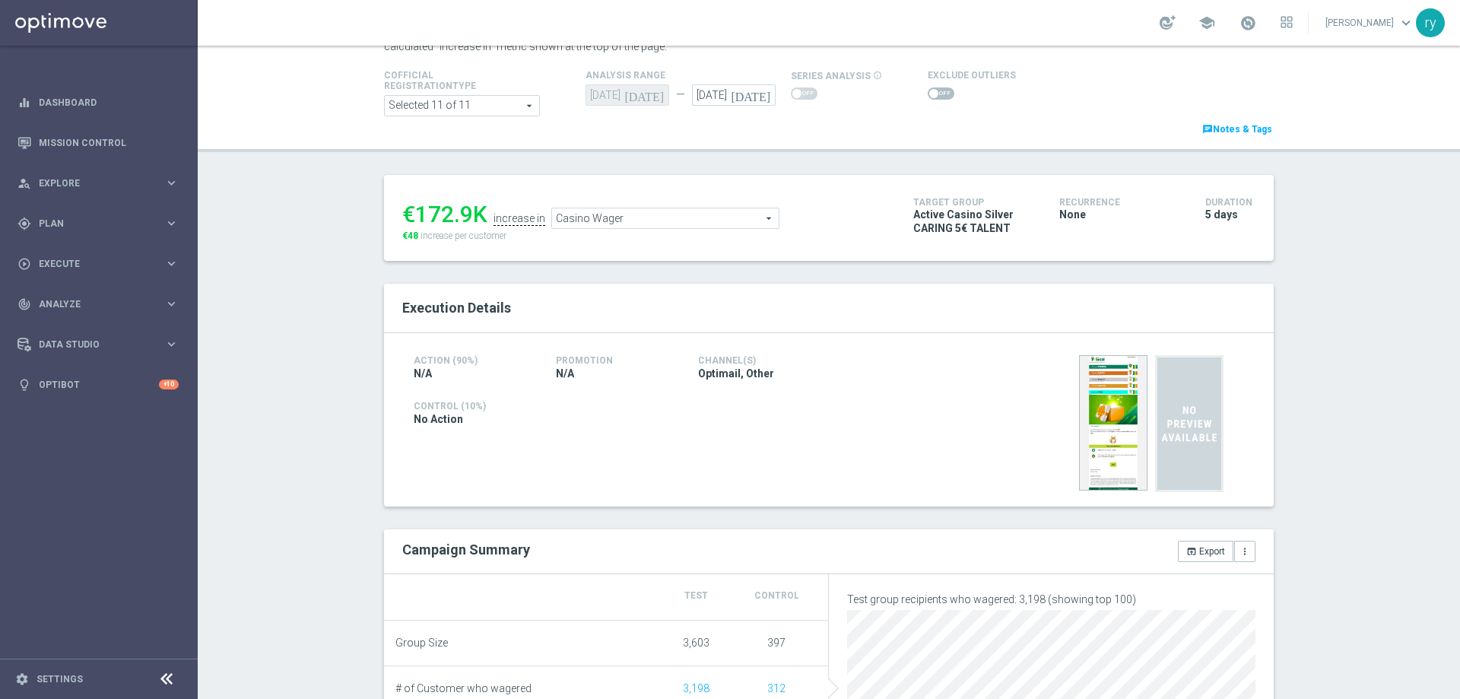
scroll to position [152, 0]
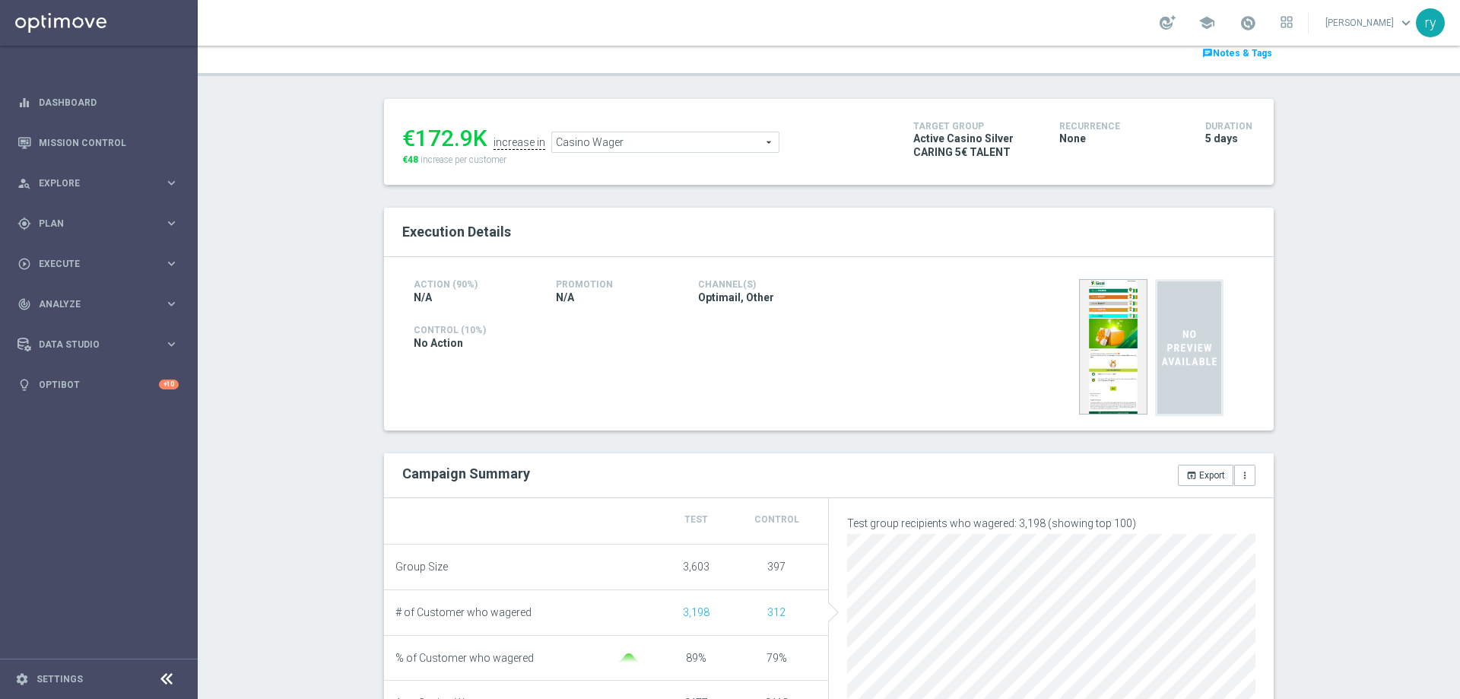
click at [619, 143] on span "Casino Wager" at bounding box center [665, 142] width 227 height 20
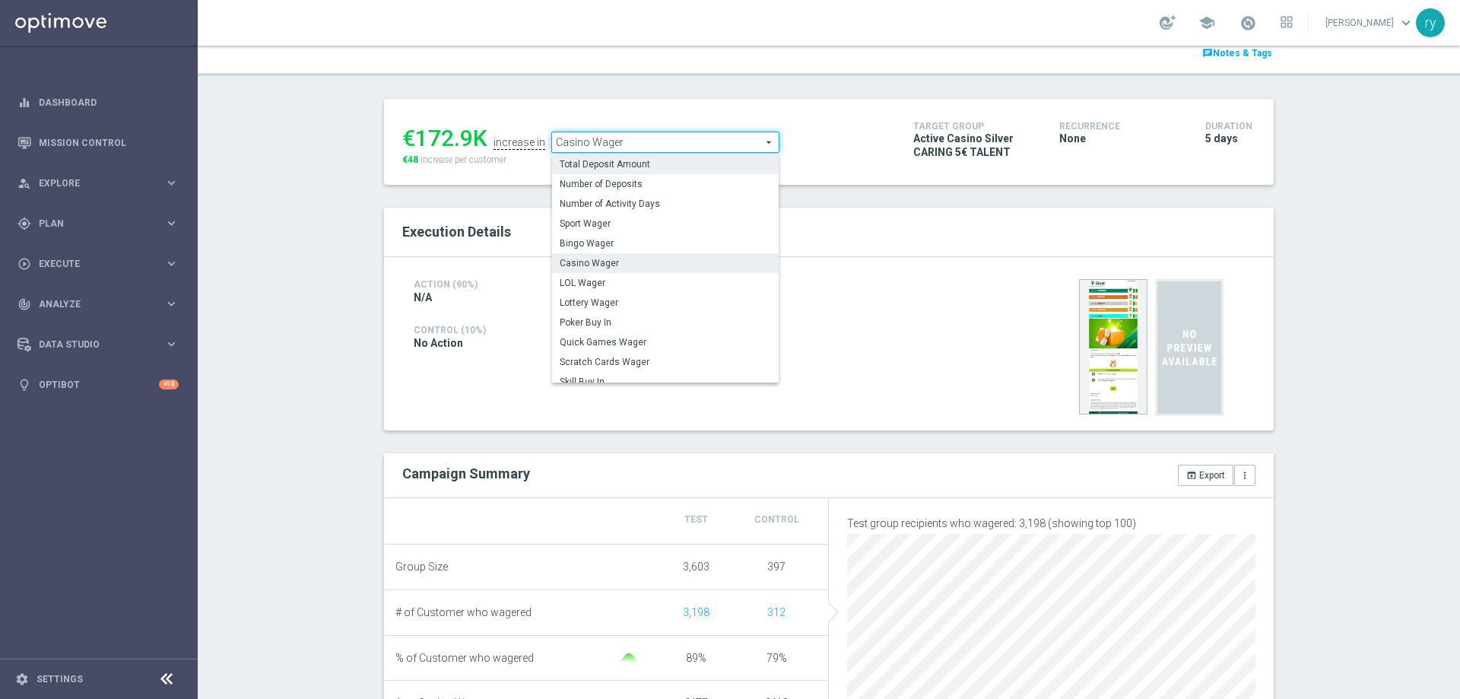
click at [624, 168] on span "Total Deposit Amount" at bounding box center [665, 164] width 211 height 12
type input "Total Deposit Amount"
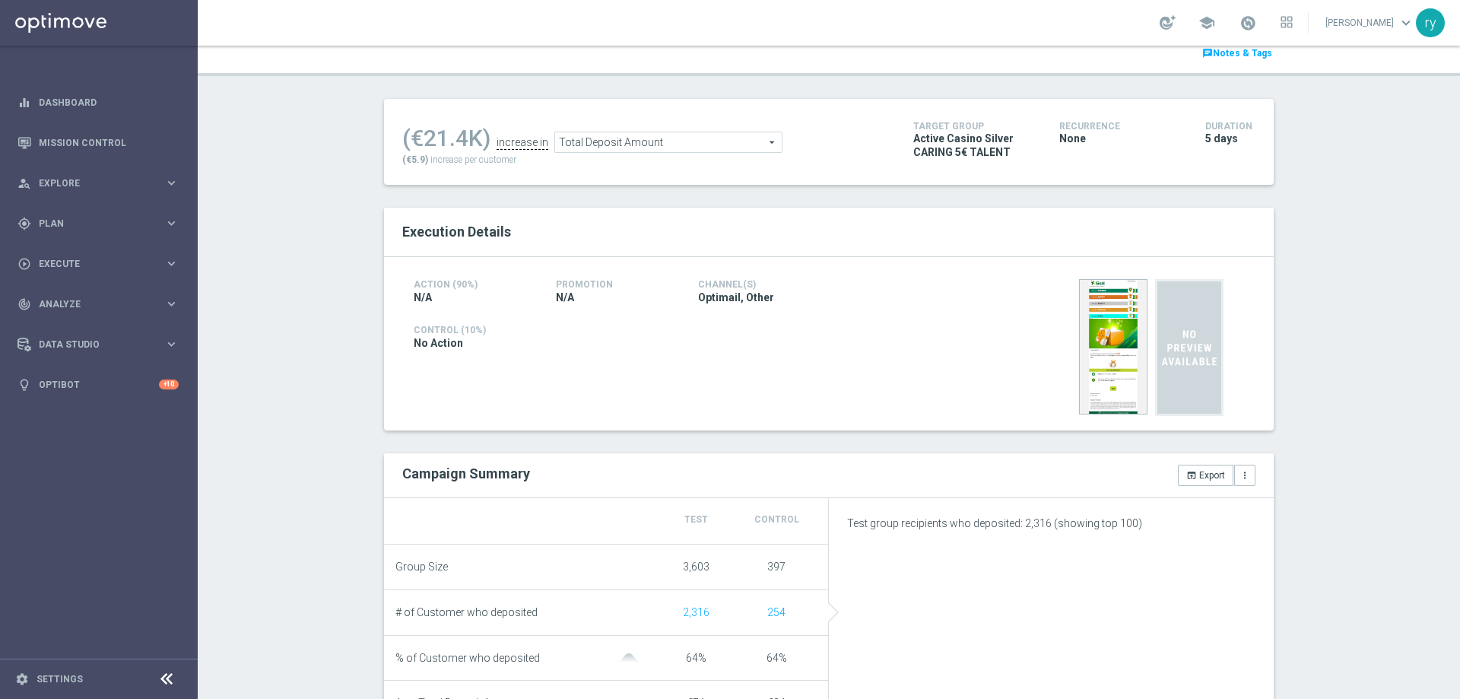
scroll to position [76, 0]
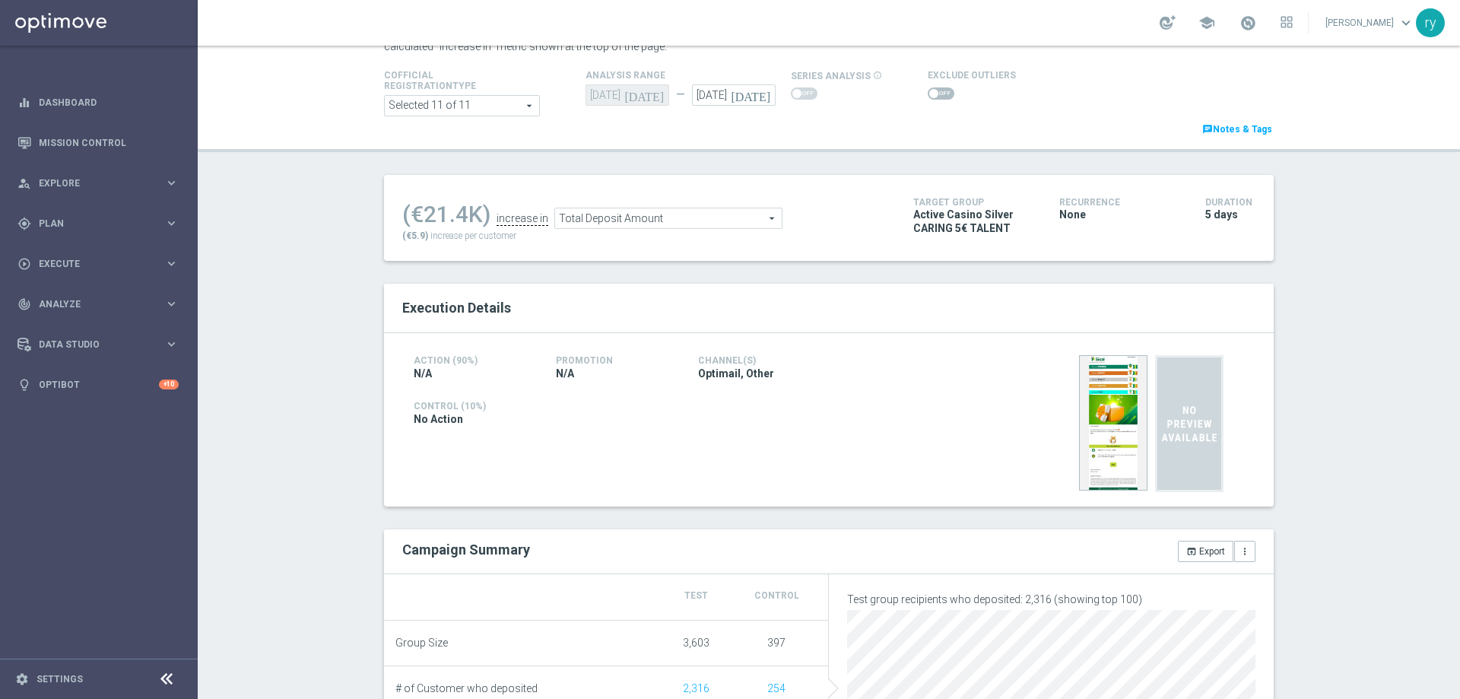
click at [930, 96] on span at bounding box center [934, 93] width 9 height 9
click at [928, 96] on input "checkbox" at bounding box center [941, 93] width 27 height 12
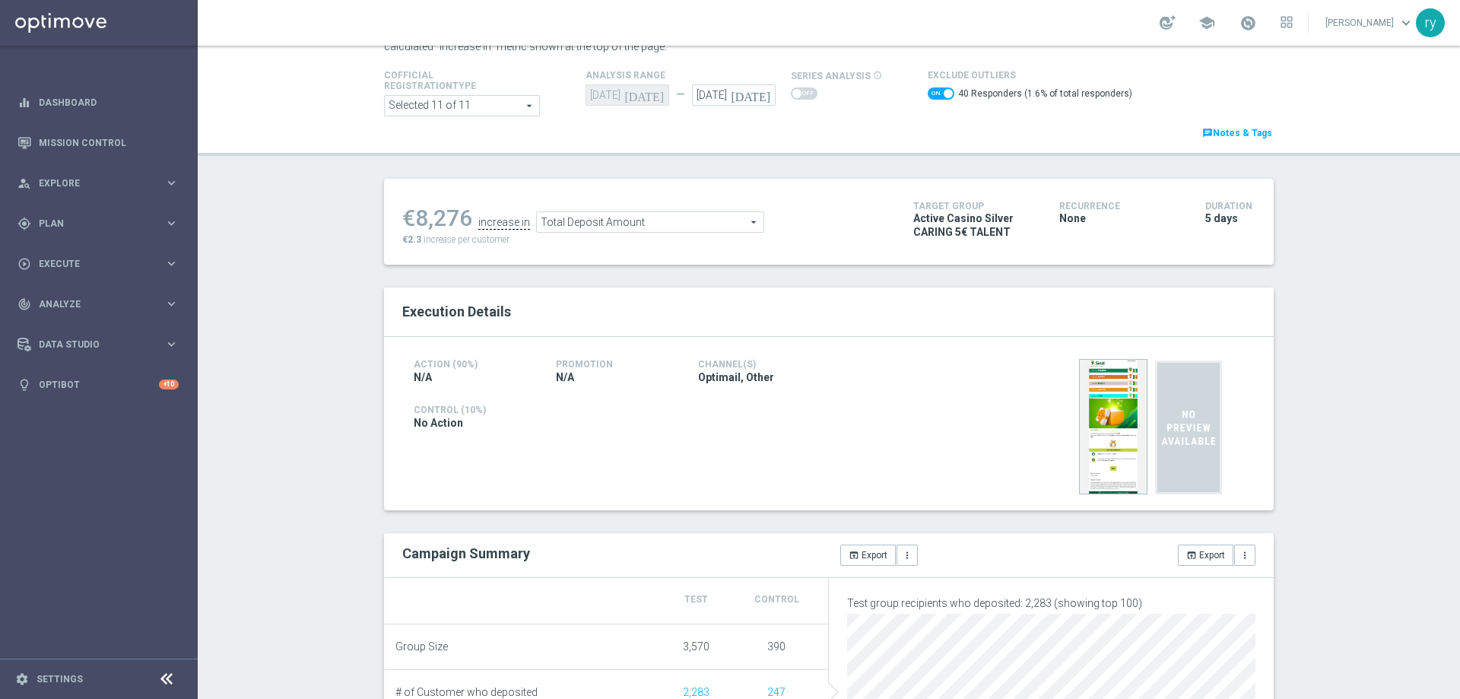
click at [557, 230] on span "Total Deposit Amount" at bounding box center [650, 222] width 227 height 20
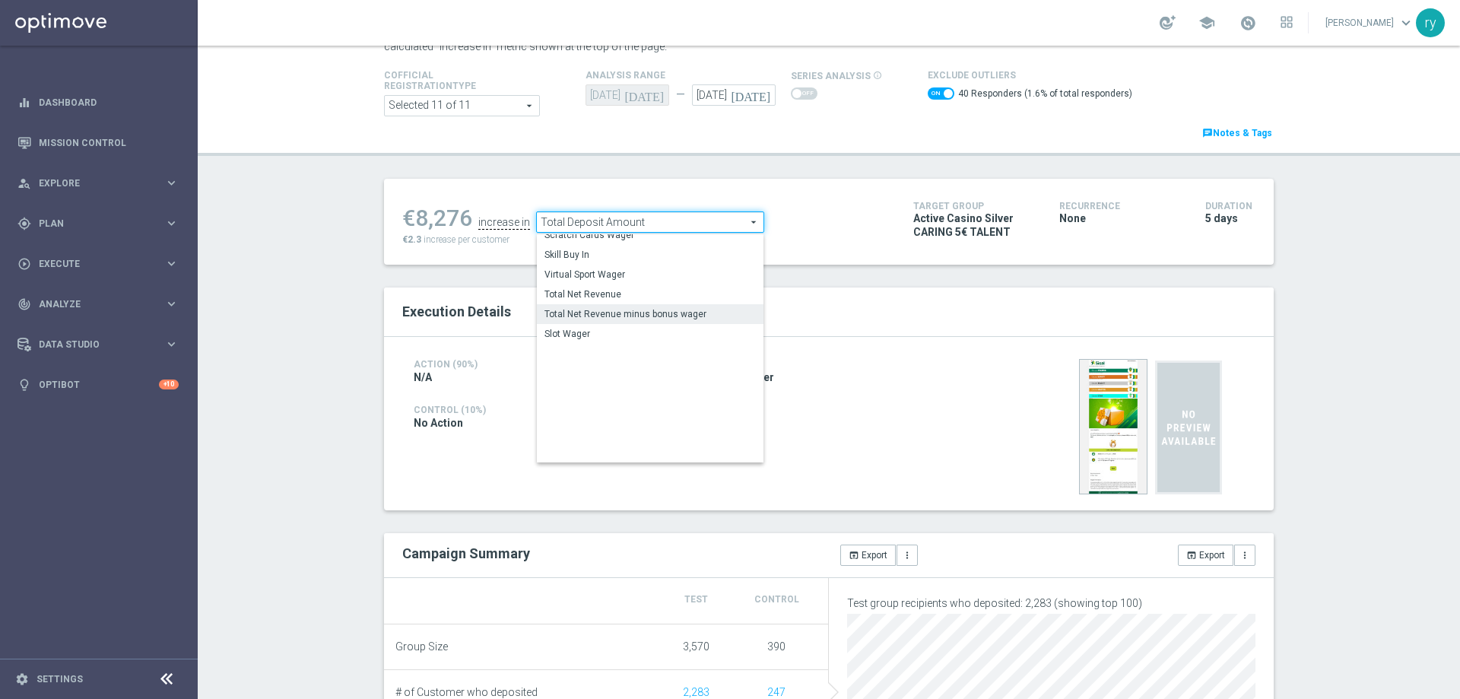
scroll to position [211, 0]
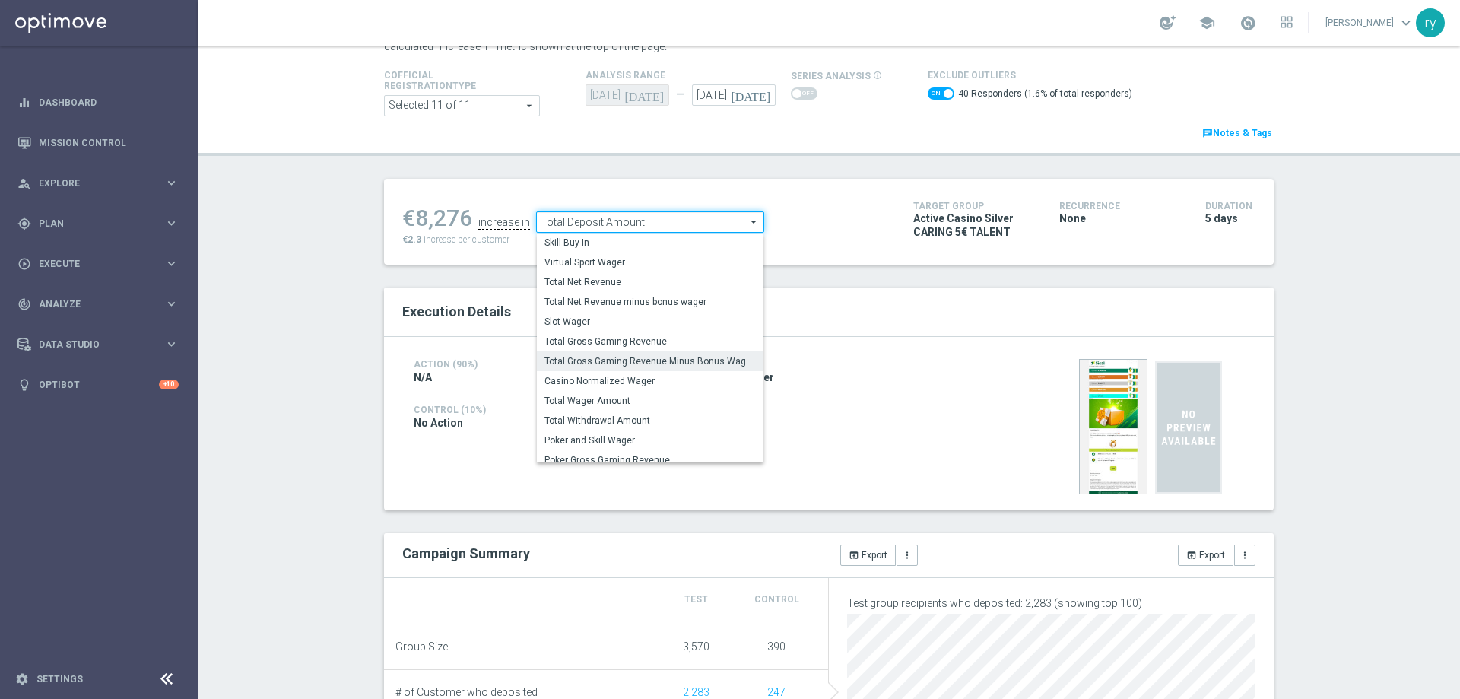
click at [599, 362] on span "Total Gross Gaming Revenue Minus Bonus Wagared" at bounding box center [650, 361] width 211 height 12
checkbox input "false"
type input "Total Gross Gaming Revenue Minus Bonus Wagared"
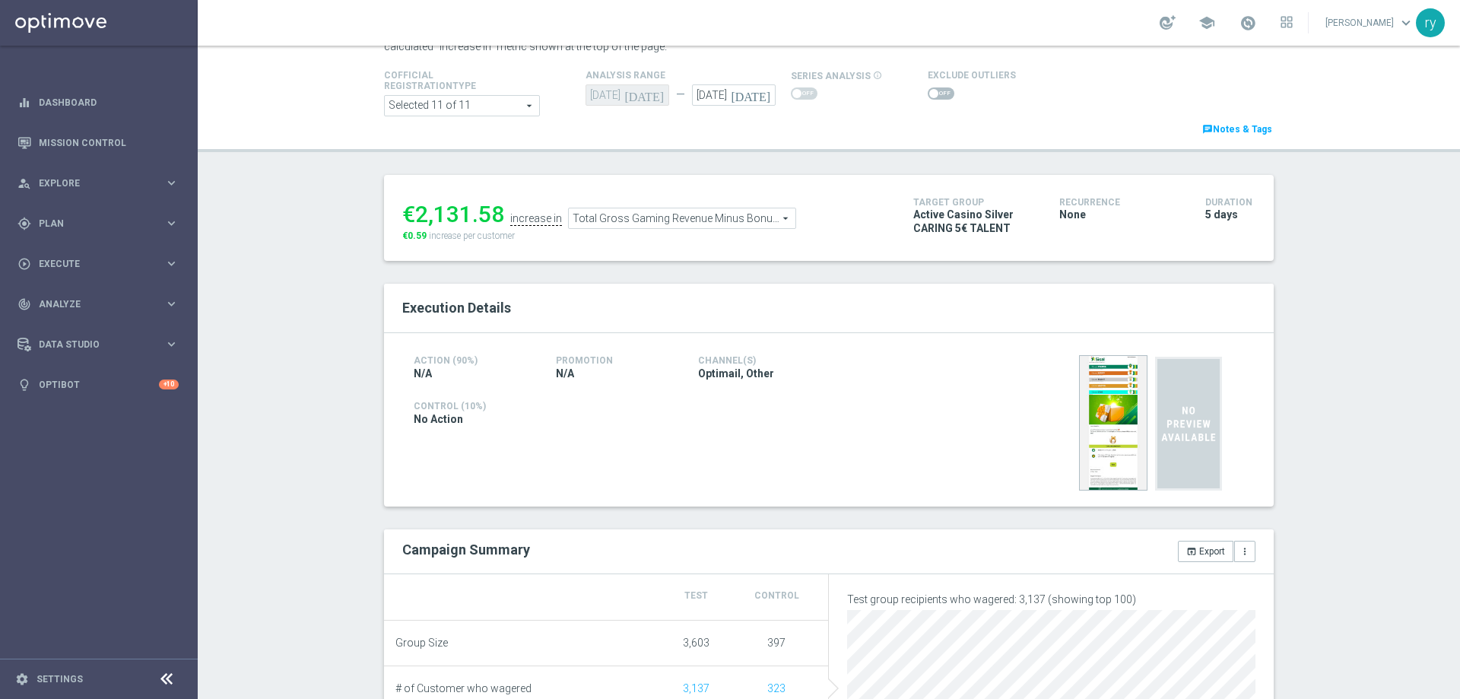
click at [932, 97] on span at bounding box center [941, 93] width 27 height 12
click at [932, 97] on input "checkbox" at bounding box center [941, 93] width 27 height 12
checkbox input "true"
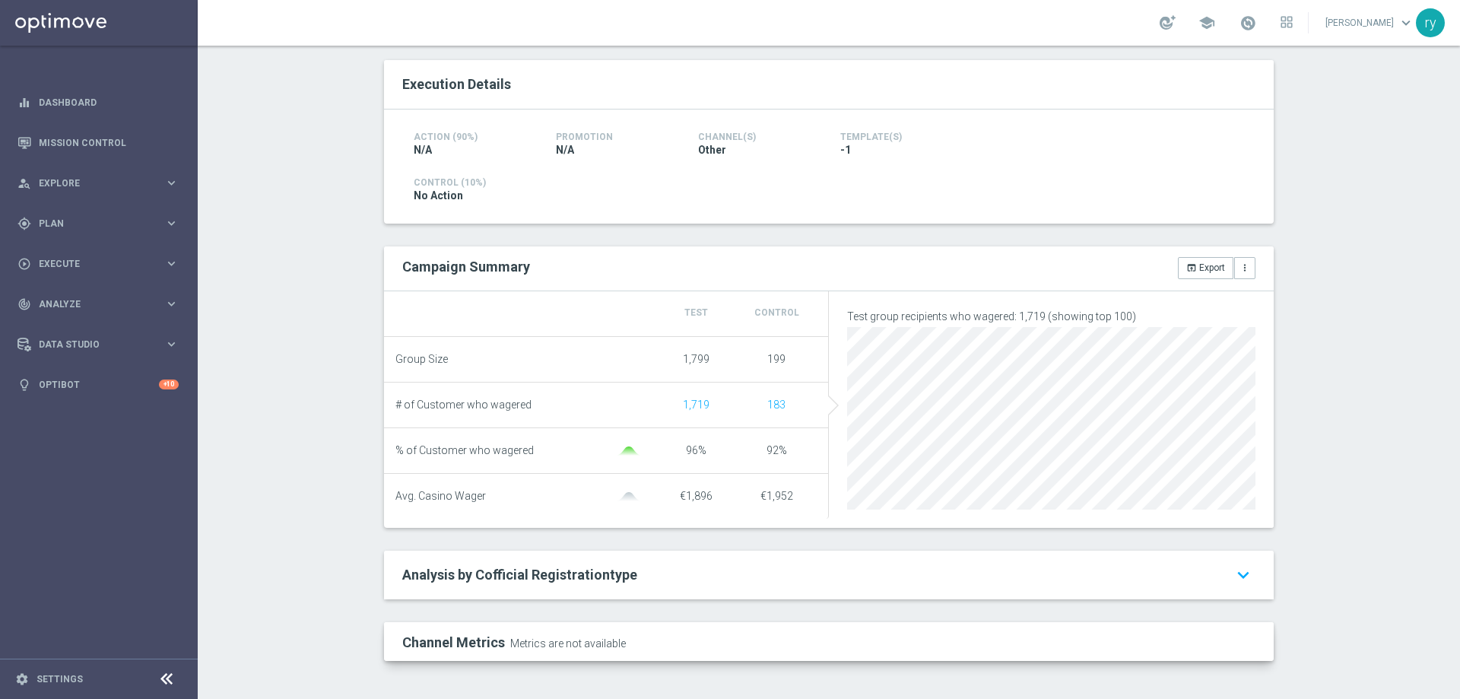
scroll to position [76, 0]
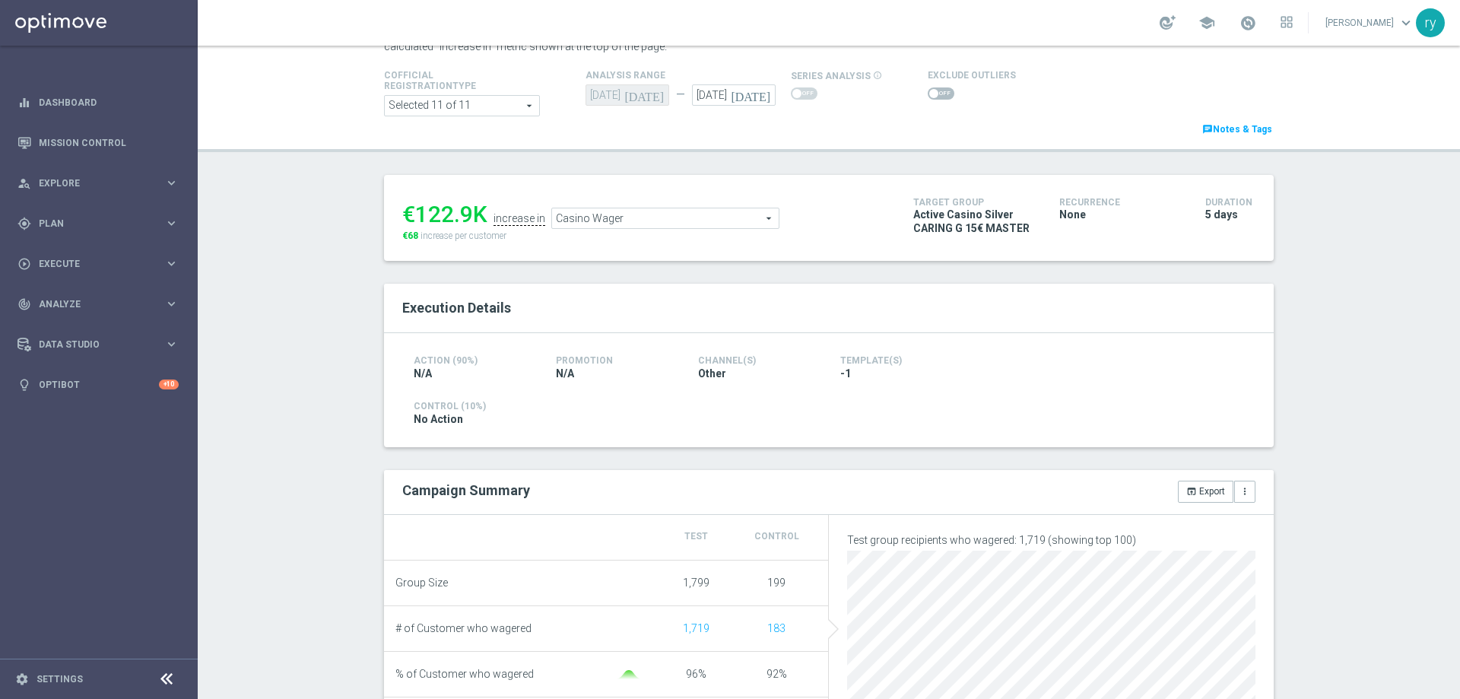
click at [930, 94] on span at bounding box center [934, 93] width 9 height 9
click at [928, 94] on input "checkbox" at bounding box center [941, 93] width 27 height 12
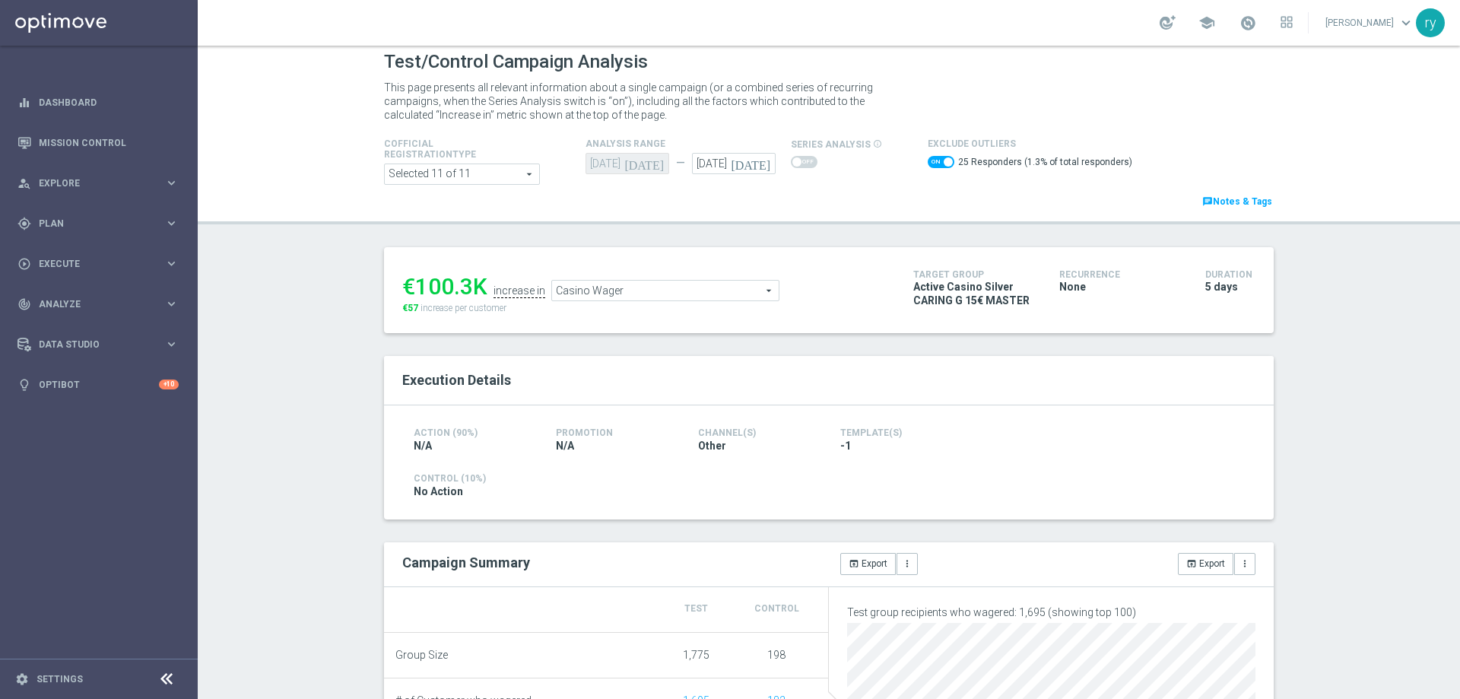
scroll to position [0, 0]
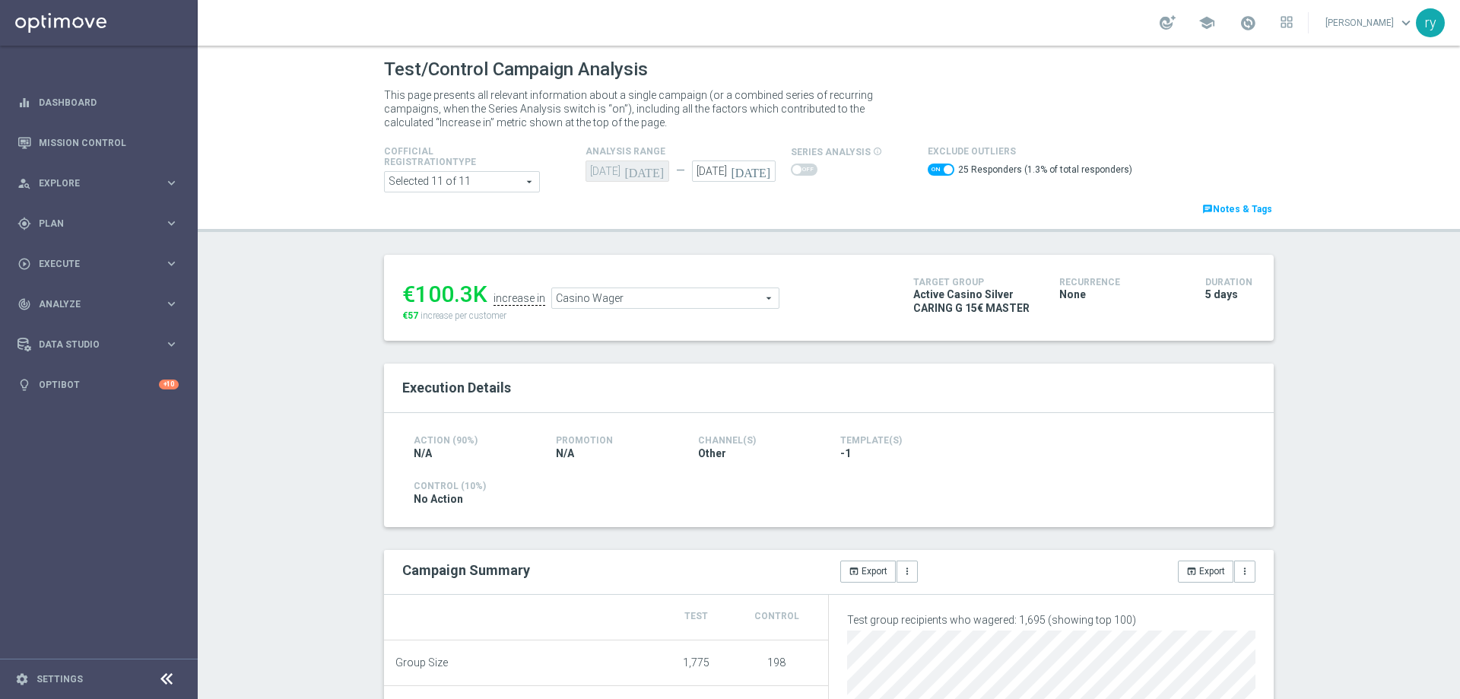
click at [932, 169] on span at bounding box center [941, 170] width 27 height 12
click at [932, 169] on input "checkbox" at bounding box center [941, 170] width 27 height 12
checkbox input "false"
click at [647, 293] on span "Casino Wager" at bounding box center [665, 294] width 227 height 20
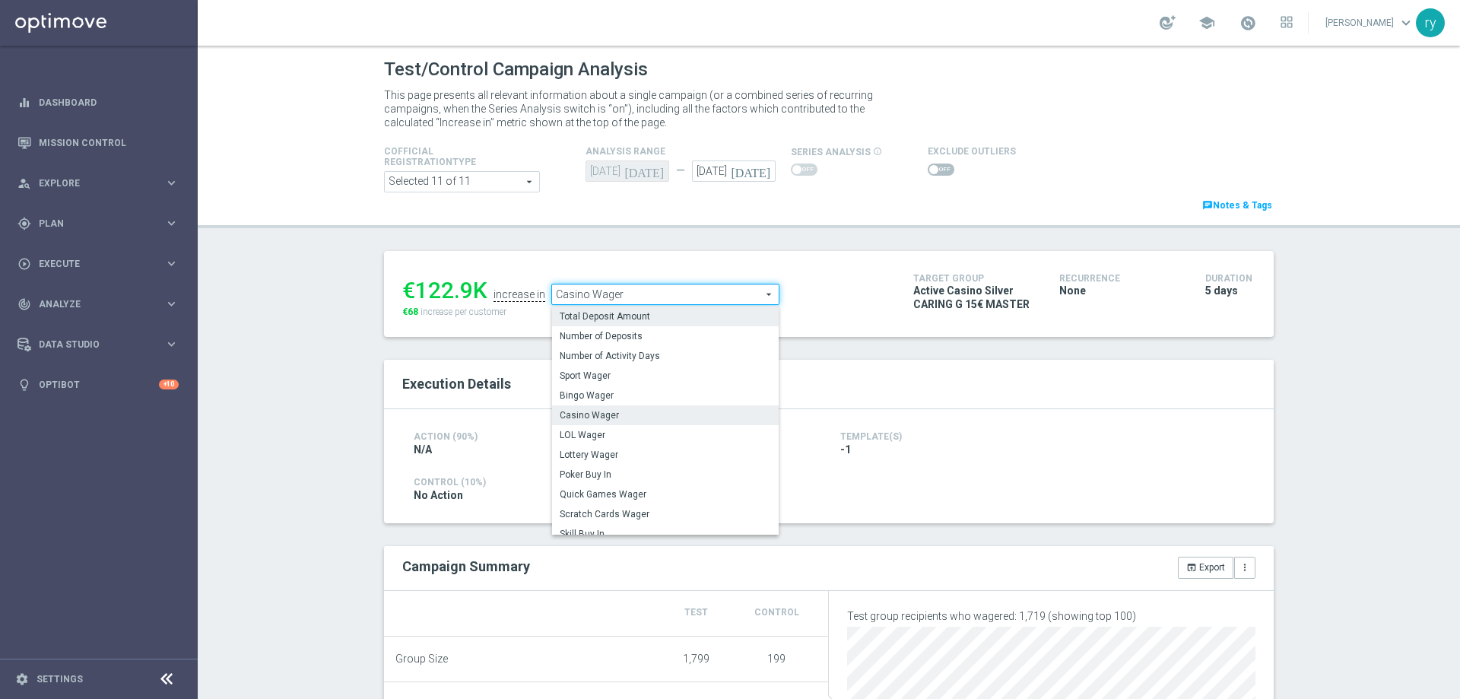
click at [649, 321] on span "Total Deposit Amount" at bounding box center [665, 316] width 211 height 12
type input "Total Deposit Amount"
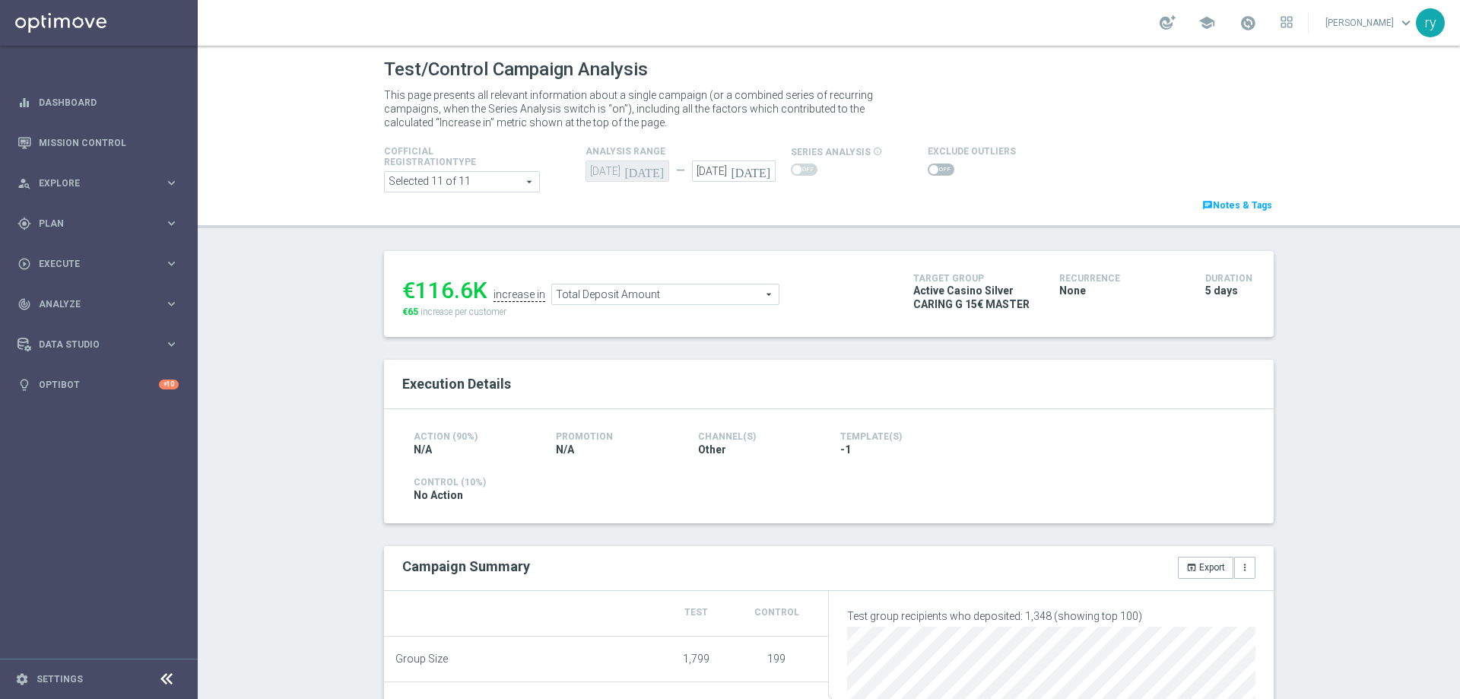
click at [930, 170] on span at bounding box center [934, 169] width 9 height 9
click at [928, 170] on input "checkbox" at bounding box center [941, 170] width 27 height 12
click at [928, 171] on span at bounding box center [941, 170] width 27 height 12
click at [928, 171] on input "checkbox" at bounding box center [941, 170] width 27 height 12
checkbox input "false"
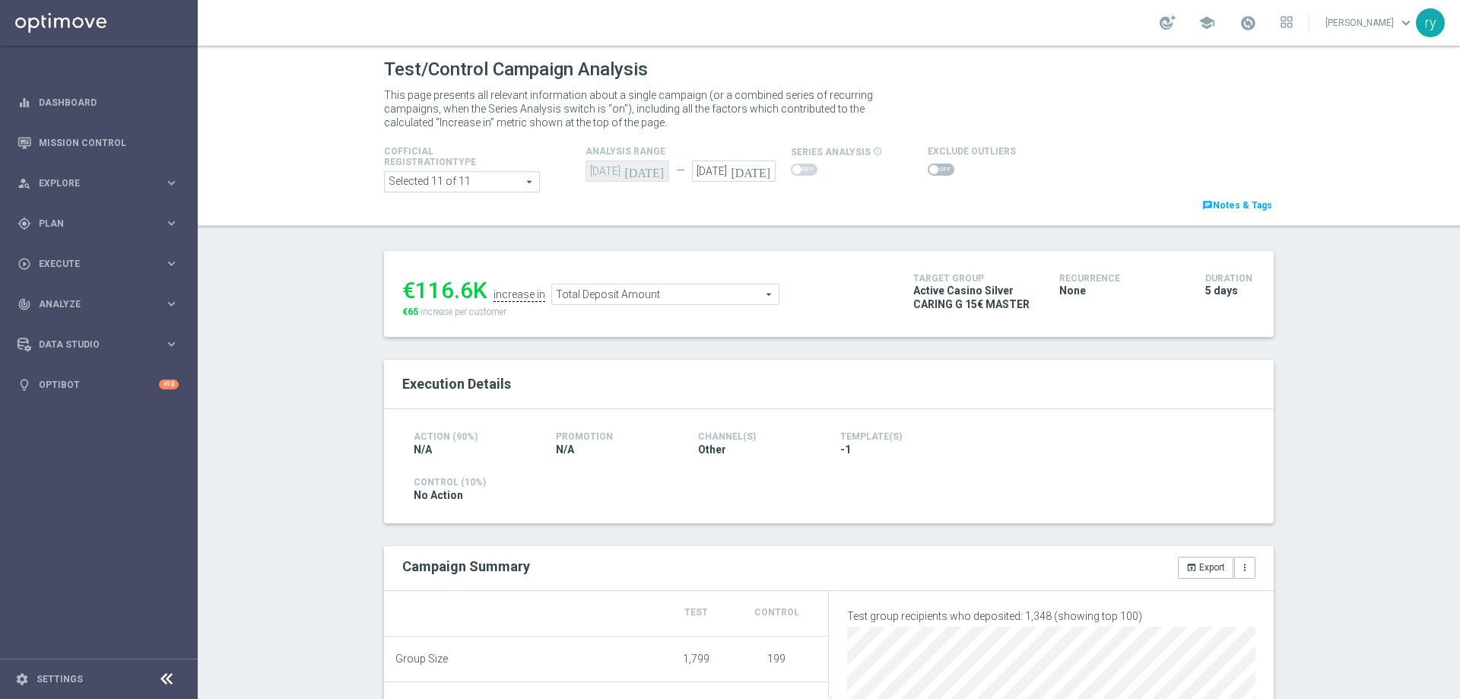
scroll to position [76, 0]
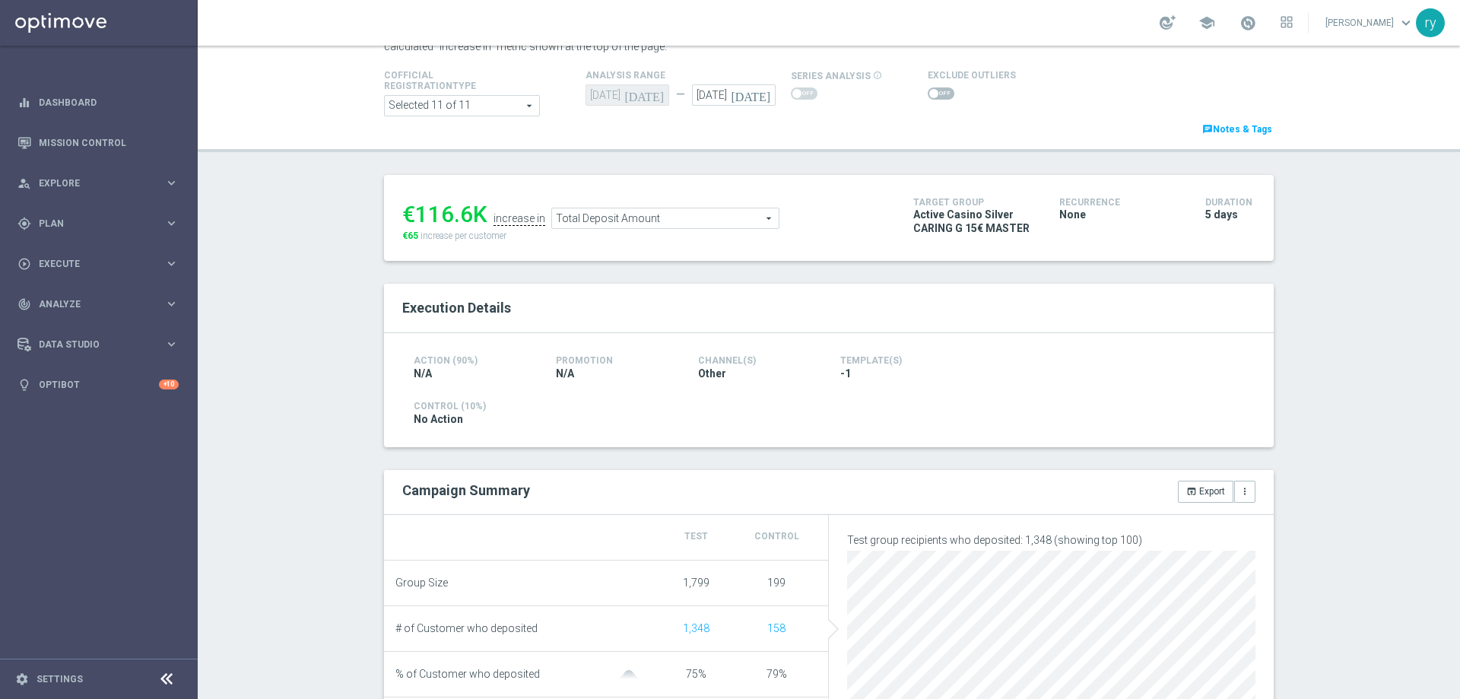
click at [721, 214] on span "Total Deposit Amount" at bounding box center [665, 218] width 227 height 20
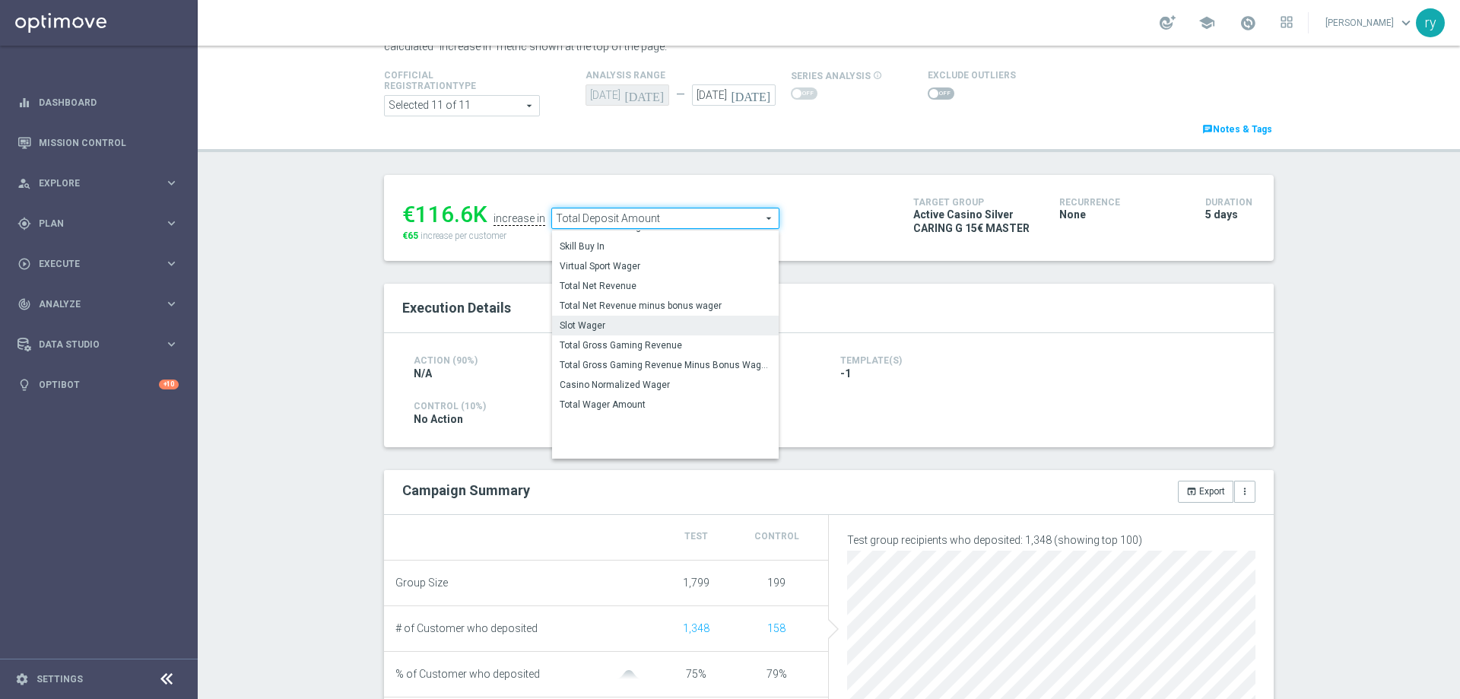
scroll to position [213, 0]
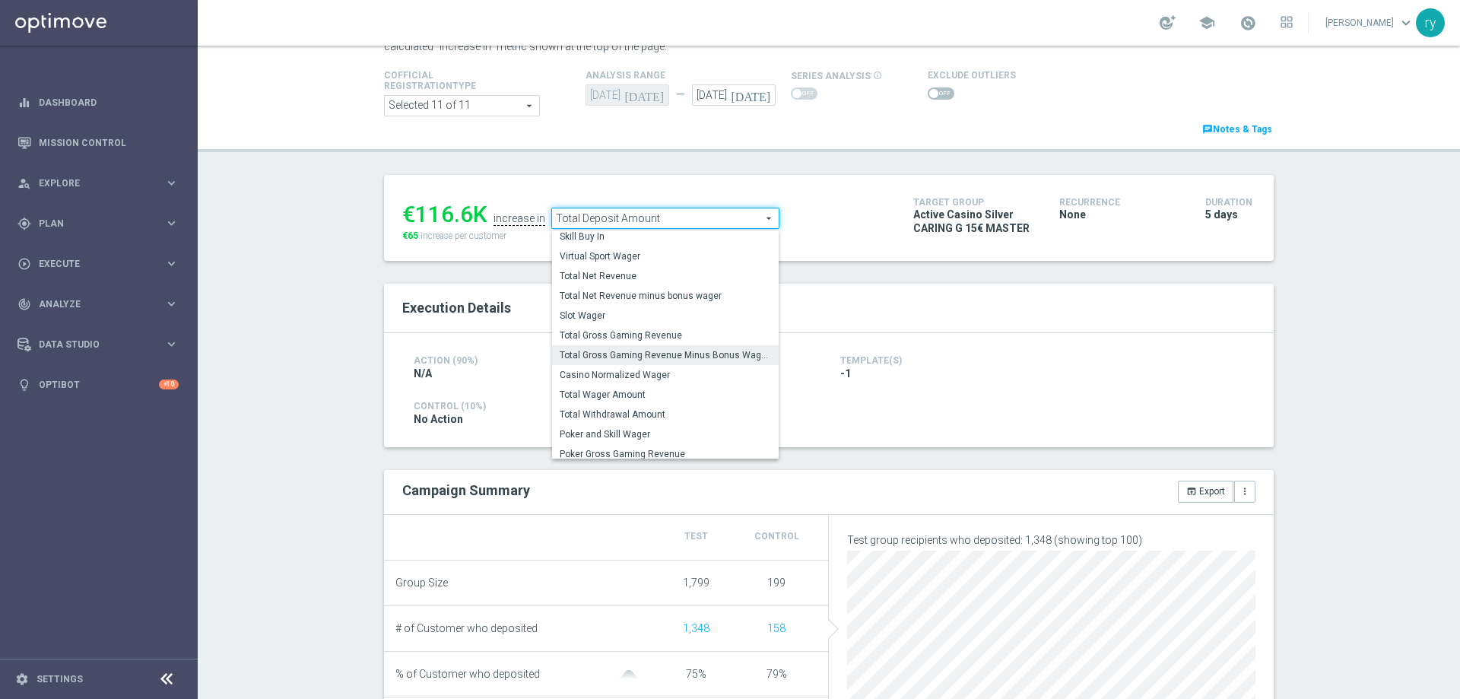
click at [720, 351] on span "Total Gross Gaming Revenue Minus Bonus Wagared" at bounding box center [665, 355] width 211 height 12
type input "Total Gross Gaming Revenue Minus Bonus Wagared"
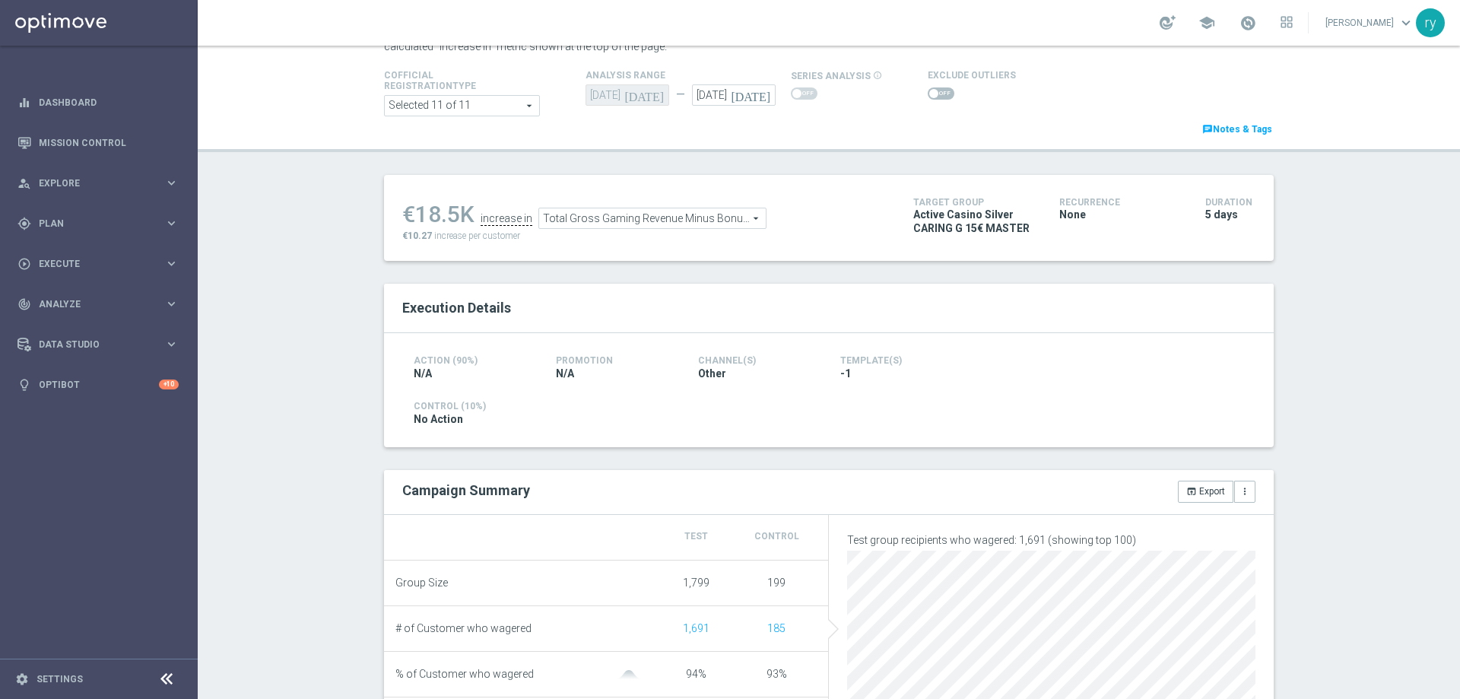
click at [930, 92] on span at bounding box center [934, 93] width 9 height 9
click at [928, 92] on input "checkbox" at bounding box center [941, 93] width 27 height 12
checkbox input "true"
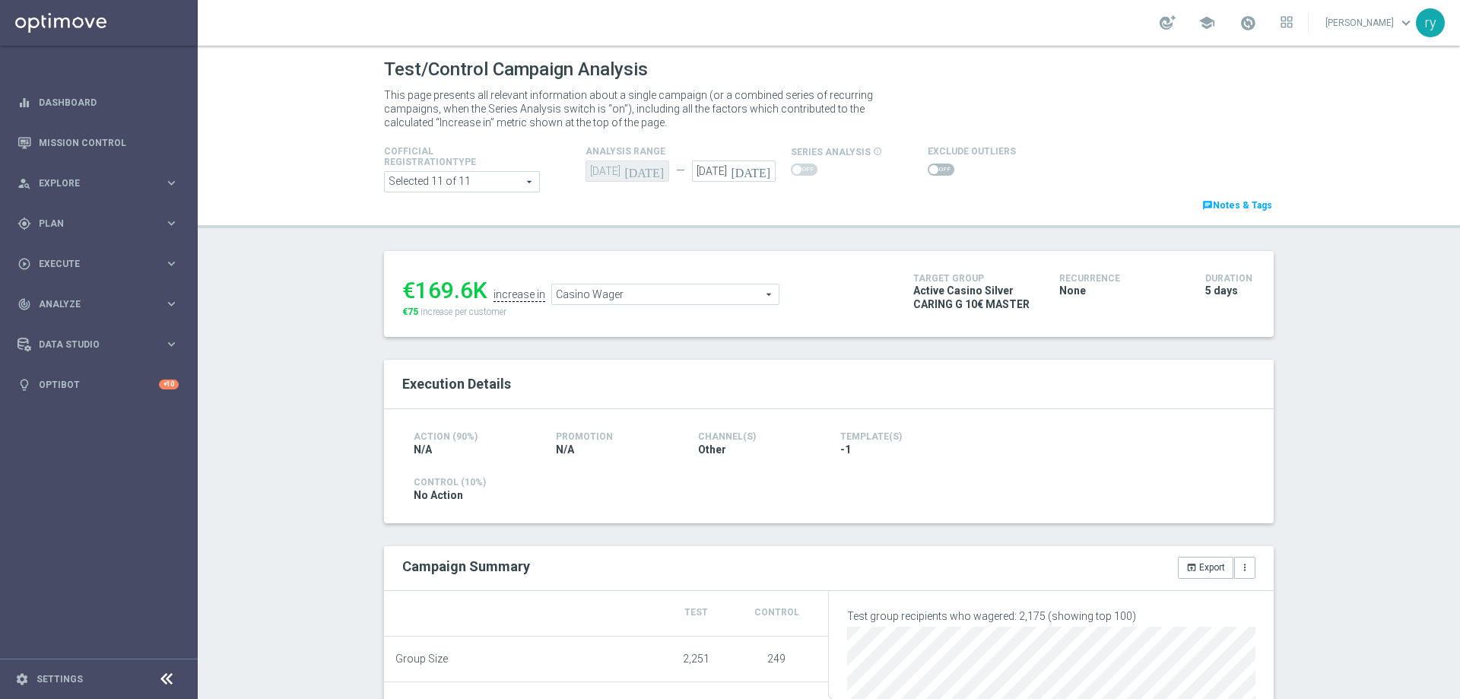
click at [930, 167] on span at bounding box center [934, 169] width 9 height 9
click at [928, 167] on input "checkbox" at bounding box center [941, 170] width 27 height 12
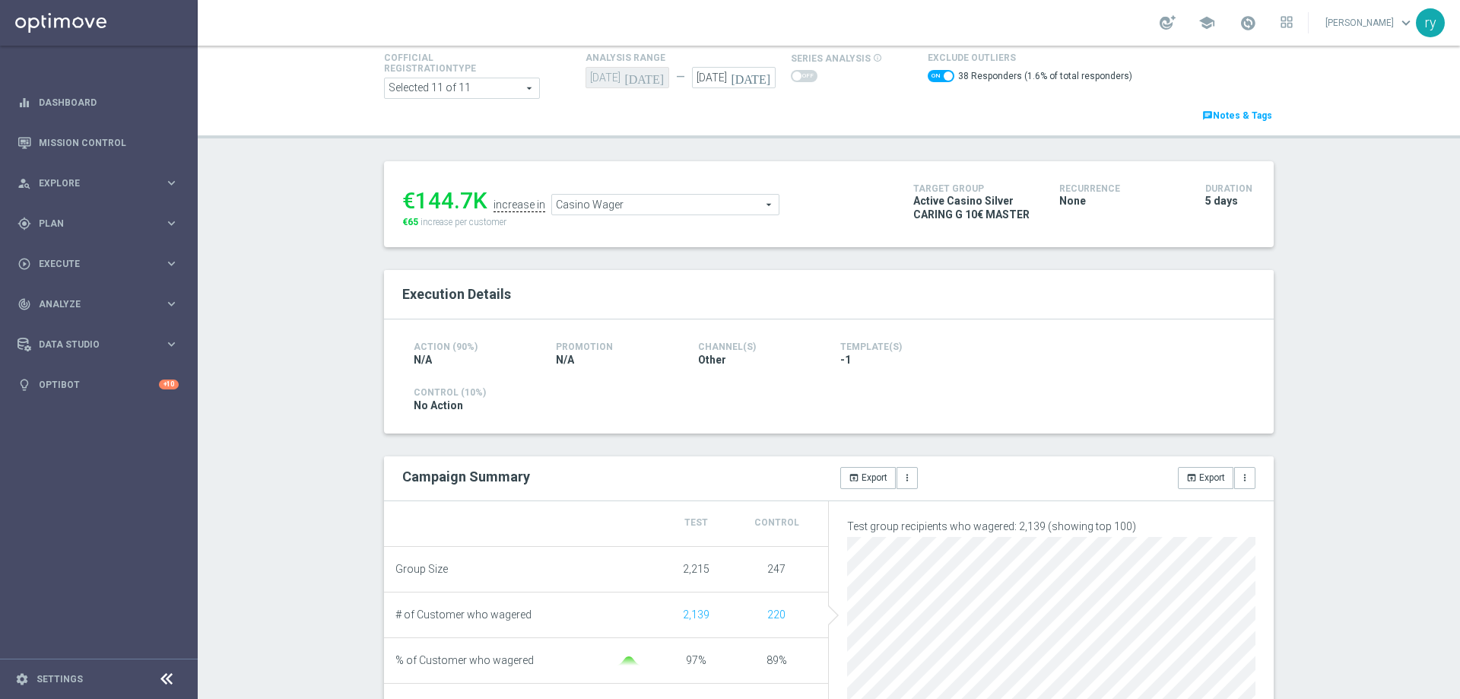
scroll to position [76, 0]
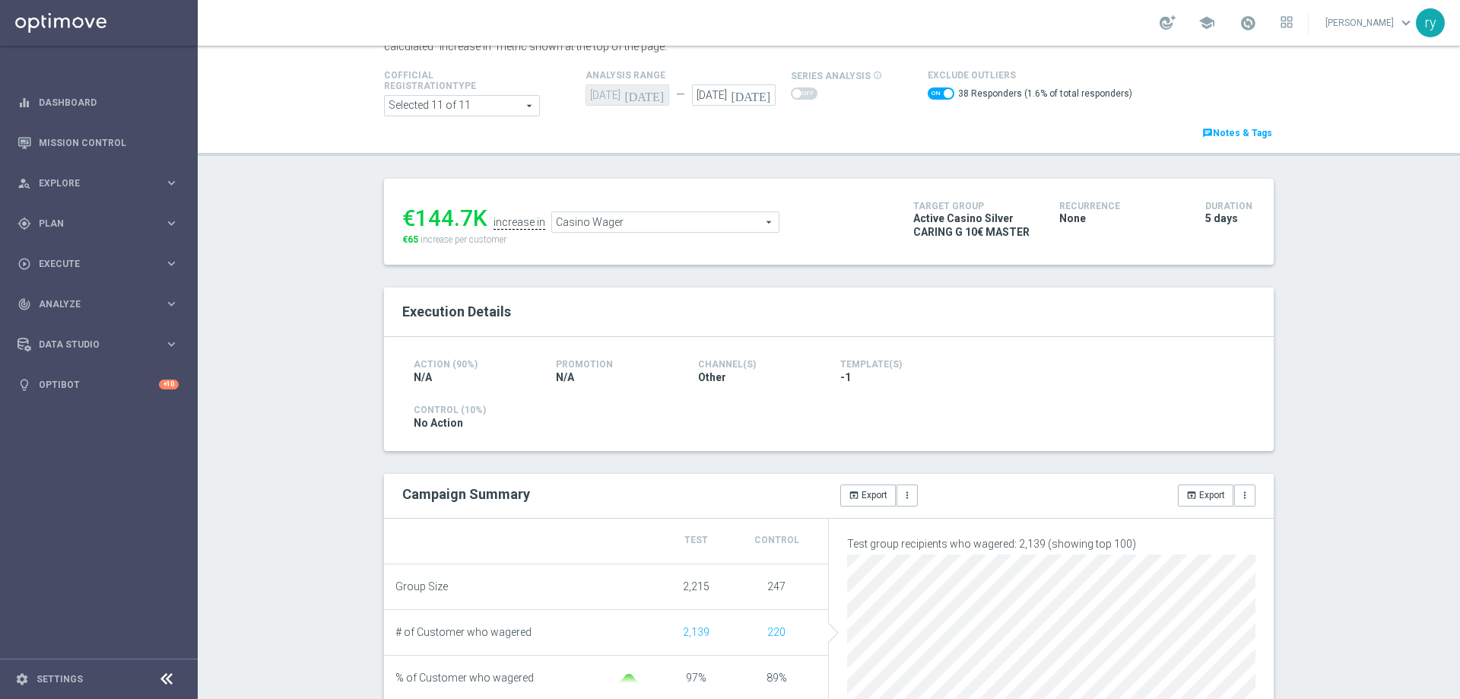
click at [944, 94] on span at bounding box center [948, 93] width 9 height 9
click at [935, 94] on input "checkbox" at bounding box center [941, 93] width 27 height 12
checkbox input "false"
click at [678, 220] on span "Casino Wager" at bounding box center [665, 218] width 227 height 20
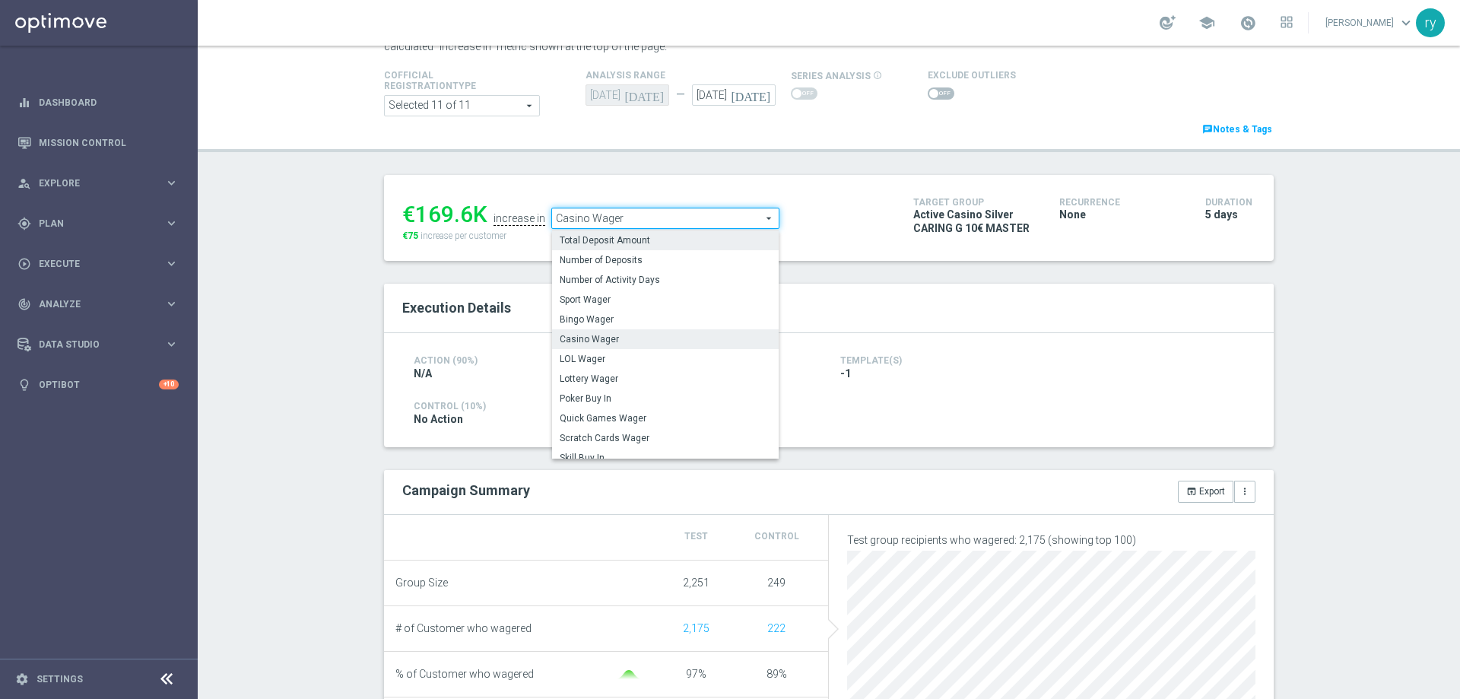
click at [678, 235] on span "Total Deposit Amount" at bounding box center [665, 240] width 211 height 12
type input "Total Deposit Amount"
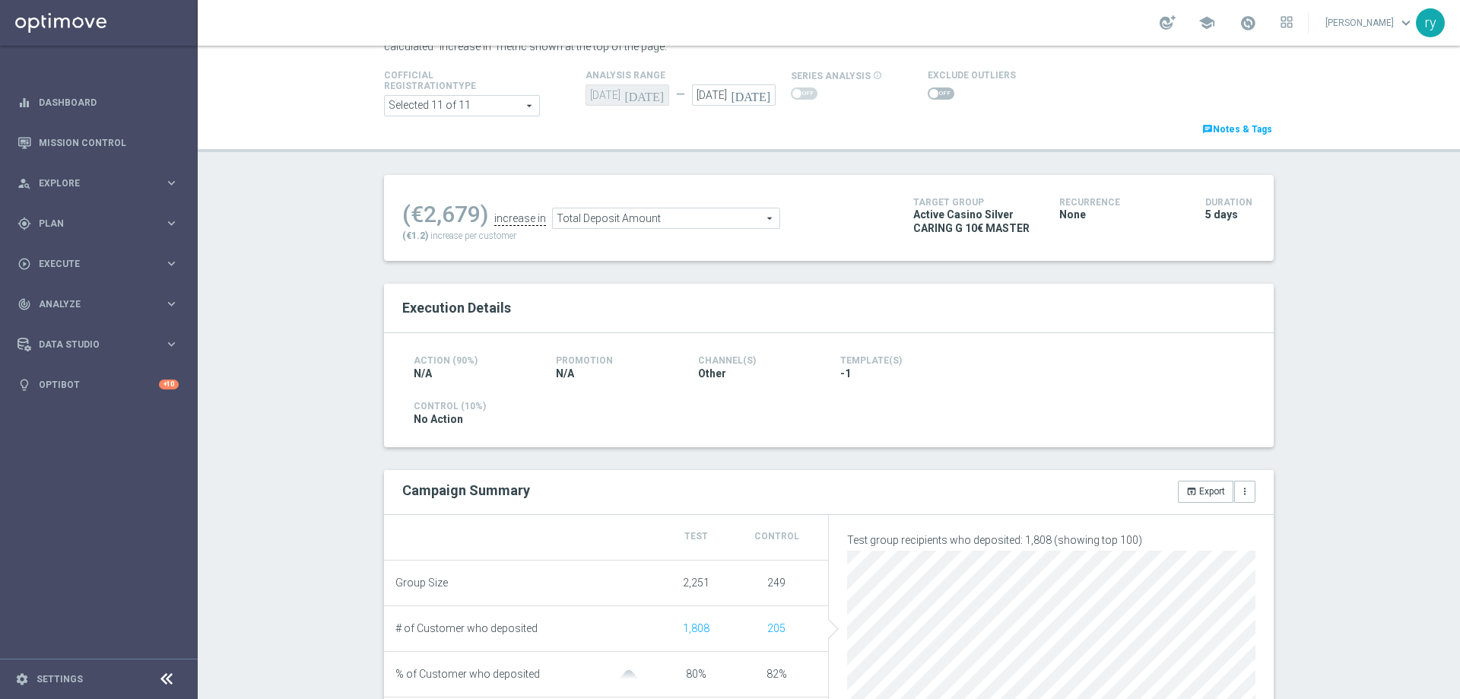
click at [930, 95] on span at bounding box center [941, 93] width 27 height 12
click at [930, 95] on input "checkbox" at bounding box center [941, 93] width 27 height 12
click at [718, 224] on span "Total Deposit Amount" at bounding box center [650, 222] width 227 height 20
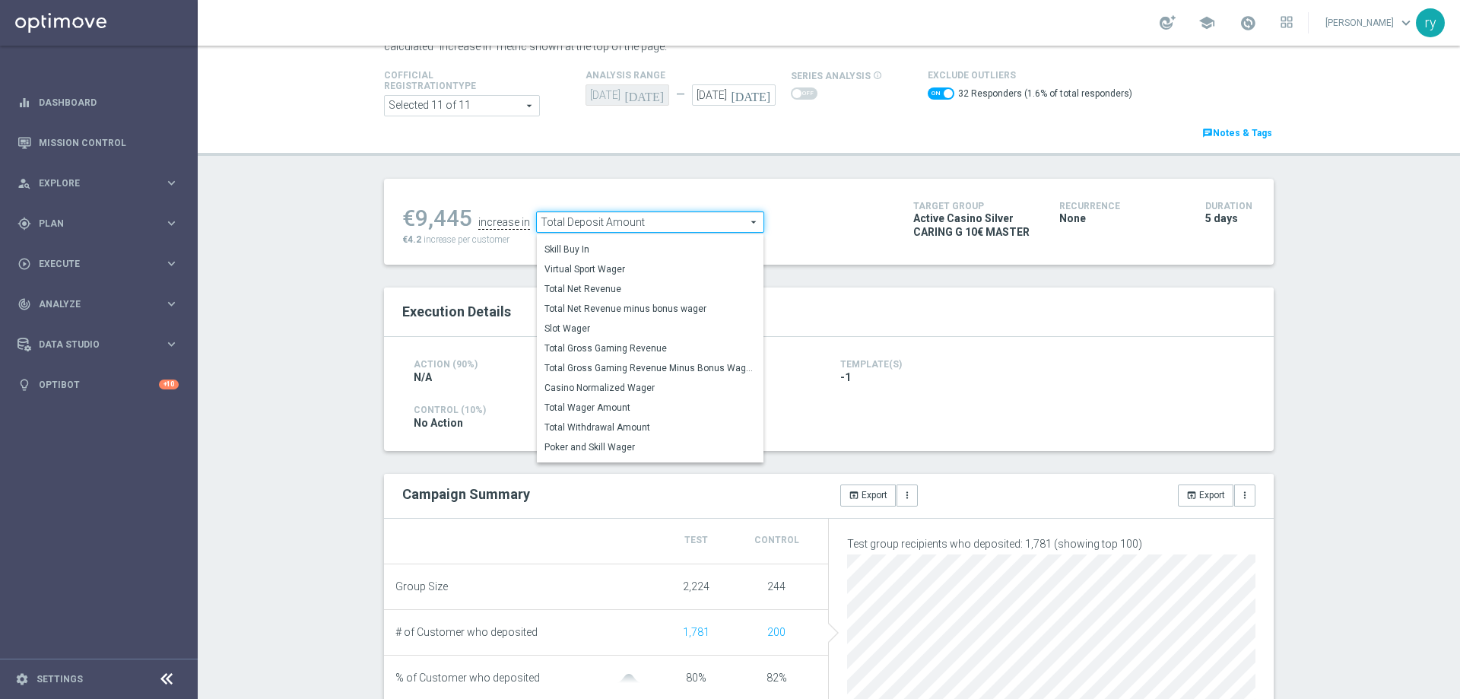
scroll to position [212, 0]
click at [667, 363] on span "Total Gross Gaming Revenue Minus Bonus Wagared" at bounding box center [650, 360] width 211 height 12
checkbox input "false"
type input "Total Gross Gaming Revenue Minus Bonus Wagared"
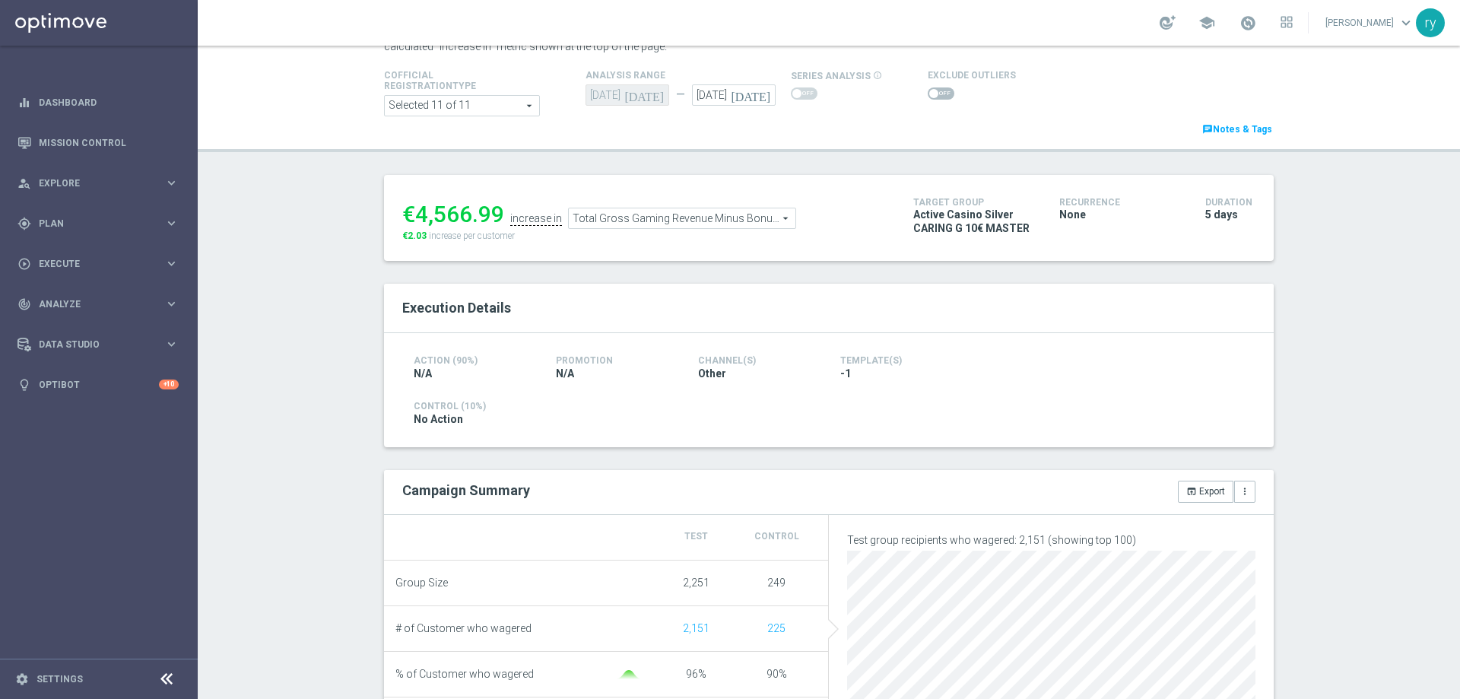
click at [936, 94] on span at bounding box center [941, 93] width 27 height 12
click at [936, 94] on input "checkbox" at bounding box center [941, 93] width 27 height 12
checkbox input "true"
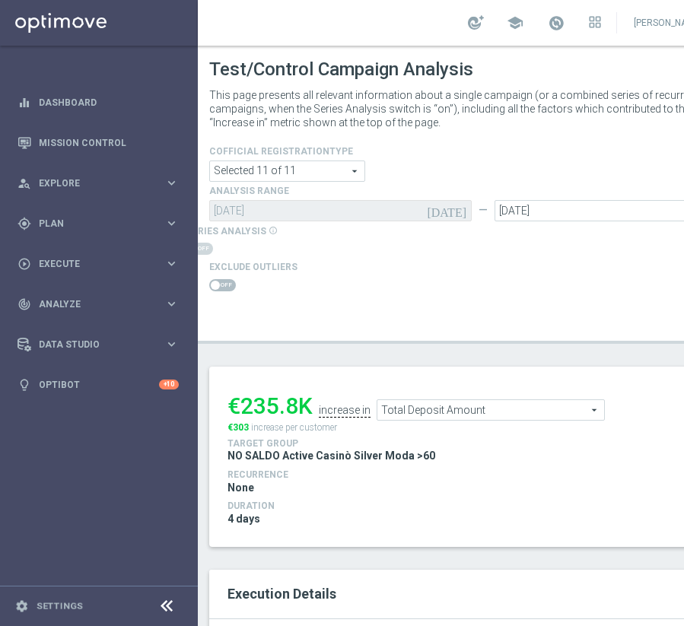
click at [499, 414] on span "Total Deposit Amount" at bounding box center [490, 410] width 227 height 20
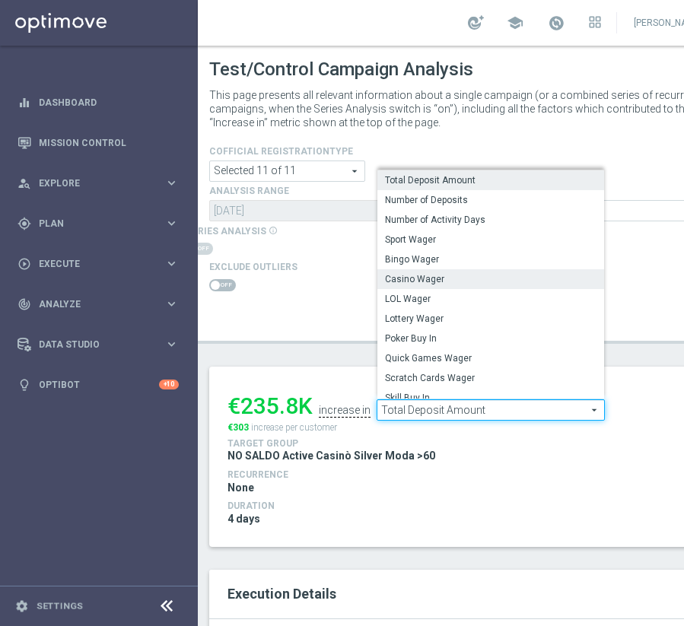
click at [483, 275] on span "Casino Wager" at bounding box center [490, 279] width 211 height 12
type input "Casino Wager"
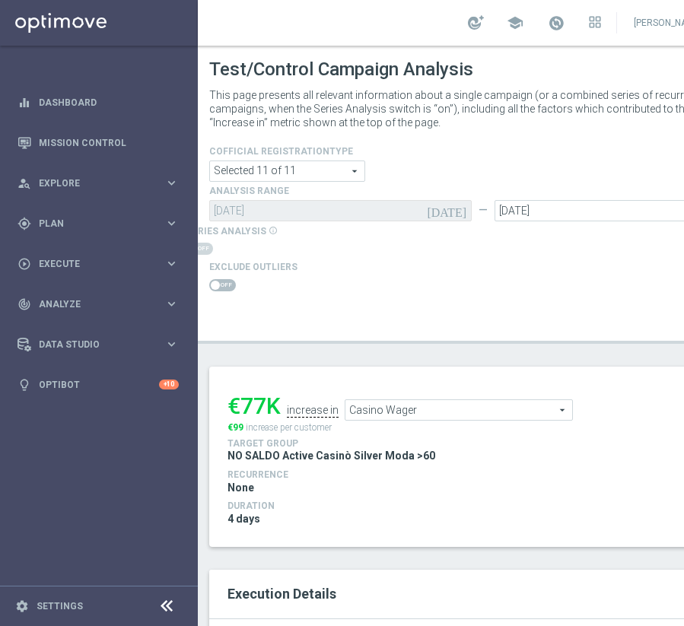
click at [538, 466] on div "NO SALDO Active Casinò Silver Moda >60" at bounding box center [482, 457] width 511 height 17
click at [230, 281] on span at bounding box center [222, 285] width 27 height 12
click at [230, 281] on input "checkbox" at bounding box center [222, 285] width 27 height 12
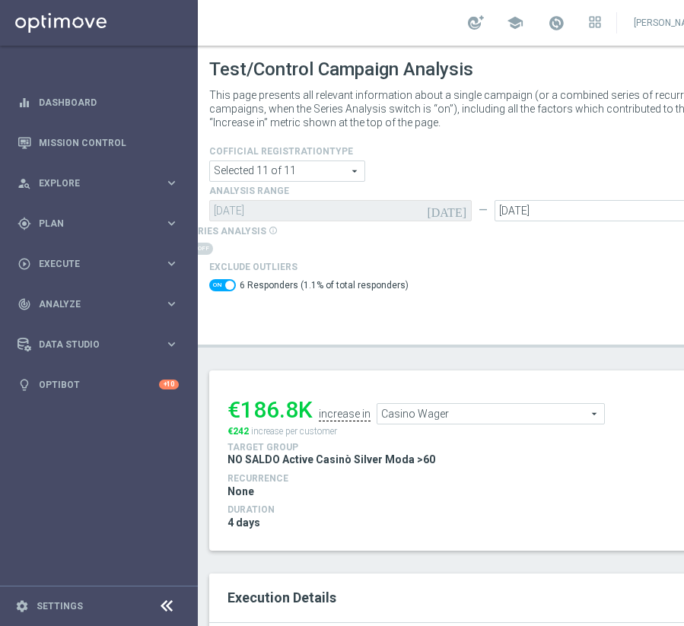
click at [482, 415] on span "Casino Wager" at bounding box center [490, 414] width 227 height 20
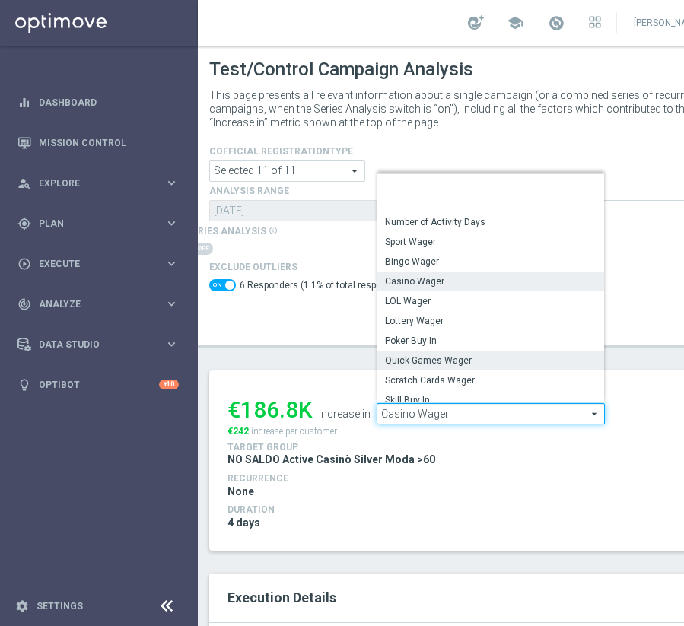
scroll to position [202, 0]
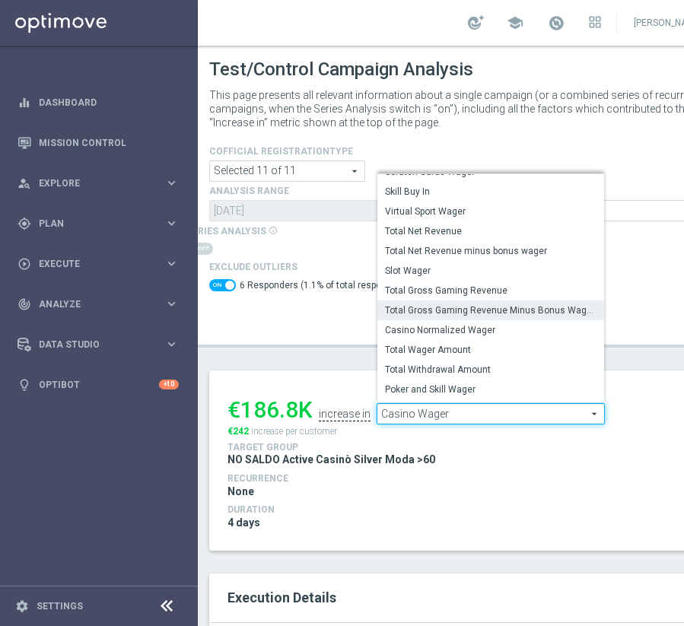
click at [491, 313] on span "Total Gross Gaming Revenue Minus Bonus Wagared" at bounding box center [490, 310] width 211 height 12
checkbox input "false"
type input "Total Gross Gaming Revenue Minus Bonus Wagared"
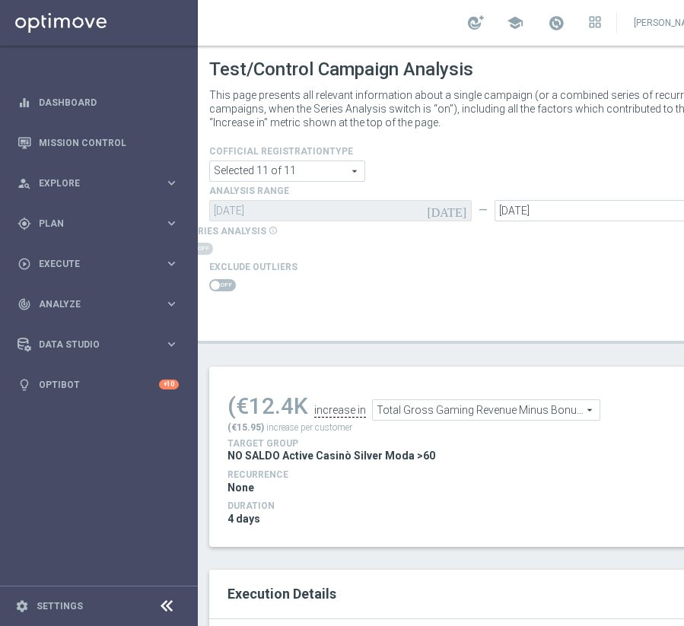
click at [227, 283] on span at bounding box center [222, 285] width 27 height 12
click at [227, 283] on input "checkbox" at bounding box center [222, 285] width 27 height 12
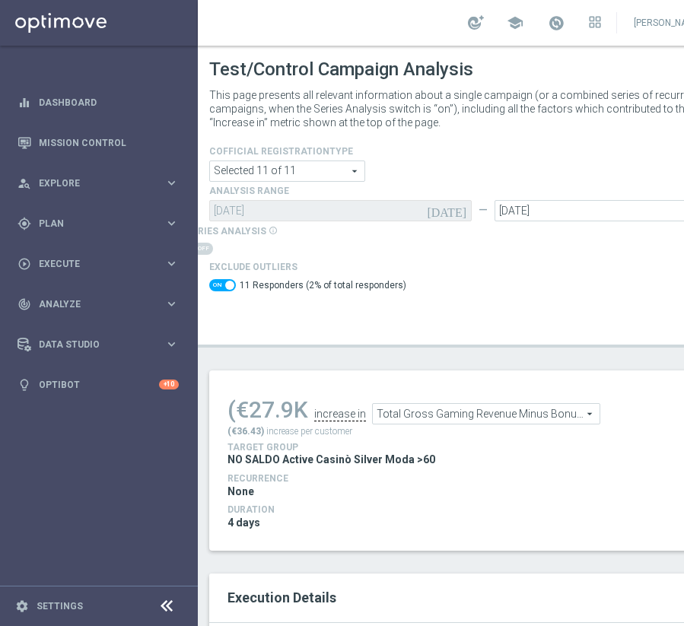
click at [221, 289] on span at bounding box center [222, 285] width 27 height 12
click at [221, 289] on input "checkbox" at bounding box center [222, 285] width 27 height 12
checkbox input "false"
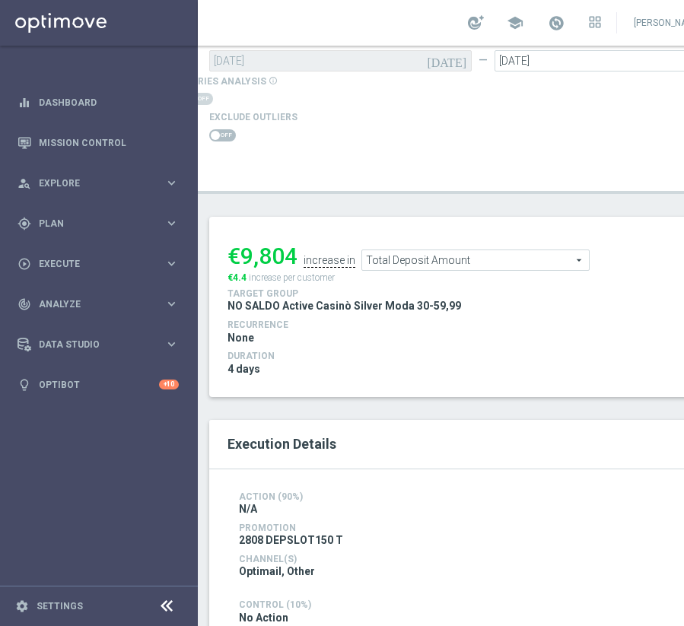
scroll to position [76, 0]
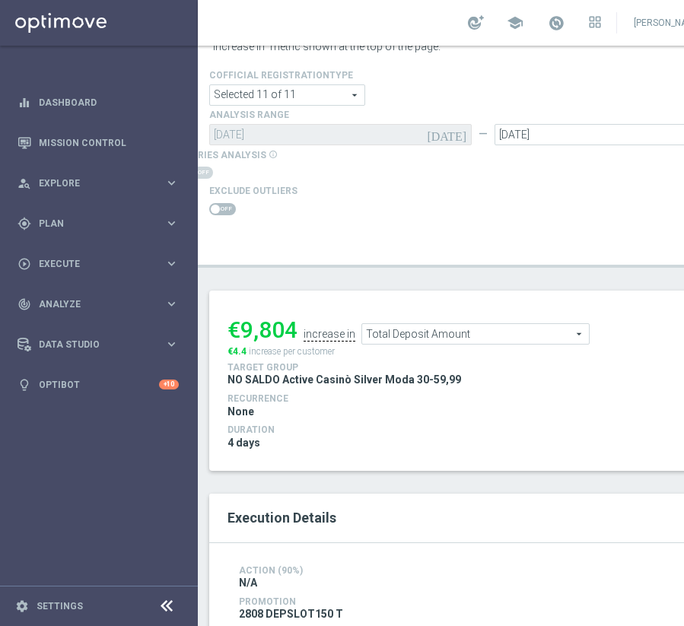
click at [224, 209] on span at bounding box center [222, 209] width 27 height 12
click at [224, 209] on input "checkbox" at bounding box center [222, 209] width 27 height 12
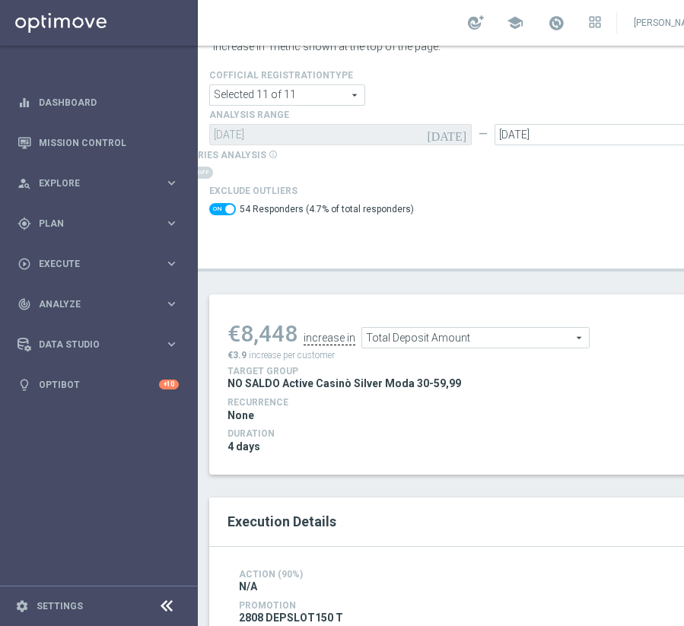
click at [224, 209] on span at bounding box center [222, 209] width 27 height 12
click at [224, 209] on input "checkbox" at bounding box center [222, 209] width 27 height 12
checkbox input "false"
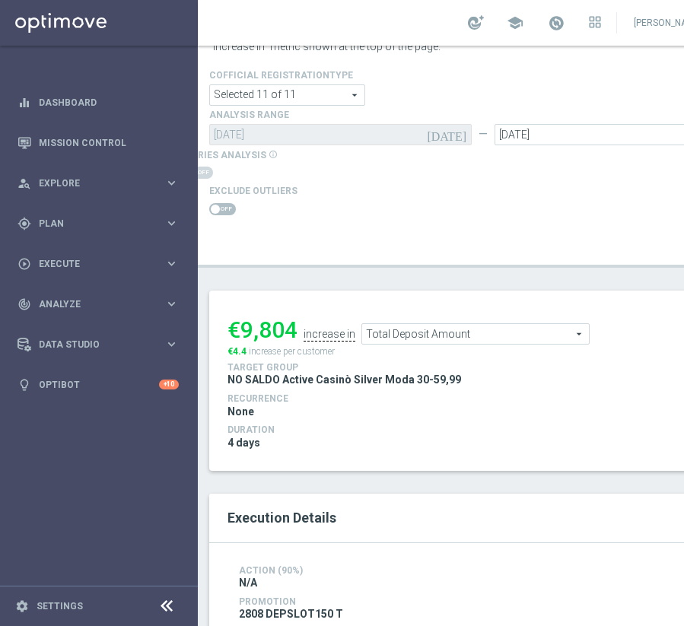
click at [513, 332] on span "Total Deposit Amount" at bounding box center [475, 334] width 227 height 20
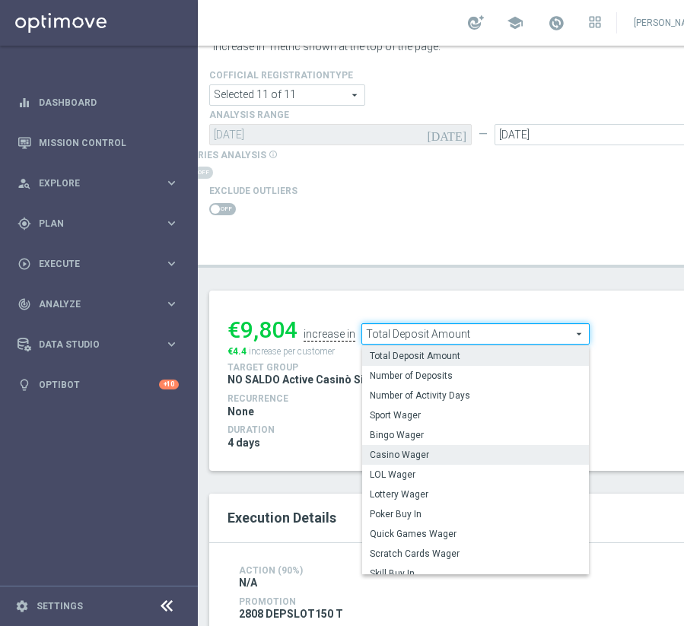
click at [476, 453] on span "Casino Wager" at bounding box center [475, 455] width 211 height 12
type input "Casino Wager"
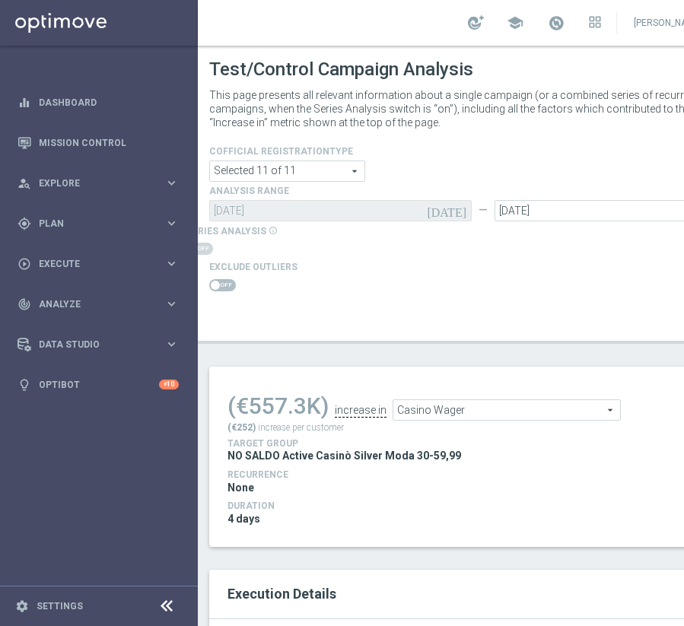
click at [219, 287] on span at bounding box center [215, 285] width 9 height 9
click at [219, 287] on input "checkbox" at bounding box center [222, 285] width 27 height 12
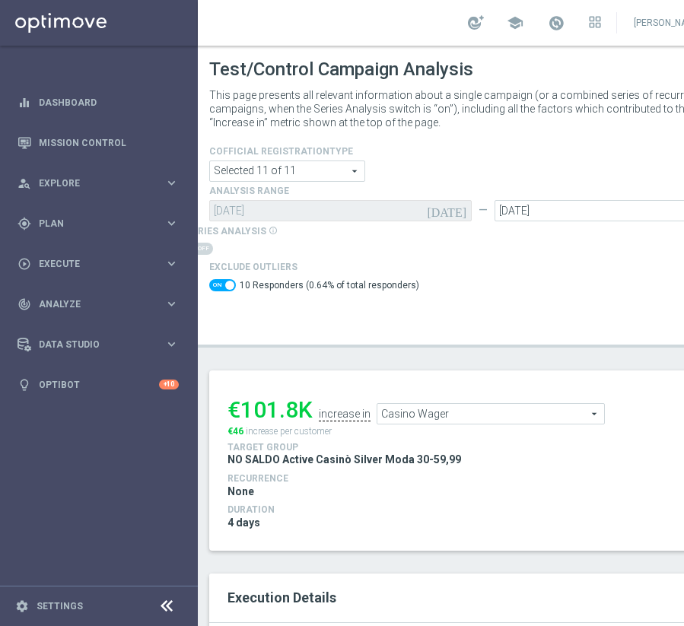
click at [468, 417] on span "Casino Wager" at bounding box center [490, 414] width 227 height 20
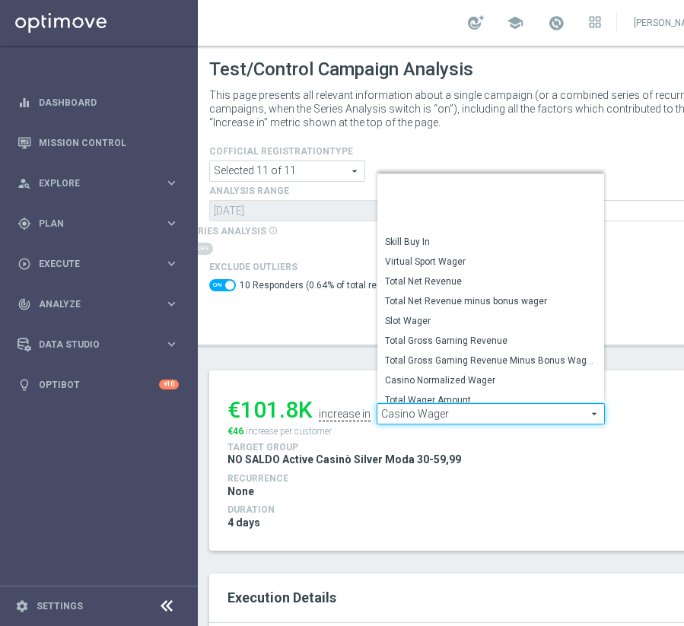
scroll to position [211, 0]
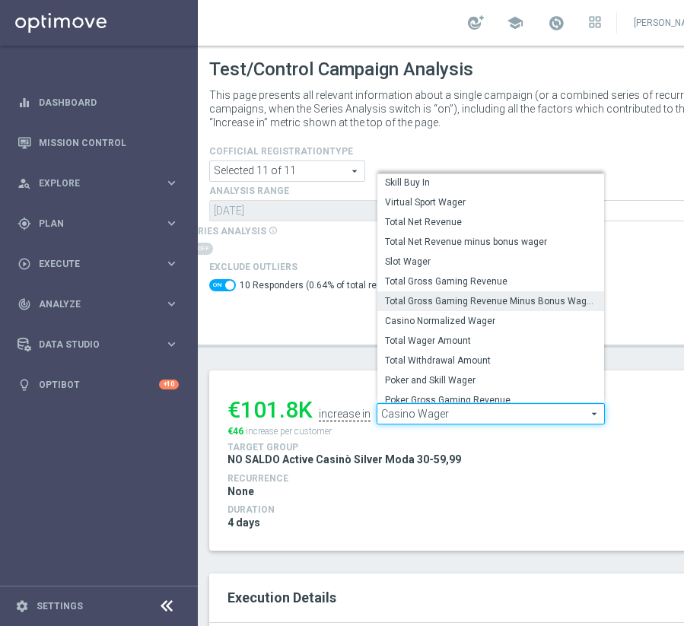
click at [516, 303] on span "Total Gross Gaming Revenue Minus Bonus Wagared" at bounding box center [490, 301] width 211 height 12
checkbox input "false"
type input "Total Gross Gaming Revenue Minus Bonus Wagared"
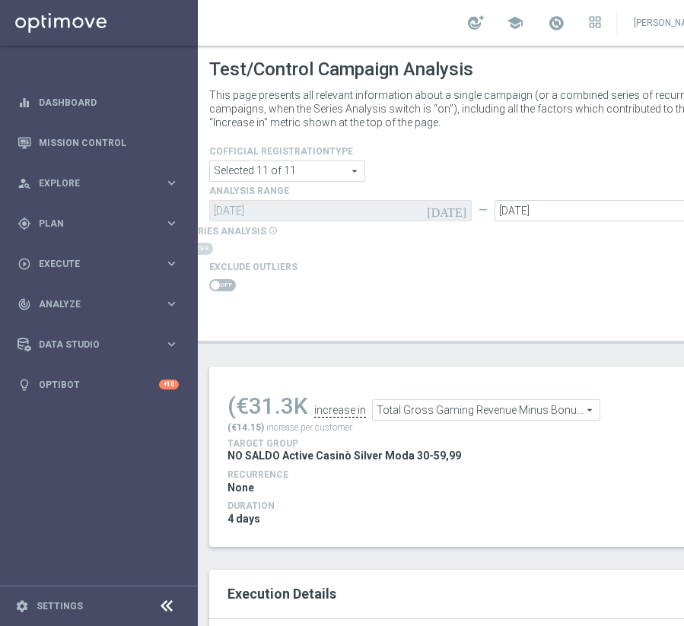
click at [234, 279] on input "checkbox" at bounding box center [222, 285] width 27 height 12
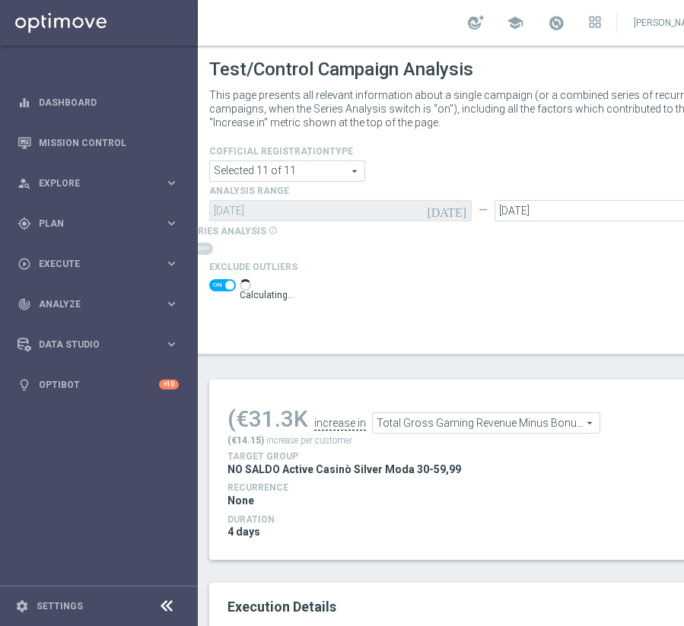
click at [228, 288] on span at bounding box center [229, 285] width 9 height 9
click at [228, 288] on input "checkbox" at bounding box center [222, 285] width 27 height 12
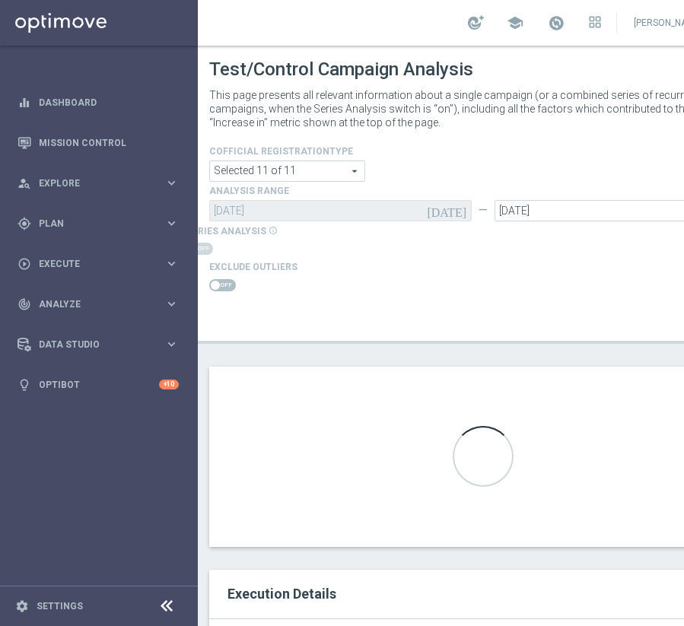
click at [228, 288] on span at bounding box center [222, 285] width 27 height 12
click at [228, 288] on input "checkbox" at bounding box center [222, 285] width 27 height 12
checkbox input "true"
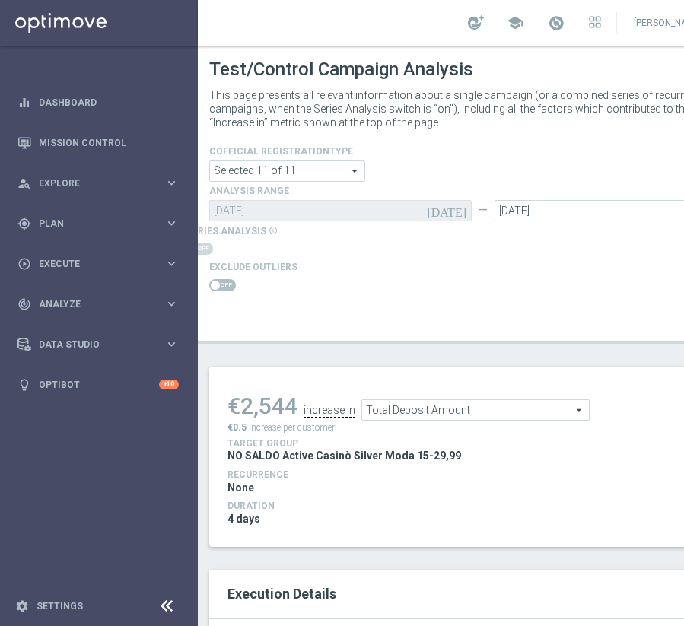
click at [227, 279] on span at bounding box center [222, 285] width 27 height 12
click at [227, 279] on input "checkbox" at bounding box center [222, 285] width 27 height 12
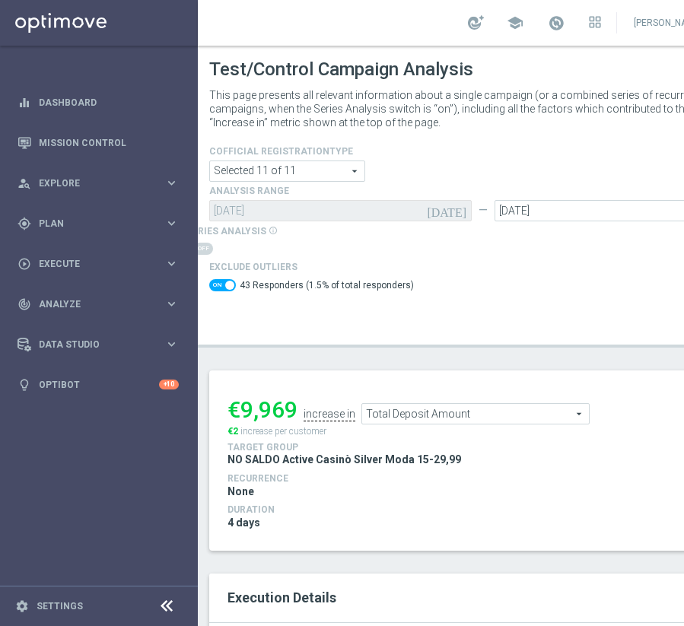
click at [453, 418] on span "Total Deposit Amount" at bounding box center [475, 414] width 227 height 20
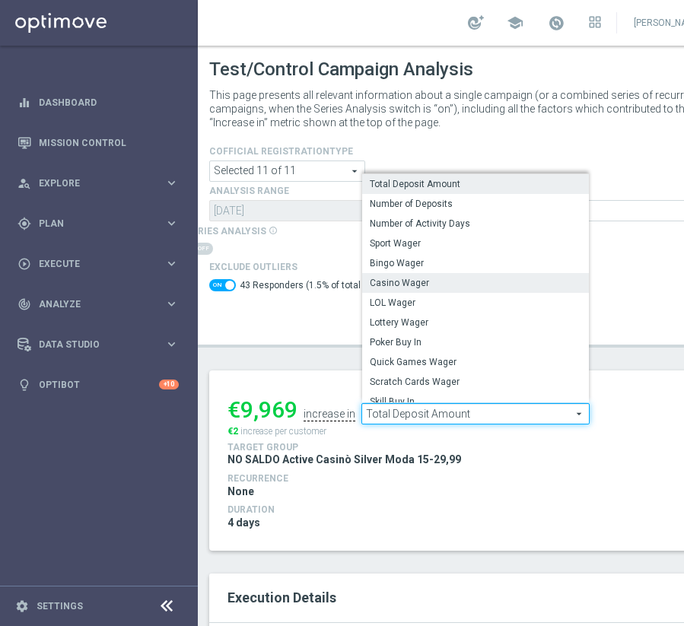
click at [450, 285] on span "Casino Wager" at bounding box center [475, 283] width 211 height 12
checkbox input "false"
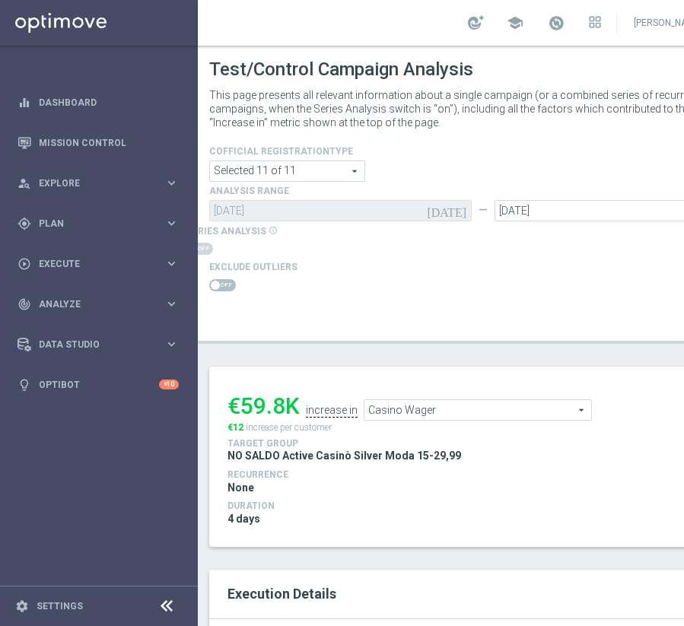
click at [386, 411] on span "Casino Wager" at bounding box center [477, 410] width 227 height 20
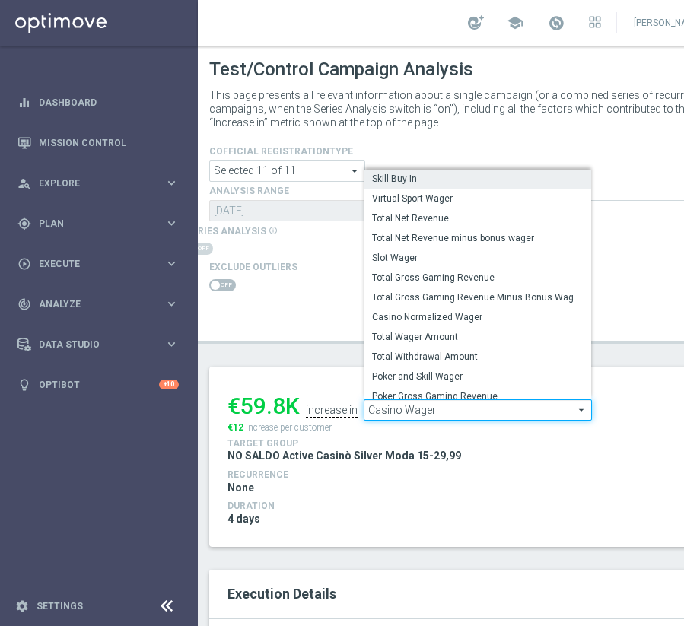
scroll to position [218, 0]
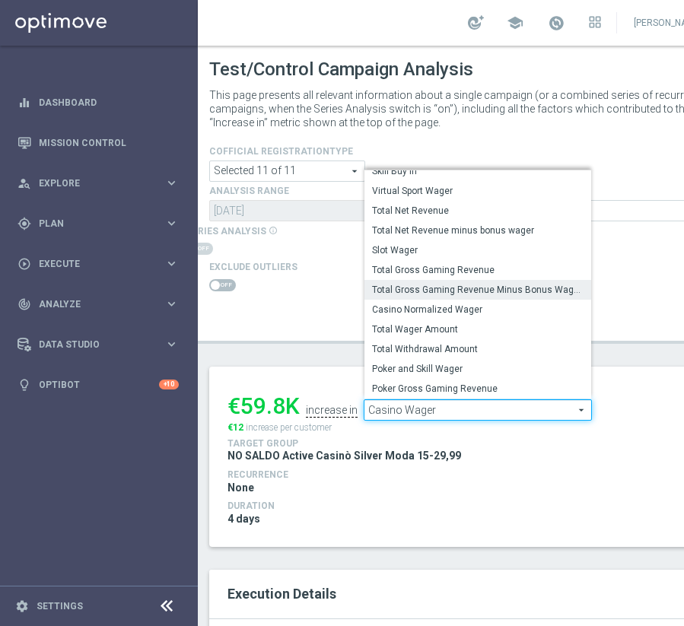
click at [471, 288] on span "Total Gross Gaming Revenue Minus Bonus Wagared" at bounding box center [477, 290] width 211 height 12
type input "Total Gross Gaming Revenue Minus Bonus Wagared"
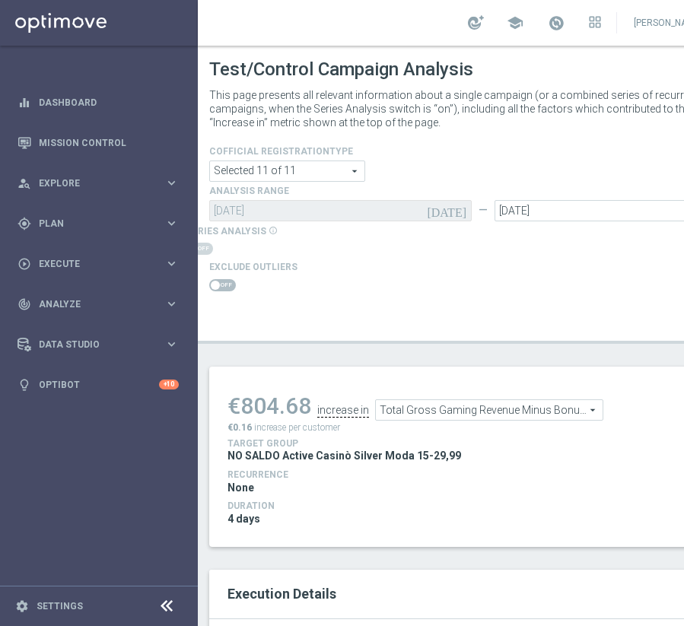
click at [233, 282] on span at bounding box center [222, 285] width 27 height 12
click at [233, 282] on input "checkbox" at bounding box center [222, 285] width 27 height 12
checkbox input "true"
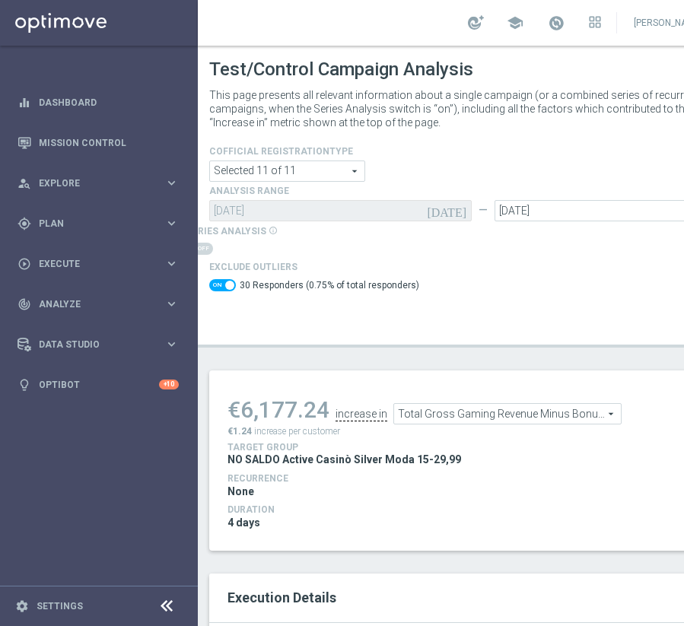
drag, startPoint x: 327, startPoint y: 410, endPoint x: 246, endPoint y: 414, distance: 81.5
click at [246, 414] on div "€6,177.24" at bounding box center [278, 409] width 102 height 27
copy div "6,177.24"
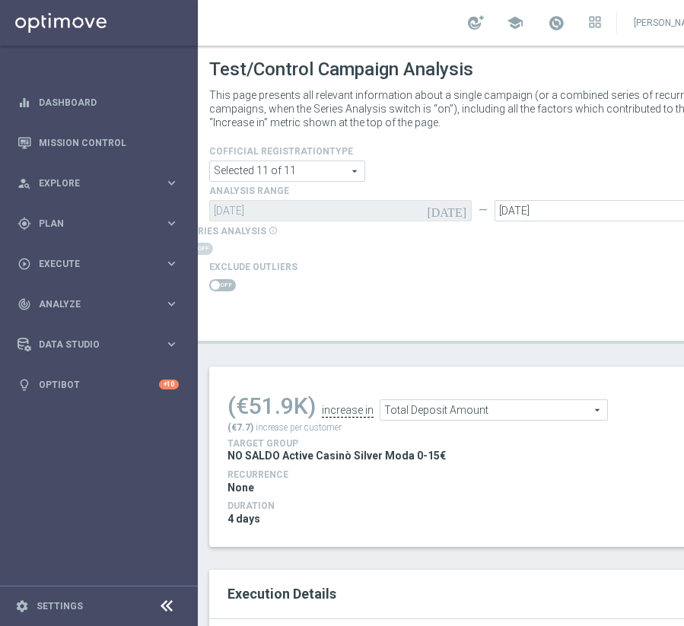
click at [227, 286] on span at bounding box center [222, 285] width 27 height 12
click at [227, 286] on input "checkbox" at bounding box center [222, 285] width 27 height 12
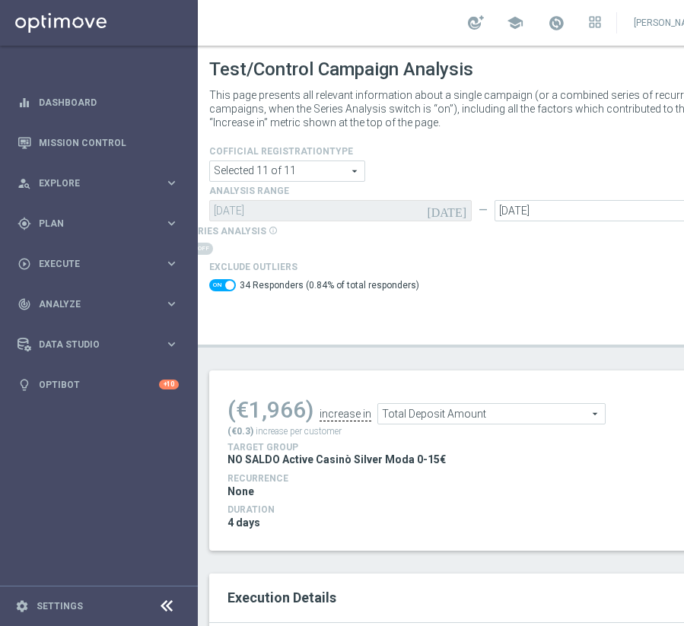
click at [403, 423] on span "Total Deposit Amount" at bounding box center [491, 414] width 227 height 20
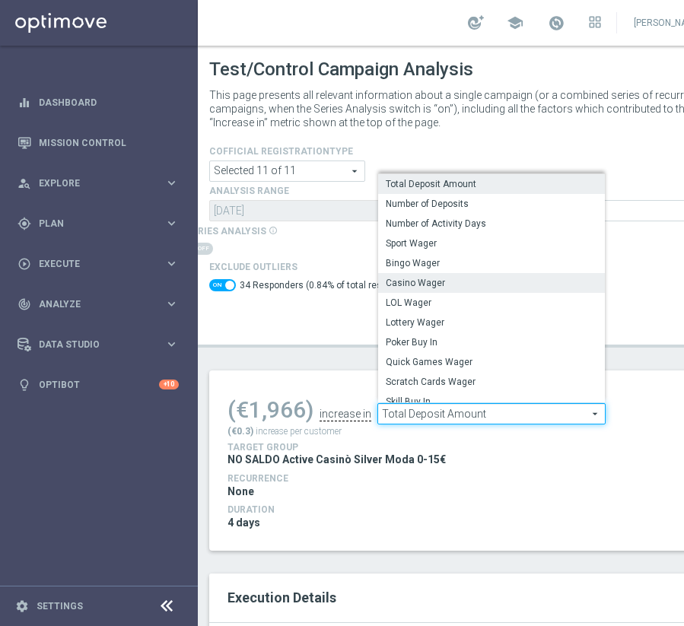
click at [417, 291] on label "Casino Wager" at bounding box center [491, 283] width 227 height 20
checkbox input "false"
type input "Casino Wager"
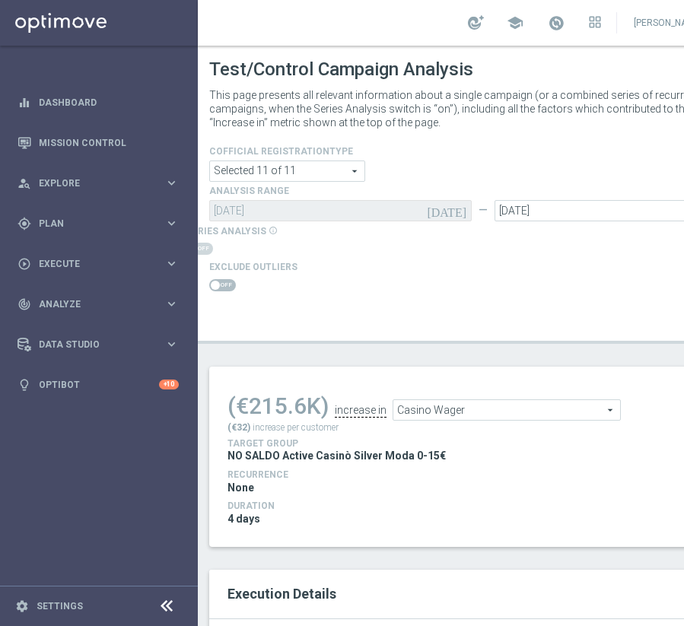
click at [231, 278] on div at bounding box center [253, 285] width 88 height 18
click at [231, 284] on span at bounding box center [222, 285] width 27 height 12
click at [231, 284] on input "checkbox" at bounding box center [222, 285] width 27 height 12
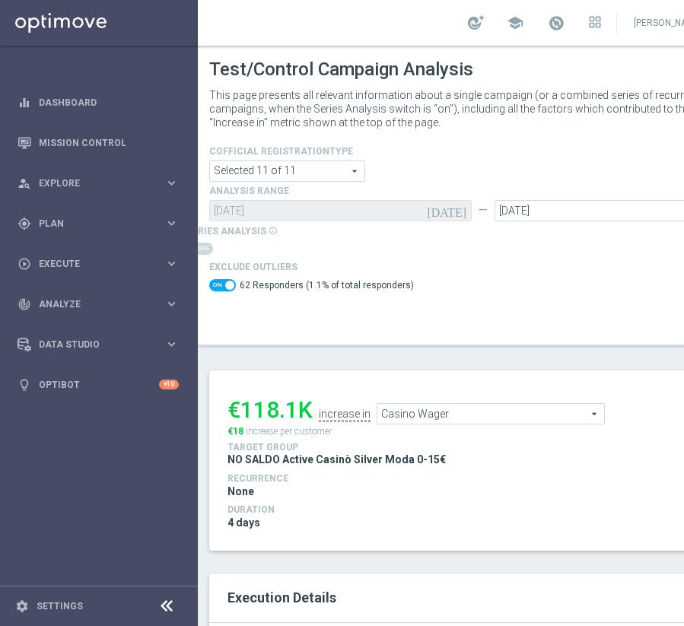
click at [438, 423] on span "Casino Wager" at bounding box center [490, 414] width 227 height 20
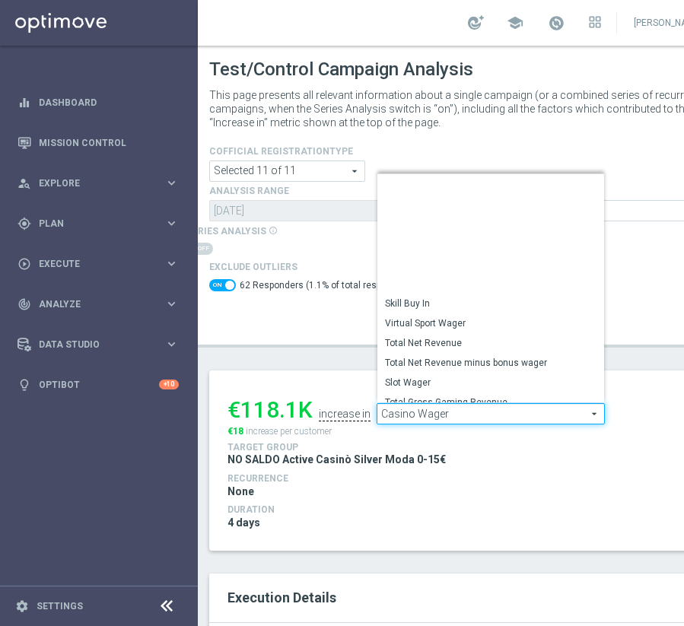
scroll to position [211, 0]
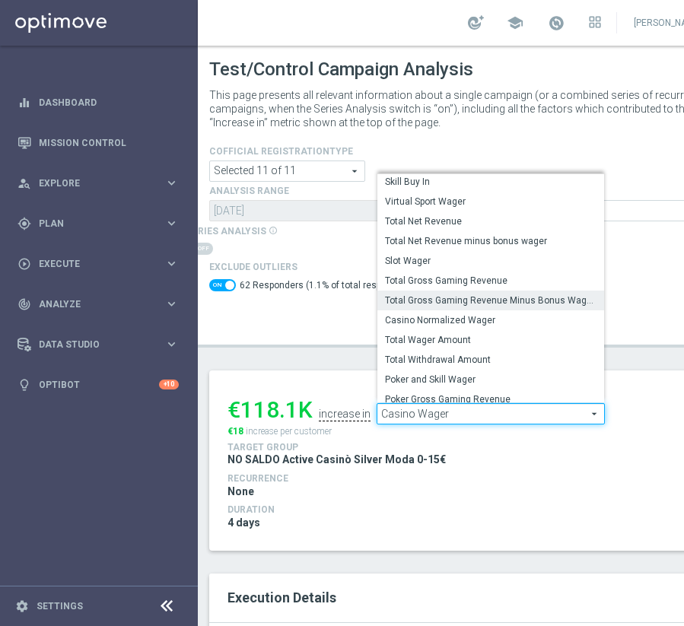
click at [467, 308] on label "Total Gross Gaming Revenue Minus Bonus Wagared" at bounding box center [490, 301] width 227 height 20
checkbox input "false"
type input "Total Gross Gaming Revenue Minus Bonus Wagared"
